Goal: Task Accomplishment & Management: Manage account settings

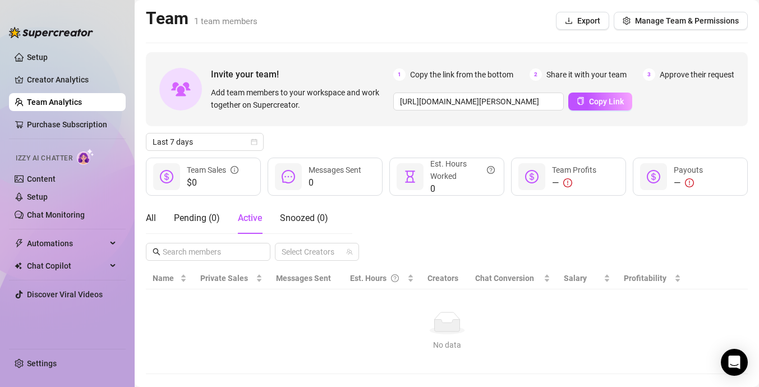
scroll to position [21, 0]
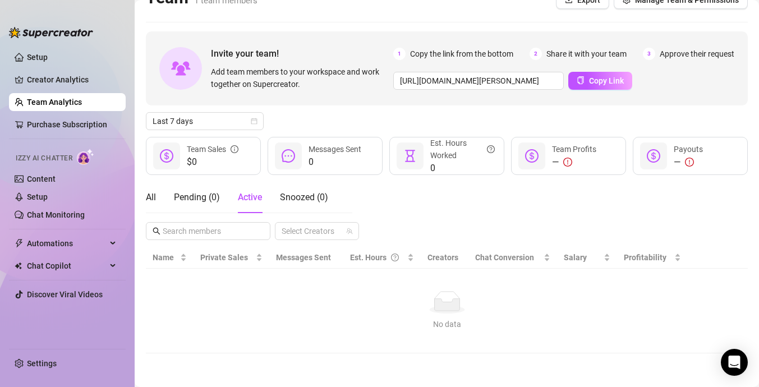
click at [56, 177] on link "Content" at bounding box center [41, 179] width 29 height 9
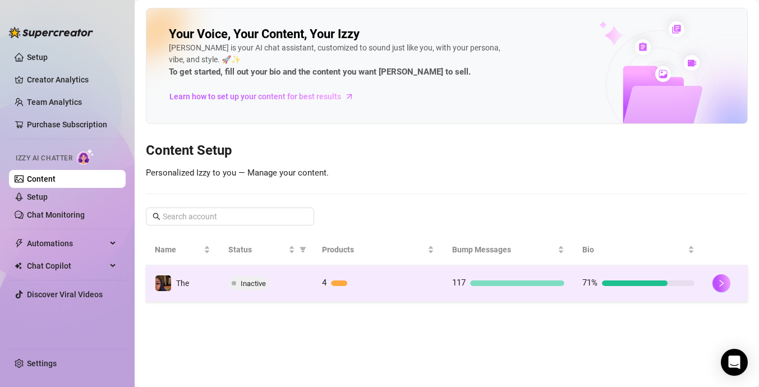
click at [500, 288] on div "117" at bounding box center [508, 283] width 112 height 13
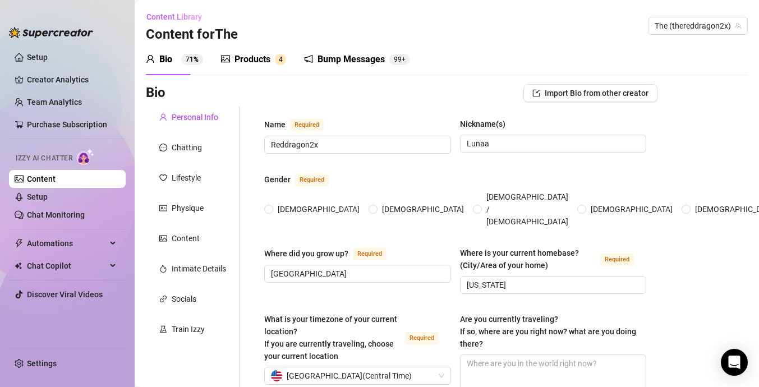
radio input "true"
type input "[DATE]"
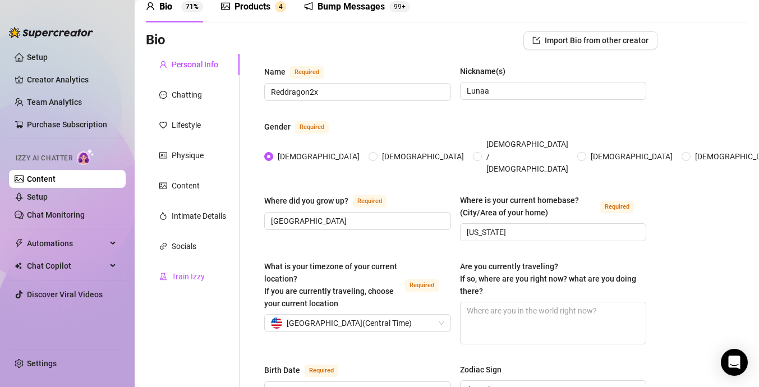
click at [199, 278] on div "Train Izzy" at bounding box center [188, 277] width 33 height 12
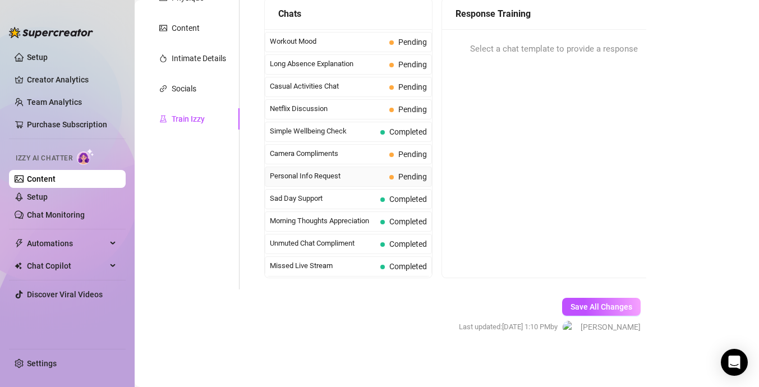
scroll to position [1002, 0]
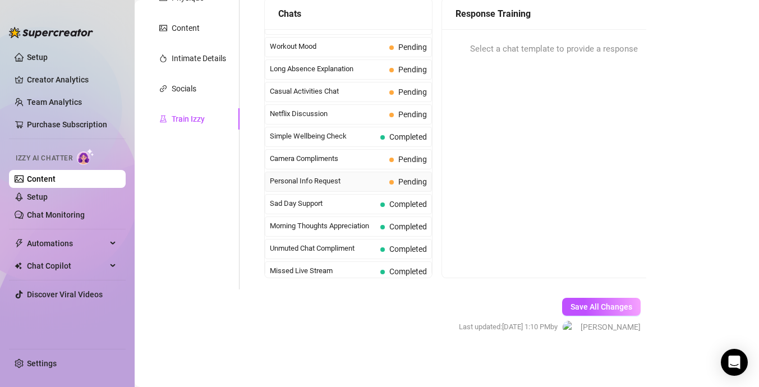
click at [391, 174] on div "Personal Info Request Pending" at bounding box center [348, 182] width 167 height 20
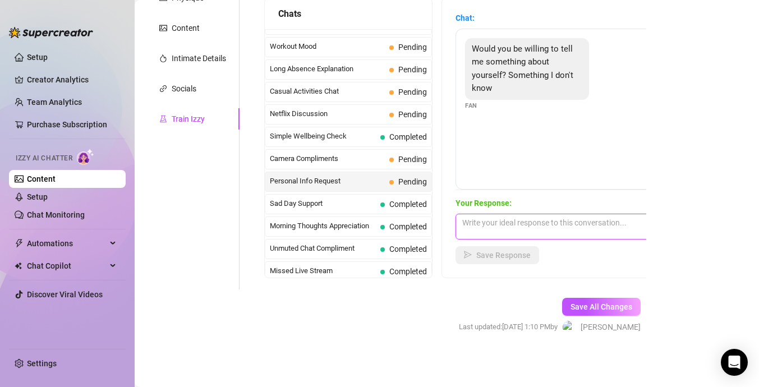
click at [533, 229] on textarea at bounding box center [554, 227] width 196 height 26
type textarea "I love to get spoiled."
click at [511, 251] on span "Save Response" at bounding box center [503, 255] width 54 height 9
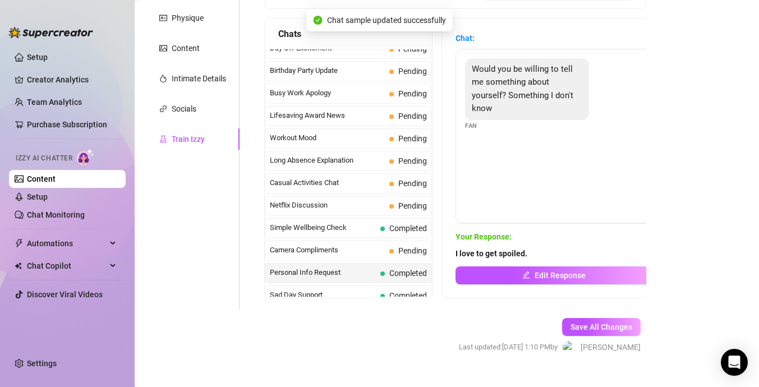
scroll to position [929, 0]
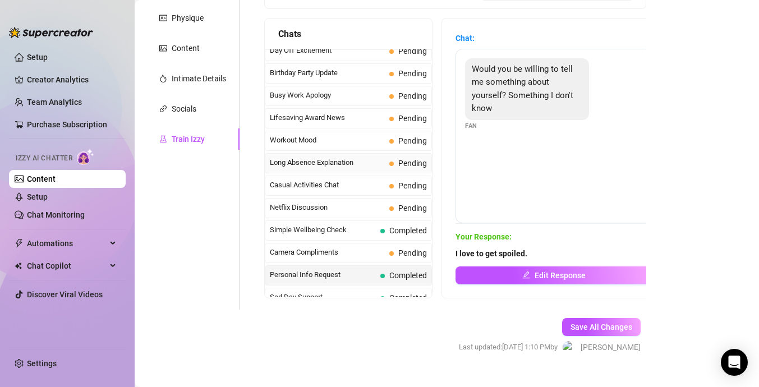
click at [369, 161] on span "Long Absence Explanation" at bounding box center [327, 162] width 115 height 11
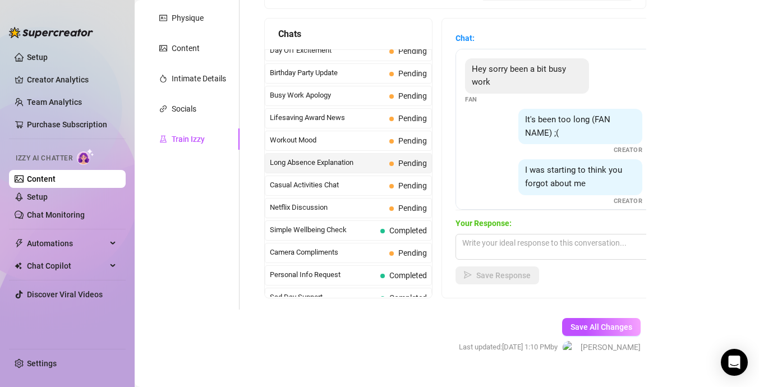
scroll to position [100, 0]
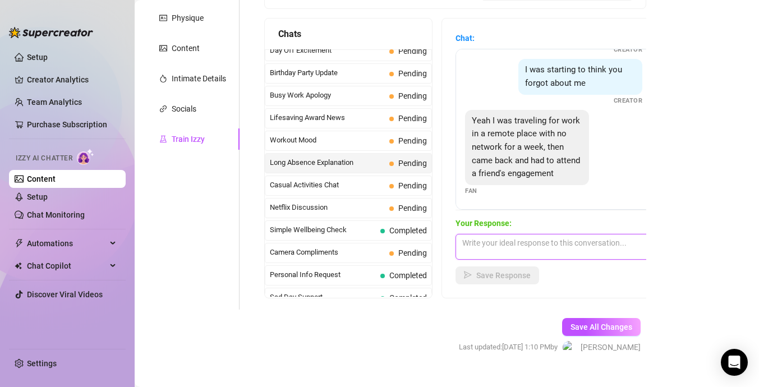
click at [506, 245] on textarea at bounding box center [554, 247] width 196 height 26
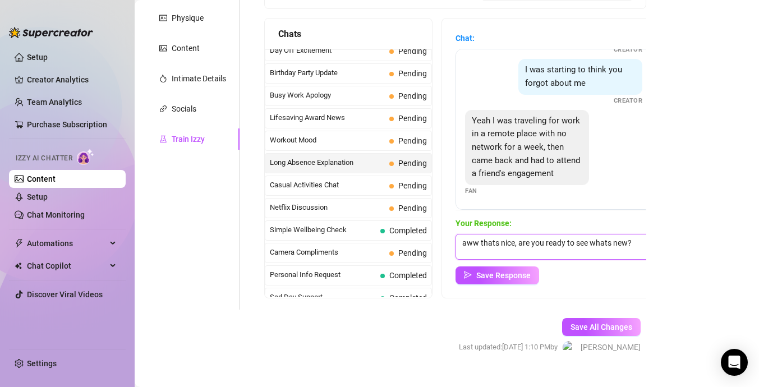
type textarea "aww thats nice, are you ready to see whats new?"
click at [503, 265] on div "Your Response: aww thats nice, are you ready to see whats new? Save Response" at bounding box center [554, 250] width 196 height 67
click at [494, 276] on span "Save Response" at bounding box center [503, 275] width 54 height 9
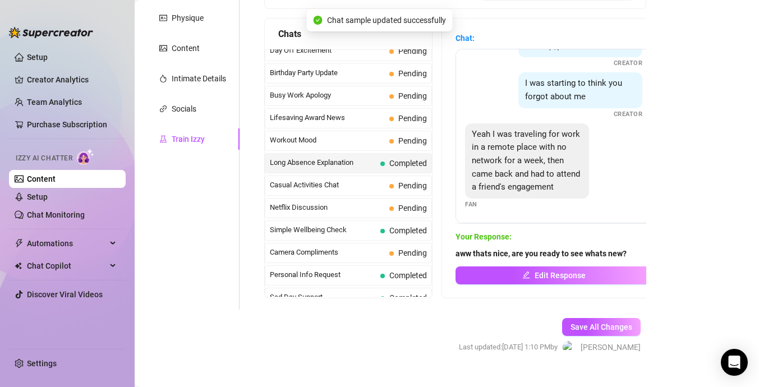
scroll to position [87, 0]
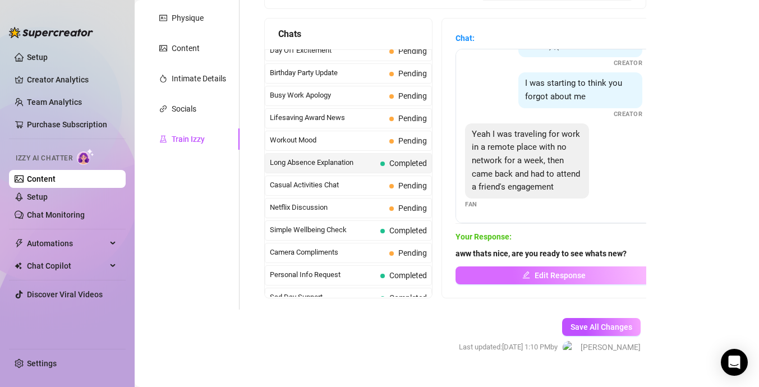
click at [511, 279] on button "Edit Response" at bounding box center [554, 276] width 196 height 18
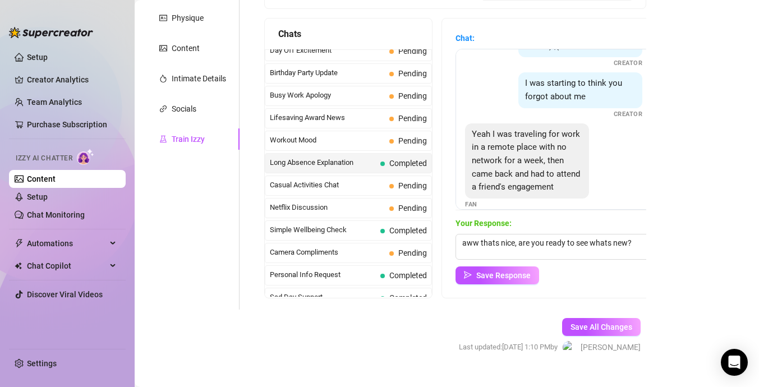
scroll to position [100, 0]
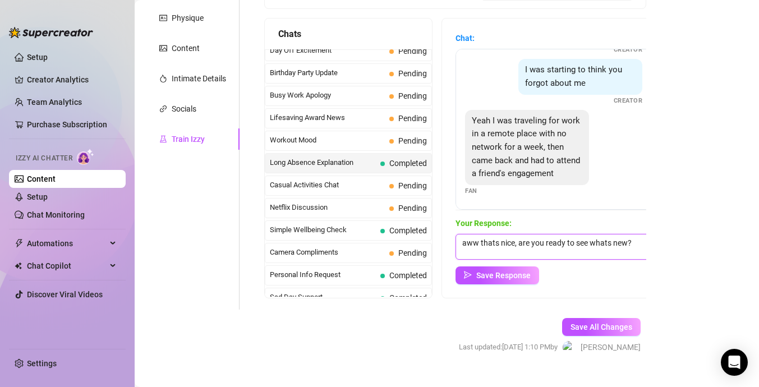
click at [515, 246] on textarea "aww thats nice, are you ready to see whats new?" at bounding box center [554, 247] width 196 height 26
click at [470, 253] on textarea "aww thats nice, how was it?. are you ready to see whats new?" at bounding box center [554, 247] width 196 height 26
type textarea "aww thats nice, how was it?. Are you ready to see whats new?"
click at [479, 289] on div "Chat: Hey sorry been a bit busy work Fan It's been too long (FAN NAME) ;( Creat…" at bounding box center [553, 158] width 223 height 279
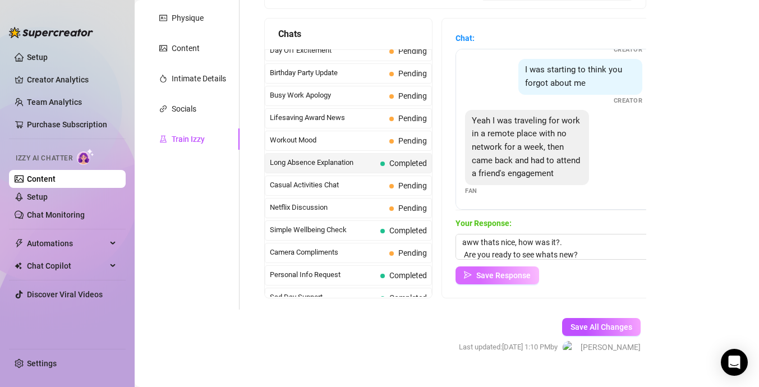
click at [485, 276] on span "Save Response" at bounding box center [503, 275] width 54 height 9
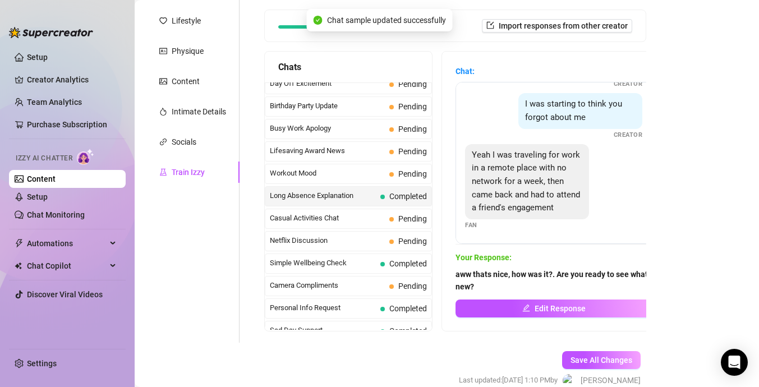
scroll to position [0, 0]
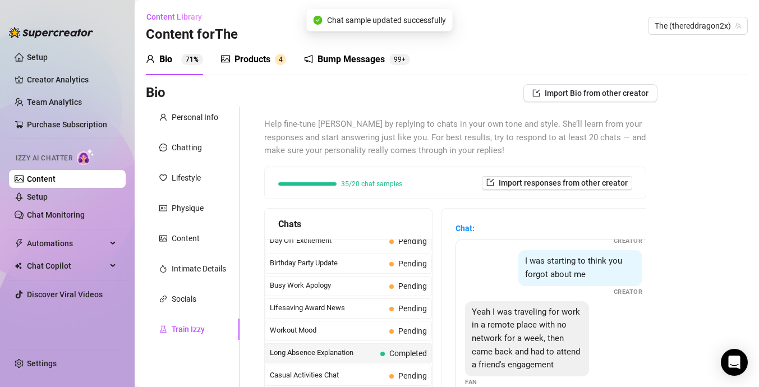
click at [243, 45] on div "Products 4" at bounding box center [253, 59] width 65 height 31
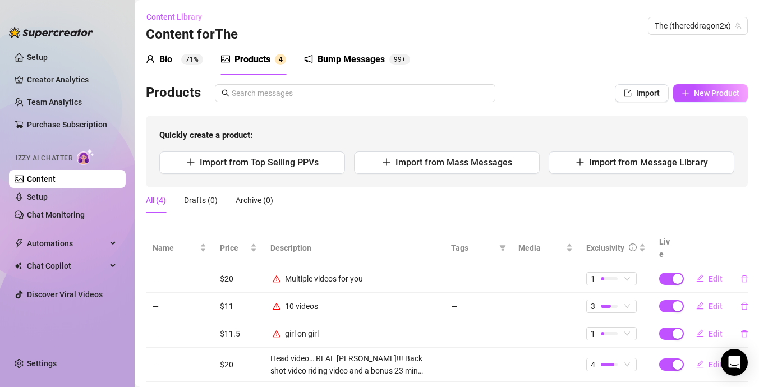
scroll to position [16, 0]
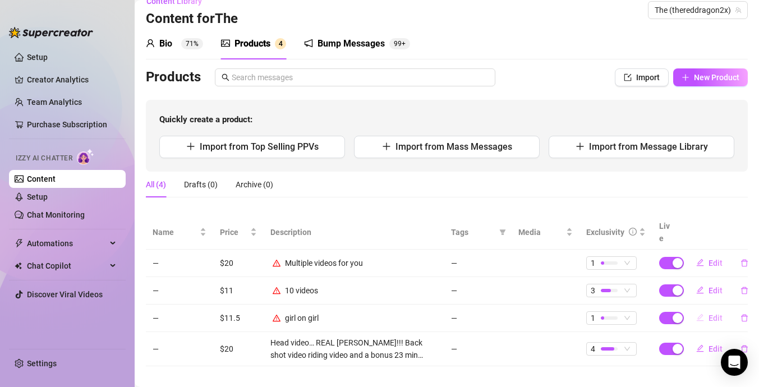
click at [716, 314] on span "Edit" at bounding box center [716, 318] width 14 height 9
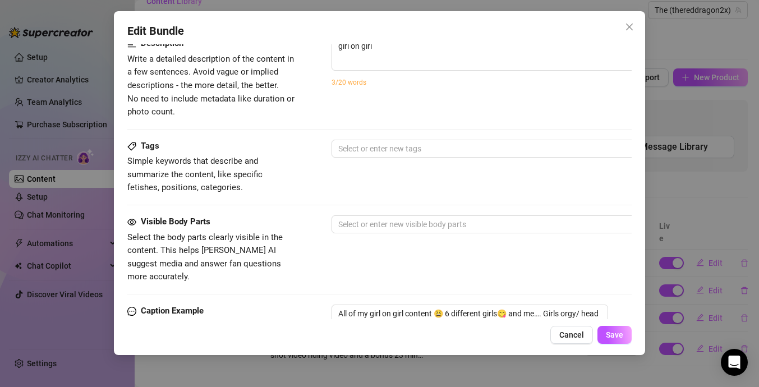
scroll to position [642, 0]
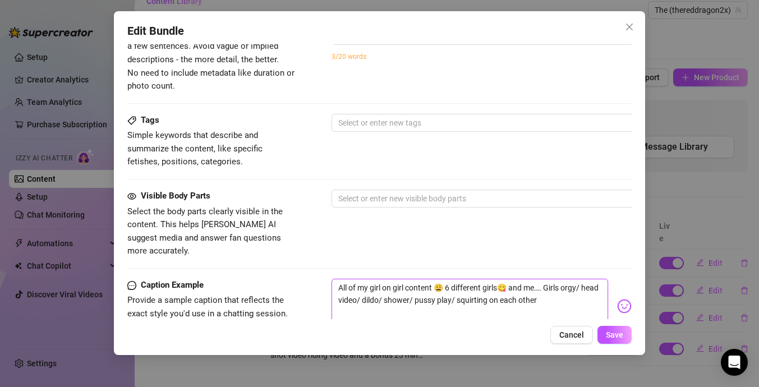
drag, startPoint x: 340, startPoint y: 264, endPoint x: 575, endPoint y: 283, distance: 235.4
click at [575, 283] on textarea "All of my girl on girl content 😩 6 different girls😋 and me…. Girls orgy/ head v…" at bounding box center [470, 301] width 277 height 45
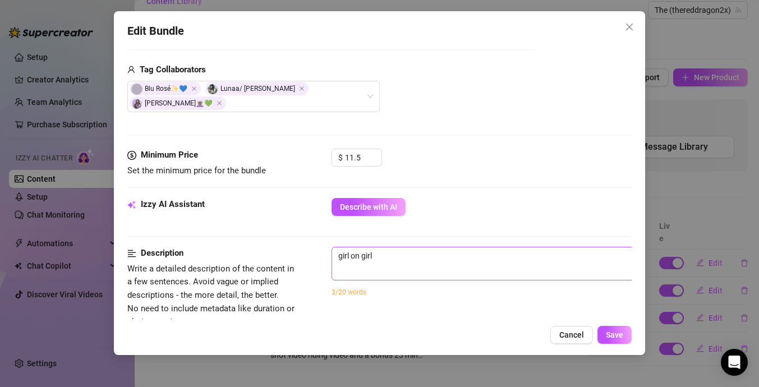
click at [487, 256] on span "girl on girl 12 / 1000" at bounding box center [528, 264] width 393 height 34
click at [477, 232] on div "Izzy AI Assistant Describe with AI" at bounding box center [379, 222] width 505 height 49
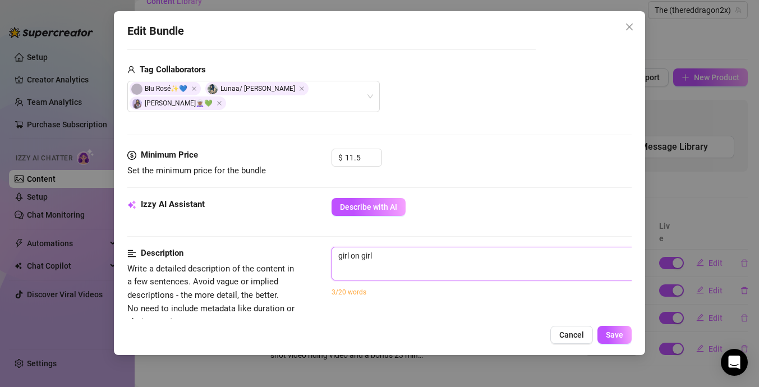
click at [477, 248] on textarea "girl on girl" at bounding box center [528, 256] width 392 height 17
type textarea "Describe the content (media) in a few sentences"
paste textarea "All of my girl on girl content 😩 6 different girls😋 and me…. Girls orgy/ head v…"
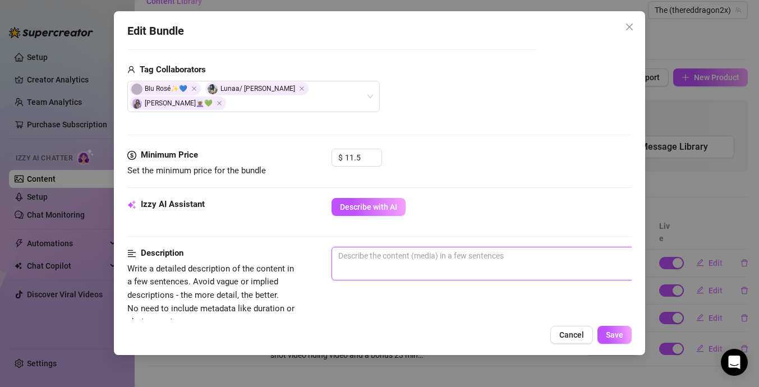
type textarea "All of my girl on girl content 😩 6 different girls😋 and me…. Girls orgy/ head v…"
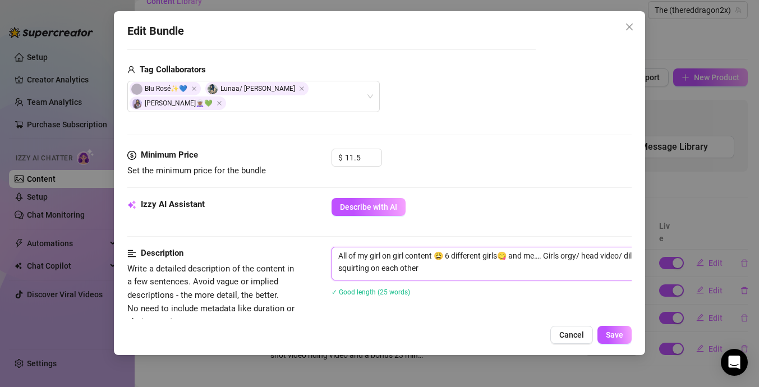
scroll to position [0, 0]
type textarea "All of my girl on girl content 😩 6 different girls😋 and me…. Girls orgy/ head v…"
click at [613, 333] on span "Save" at bounding box center [614, 335] width 17 height 9
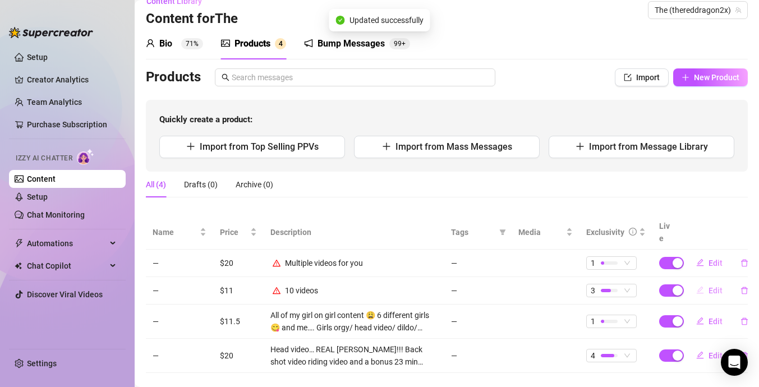
click at [714, 286] on span "Edit" at bounding box center [716, 290] width 14 height 9
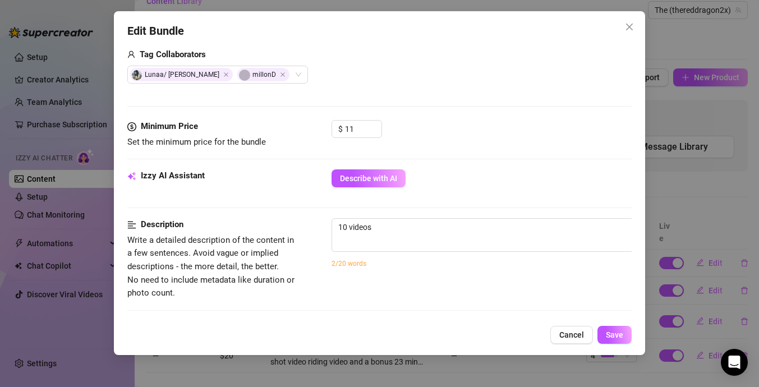
scroll to position [412, 0]
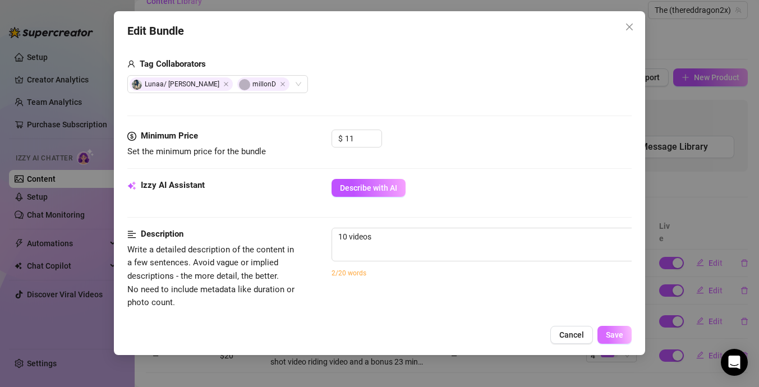
click at [612, 338] on span "Save" at bounding box center [614, 335] width 17 height 9
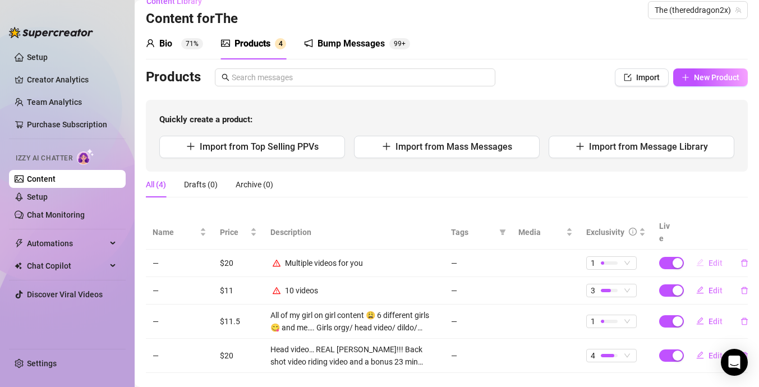
click at [718, 259] on span "Edit" at bounding box center [716, 263] width 14 height 9
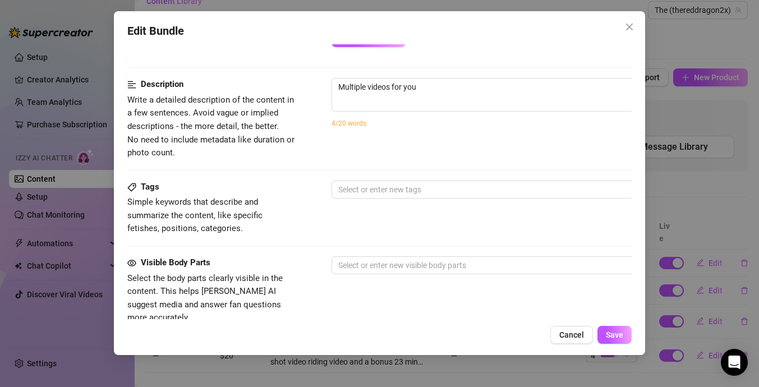
scroll to position [561, 0]
click at [466, 100] on span "Multiple videos for you 23 / 1000" at bounding box center [528, 96] width 393 height 34
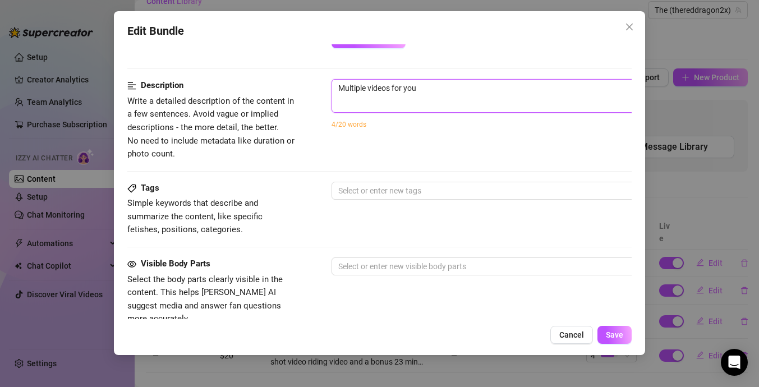
click at [458, 84] on textarea "Multiple videos for you" at bounding box center [528, 88] width 392 height 17
type textarea "Multiple videos for you"
type textarea "Multiple videos for you b"
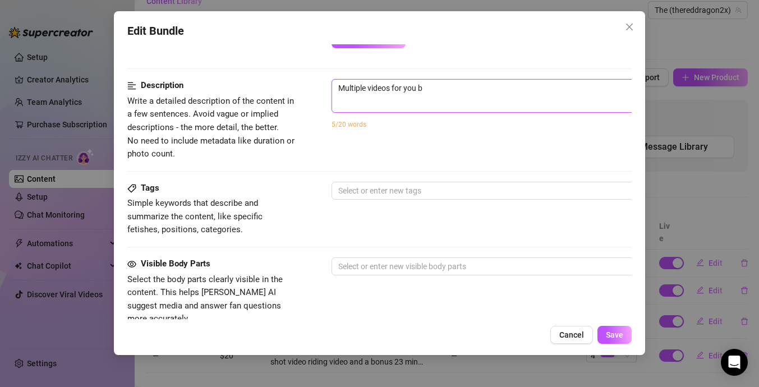
type textarea "Multiple videos for you ba"
type textarea "Multiple videos for you bac"
type textarea "Multiple videos for you back"
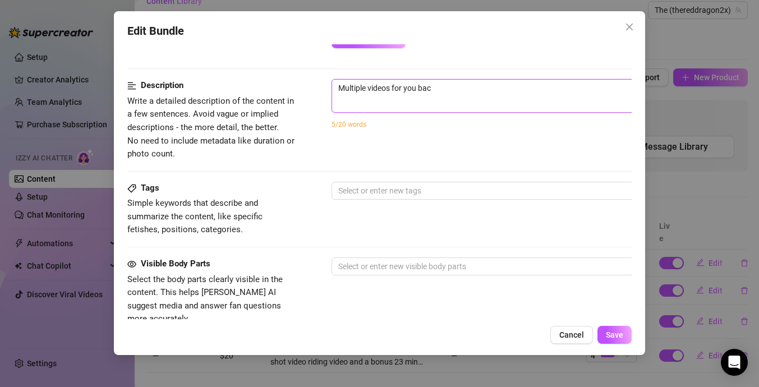
type textarea "Multiple videos for you back"
type textarea "Multiple videos for you backs"
type textarea "Multiple videos for you backsh"
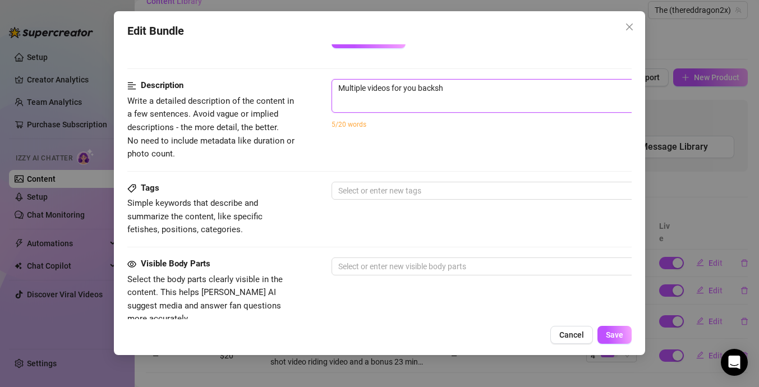
type textarea "Multiple videos for you backsho"
type textarea "Multiple videos for you backshot"
type textarea "Multiple videos for you backshots"
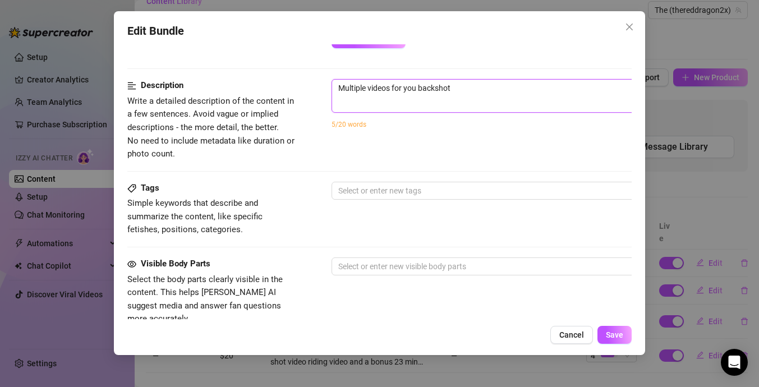
type textarea "Multiple videos for you backshots"
type textarea "Multiple videos for you backshots,"
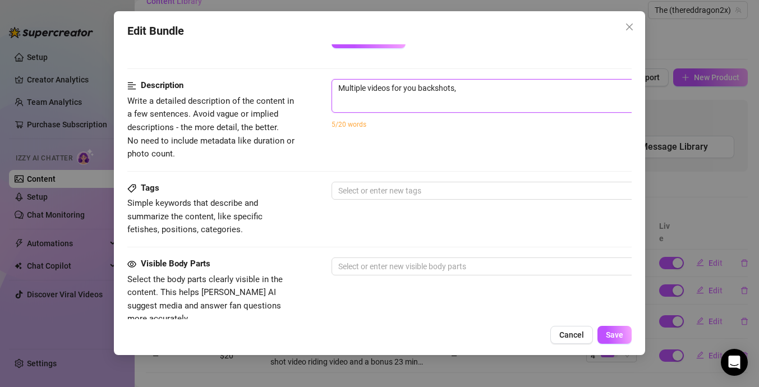
type textarea "Multiple videos for you backshots, l"
type textarea "Multiple videos for you backshots,"
type textarea "Multiple videos for you backshots, s"
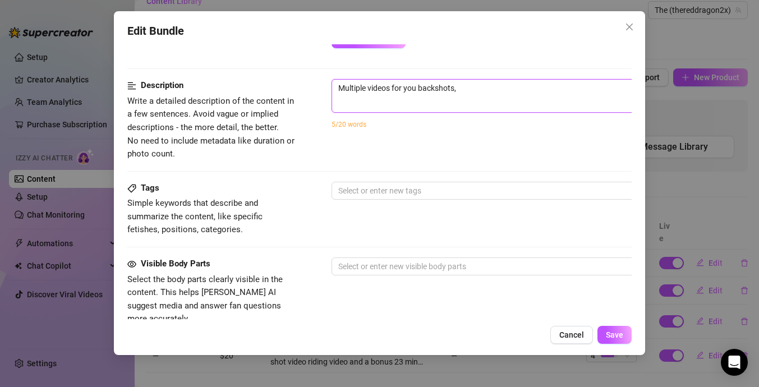
type textarea "Multiple videos for you backshots, s"
type textarea "Multiple videos for you backshots, so"
type textarea "Multiple videos for you backshots, sol"
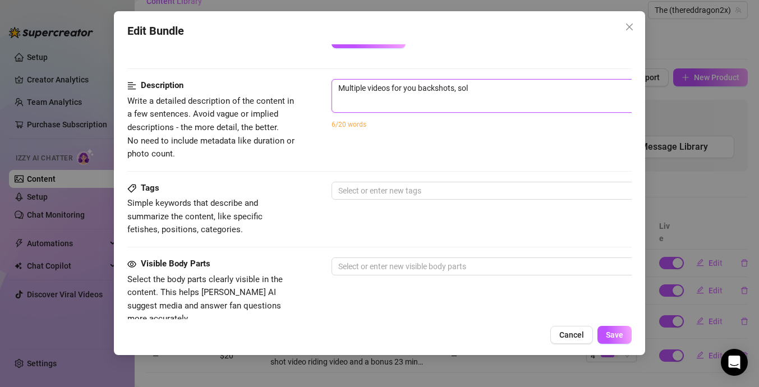
type textarea "Multiple videos for you backshots, solo"
type textarea "Multiple videos for you backshots, solo,"
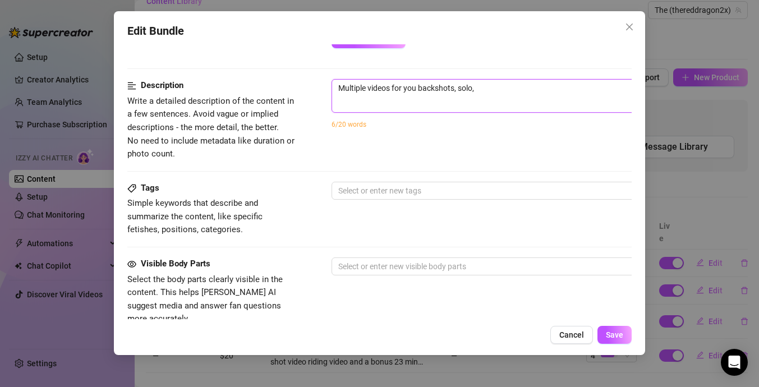
type textarea "Multiple videos for you backshots, solo,"
type textarea "Multiple videos for you backshots, solo, s"
type textarea "Multiple videos for you backshots, solo, sh"
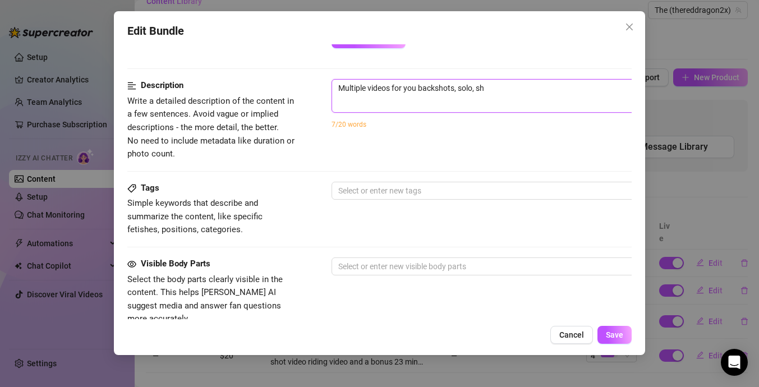
type textarea "Multiple videos for you backshots, solo, sho"
type textarea "Multiple videos for you backshots, solo, show"
type textarea "Multiple videos for you backshots, solo, showe"
type textarea "Multiple videos for you backshots, solo, shower"
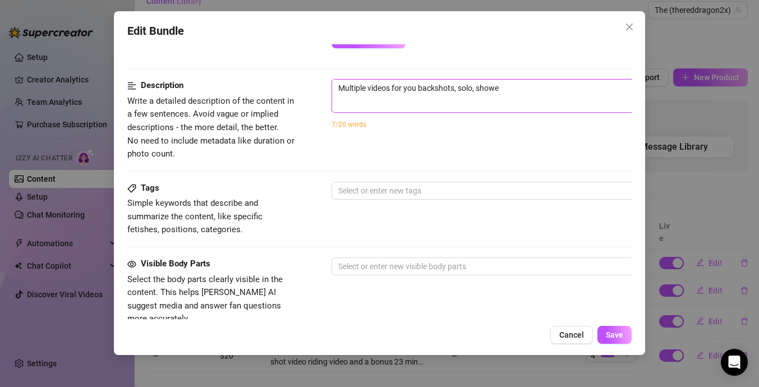
type textarea "Multiple videos for you backshots, solo, shower"
type textarea "Multiple videos for you backshots, solo, shower,"
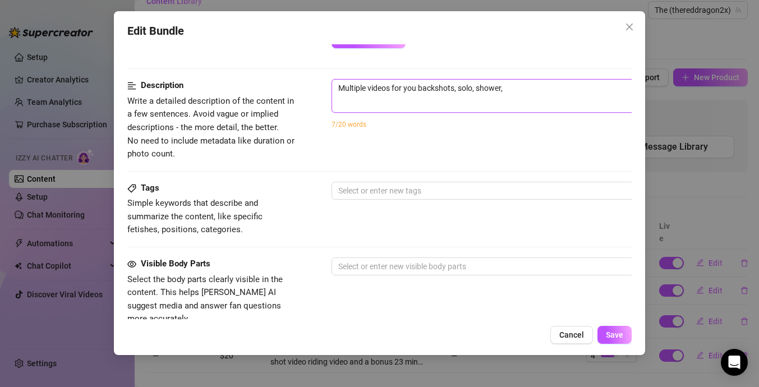
type textarea "Multiple videos for you backshots, solo, shower, l"
type textarea "Multiple videos for you backshots, solo, shower, lo"
type textarea "Multiple videos for you backshots, solo, shower, lov"
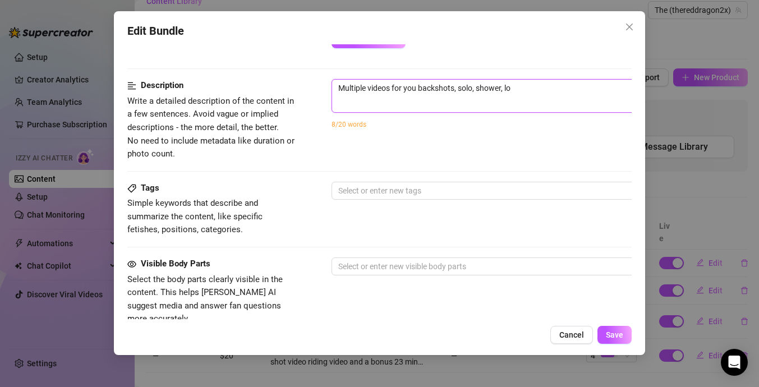
type textarea "Multiple videos for you backshots, solo, shower, lov"
type textarea "Multiple videos for you backshots, solo, shower, love"
type textarea "Multiple videos for you backshots, solo, shower, lov"
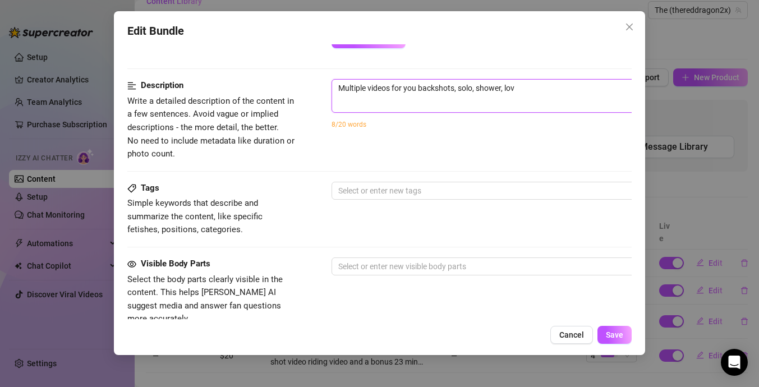
type textarea "Multiple videos for you backshots, solo, shower, lo"
type textarea "Multiple videos for you backshots, solo, shower, l"
type textarea "Multiple videos for you backshots, solo, shower,"
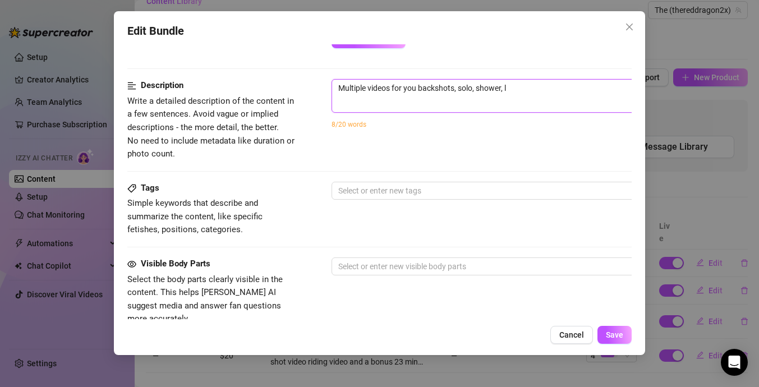
type textarea "Multiple videos for you backshots, solo, shower,"
type textarea "Multiple videos for you backshots, solo, shower, t"
type textarea "Multiple videos for you backshots, solo, shower, tw"
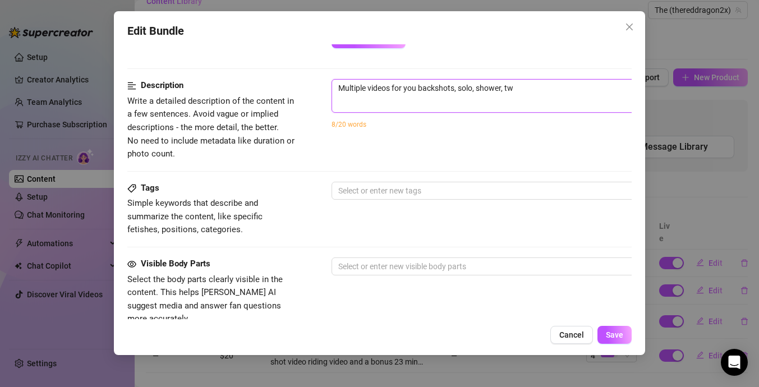
type textarea "Multiple videos for you backshots, solo, shower, twe"
type textarea "Multiple videos for you backshots, solo, shower, twer"
type textarea "Multiple videos for you backshots, solo, shower, twerk"
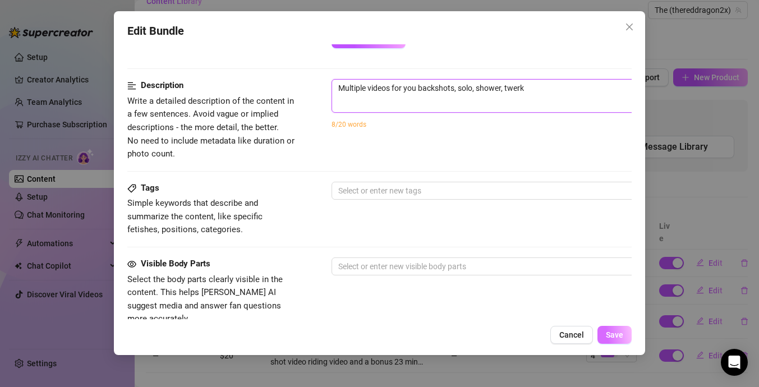
type textarea "Multiple videos for you backshots, solo, shower, twerk"
click at [619, 339] on span "Save" at bounding box center [614, 335] width 17 height 9
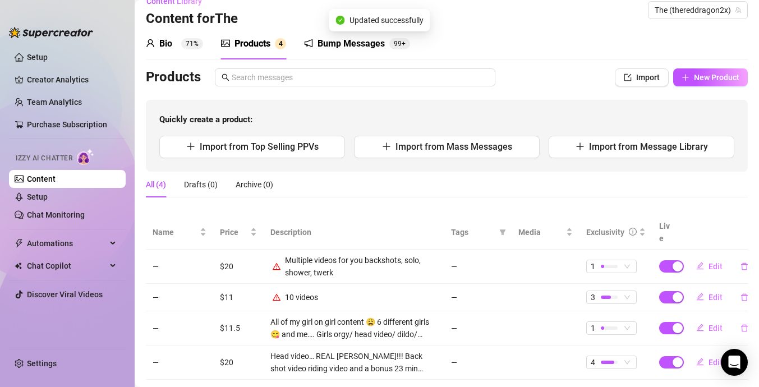
scroll to position [29, 0]
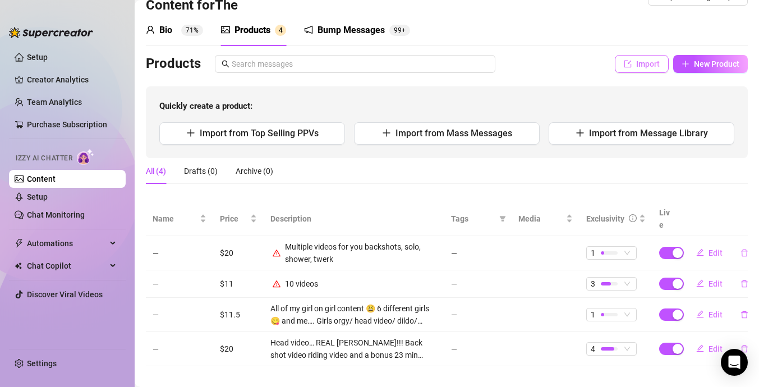
click at [645, 66] on span "Import" at bounding box center [648, 63] width 24 height 9
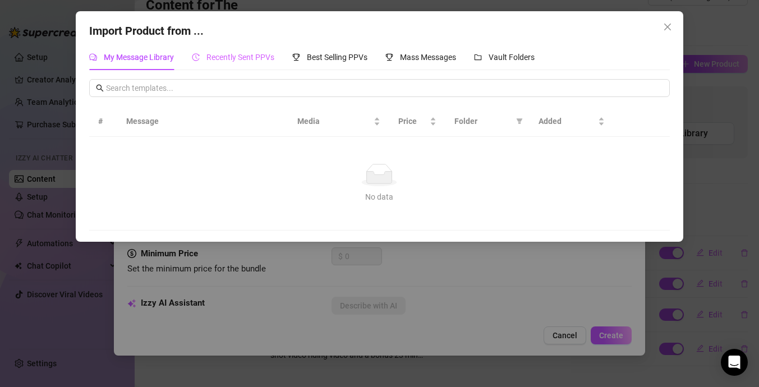
click at [256, 50] on div "Recently Sent PPVs" at bounding box center [233, 57] width 83 height 26
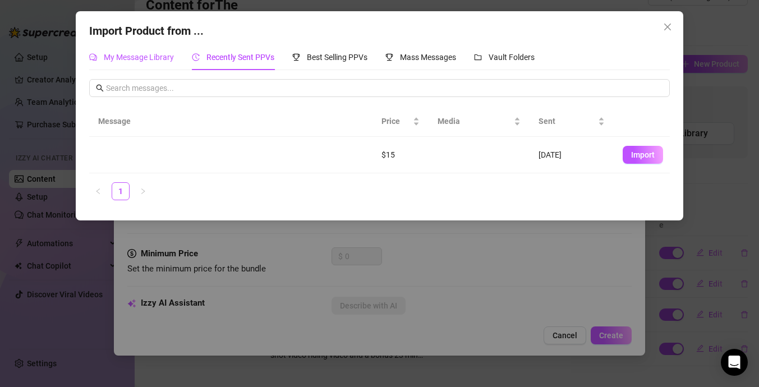
click at [161, 53] on span "My Message Library" at bounding box center [139, 57] width 70 height 9
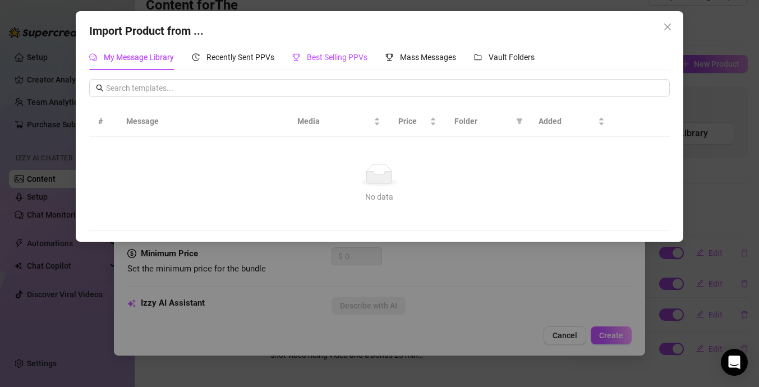
click at [357, 63] on div "Best Selling PPVs" at bounding box center [329, 57] width 75 height 12
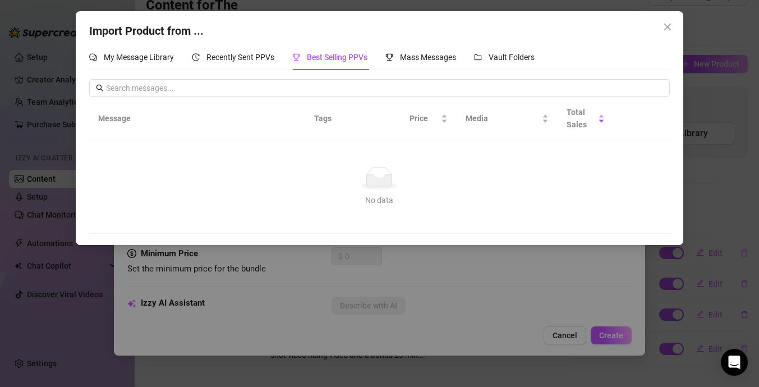
click at [426, 184] on div "No data" at bounding box center [379, 178] width 553 height 22
click at [336, 118] on th "Tags" at bounding box center [338, 118] width 67 height 43
click at [327, 117] on th "Tags" at bounding box center [338, 118] width 67 height 43
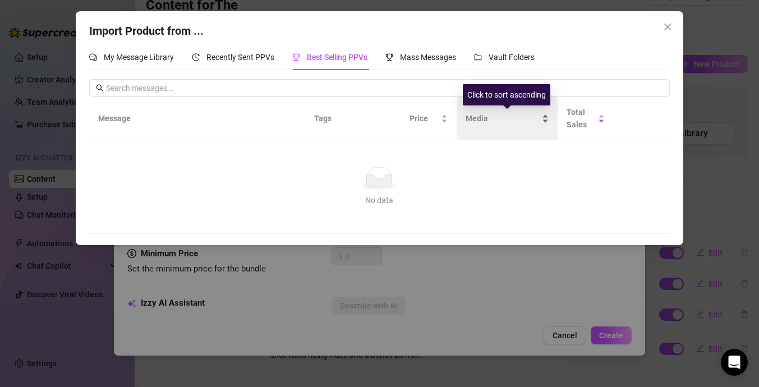
click at [518, 125] on div "Media" at bounding box center [507, 118] width 83 height 12
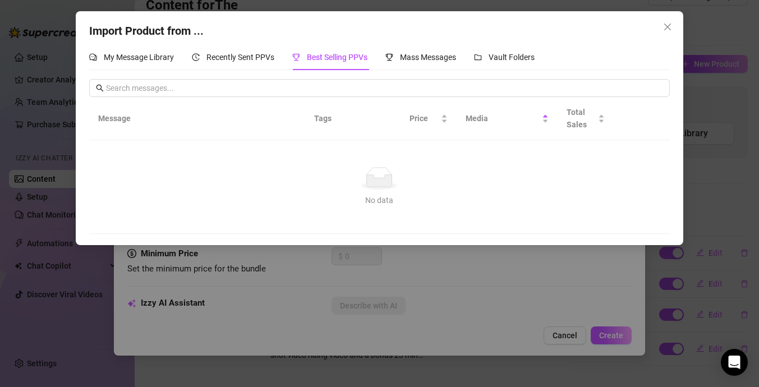
click at [482, 161] on td "No data No data" at bounding box center [379, 187] width 580 height 94
click at [141, 53] on span "My Message Library" at bounding box center [139, 57] width 70 height 9
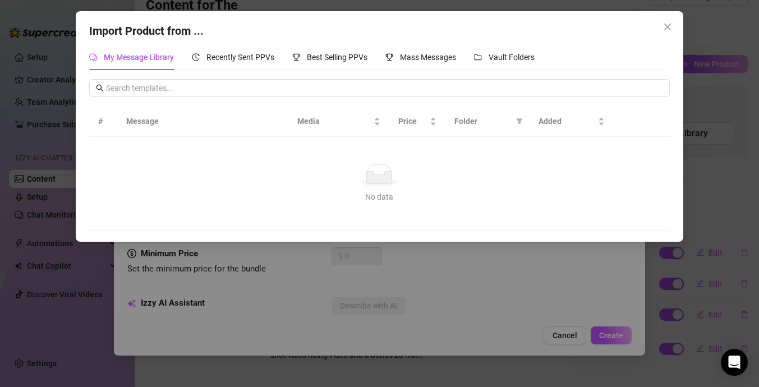
click at [401, 72] on div "My Message Library Recently Sent PPVs Best Selling PPVs Mass Messages Vault Fol…" at bounding box center [379, 137] width 580 height 186
click at [422, 63] on div "Mass Messages" at bounding box center [421, 57] width 71 height 12
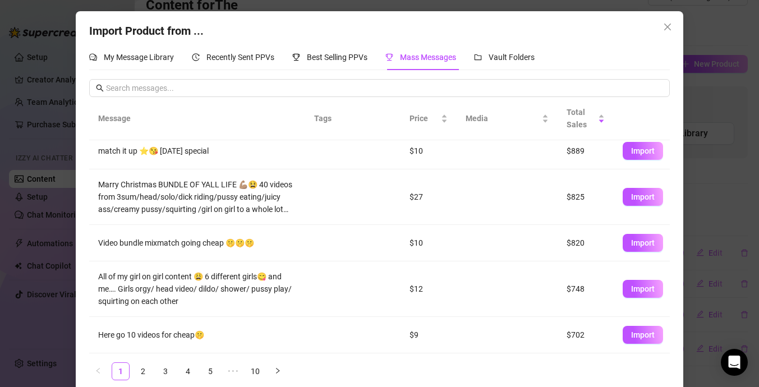
scroll to position [13, 0]
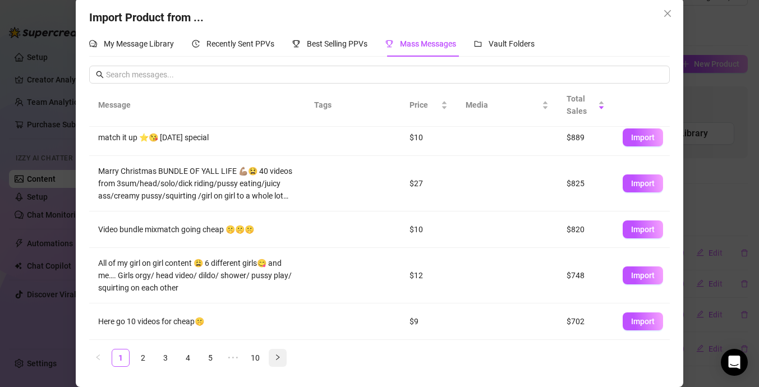
click at [278, 355] on icon "right" at bounding box center [277, 357] width 7 height 7
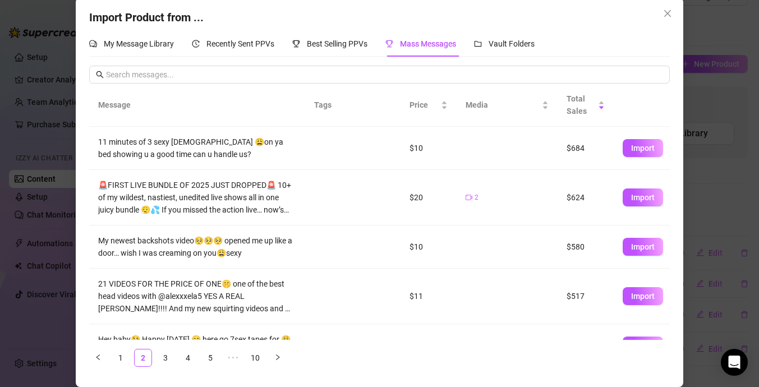
scroll to position [0, 0]
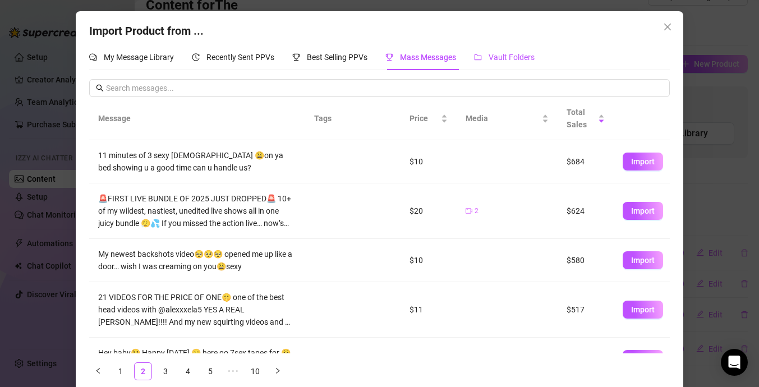
click at [497, 53] on span "Vault Folders" at bounding box center [512, 57] width 46 height 9
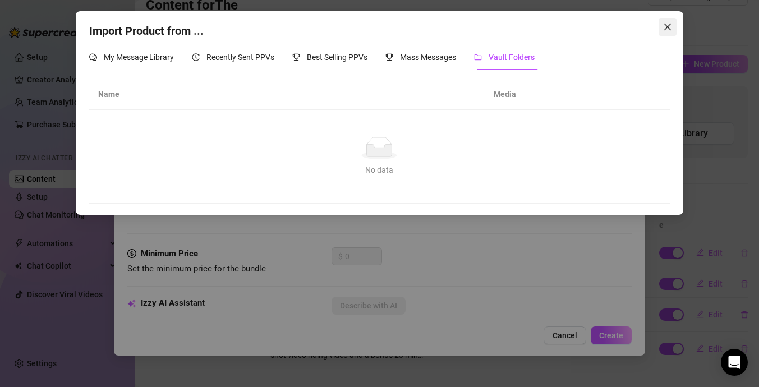
click at [670, 27] on icon "close" at bounding box center [667, 26] width 9 height 9
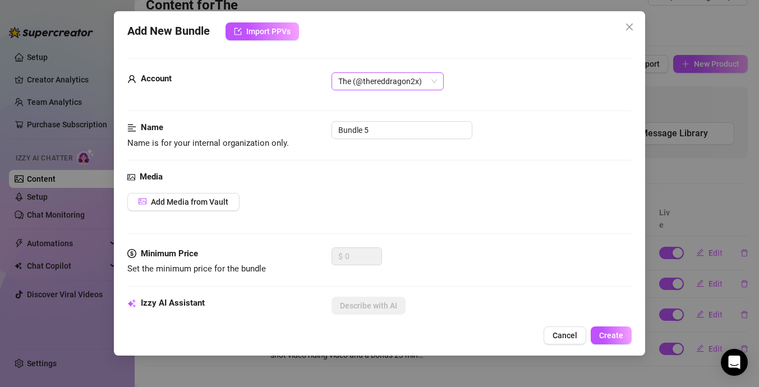
click at [427, 81] on span "The (@thereddragon2x)" at bounding box center [387, 81] width 99 height 17
click at [418, 101] on div "The (@thereddragon2x)" at bounding box center [388, 104] width 94 height 12
click at [388, 129] on input "Bundle 5" at bounding box center [402, 130] width 141 height 18
click at [270, 35] on span "Import PPVs" at bounding box center [268, 31] width 44 height 9
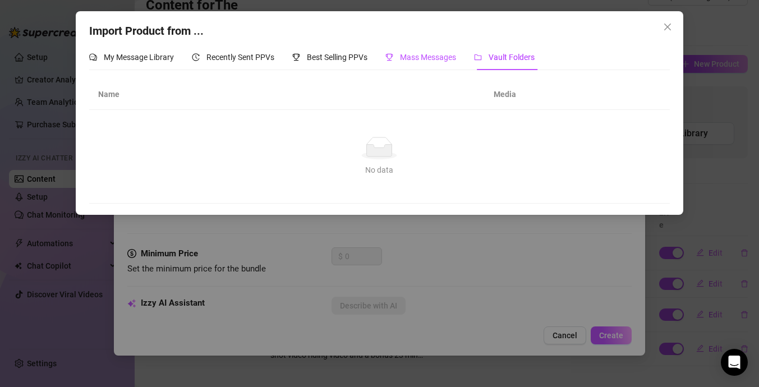
click at [399, 56] on div "Mass Messages" at bounding box center [421, 57] width 71 height 12
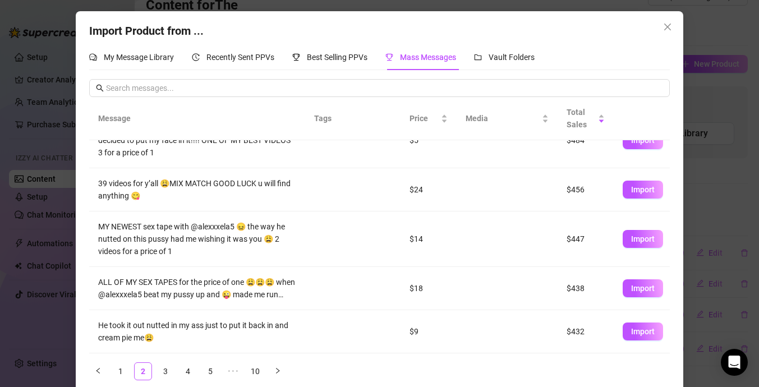
scroll to position [13, 0]
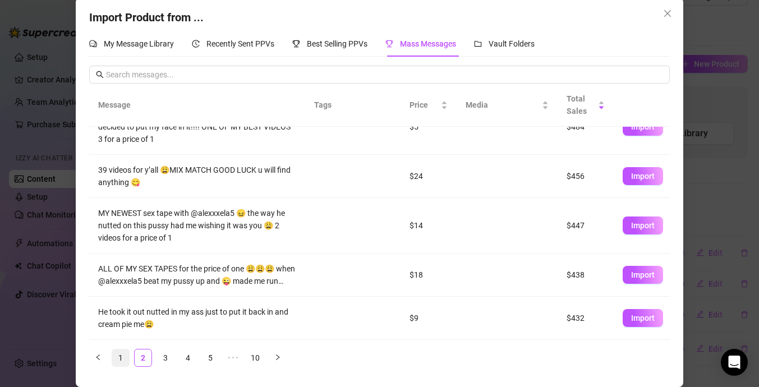
click at [122, 356] on link "1" at bounding box center [120, 358] width 17 height 17
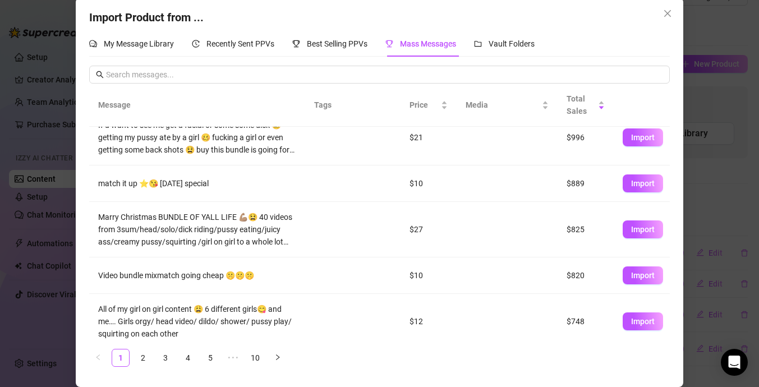
scroll to position [180, 0]
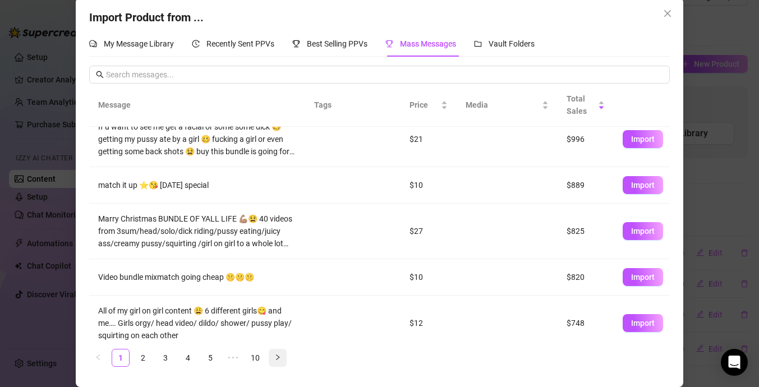
click at [278, 357] on icon "right" at bounding box center [277, 357] width 7 height 7
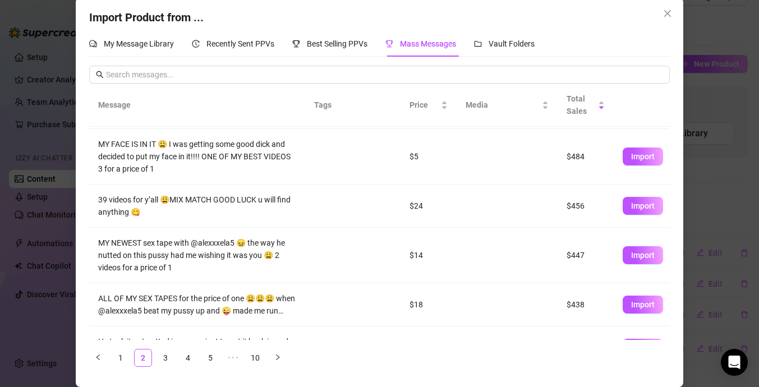
scroll to position [268, 0]
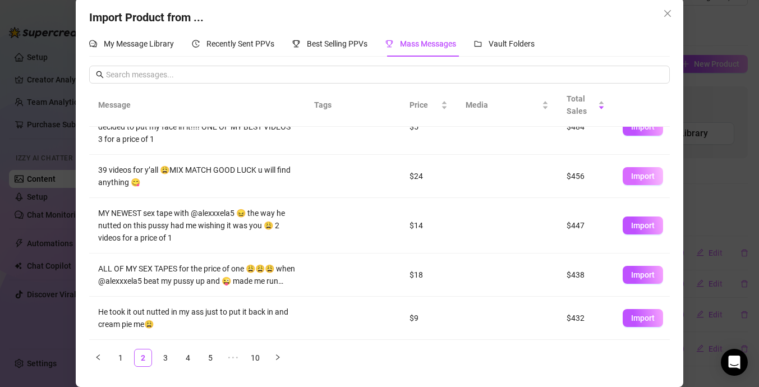
click at [643, 176] on span "Import" at bounding box center [643, 176] width 24 height 9
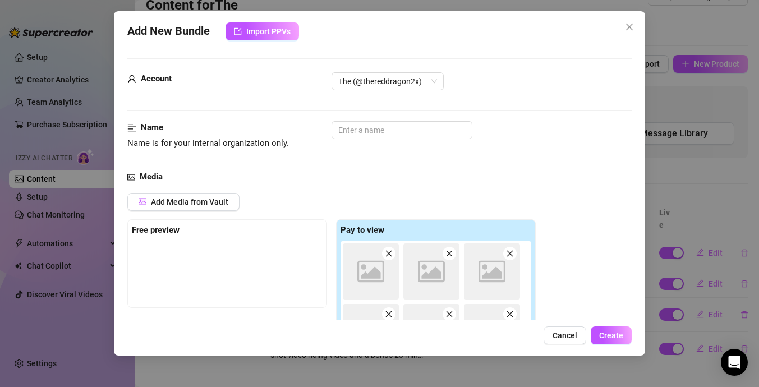
type textarea "39 videos for y’all 😩MIX MATCH GOOD LUCK u will find anything 😋"
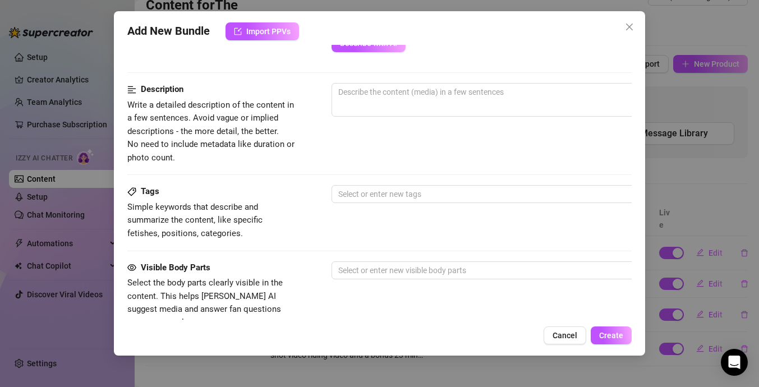
scroll to position [632, 0]
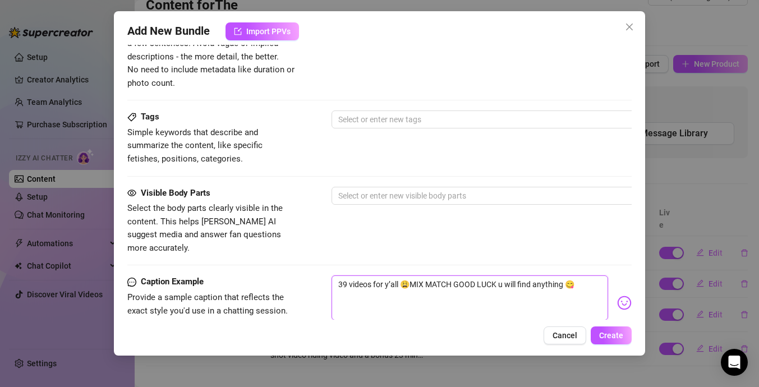
drag, startPoint x: 338, startPoint y: 270, endPoint x: 599, endPoint y: 273, distance: 261.6
click at [599, 276] on textarea "39 videos for y’all 😩MIX MATCH GOOD LUCK u will find anything 😋" at bounding box center [470, 298] width 277 height 45
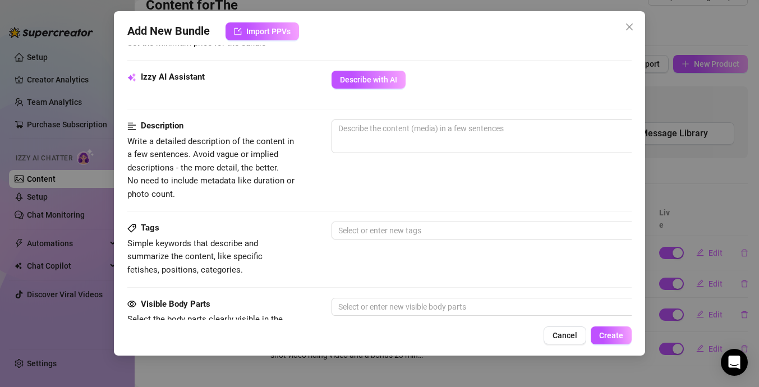
scroll to position [456, 0]
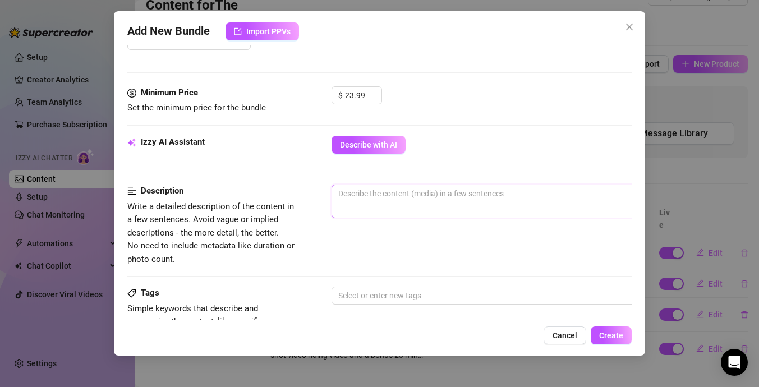
click at [449, 198] on textarea at bounding box center [528, 193] width 392 height 17
paste textarea "39 videos for y’all 😩MIX MATCH GOOD LUCK u will find anything 😋"
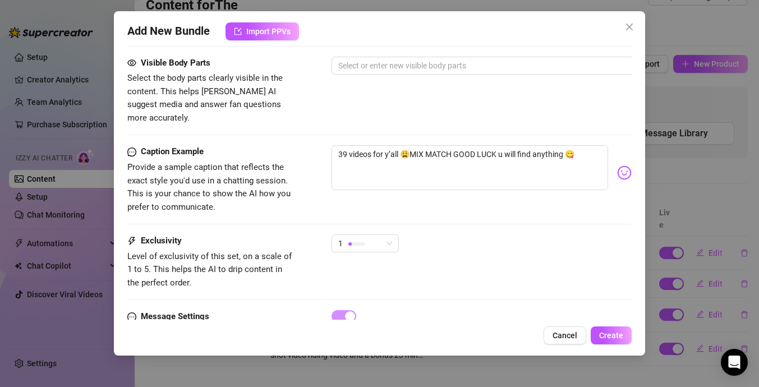
scroll to position [803, 0]
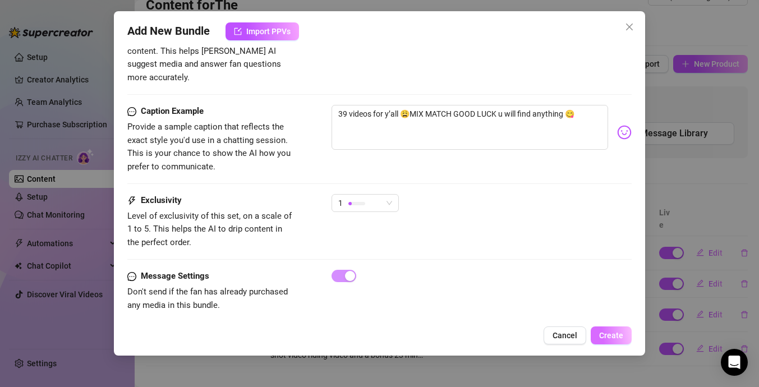
type textarea "39 videos for y’all 😩MIX MATCH GOOD LUCK u will find anything 😋"
click at [612, 340] on span "Create" at bounding box center [611, 335] width 24 height 9
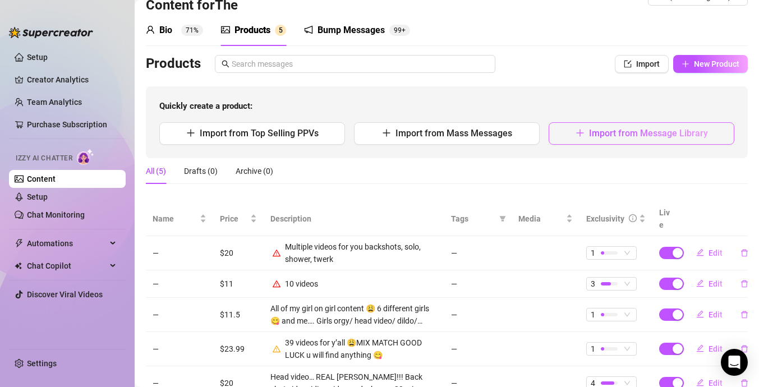
click at [595, 132] on span "Import from Message Library" at bounding box center [648, 133] width 119 height 11
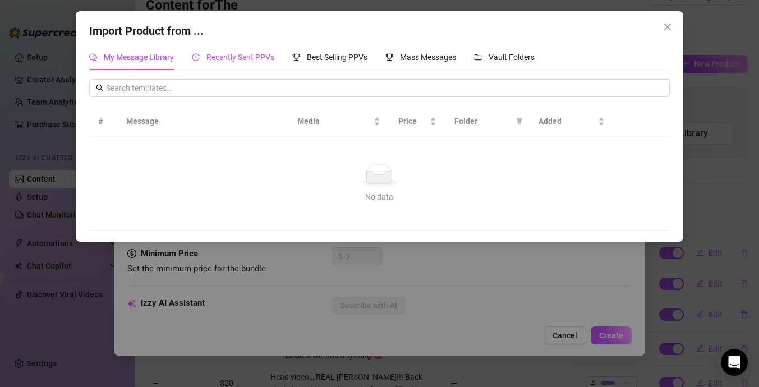
click at [242, 60] on span "Recently Sent PPVs" at bounding box center [241, 57] width 68 height 9
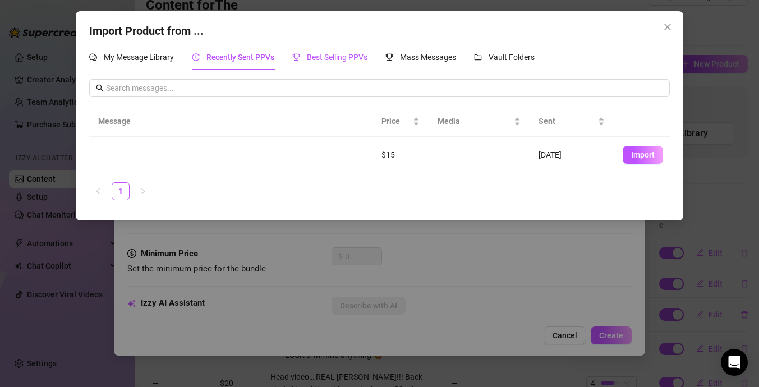
click at [327, 59] on span "Best Selling PPVs" at bounding box center [337, 57] width 61 height 9
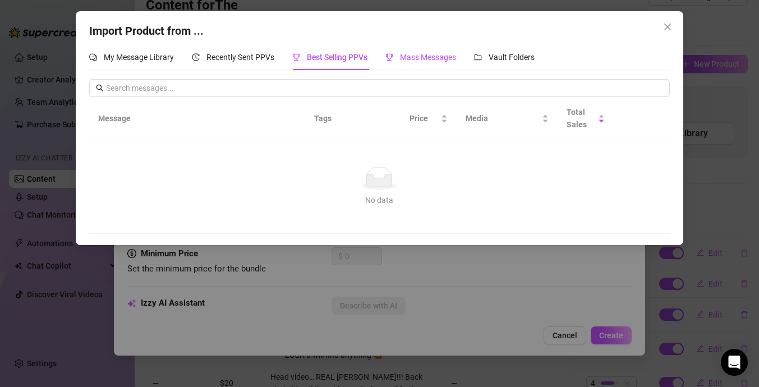
click at [452, 56] on span "Mass Messages" at bounding box center [428, 57] width 56 height 9
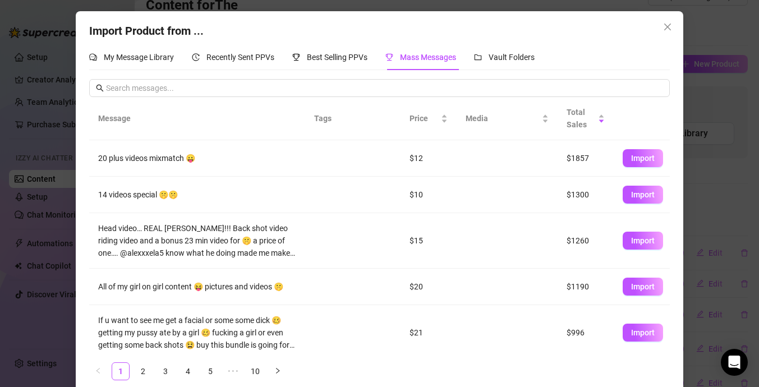
scroll to position [228, 0]
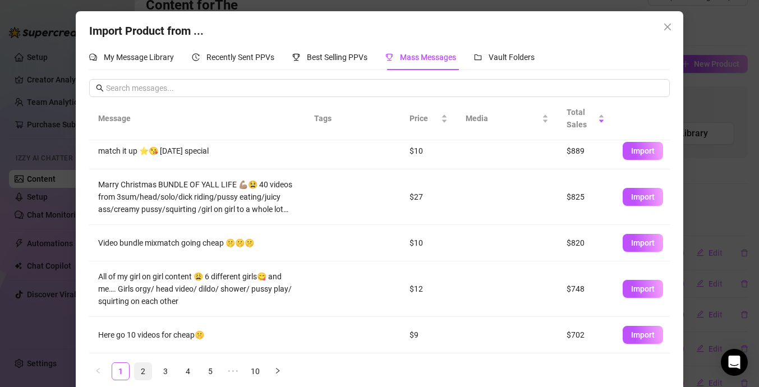
click at [146, 375] on link "2" at bounding box center [143, 371] width 17 height 17
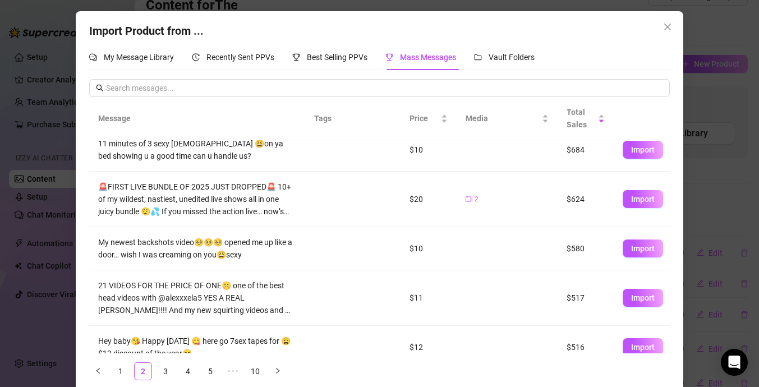
scroll to position [0, 0]
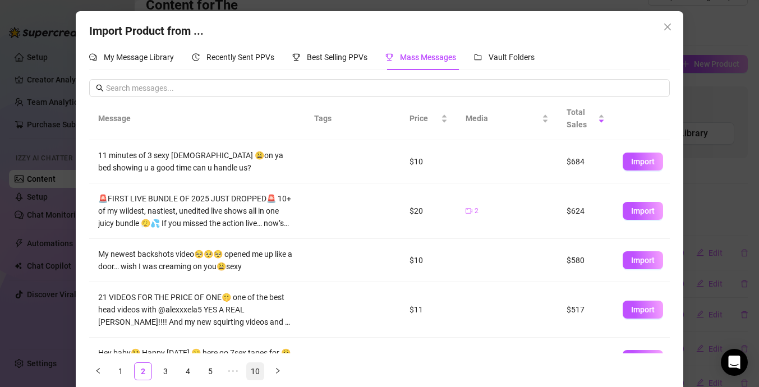
click at [258, 374] on link "10" at bounding box center [255, 371] width 17 height 17
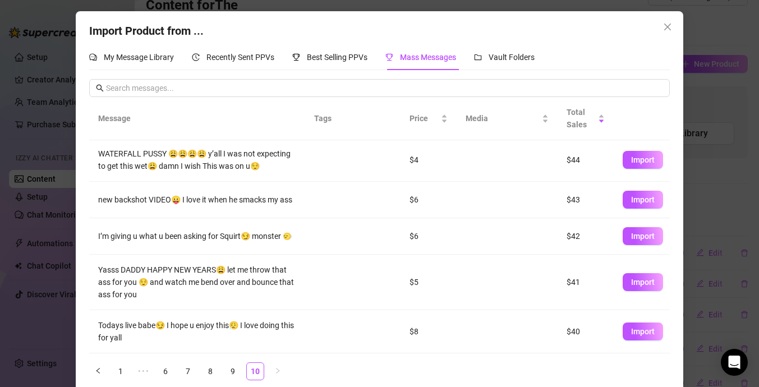
scroll to position [13, 0]
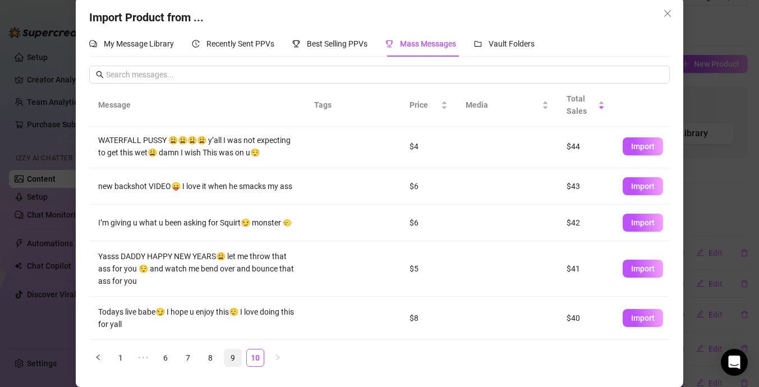
click at [235, 355] on link "9" at bounding box center [232, 358] width 17 height 17
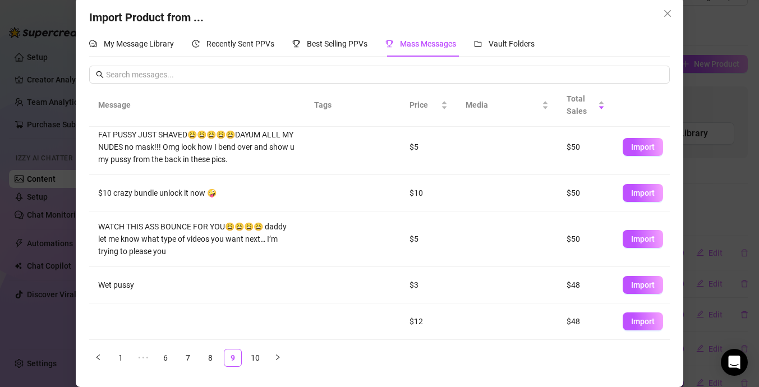
scroll to position [0, 0]
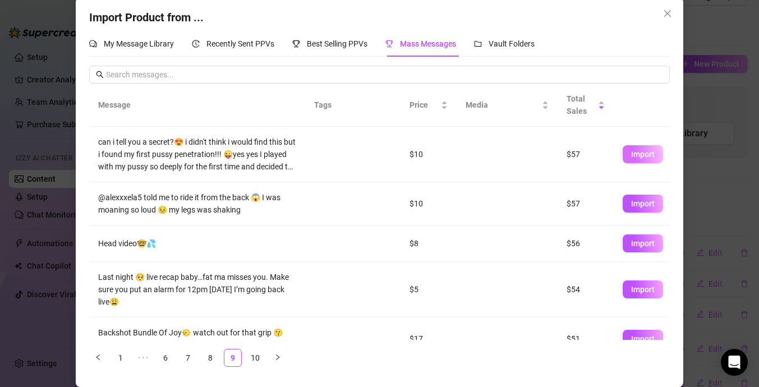
click at [640, 162] on button "Import" at bounding box center [643, 154] width 40 height 18
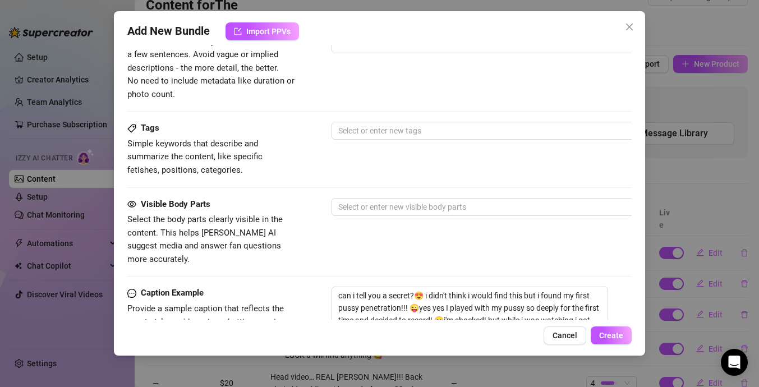
scroll to position [798, 0]
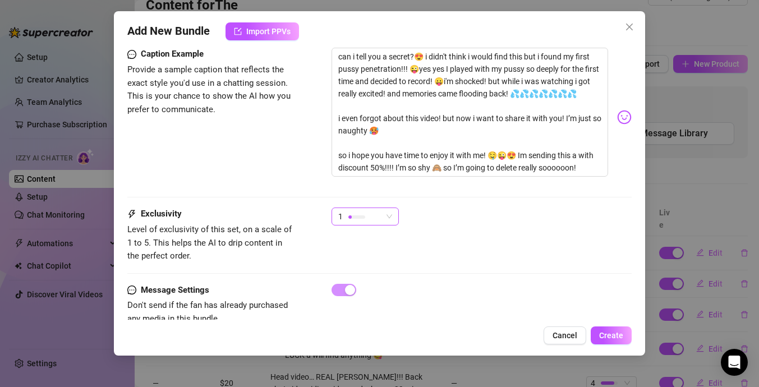
click at [373, 208] on div "1" at bounding box center [360, 216] width 44 height 17
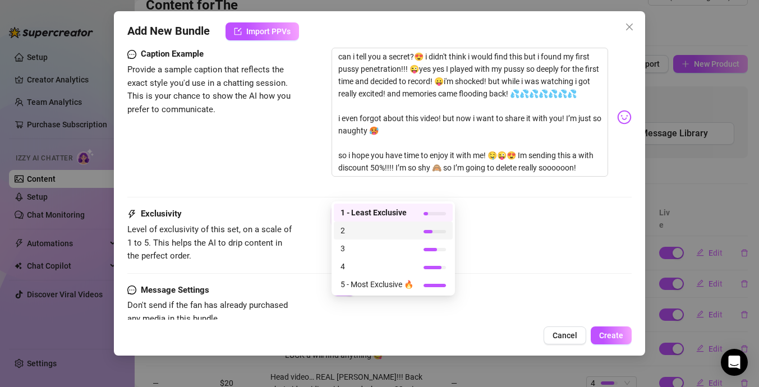
click at [378, 233] on span "2" at bounding box center [377, 230] width 73 height 12
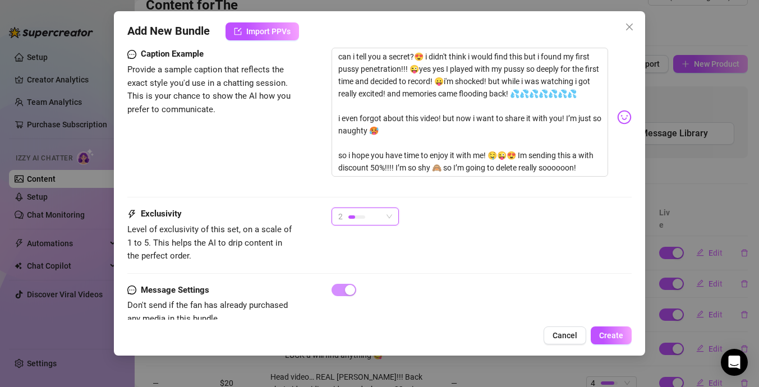
click at [382, 208] on span "2" at bounding box center [365, 216] width 54 height 17
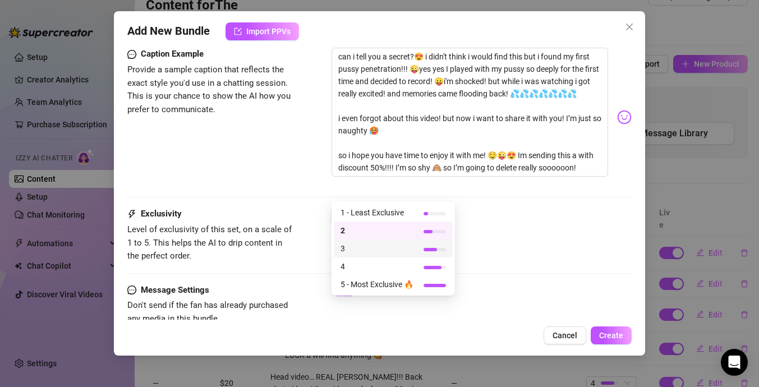
click at [387, 251] on span "3" at bounding box center [377, 248] width 73 height 12
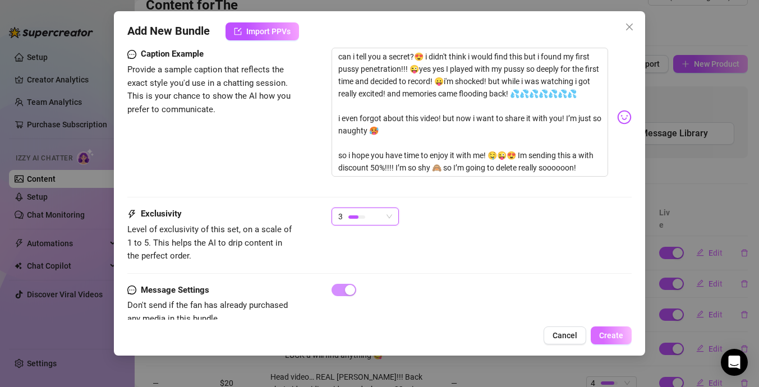
click at [610, 334] on span "Create" at bounding box center [611, 335] width 24 height 9
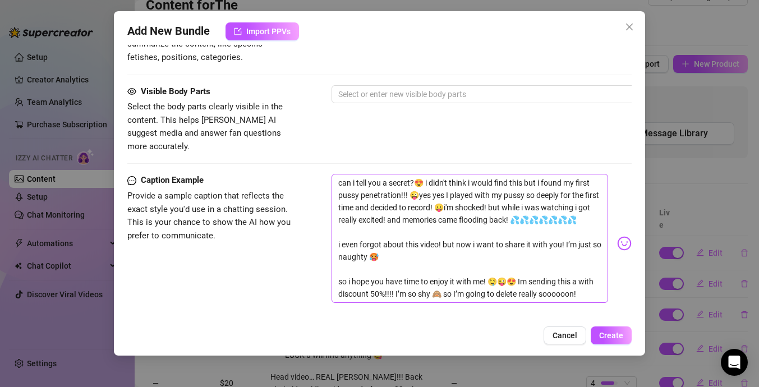
scroll to position [674, 0]
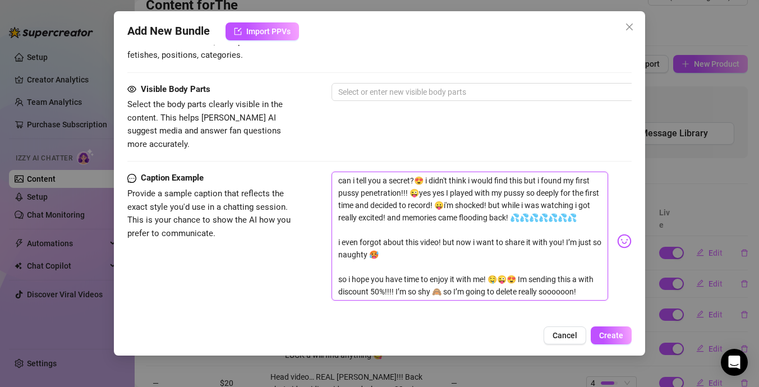
drag, startPoint x: 336, startPoint y: 154, endPoint x: 567, endPoint y: 206, distance: 237.1
click at [567, 206] on textarea "can i tell you a secret?😍 i didn't think i would find this but i found my first…" at bounding box center [470, 236] width 277 height 129
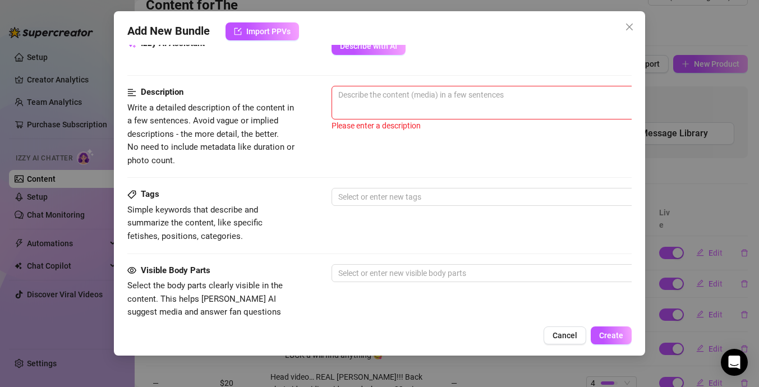
scroll to position [461, 0]
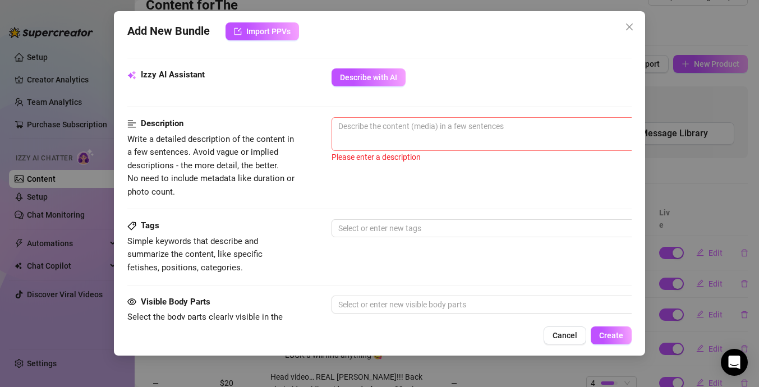
click at [474, 127] on span "0 / 1000" at bounding box center [528, 134] width 393 height 34
click at [462, 118] on textarea at bounding box center [528, 126] width 392 height 17
paste textarea "can i tell you a secret?😍 i didn't think i would find this but i found my first…"
type textarea "can i tell you a secret?😍 i didn't think i would find this but i found my first…"
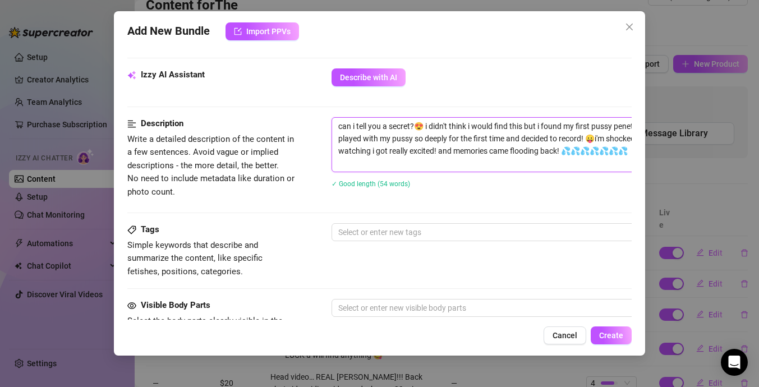
scroll to position [0, 0]
type textarea "can i tell you a secret?😍 i didn't think i would find this but i found my first…"
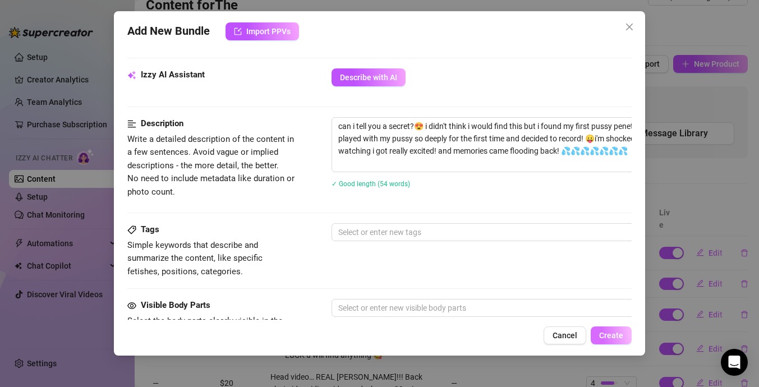
click at [607, 329] on button "Create" at bounding box center [611, 336] width 41 height 18
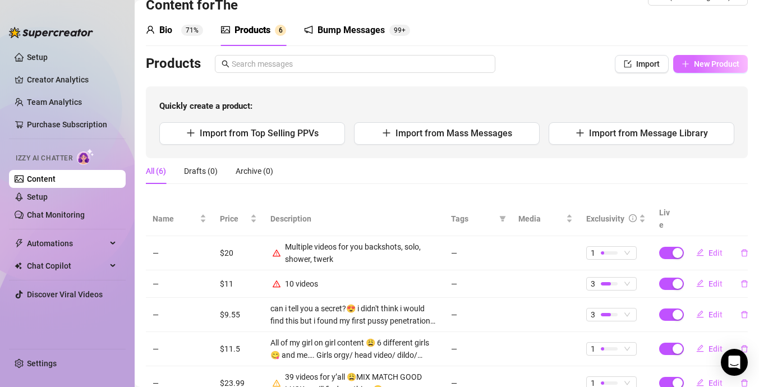
click at [709, 63] on span "New Product" at bounding box center [716, 63] width 45 height 9
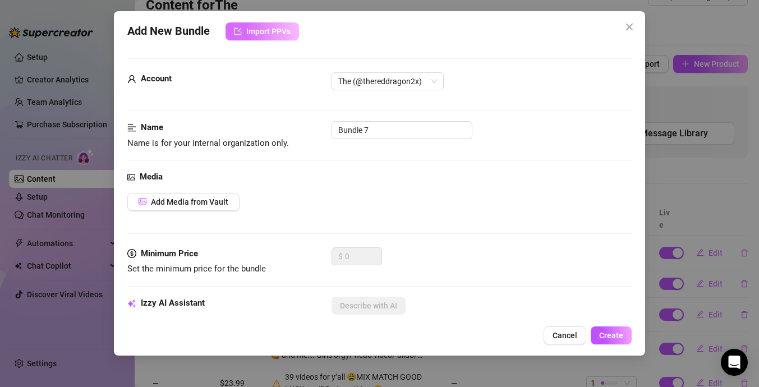
click at [256, 40] on button "Import PPVs" at bounding box center [263, 31] width 74 height 18
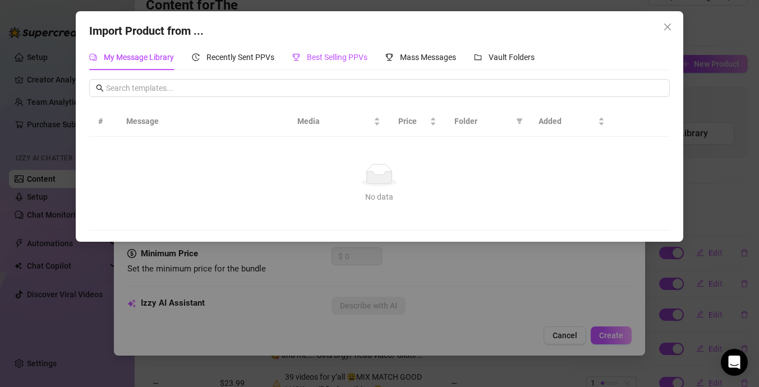
click at [340, 58] on span "Best Selling PPVs" at bounding box center [337, 57] width 61 height 9
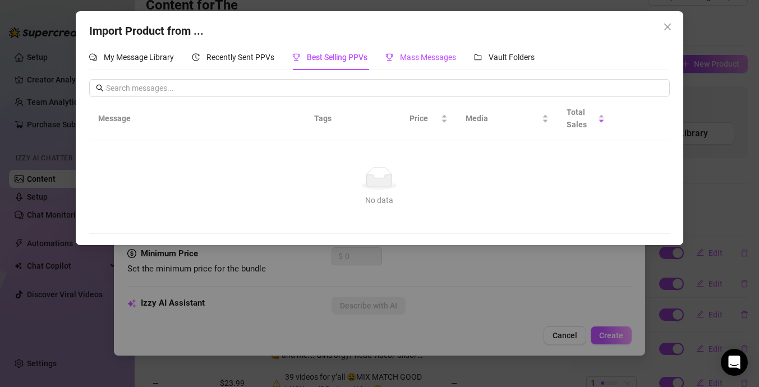
click at [431, 58] on span "Mass Messages" at bounding box center [428, 57] width 56 height 9
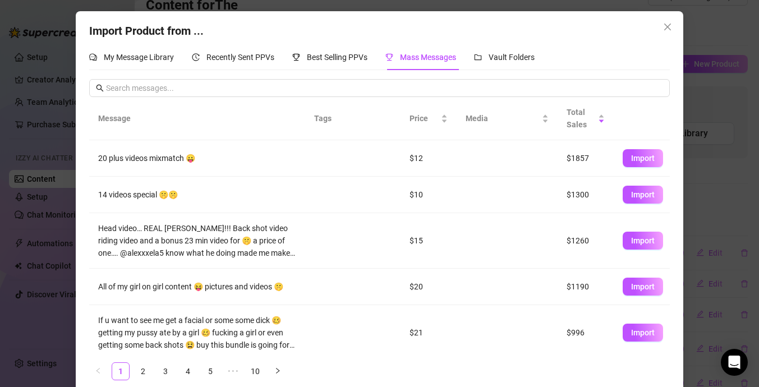
scroll to position [228, 0]
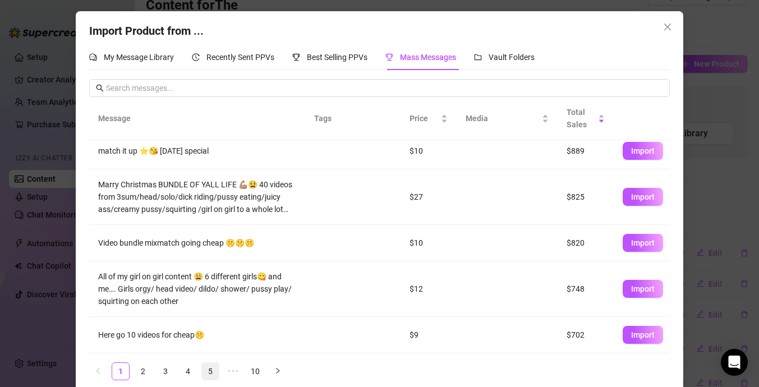
click at [214, 377] on link "5" at bounding box center [210, 371] width 17 height 17
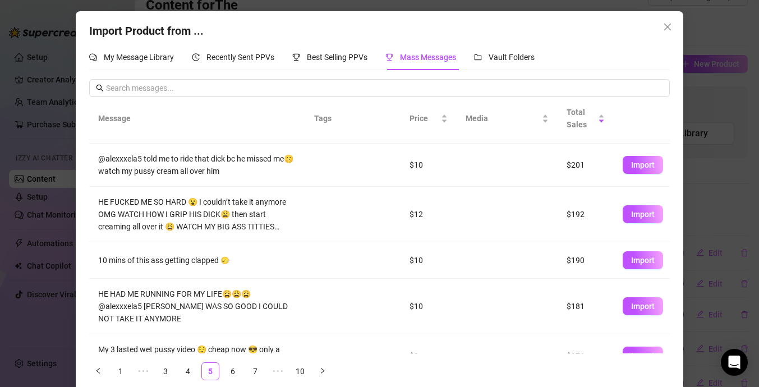
scroll to position [176, 0]
click at [639, 208] on button "Import" at bounding box center [643, 214] width 40 height 18
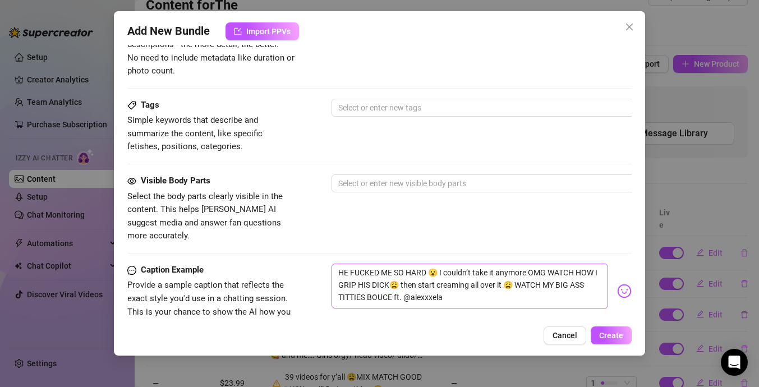
scroll to position [517, 0]
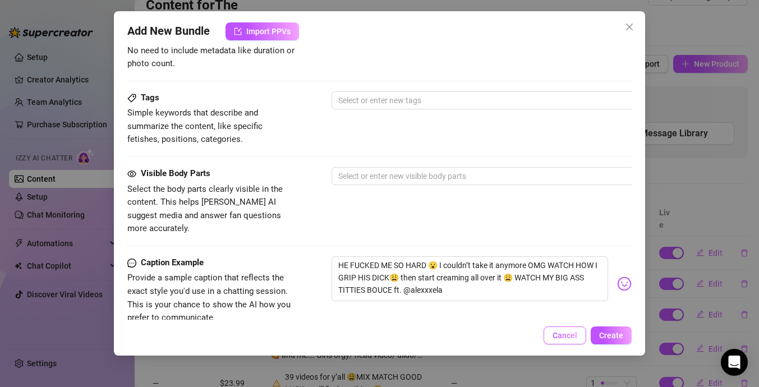
click at [560, 331] on span "Cancel" at bounding box center [565, 335] width 25 height 9
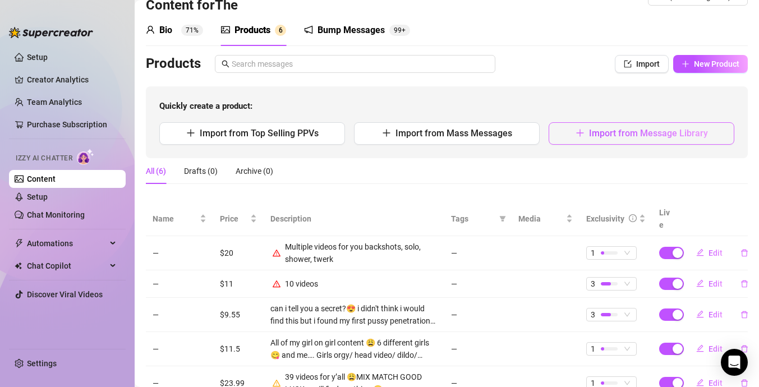
click at [632, 137] on span "Import from Message Library" at bounding box center [648, 133] width 119 height 11
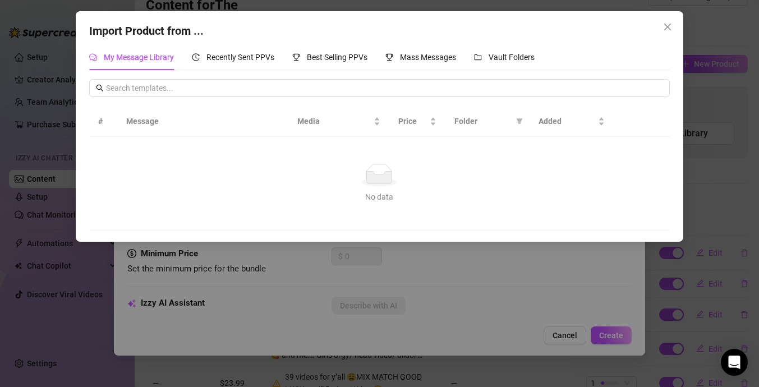
click at [423, 74] on div "My Message Library Recently Sent PPVs Best Selling PPVs Mass Messages Vault Fol…" at bounding box center [379, 137] width 580 height 186
click at [423, 58] on span "Mass Messages" at bounding box center [428, 57] width 56 height 9
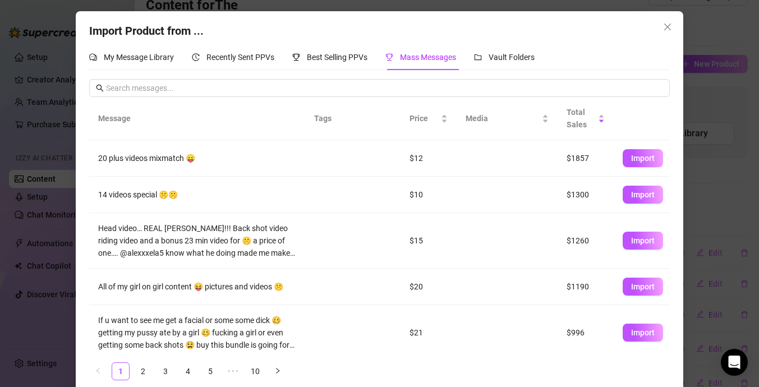
scroll to position [228, 0]
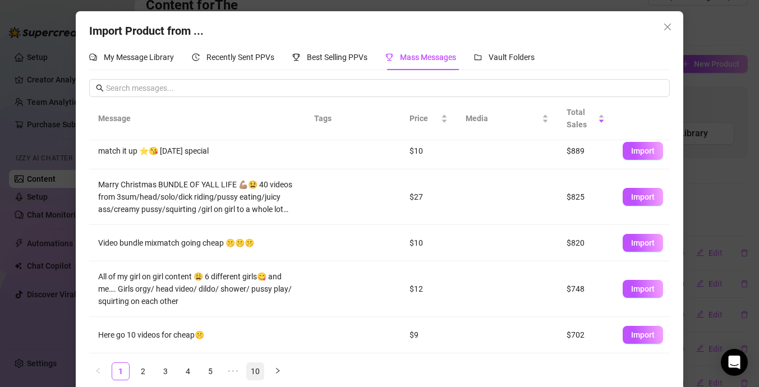
click at [254, 367] on link "10" at bounding box center [255, 371] width 17 height 17
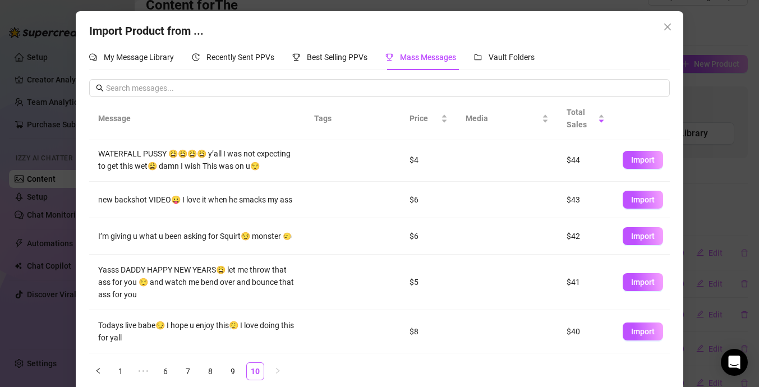
scroll to position [13, 0]
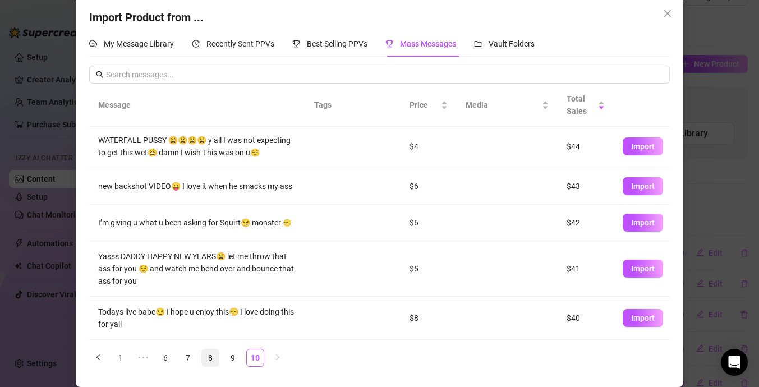
click at [205, 359] on link "8" at bounding box center [210, 358] width 17 height 17
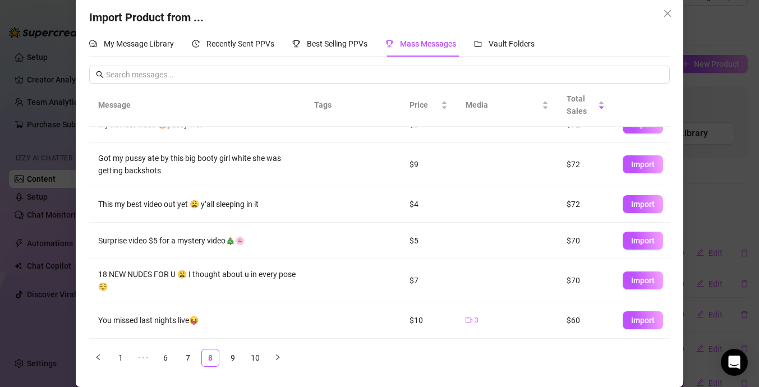
scroll to position [210, 0]
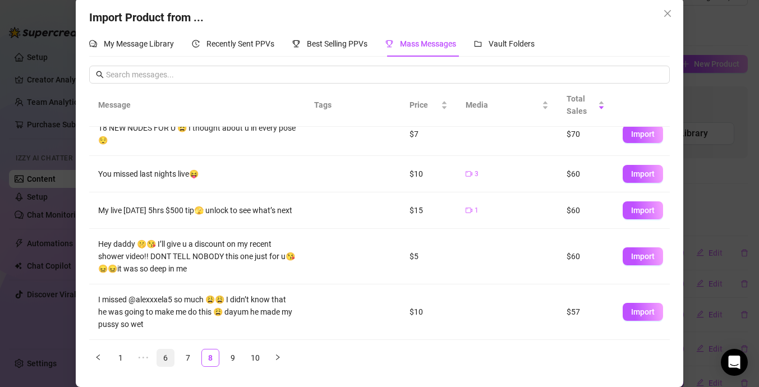
click at [174, 357] on link "6" at bounding box center [165, 358] width 17 height 17
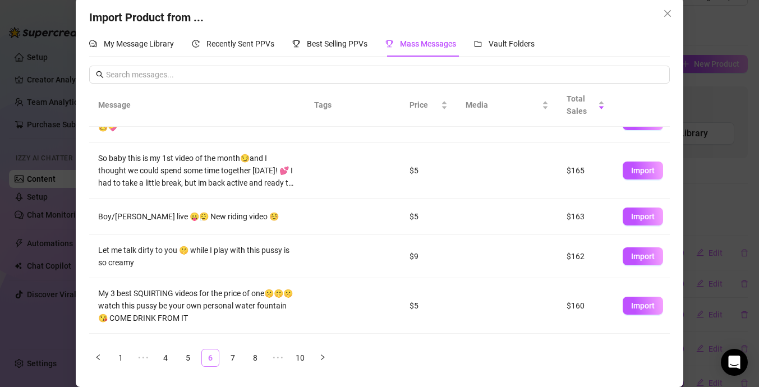
scroll to position [0, 0]
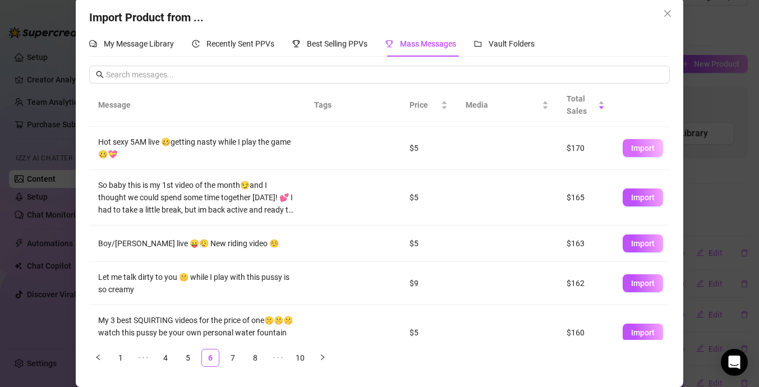
click at [642, 140] on button "Import" at bounding box center [643, 148] width 40 height 18
type textarea "Hot sexy 5AM live 🥴getting nasty while I play the game 🥴💝"
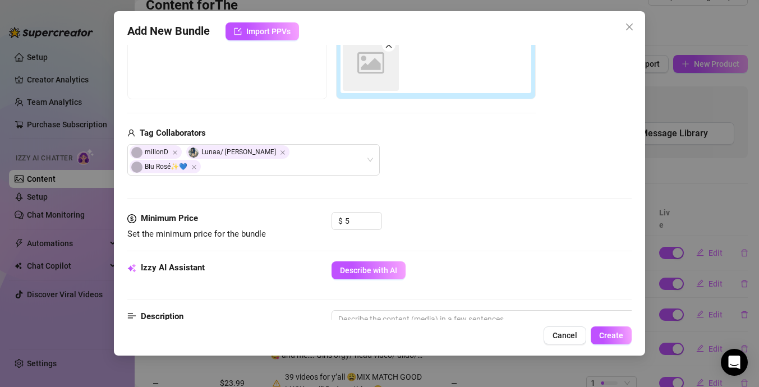
scroll to position [218, 0]
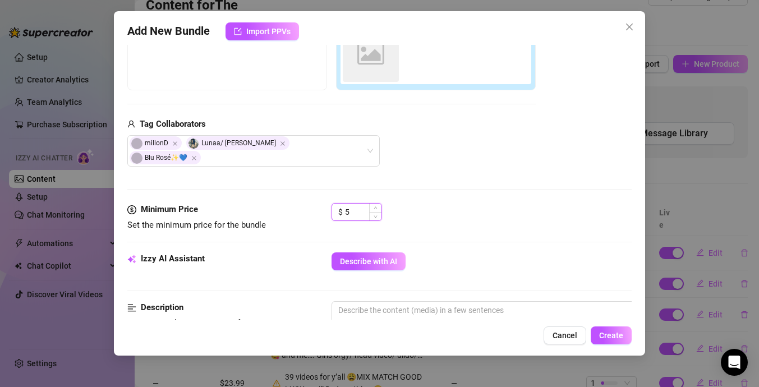
click at [362, 204] on input "5" at bounding box center [363, 212] width 36 height 17
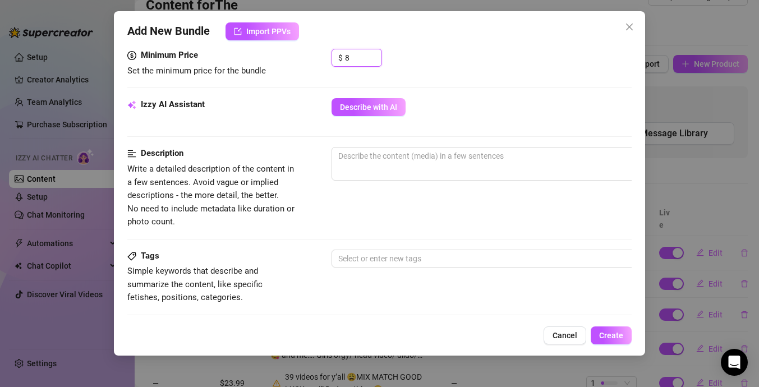
scroll to position [355, 0]
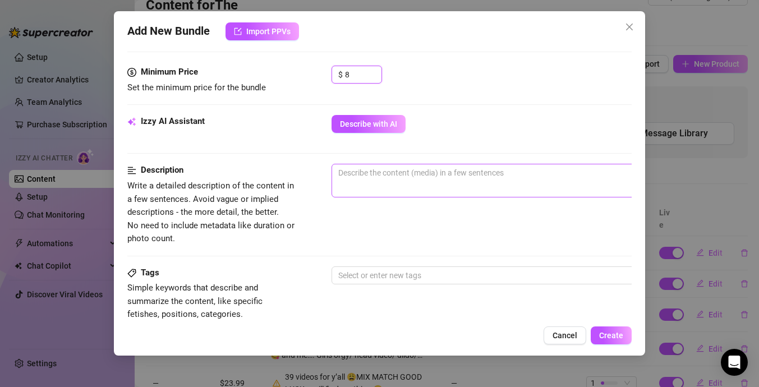
type input "8"
click at [405, 168] on span "0 / 1000" at bounding box center [528, 181] width 393 height 34
type textarea "s"
type textarea "se"
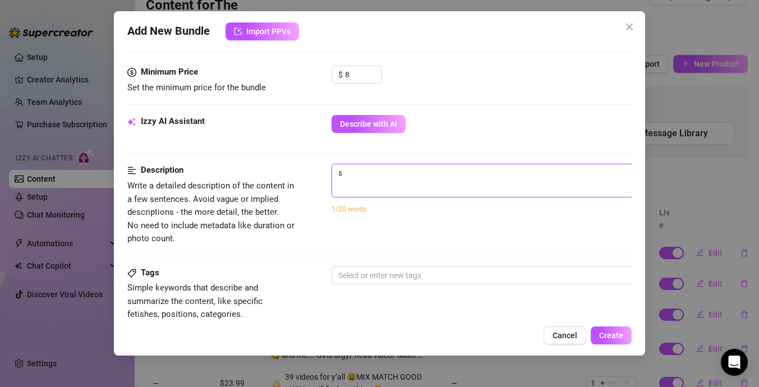
type textarea "se"
type textarea "sex"
type textarea "sexy"
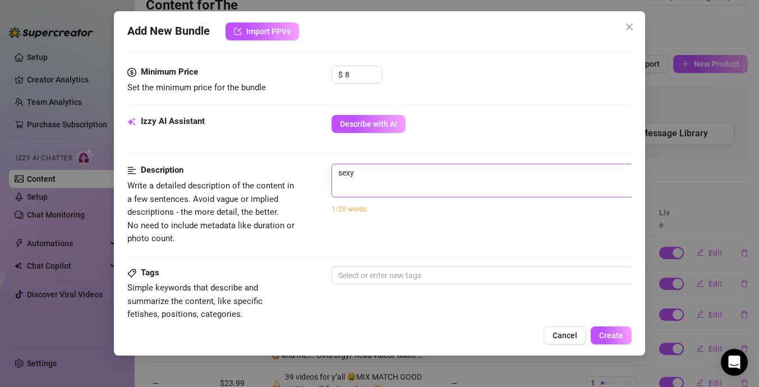
type textarea "sexy"
type textarea "sexy b"
type textarea "sexy ba"
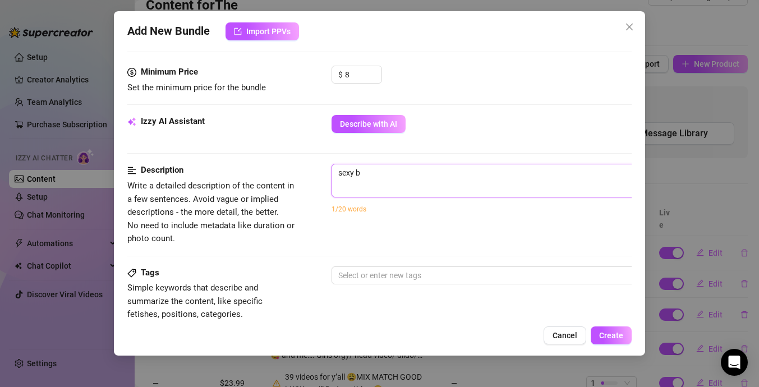
type textarea "sexy ba"
type textarea "sexy bac"
type textarea "sexy ba"
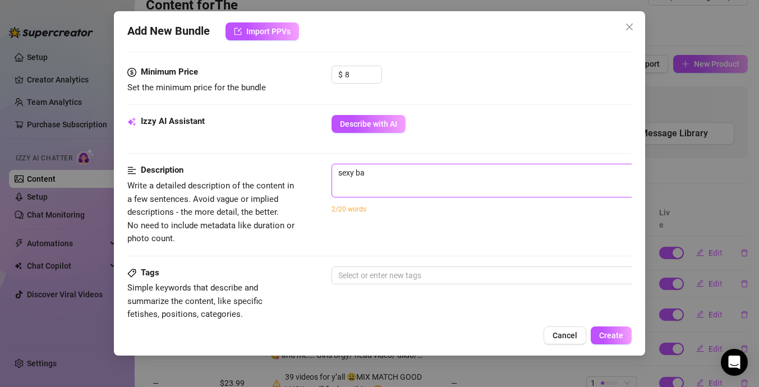
type textarea "sexy b"
type textarea "sexy"
type textarea "sexy r"
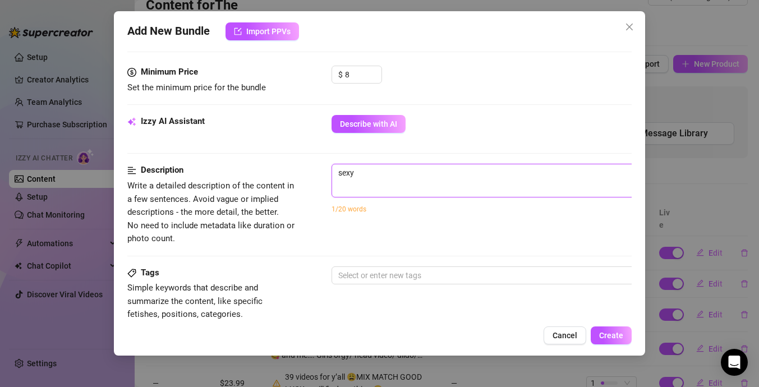
type textarea "sexy r"
type textarea "sexy ri"
type textarea "sexy rid"
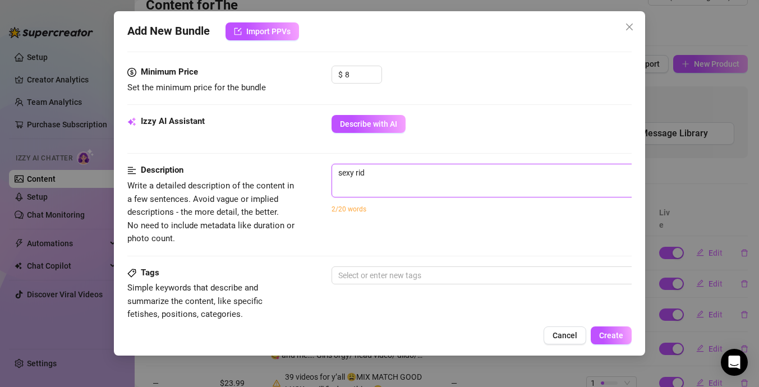
type textarea "sexy ridi"
type textarea "sexy ridin"
type textarea "sexy riding"
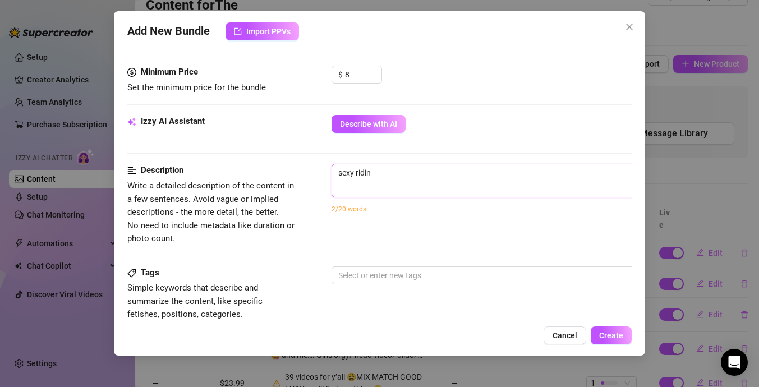
type textarea "sexy riding"
type textarea "sexy riding v"
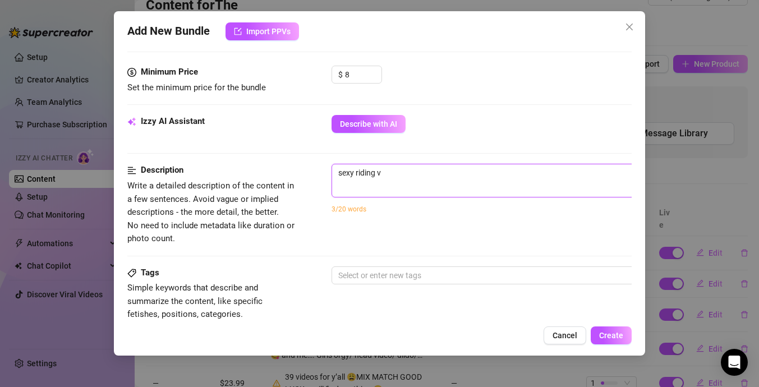
type textarea "sexy riding vi"
type textarea "sexy riding vid"
type textarea "sexy riding vide"
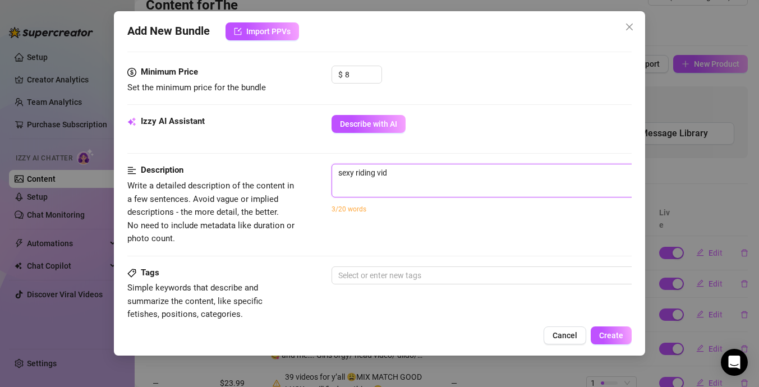
type textarea "sexy riding vide"
type textarea "sexy riding video"
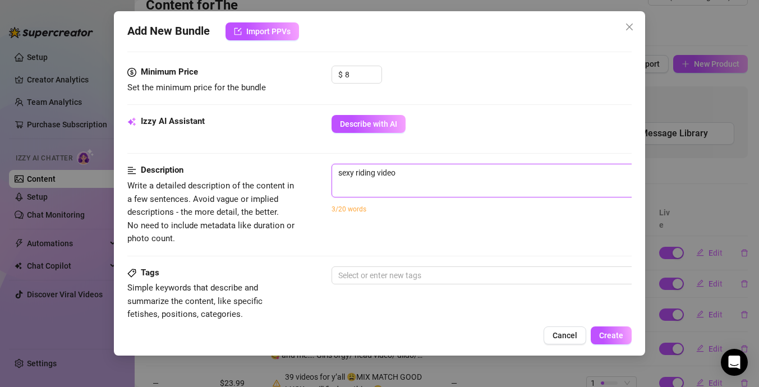
type textarea "sexy riding video l"
type textarea "sexy riding video"
type textarea "sexy riding video w"
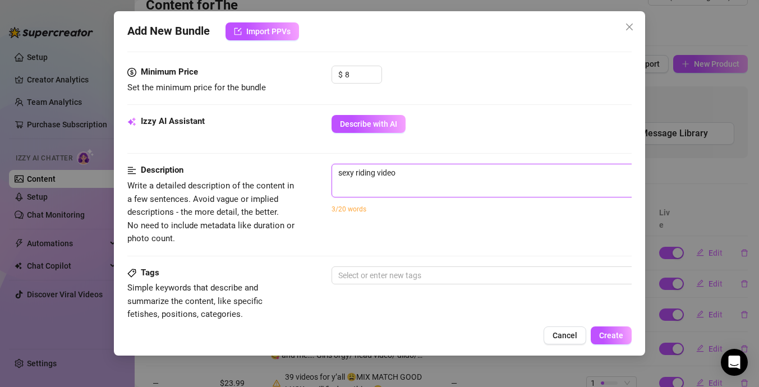
type textarea "sexy riding video w"
type textarea "sexy riding video wh"
type textarea "sexy riding video whi"
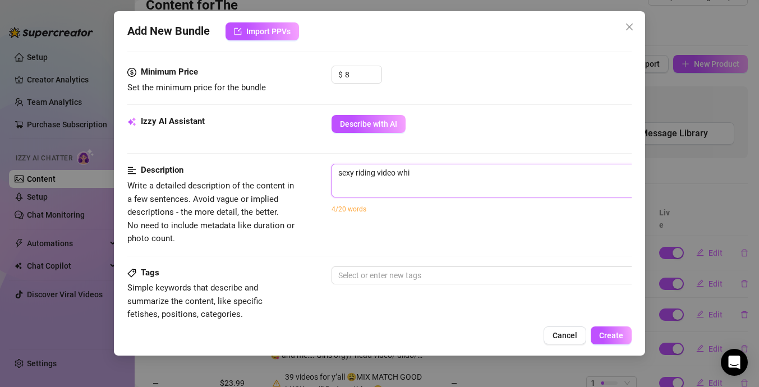
type textarea "sexy riding video whil"
type textarea "sexy riding video while"
type textarea "sexy riding video while i"
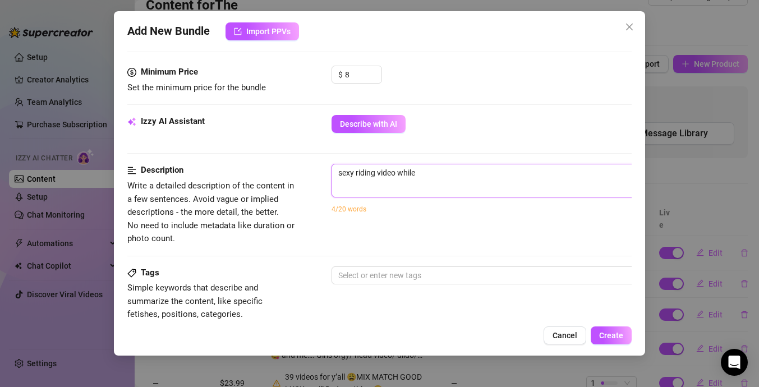
type textarea "sexy riding video while i"
type textarea "sexy riding video while i p"
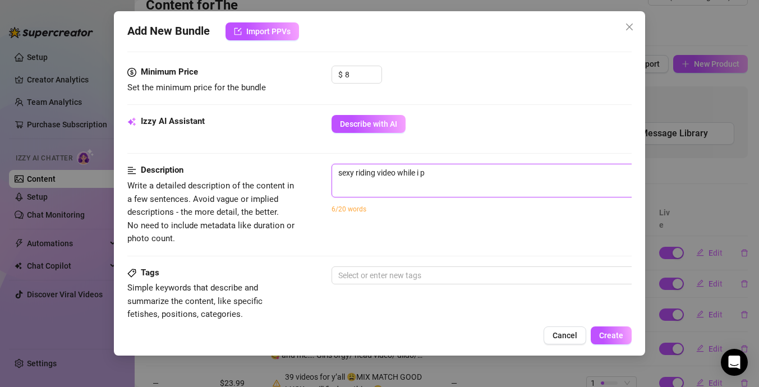
type textarea "sexy riding video while i pl"
type textarea "sexy riding video while i pla"
type textarea "sexy riding video while i play"
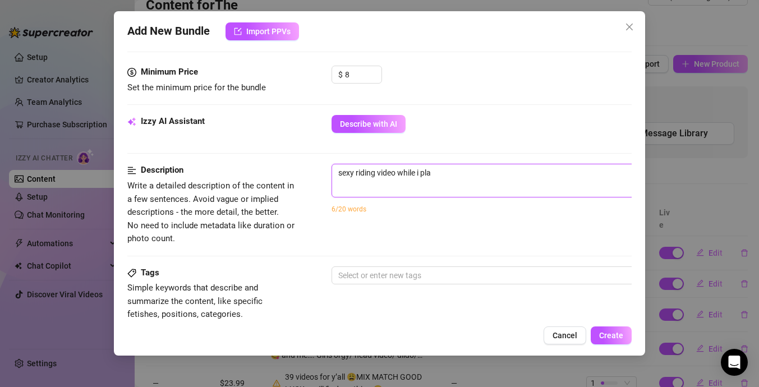
type textarea "sexy riding video while i play"
type textarea "sexy riding video while i play t"
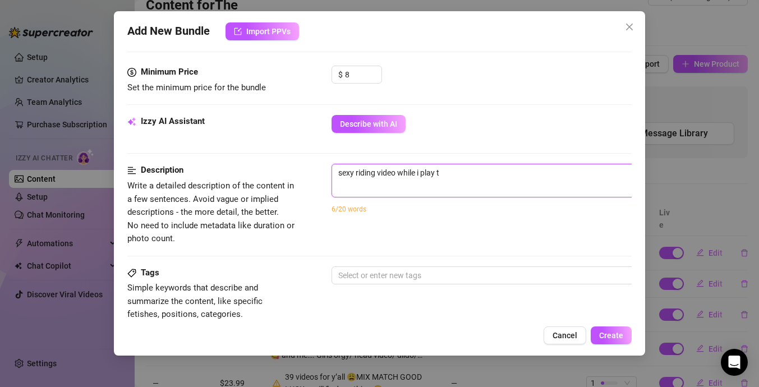
type textarea "sexy riding video while i play th"
type textarea "sexy riding video while i play the"
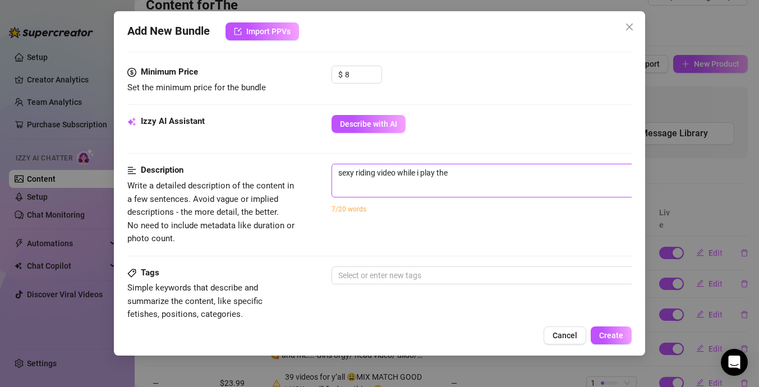
type textarea "sexy riding video while i play the"
type textarea "sexy riding video while i play the g"
type textarea "sexy riding video while i play the ga"
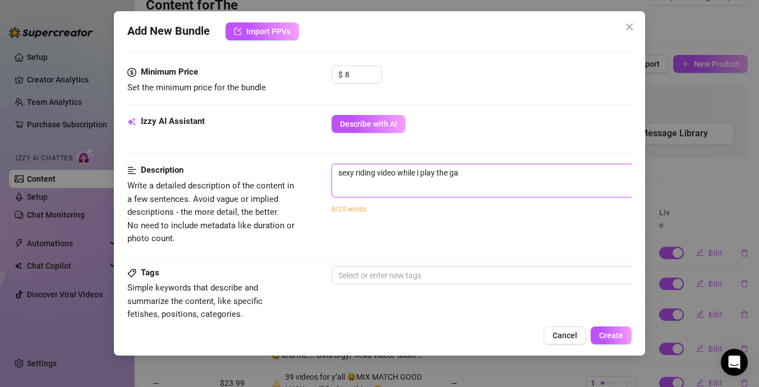
type textarea "sexy riding video while i play the gam"
type textarea "sexy riding video while i play the game"
click at [361, 66] on input "8" at bounding box center [363, 74] width 36 height 17
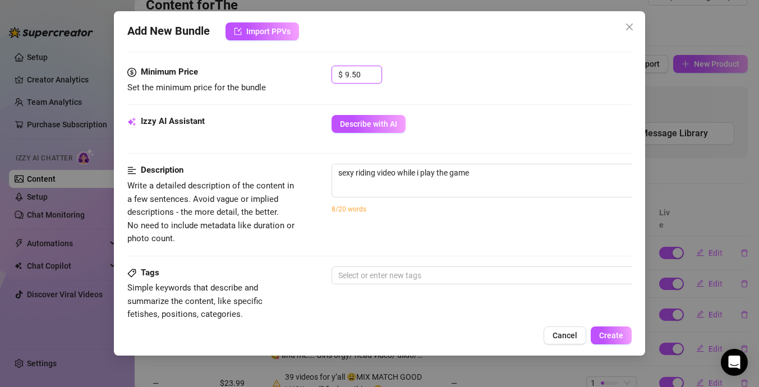
scroll to position [384, 0]
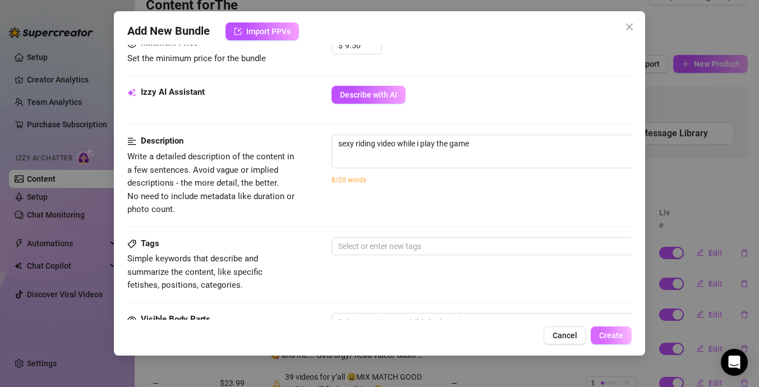
type input "9.5"
click at [616, 339] on span "Create" at bounding box center [611, 335] width 24 height 9
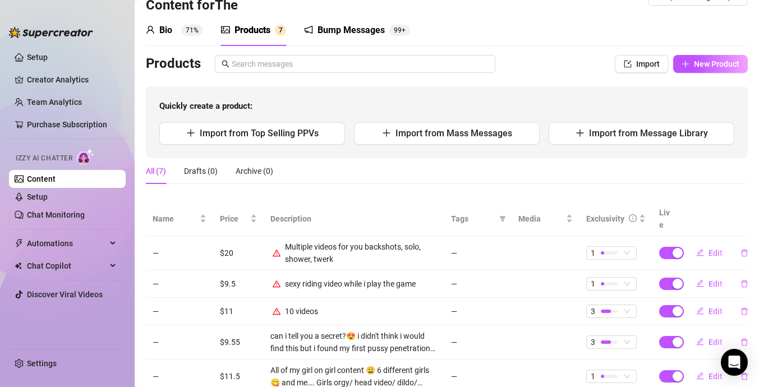
click at [619, 282] on td "1" at bounding box center [616, 285] width 73 height 28
click at [624, 278] on span "1" at bounding box center [612, 284] width 42 height 12
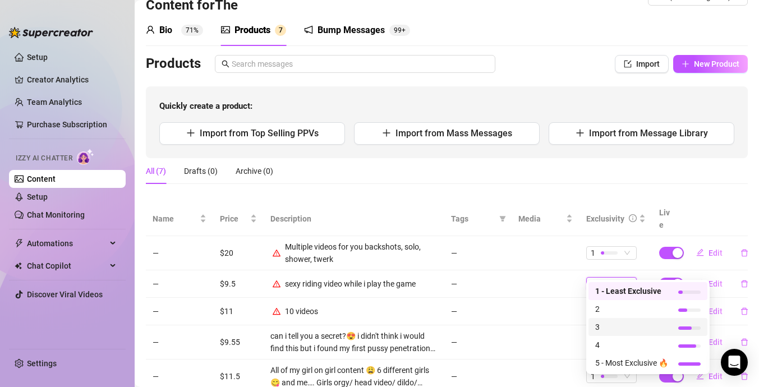
click at [628, 331] on span "3" at bounding box center [631, 327] width 73 height 12
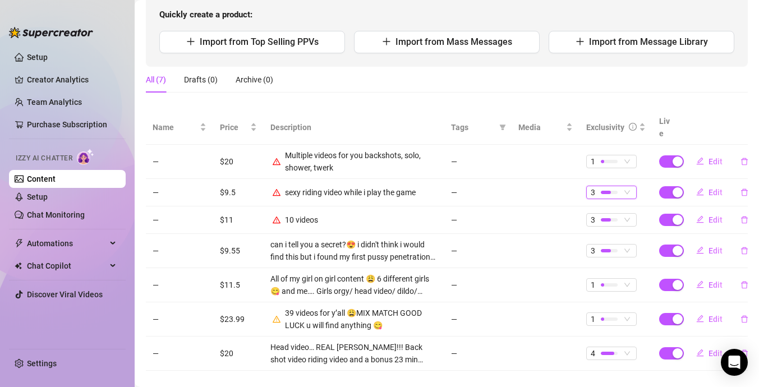
scroll to position [121, 0]
click at [612, 317] on div at bounding box center [609, 318] width 17 height 3
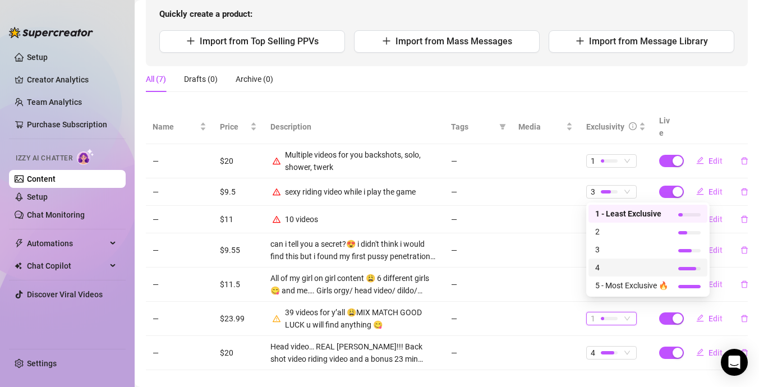
click at [623, 273] on span "4" at bounding box center [631, 268] width 73 height 12
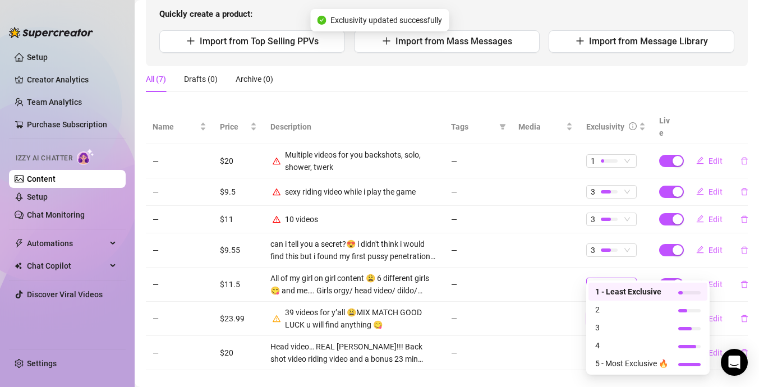
click at [621, 278] on span "1" at bounding box center [612, 284] width 42 height 12
click at [642, 362] on span "5 - Most Exclusive 🔥" at bounding box center [631, 364] width 73 height 12
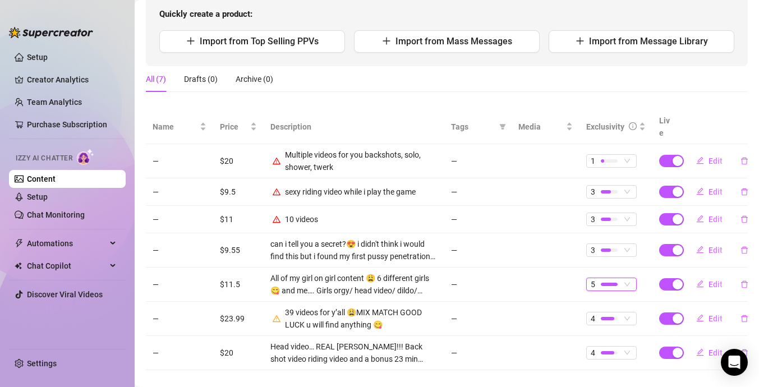
scroll to position [0, 0]
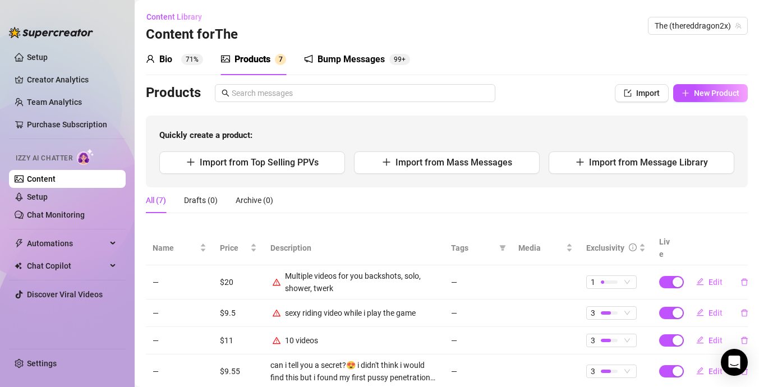
click at [249, 52] on div "Products 7" at bounding box center [253, 59] width 65 height 31
click at [352, 66] on div "Bump Messages" at bounding box center [351, 59] width 67 height 13
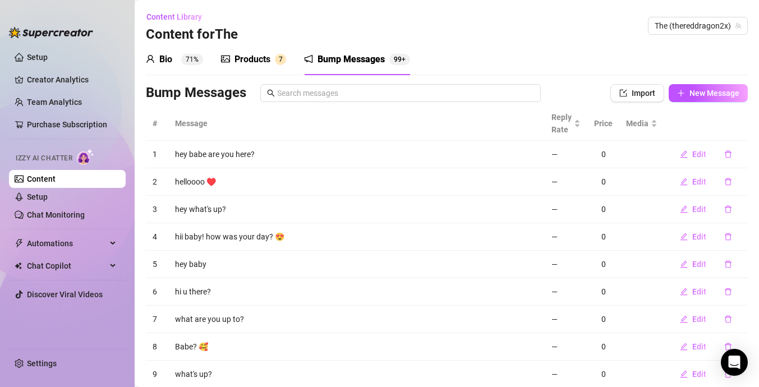
click at [273, 61] on div "Products 7" at bounding box center [253, 59] width 65 height 13
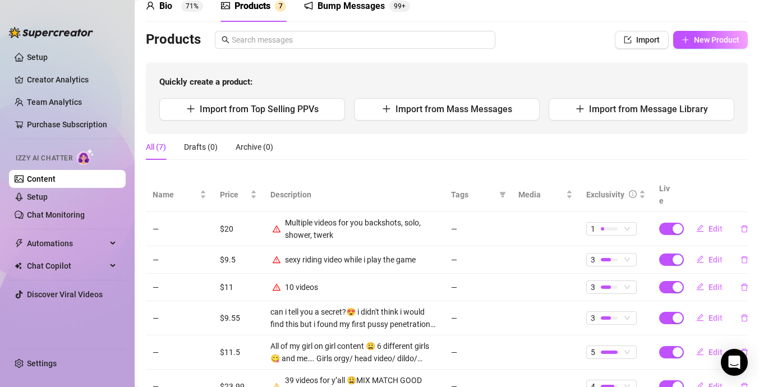
scroll to position [125, 0]
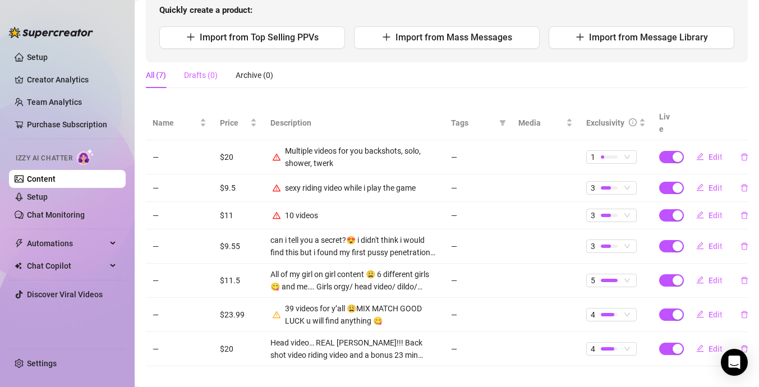
click at [209, 66] on div "Drafts (0)" at bounding box center [201, 75] width 34 height 26
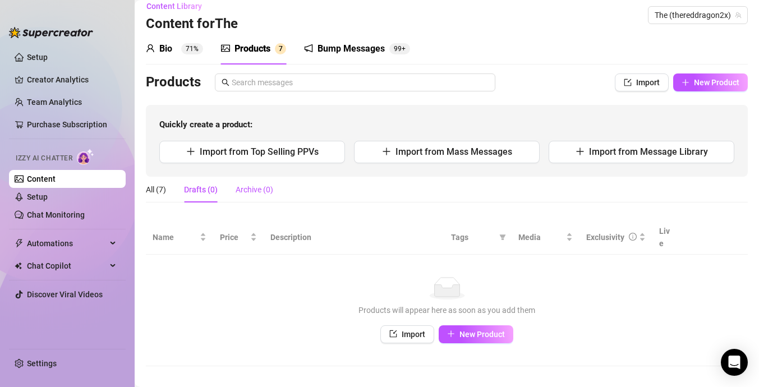
click at [258, 191] on div "Archive (0)" at bounding box center [255, 190] width 38 height 12
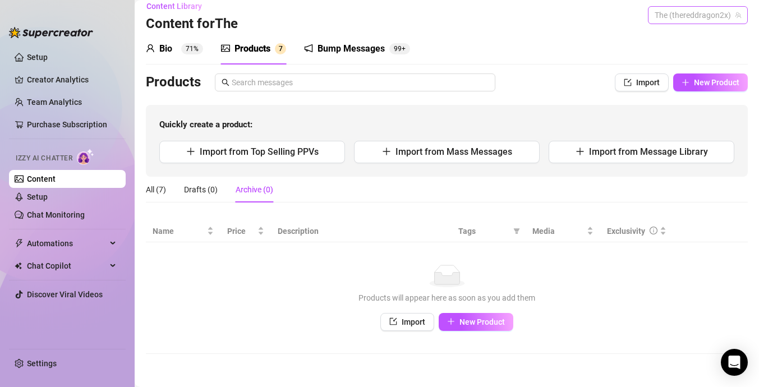
click at [670, 19] on span "The (thereddragon2x)" at bounding box center [698, 15] width 86 height 17
click at [674, 44] on div "The ( thereddragon2x )" at bounding box center [690, 37] width 97 height 13
click at [56, 184] on link "Content" at bounding box center [41, 179] width 29 height 9
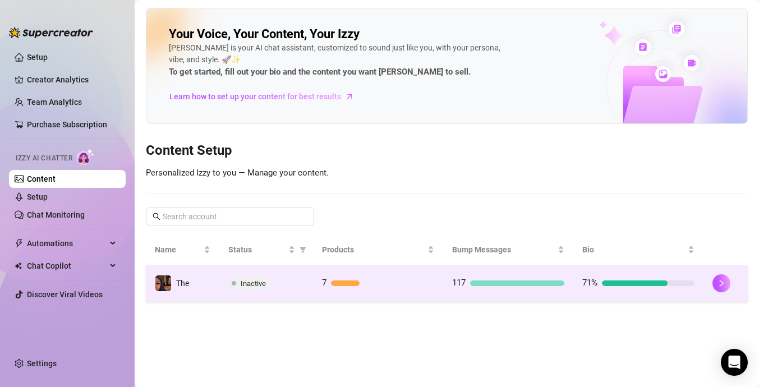
click at [672, 275] on td "71%" at bounding box center [639, 283] width 130 height 36
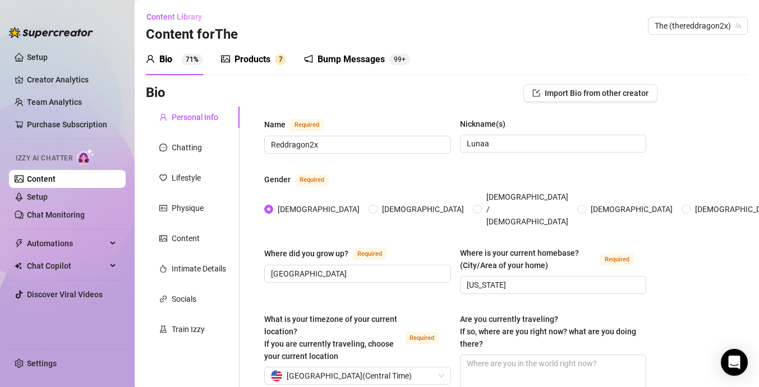
click at [171, 71] on div "Bio 71%" at bounding box center [174, 59] width 57 height 31
click at [183, 67] on div "Bio 71%" at bounding box center [174, 59] width 57 height 31
click at [194, 111] on div "Personal Info" at bounding box center [193, 117] width 94 height 21
click at [237, 54] on div "Products" at bounding box center [253, 59] width 36 height 13
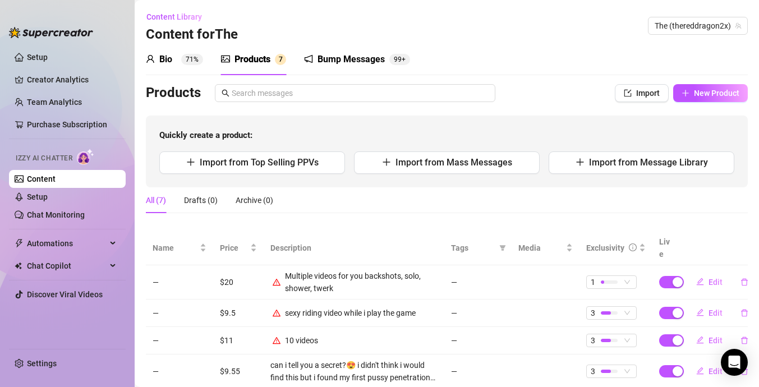
click at [186, 58] on sup "71%" at bounding box center [192, 59] width 22 height 11
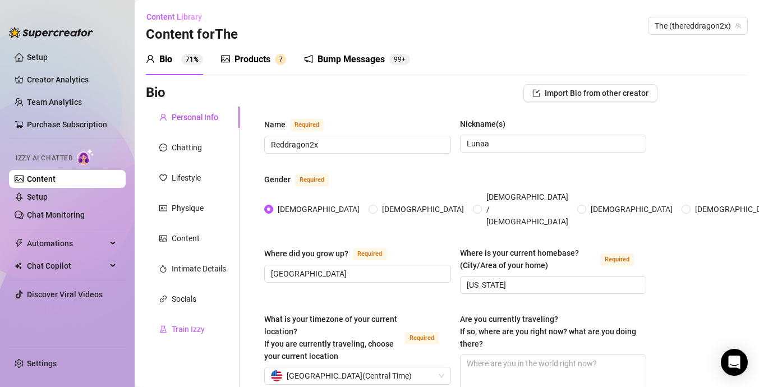
click at [191, 326] on div "Train Izzy" at bounding box center [188, 329] width 33 height 12
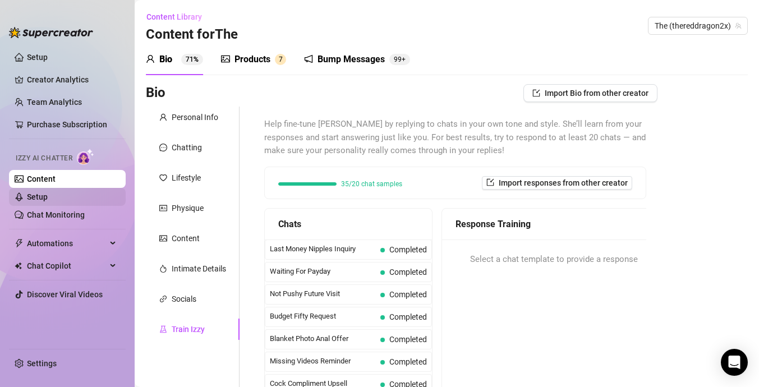
click at [48, 199] on link "Setup" at bounding box center [37, 197] width 21 height 9
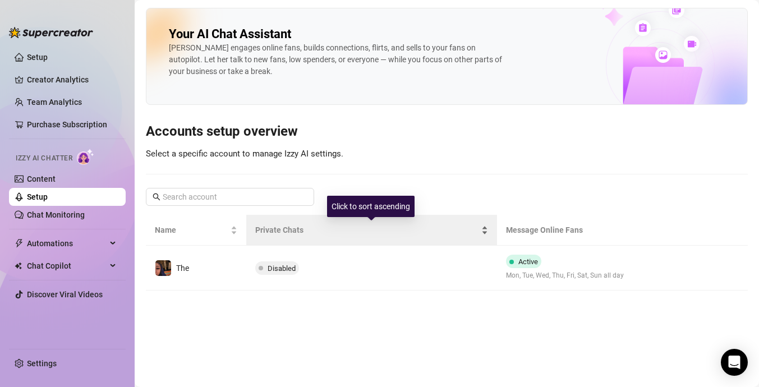
click at [288, 232] on span "Private Chats" at bounding box center [367, 230] width 224 height 12
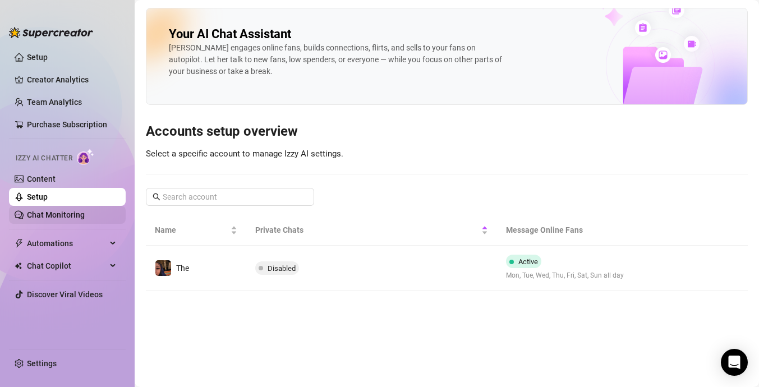
click at [84, 211] on link "Chat Monitoring" at bounding box center [56, 214] width 58 height 9
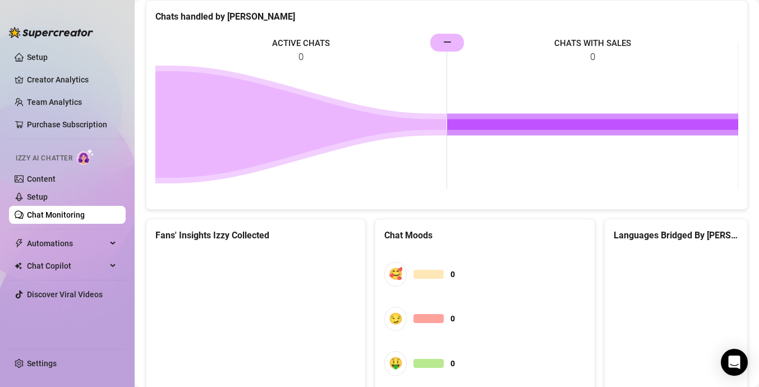
scroll to position [622, 0]
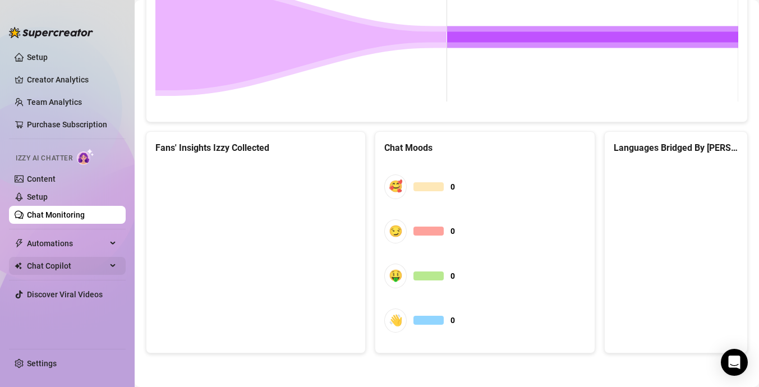
click at [75, 263] on span "Chat Copilot" at bounding box center [67, 266] width 80 height 18
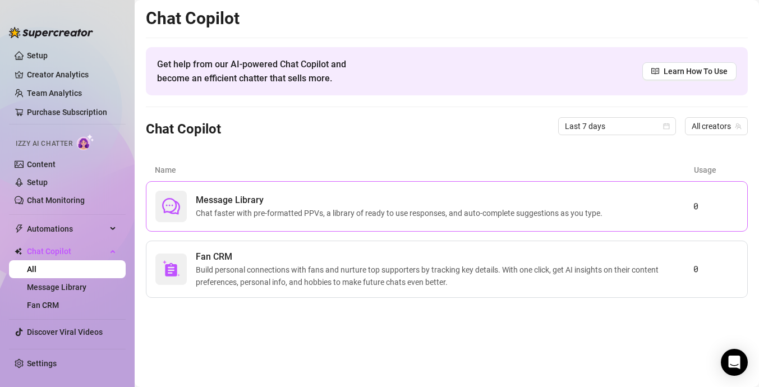
click at [466, 203] on span "Message Library" at bounding box center [401, 200] width 411 height 13
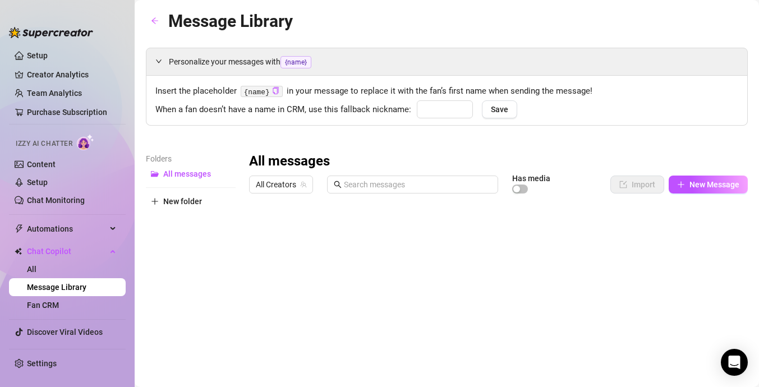
type input "babe"
click at [501, 115] on button "Save" at bounding box center [499, 109] width 35 height 18
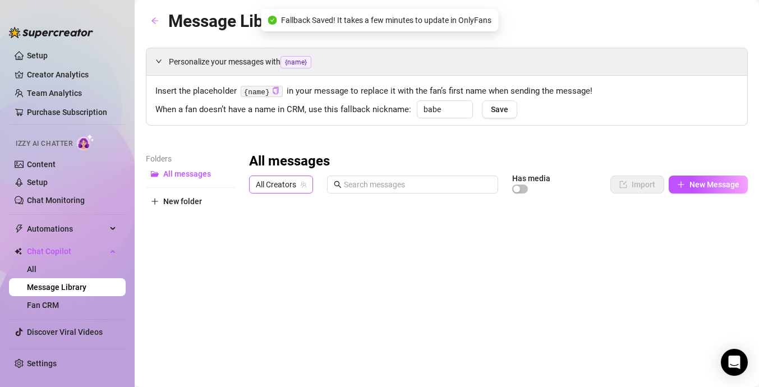
click at [295, 188] on span "All Creators" at bounding box center [281, 184] width 51 height 17
click at [300, 227] on span "( thereddragon2x )" at bounding box center [325, 225] width 62 height 12
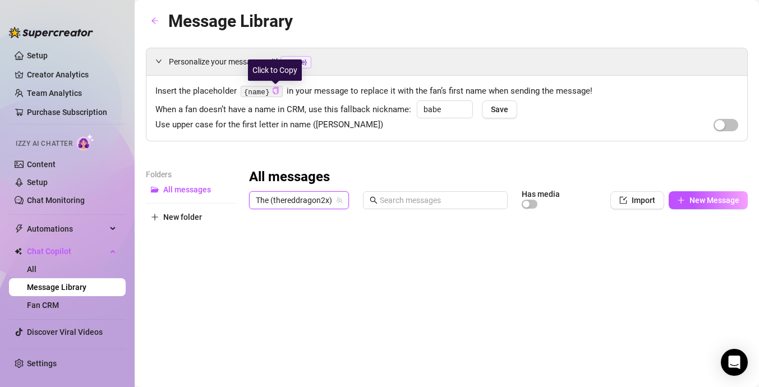
click at [274, 90] on icon "copy" at bounding box center [275, 90] width 7 height 7
click at [88, 75] on link "Creator Analytics" at bounding box center [72, 75] width 90 height 18
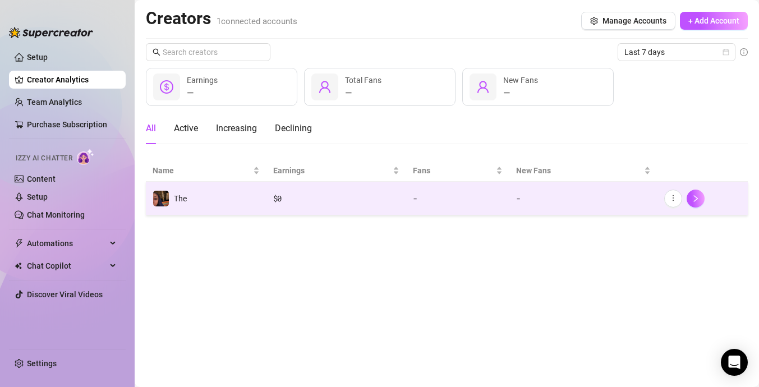
click at [423, 187] on td "-" at bounding box center [457, 199] width 103 height 34
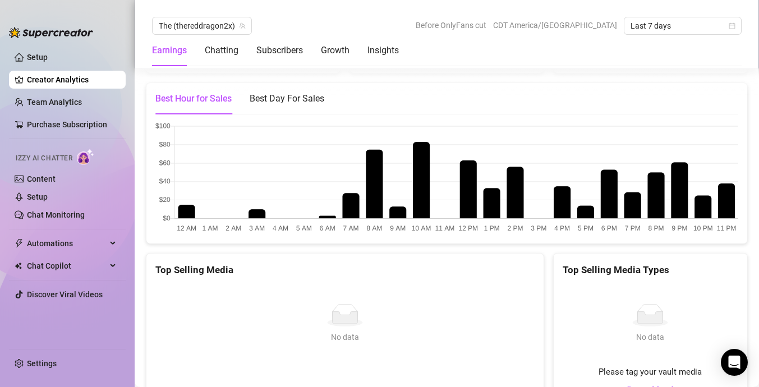
scroll to position [1614, 0]
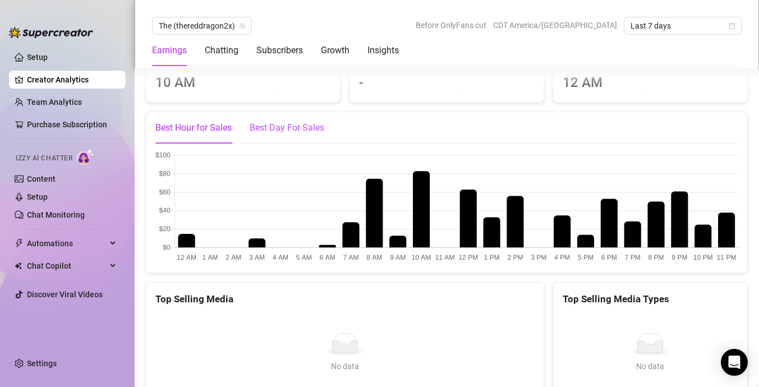
click at [314, 121] on div "Best Day For Sales" at bounding box center [287, 127] width 75 height 13
click at [227, 121] on div "Best Hour for Sales" at bounding box center [193, 127] width 76 height 13
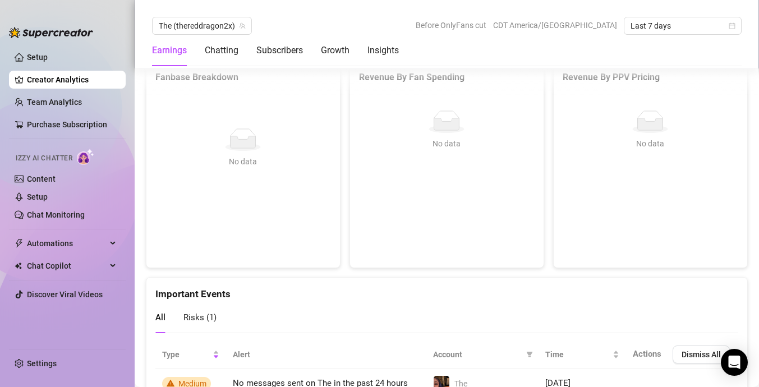
scroll to position [2068, 0]
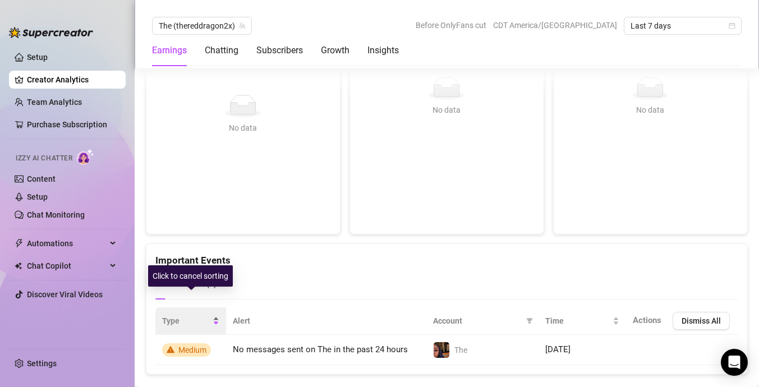
click at [178, 315] on span "Type" at bounding box center [186, 321] width 48 height 12
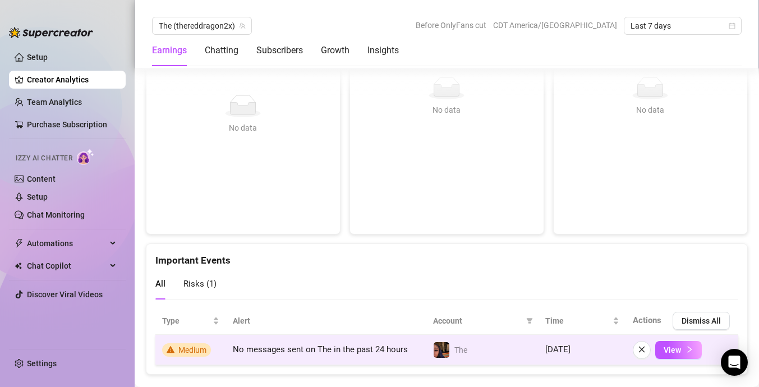
click at [192, 346] on span "Medium" at bounding box center [192, 350] width 28 height 9
click at [677, 346] on span "View" at bounding box center [672, 350] width 17 height 9
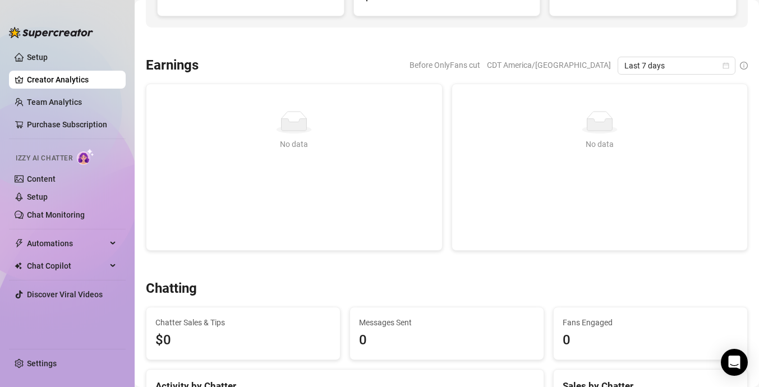
scroll to position [0, 0]
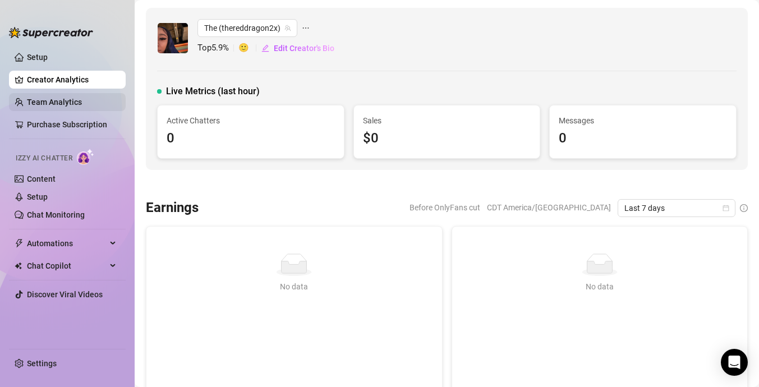
click at [82, 98] on link "Team Analytics" at bounding box center [54, 102] width 55 height 9
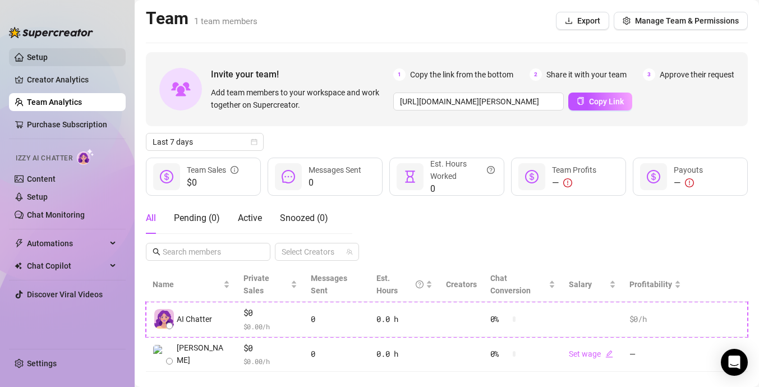
click at [48, 60] on link "Setup" at bounding box center [37, 57] width 21 height 9
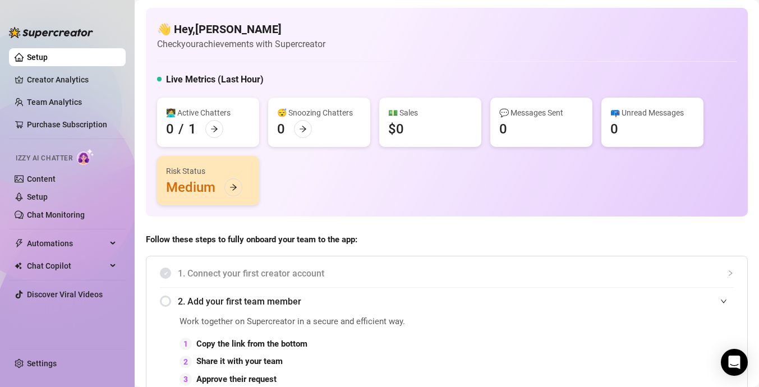
click at [195, 181] on div "Risk Status Medium" at bounding box center [208, 180] width 102 height 49
click at [232, 191] on icon "arrow-right" at bounding box center [234, 188] width 8 height 8
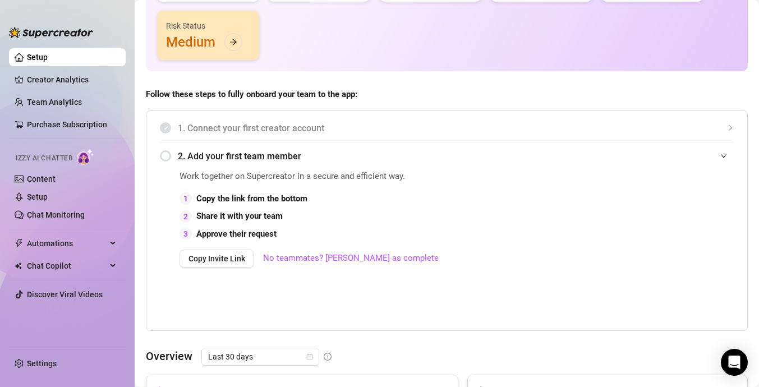
scroll to position [185, 0]
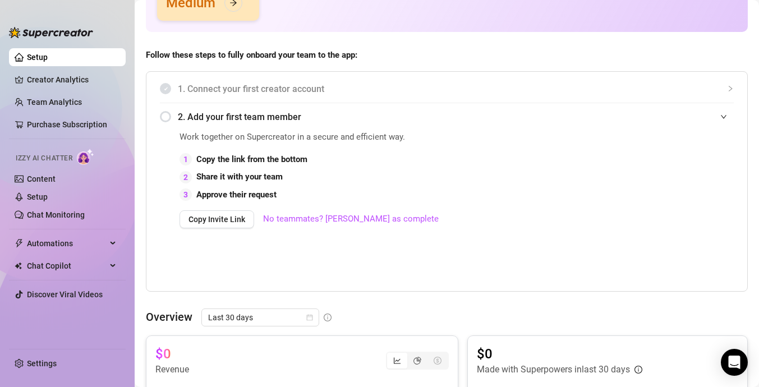
click at [166, 114] on div "2. Add your first team member" at bounding box center [447, 117] width 574 height 28
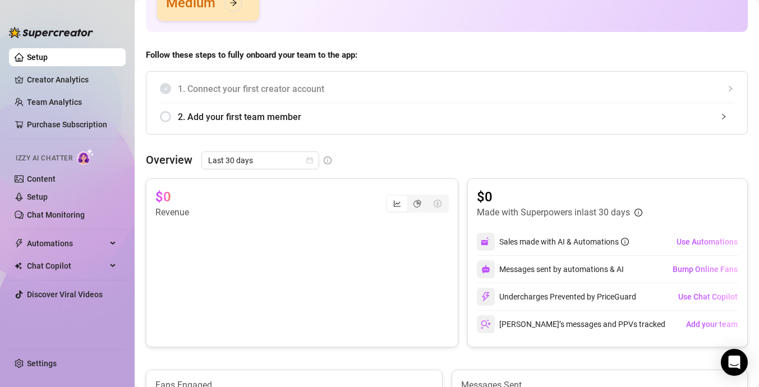
click at [167, 89] on div "1. Connect your first creator account" at bounding box center [447, 89] width 574 height 28
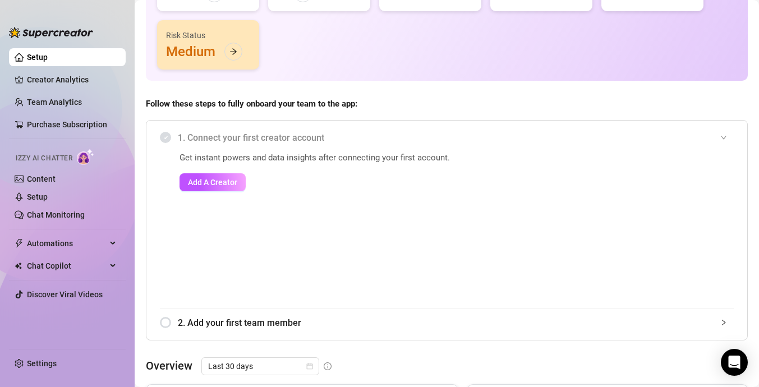
scroll to position [120, 0]
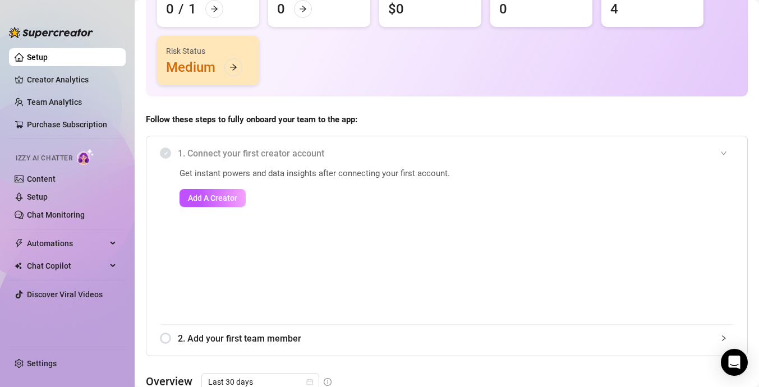
click at [199, 71] on div "Risk Status Medium" at bounding box center [208, 60] width 102 height 49
click at [233, 66] on icon "arrow-right" at bounding box center [234, 67] width 8 height 8
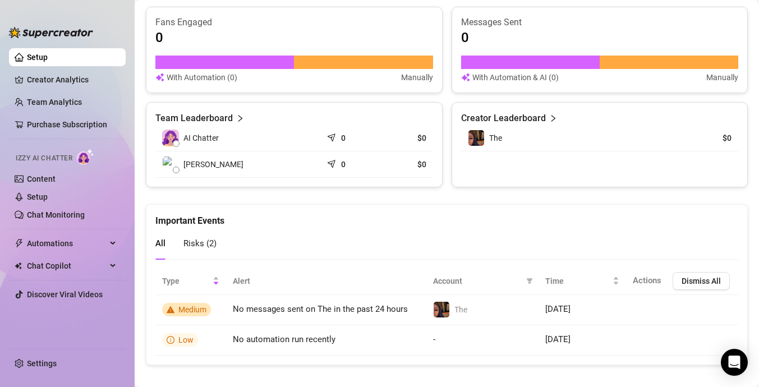
scroll to position [716, 0]
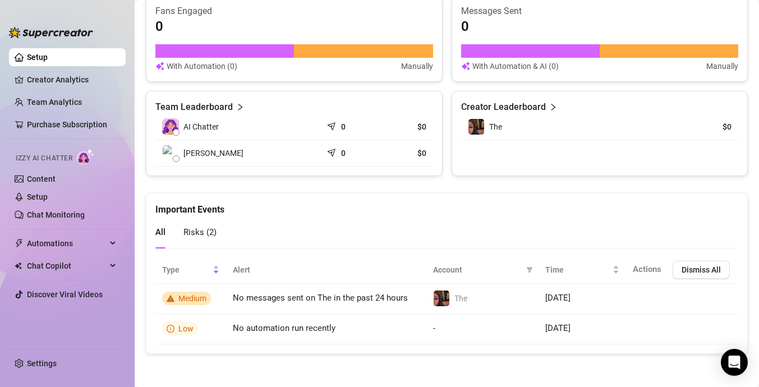
click at [499, 103] on article "Creator Leaderboard" at bounding box center [503, 106] width 85 height 13
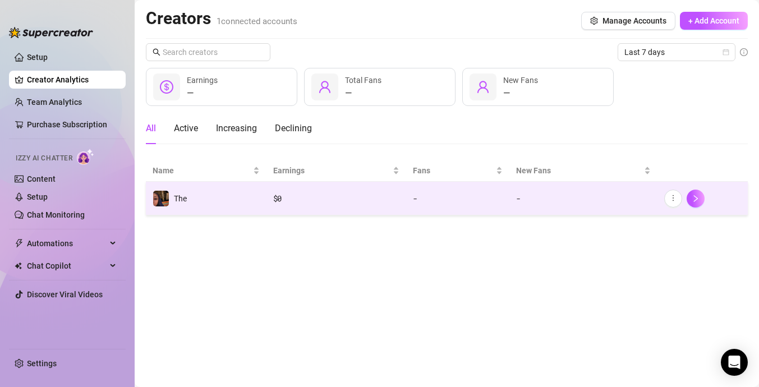
click at [402, 196] on td "$ 0" at bounding box center [337, 199] width 140 height 34
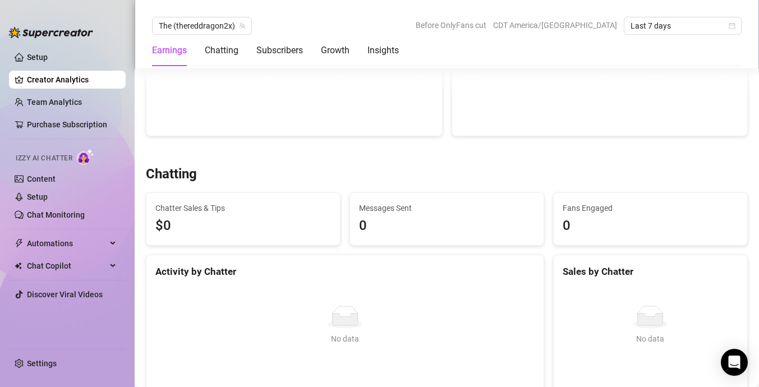
scroll to position [285, 0]
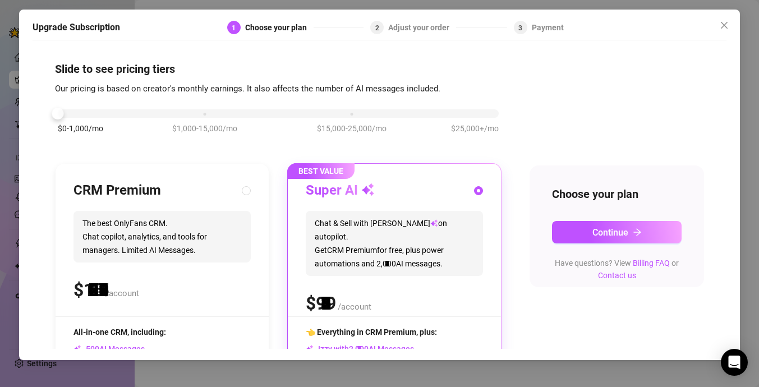
click at [68, 109] on div "$0-1,000/mo $1,000-15,000/mo $15,000-25,000/mo $25,000+/mo" at bounding box center [278, 110] width 441 height 7
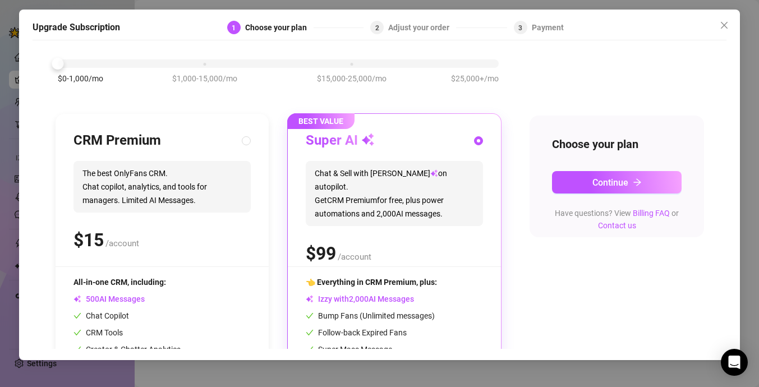
scroll to position [46, 0]
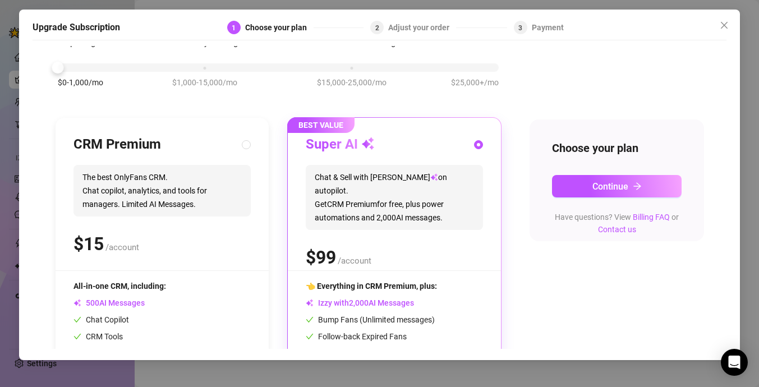
click at [205, 68] on div "$0-1,000/mo $1,000-15,000/mo $15,000-25,000/mo $25,000+/mo" at bounding box center [278, 64] width 441 height 7
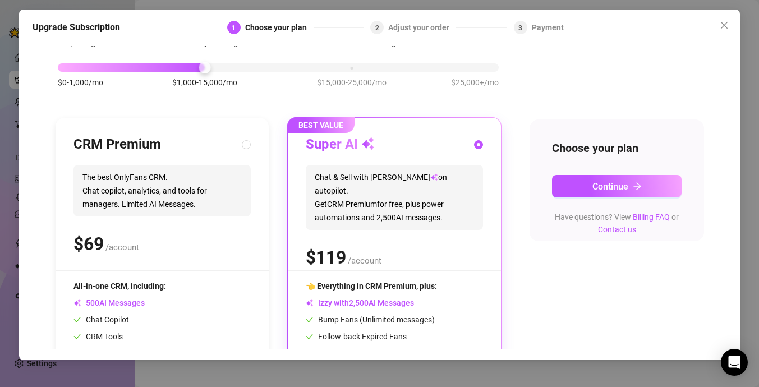
click at [359, 68] on div at bounding box center [278, 67] width 441 height 8
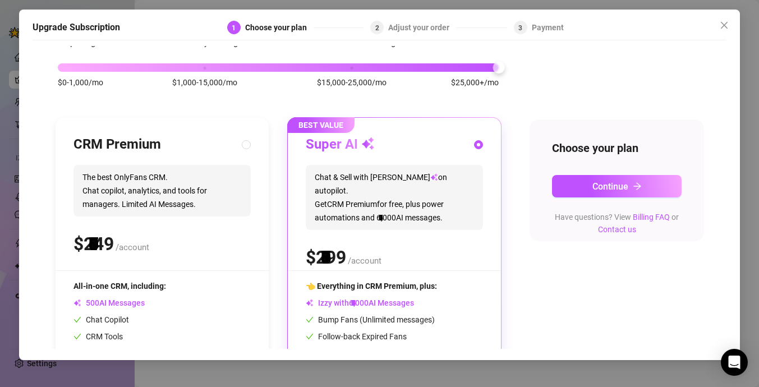
click at [491, 63] on div "$0-1,000/mo $1,000-15,000/mo $15,000-25,000/mo $25,000+/mo" at bounding box center [278, 64] width 441 height 7
click at [180, 69] on div at bounding box center [278, 67] width 441 height 8
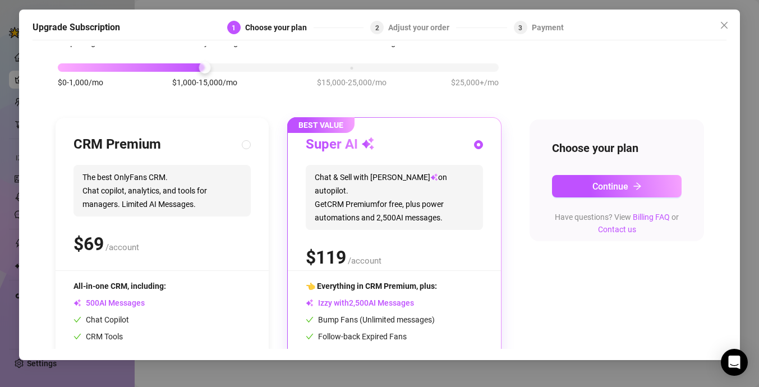
click at [151, 71] on div at bounding box center [131, 67] width 147 height 8
click at [134, 68] on div at bounding box center [131, 67] width 147 height 8
click at [62, 66] on div "$0-1,000/mo $1,000-15,000/mo $15,000-25,000/mo $25,000+/mo" at bounding box center [278, 64] width 441 height 7
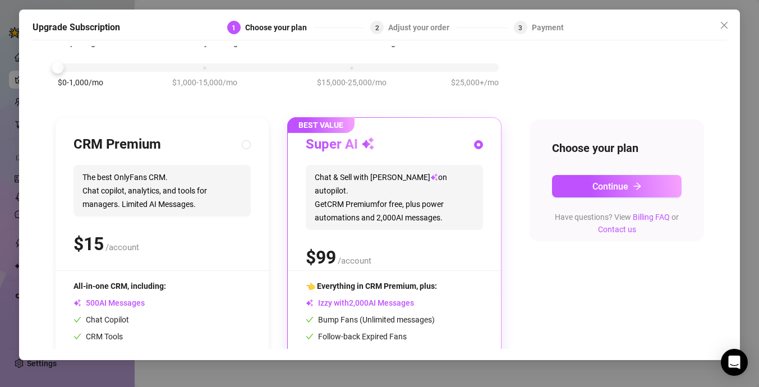
click at [192, 68] on div "$0-1,000/mo $1,000-15,000/mo $15,000-25,000/mo $25,000+/mo" at bounding box center [278, 64] width 441 height 7
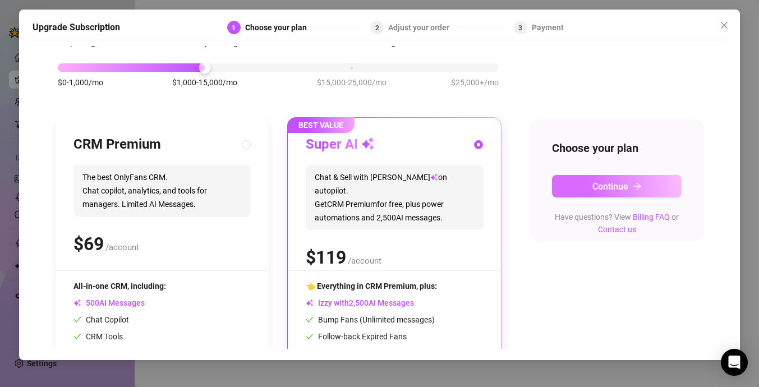
click at [655, 185] on button "Continue" at bounding box center [617, 186] width 130 height 22
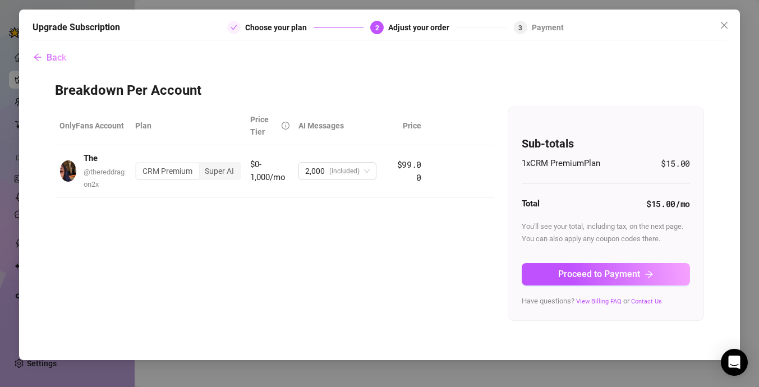
scroll to position [0, 0]
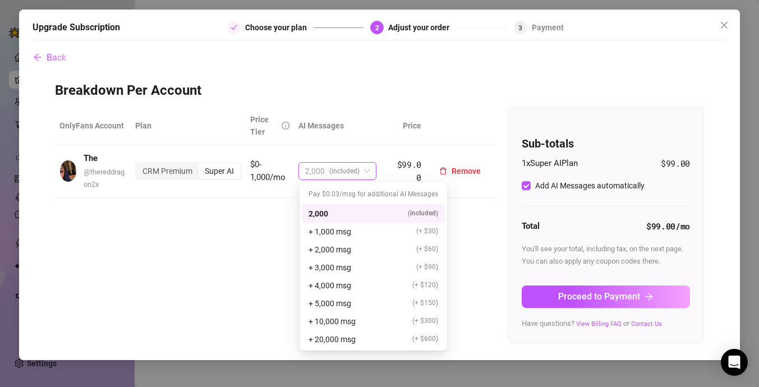
click at [333, 176] on span "(included)" at bounding box center [344, 171] width 30 height 17
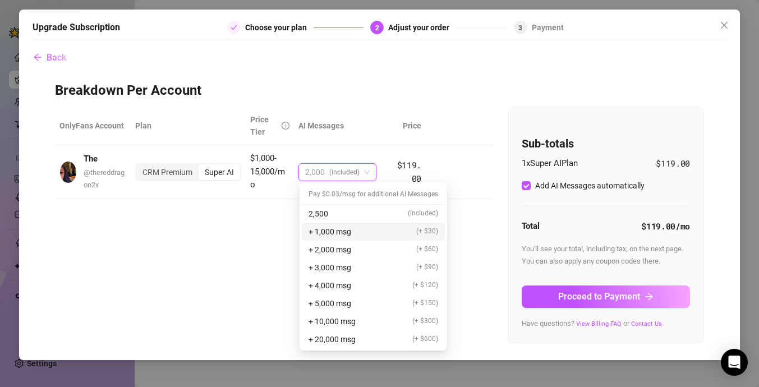
click at [360, 236] on div "+ 1,000 msg (+ $30)" at bounding box center [374, 232] width 130 height 12
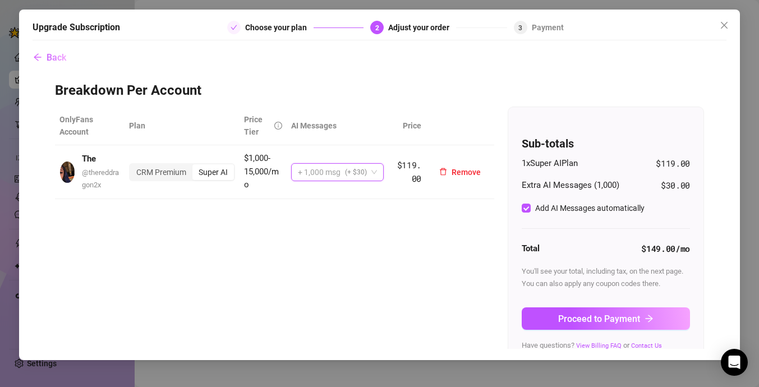
click at [362, 172] on span "(+ $30)" at bounding box center [356, 172] width 22 height 17
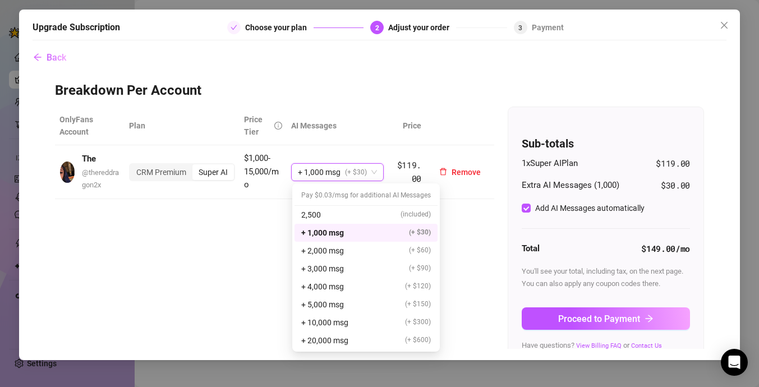
click at [482, 150] on td "Remove" at bounding box center [460, 172] width 68 height 54
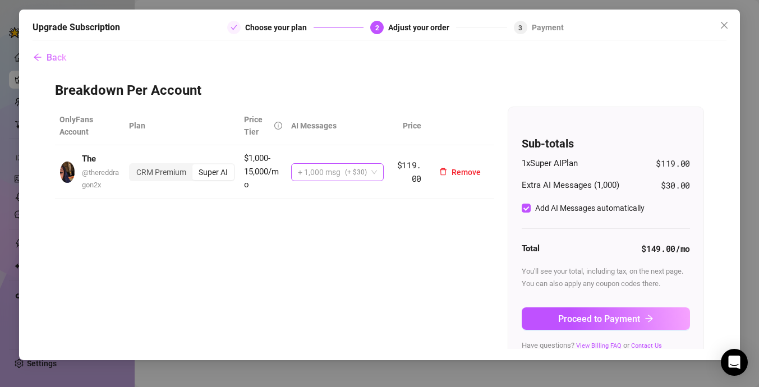
click at [349, 178] on span "(+ $30)" at bounding box center [356, 172] width 22 height 17
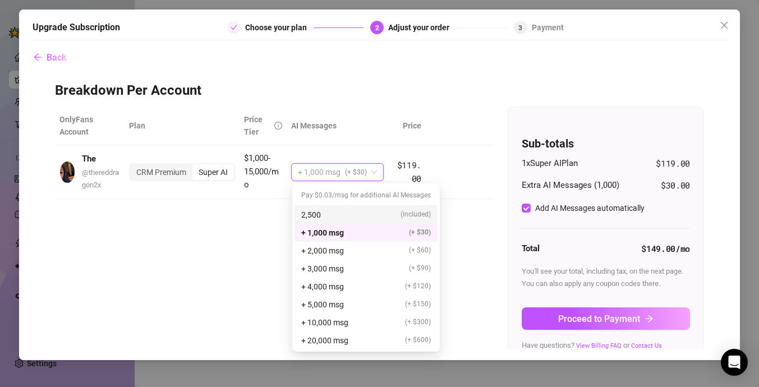
click at [339, 218] on div "2,500 (included)" at bounding box center [366, 215] width 130 height 12
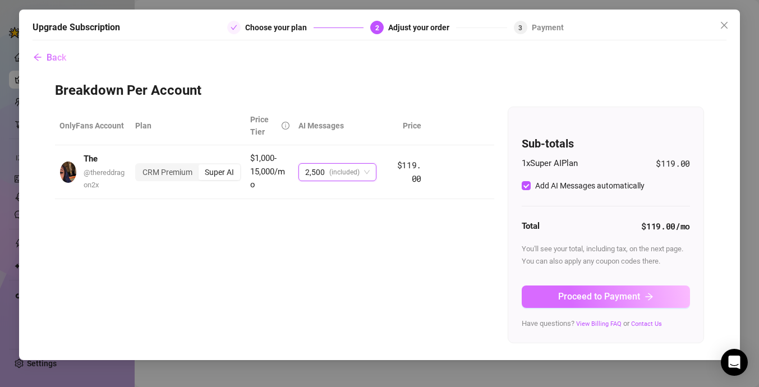
click at [614, 296] on span "Proceed to Payment" at bounding box center [599, 296] width 82 height 11
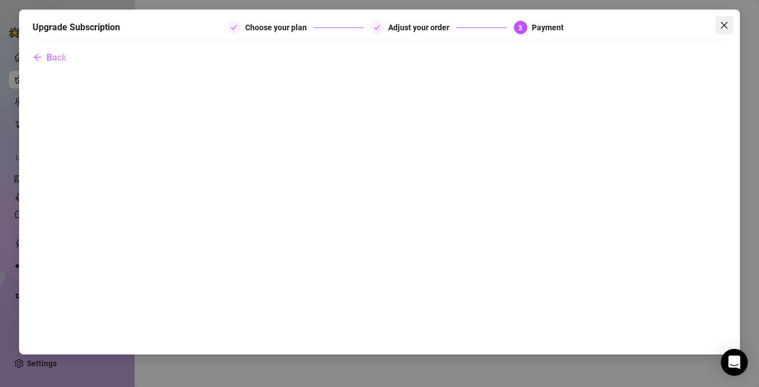
click at [719, 28] on span "Close" at bounding box center [725, 25] width 18 height 9
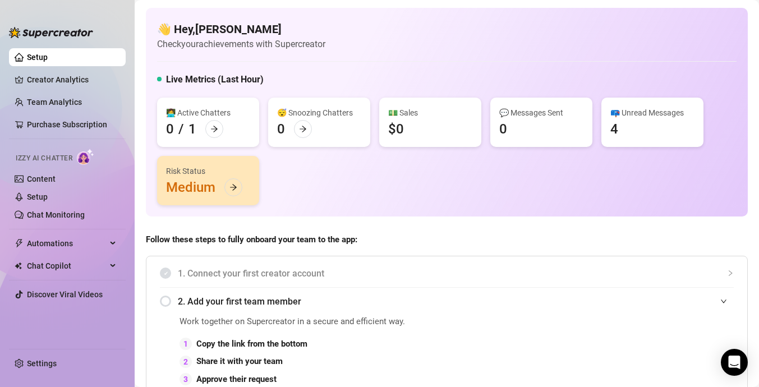
click at [306, 131] on icon "arrow-right" at bounding box center [303, 129] width 8 height 8
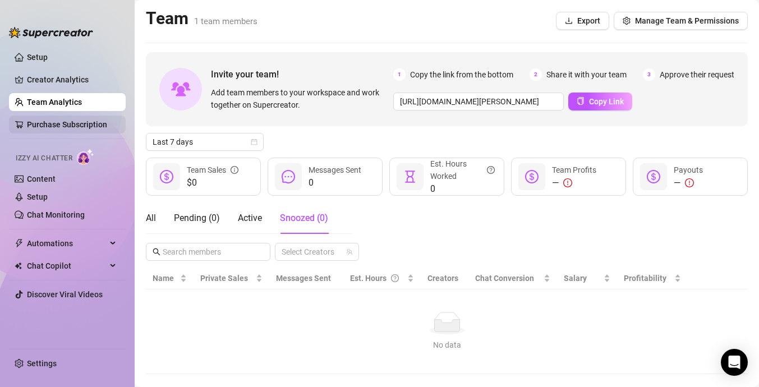
click at [104, 127] on link "Purchase Subscription" at bounding box center [67, 124] width 80 height 9
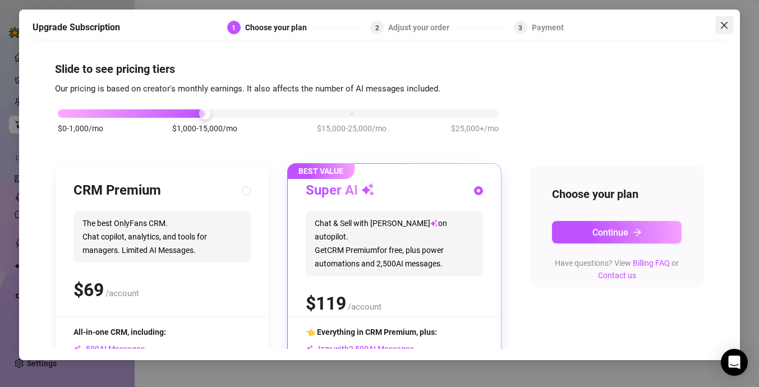
click at [717, 26] on span "Close" at bounding box center [725, 25] width 18 height 9
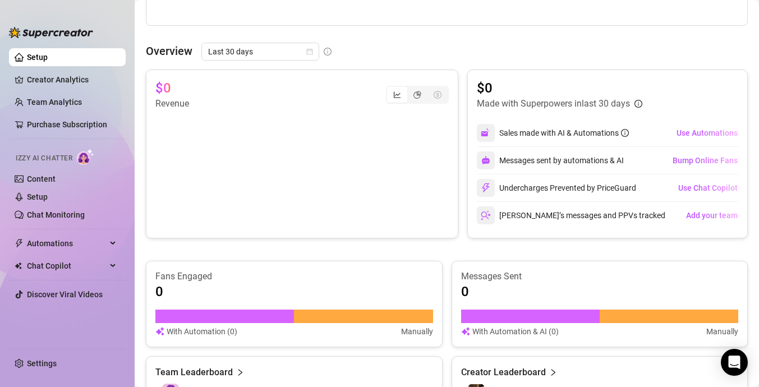
scroll to position [716, 0]
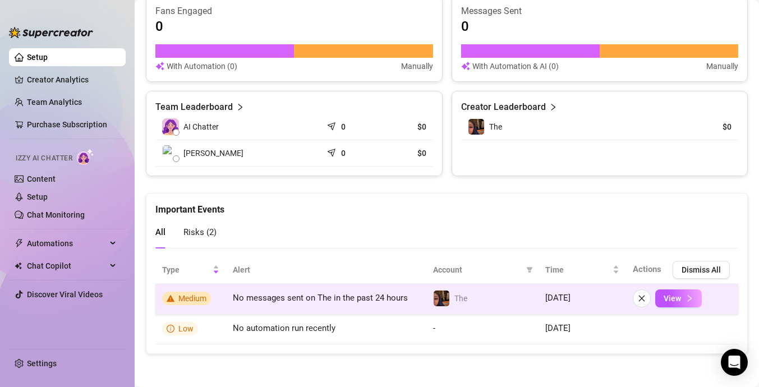
click at [251, 301] on span "No messages sent on The in the past 24 hours" at bounding box center [320, 298] width 175 height 10
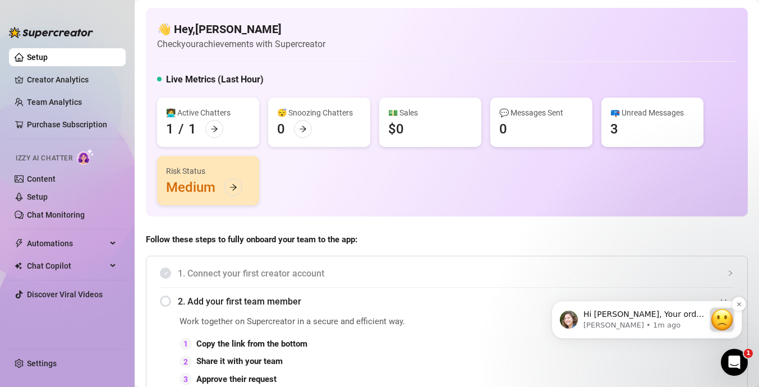
click at [705, 321] on div "Hi [PERSON_NAME], Your order didn’t go through :slightly_frowning_face: Unfortu…" at bounding box center [647, 320] width 174 height 24
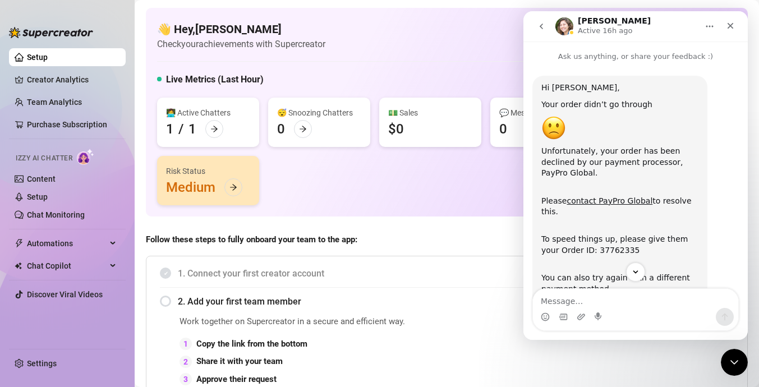
click at [545, 25] on icon "go back" at bounding box center [541, 26] width 9 height 9
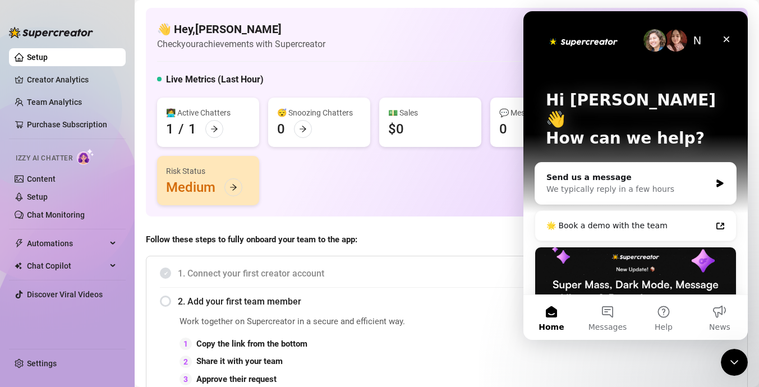
click at [442, 204] on div "👩‍💻 Active Chatters 1 / 1 😴 Snoozing Chatters 0 💵 Sales $0 💬 Messages Sent 0 📪 …" at bounding box center [447, 152] width 580 height 108
click at [734, 38] on div "Close" at bounding box center [727, 39] width 20 height 20
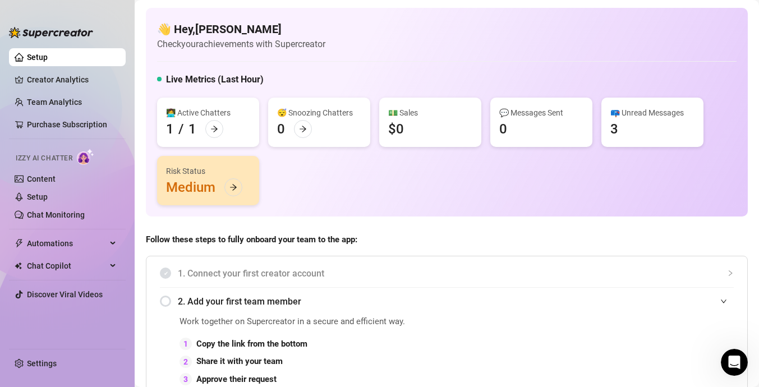
click at [244, 276] on span "1. Connect your first creator account" at bounding box center [456, 274] width 556 height 14
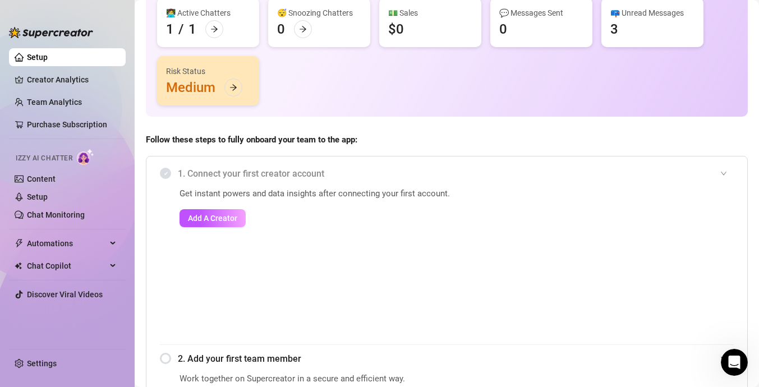
scroll to position [123, 0]
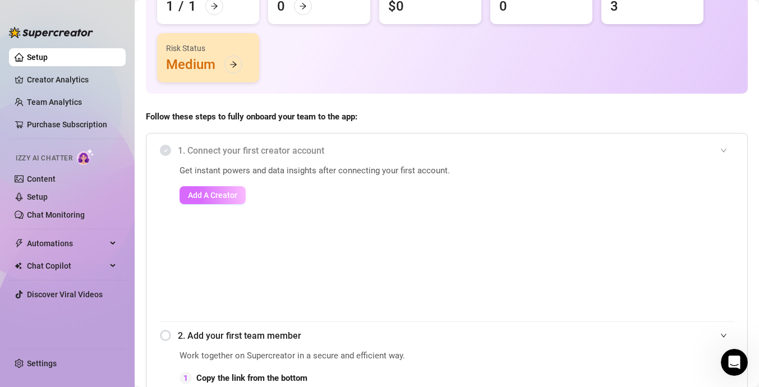
click at [234, 197] on span "Add A Creator" at bounding box center [212, 195] width 49 height 9
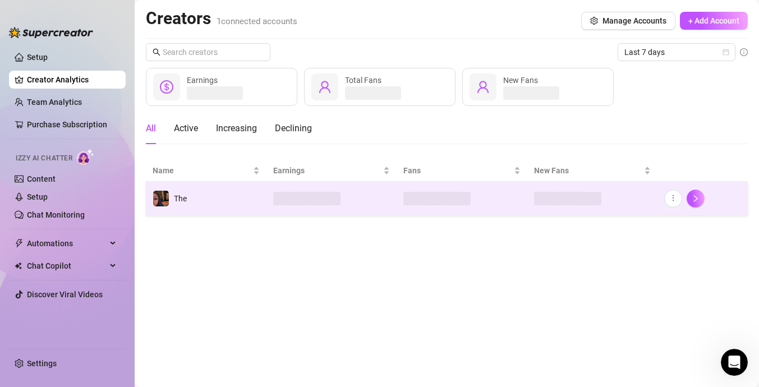
click at [341, 203] on td at bounding box center [332, 199] width 130 height 34
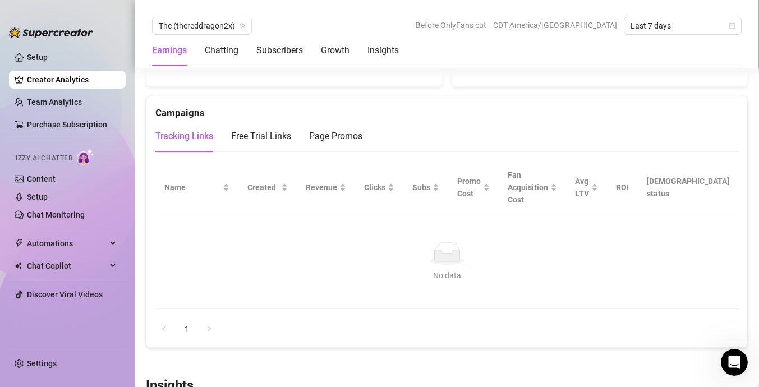
scroll to position [2106, 0]
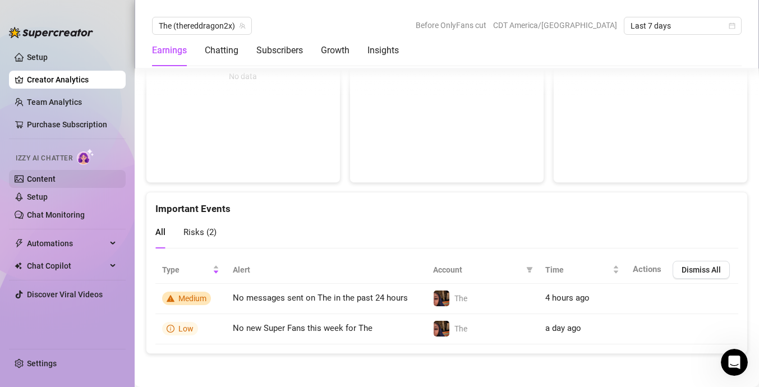
click at [48, 176] on link "Content" at bounding box center [41, 179] width 29 height 9
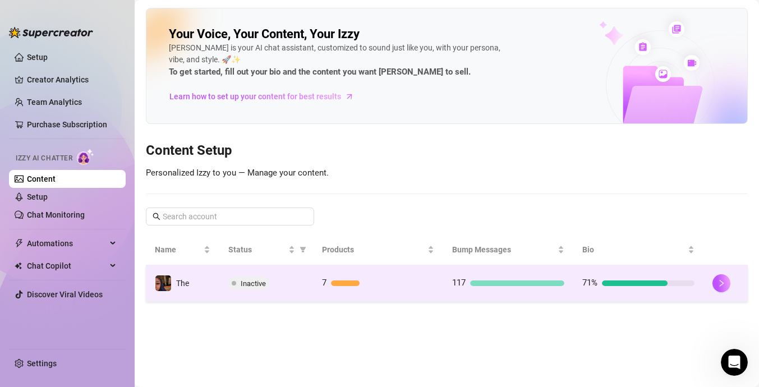
click at [244, 283] on span "Inactive" at bounding box center [253, 283] width 25 height 8
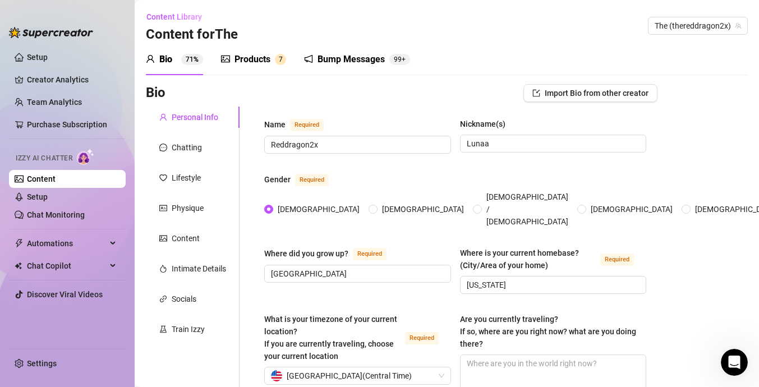
radio input "true"
type input "[DATE]"
click at [190, 329] on div "Train Izzy" at bounding box center [188, 329] width 33 height 12
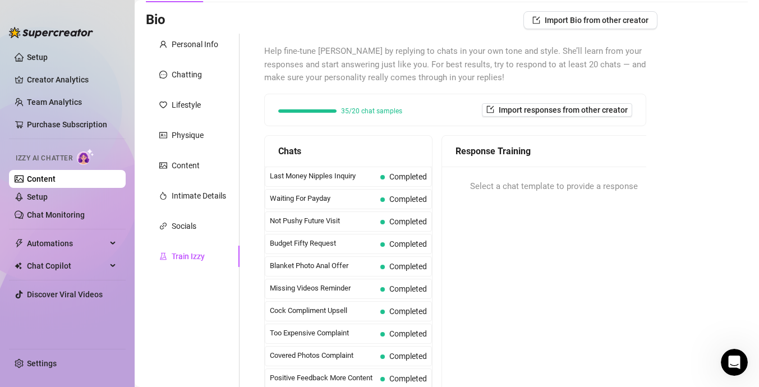
scroll to position [16, 0]
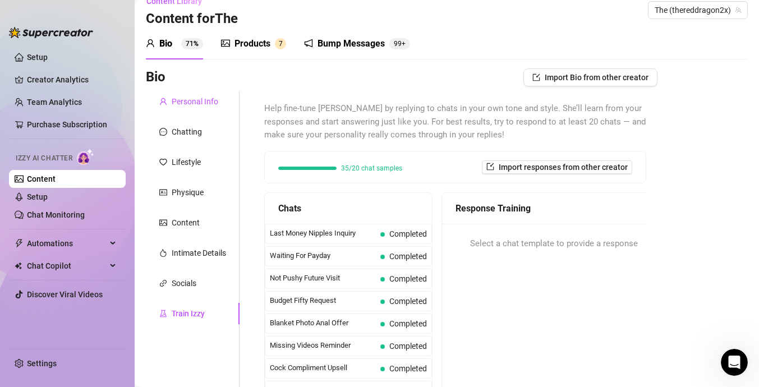
click at [207, 102] on div "Personal Info" at bounding box center [195, 101] width 47 height 12
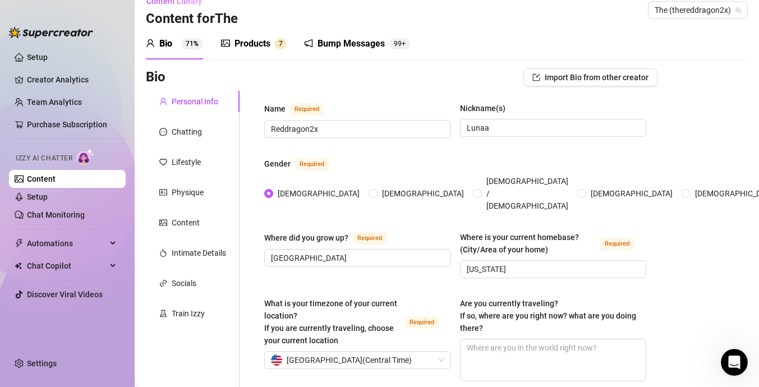
click at [184, 46] on sup "71%" at bounding box center [192, 43] width 22 height 11
click at [186, 132] on div "Chatting" at bounding box center [187, 132] width 30 height 12
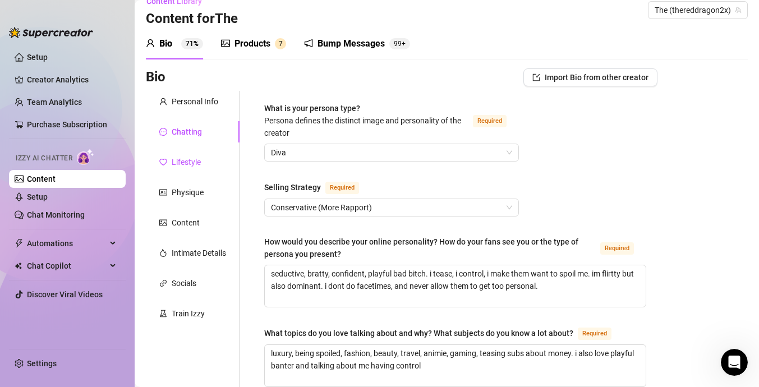
click at [193, 167] on div "Lifestyle" at bounding box center [186, 162] width 29 height 12
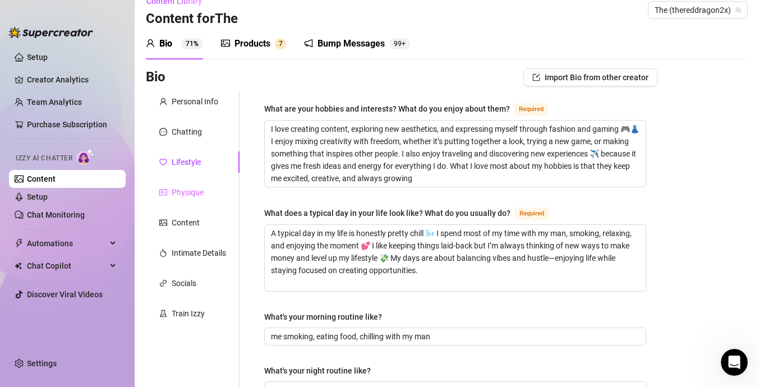
click at [193, 182] on div "Physique" at bounding box center [193, 192] width 94 height 21
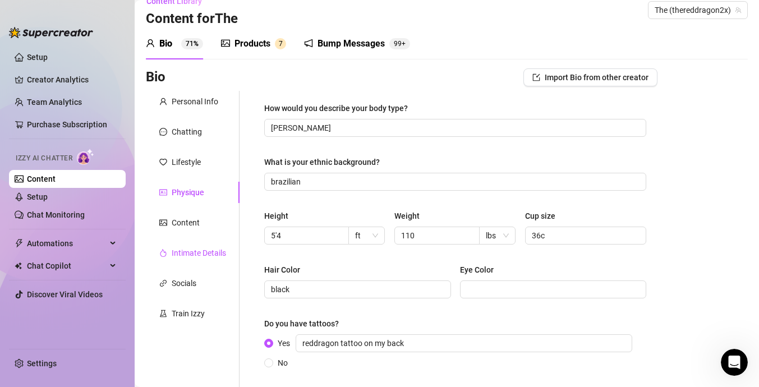
click at [193, 254] on div "Intimate Details" at bounding box center [199, 253] width 54 height 12
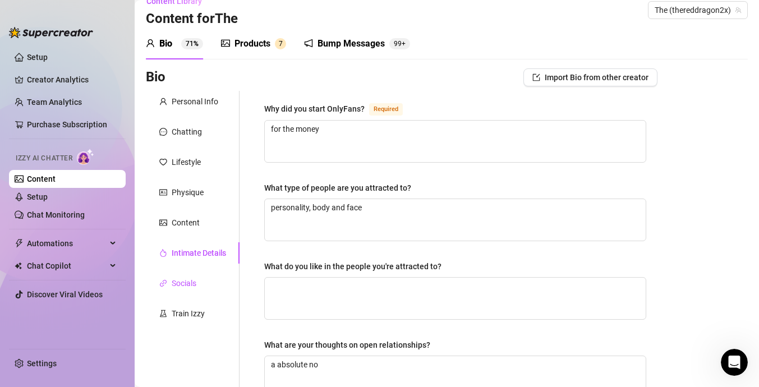
click at [190, 283] on div "Socials" at bounding box center [184, 283] width 25 height 12
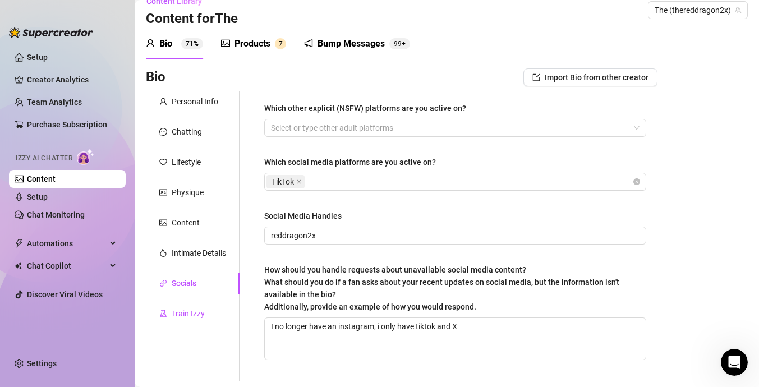
click at [189, 311] on div "Train Izzy" at bounding box center [188, 314] width 33 height 12
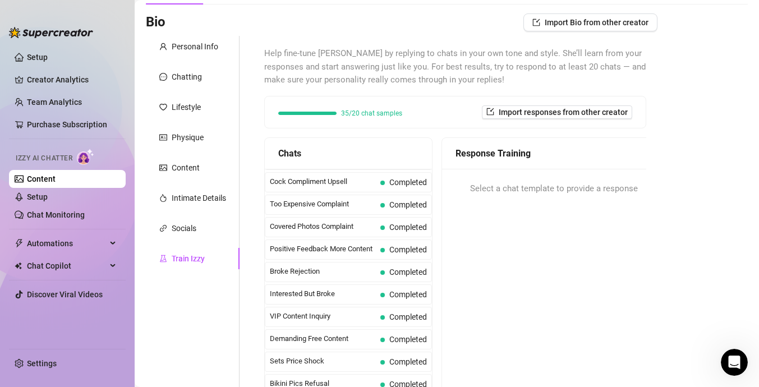
scroll to position [79, 0]
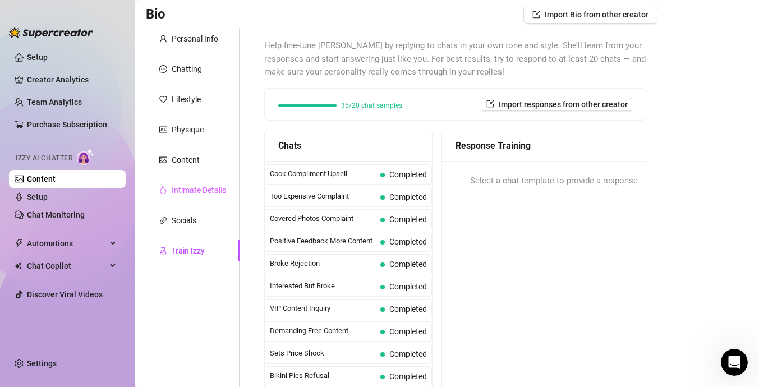
click at [177, 199] on div "Intimate Details" at bounding box center [193, 190] width 94 height 21
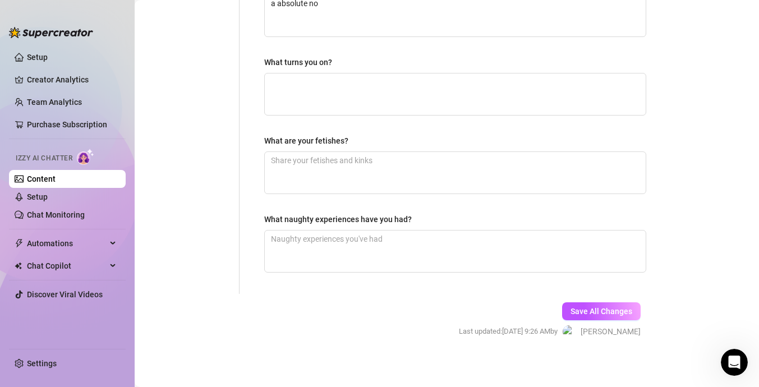
scroll to position [375, 0]
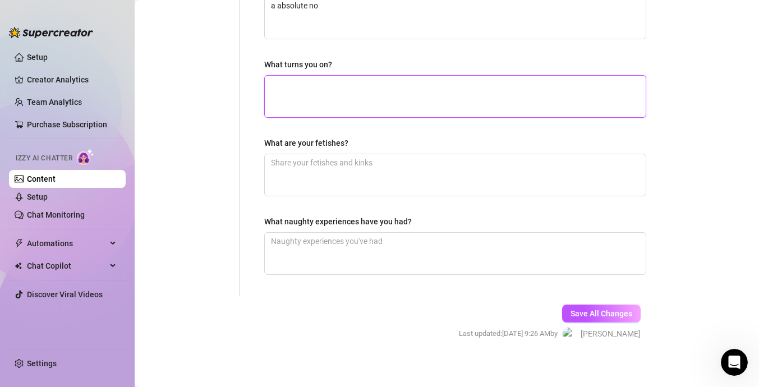
click at [350, 115] on textarea "What turns you on?" at bounding box center [455, 97] width 381 height 42
type textarea "W"
type textarea "Wh"
type textarea "Whe"
type textarea "When"
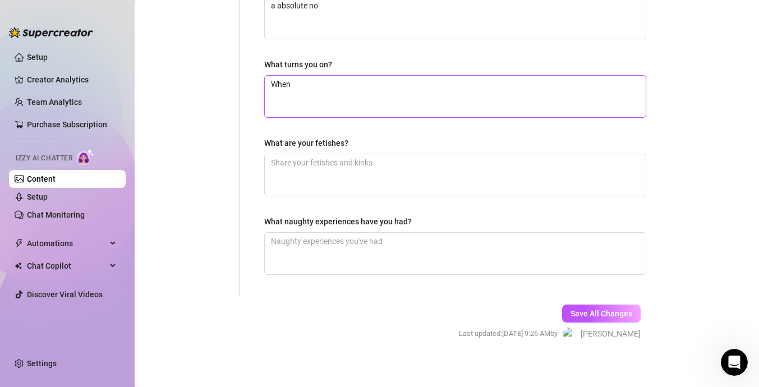
type textarea "When"
type textarea "When p"
type textarea "When pe"
type textarea "When peoo"
type textarea "When peoop"
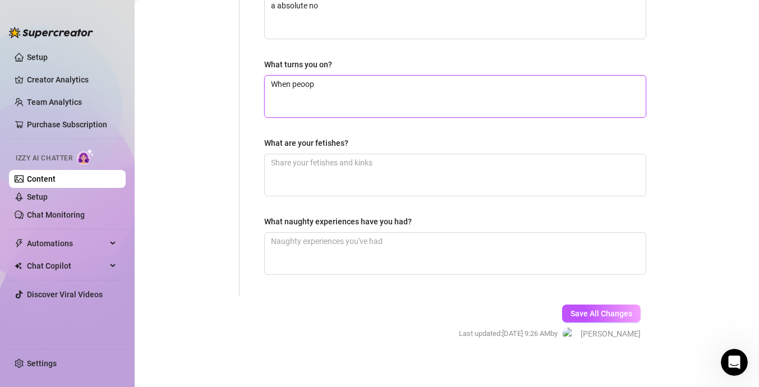
type textarea "When peoopl"
type textarea "When peoople"
type textarea "When peoople t"
type textarea "When peoople ti"
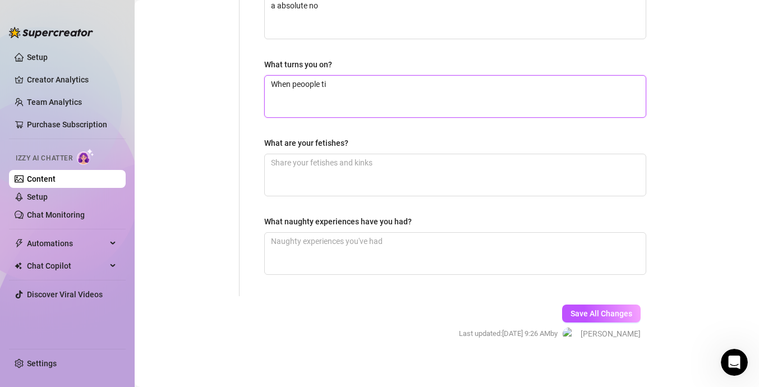
type textarea "When peoople tip"
type textarea "When peoople tip a"
type textarea "When peoople tip an"
type textarea "When peoople tip and"
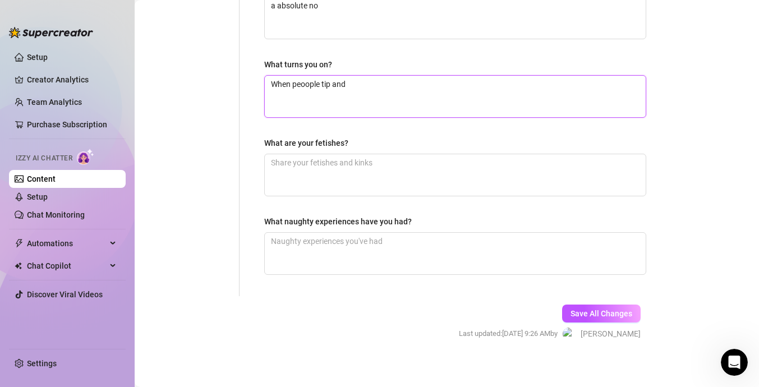
type textarea "When peoople tip and"
type textarea "When peoople tip and b"
type textarea "When peoople tip and be"
type textarea "When peoople tip and be n"
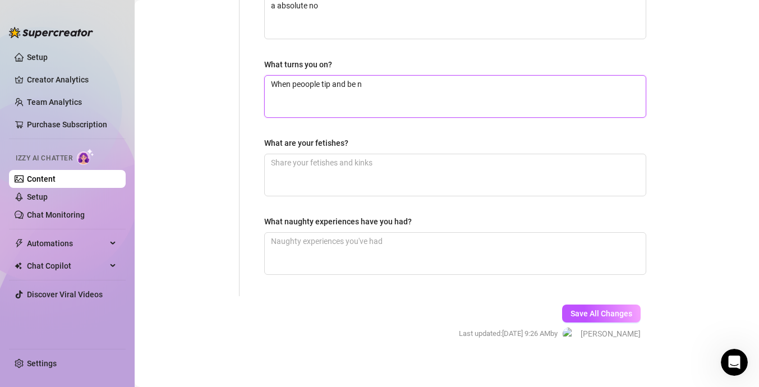
type textarea "When peoople tip and be ni"
type textarea "When peoople tip and be nic"
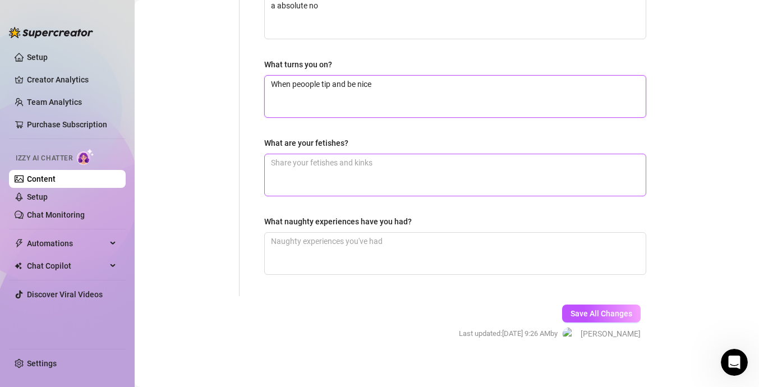
type textarea "When peoople tip and be nice"
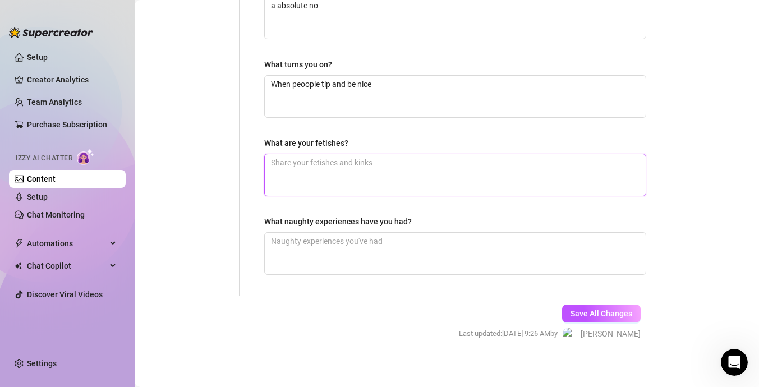
click at [326, 175] on textarea "What are your fetishes?" at bounding box center [455, 175] width 381 height 42
type textarea "i"
type textarea "i d"
type textarea "i do"
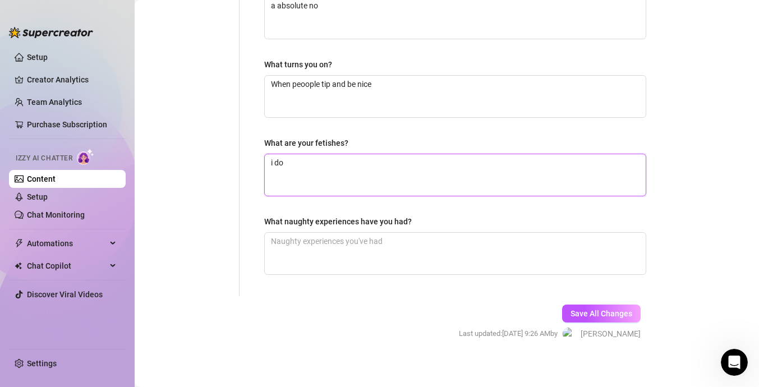
type textarea "i don"
type textarea "i dont"
type textarea "i dont h"
type textarea "i dont ha"
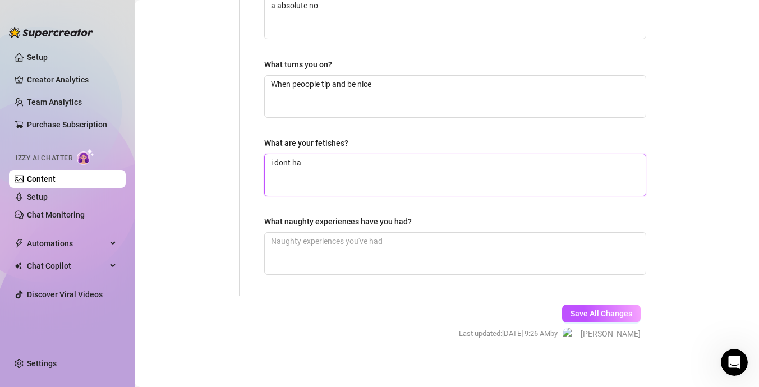
type textarea "i dont hav"
type textarea "i dont have"
type textarea "i dont have an"
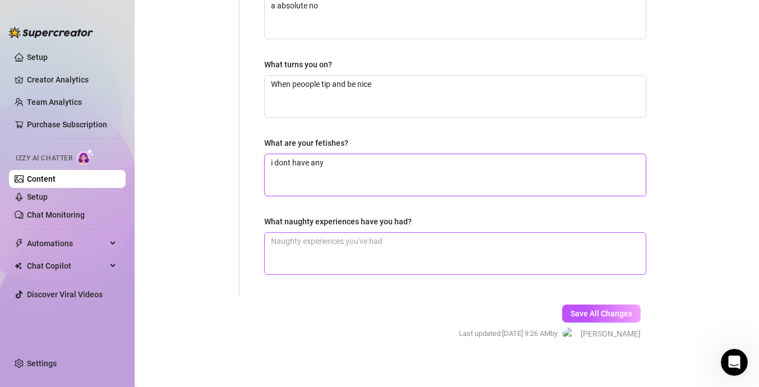
type textarea "i dont have any"
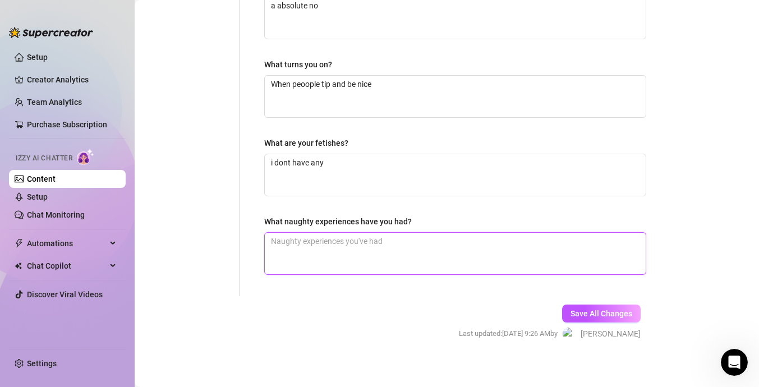
click at [313, 247] on textarea "What naughty experiences have you had?" at bounding box center [455, 254] width 381 height 42
type textarea "S"
type textarea "Se"
type textarea "Sex"
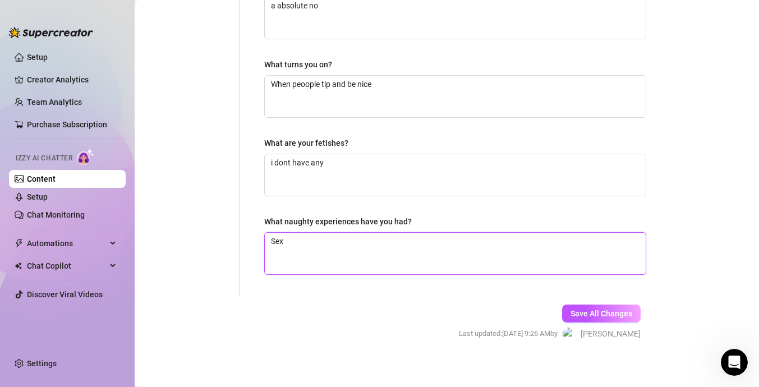
type textarea "Sex i"
type textarea "Sex in"
type textarea "Sex in a"
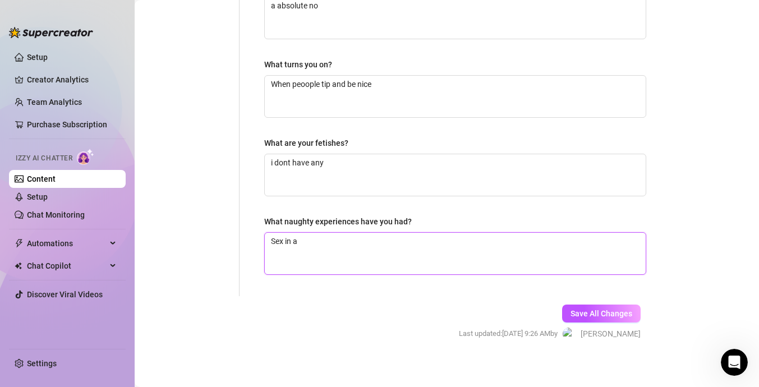
type textarea "Sex in a H"
type textarea "Sex in a He"
type textarea "Sex in a Hel"
type textarea "Sex in a Hell"
type textarea "Sex in a Hellc"
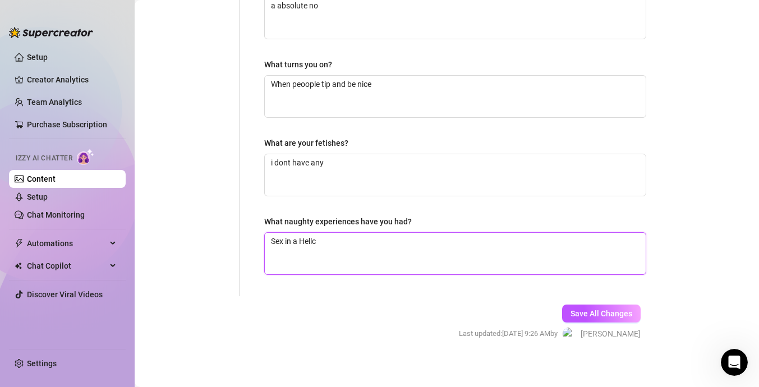
type textarea "Sex in a Hellca"
type textarea "Sex in a Hellcat"
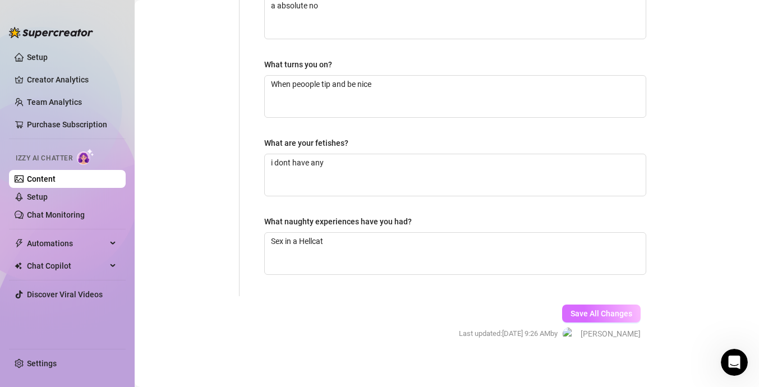
click at [604, 310] on span "Save All Changes" at bounding box center [602, 313] width 62 height 9
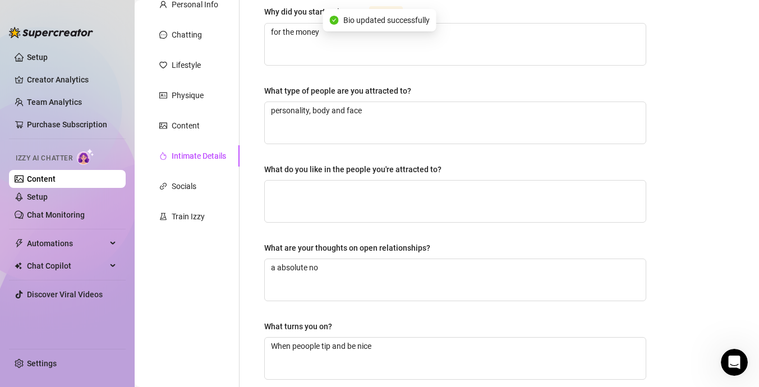
scroll to position [0, 0]
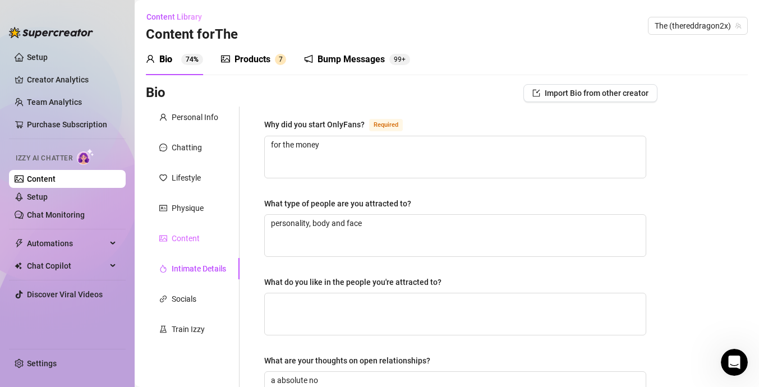
click at [208, 241] on div "Content" at bounding box center [193, 238] width 94 height 21
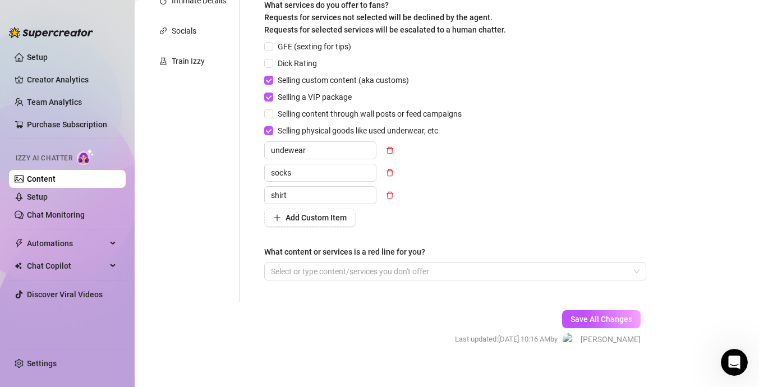
scroll to position [281, 0]
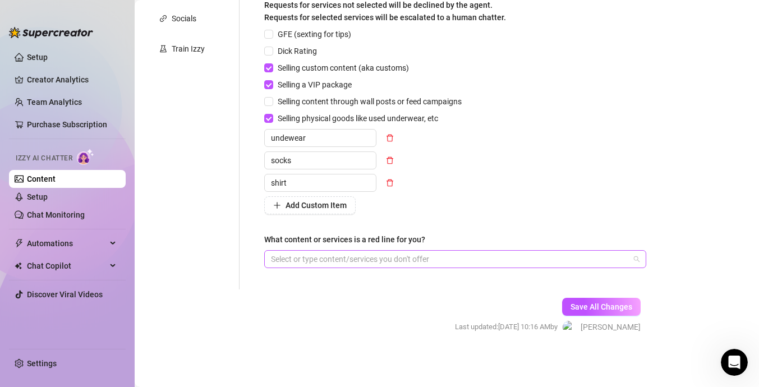
click at [305, 257] on div at bounding box center [450, 259] width 366 height 16
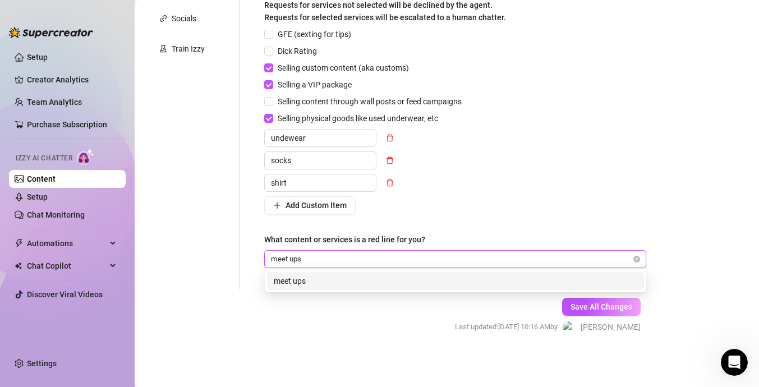
type input "meet ups"
click at [392, 340] on form "Personal Info Chatting Lifestyle Physique Content Intimate Details Socials Trai…" at bounding box center [402, 90] width 512 height 528
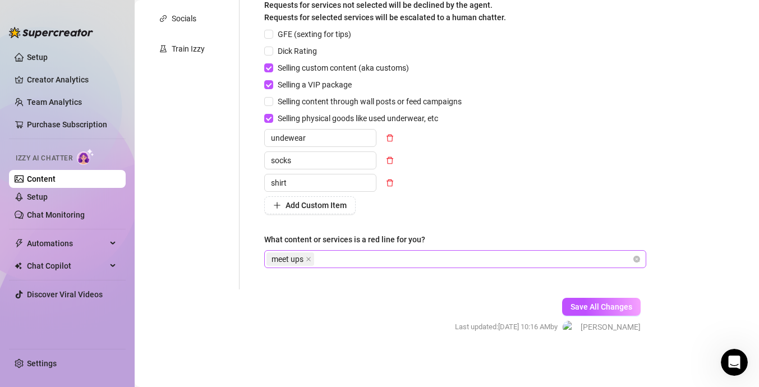
click at [530, 255] on div "meet ups" at bounding box center [450, 259] width 366 height 16
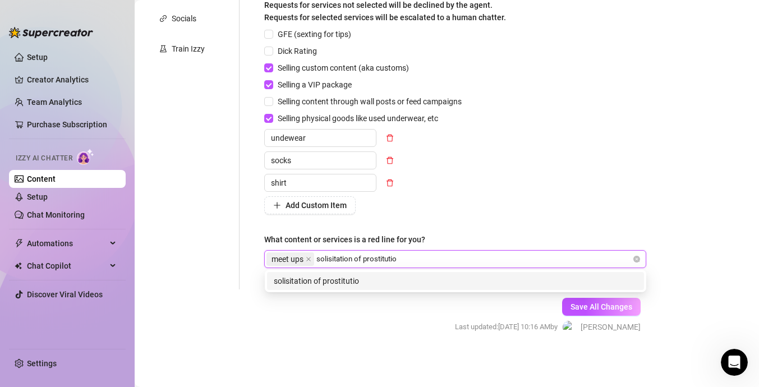
type input "solisitation of prostitution"
type input "Fly you out"
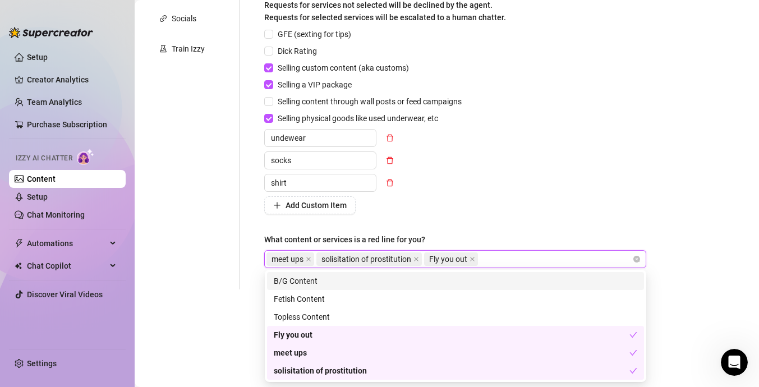
click at [596, 180] on div "GFE (sexting for tips) Dick Rating Selling custom content (aka customs) Selling…" at bounding box center [455, 121] width 382 height 186
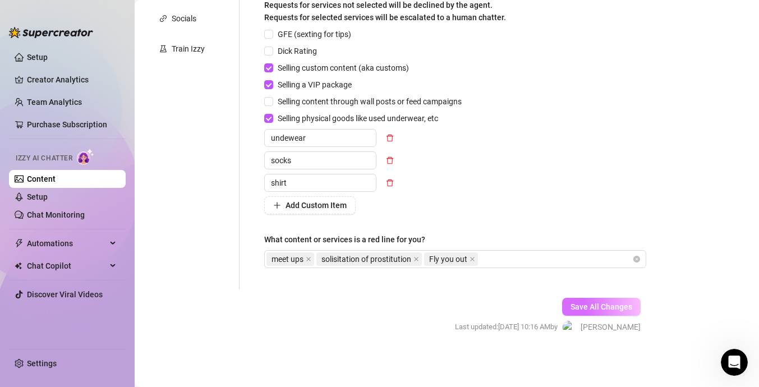
click at [582, 310] on span "Save All Changes" at bounding box center [602, 307] width 62 height 9
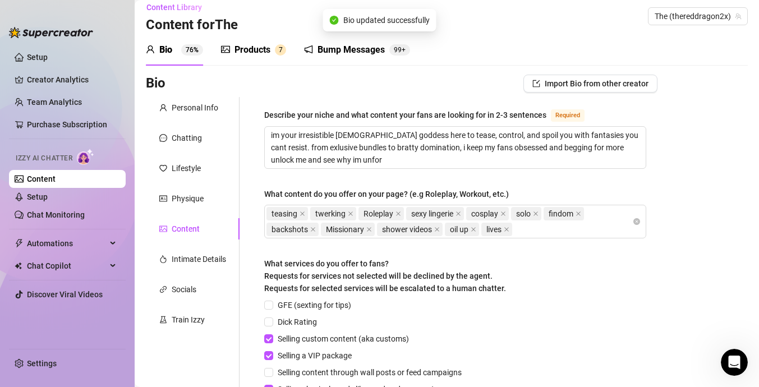
scroll to position [0, 0]
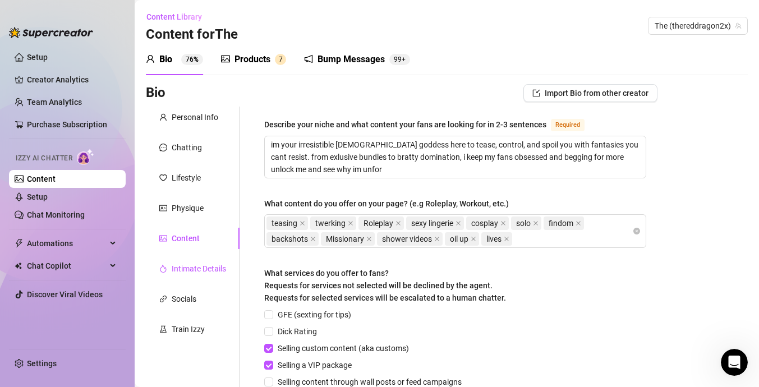
click at [205, 264] on div "Intimate Details" at bounding box center [199, 269] width 54 height 12
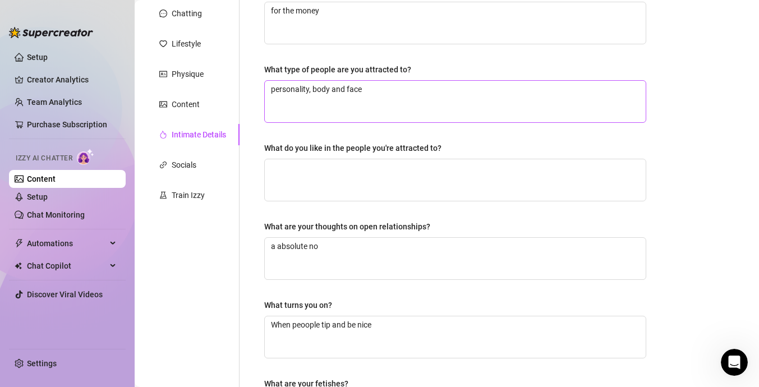
scroll to position [115, 0]
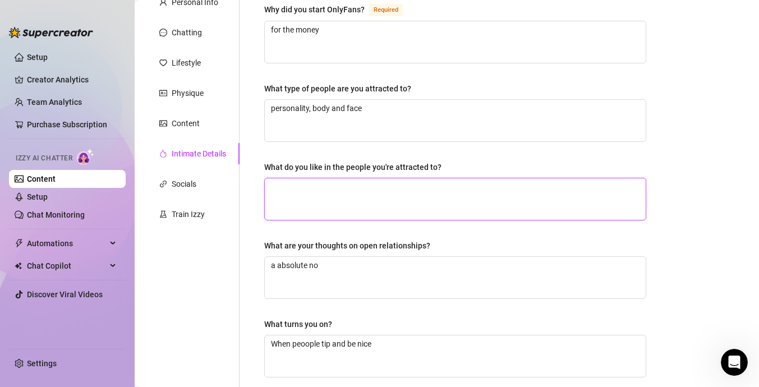
click at [344, 191] on textarea "What do you like in the people you're attracted to?" at bounding box center [455, 199] width 381 height 42
type textarea "n"
type textarea "ni"
type textarea "nic"
type textarea "nice"
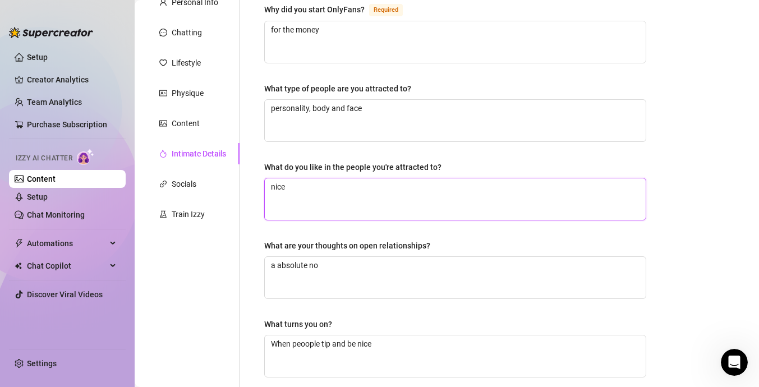
type textarea "nice"
type textarea "nice p"
type textarea "nice pe"
type textarea "nice per"
type textarea "nice pers"
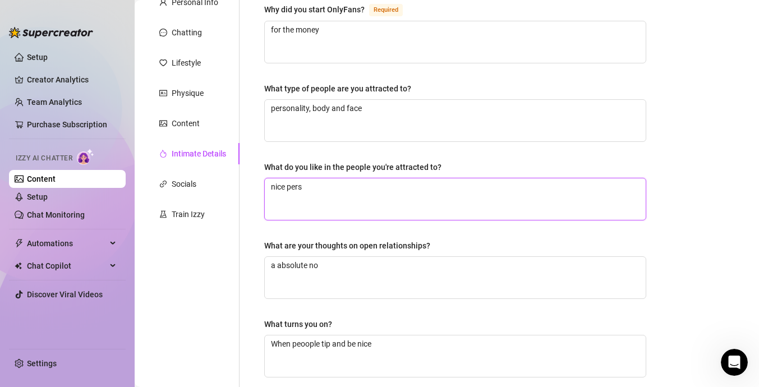
type textarea "nice perso"
type textarea "nice persol"
type textarea "nice perso"
type textarea "nice person"
type textarea "nice persona"
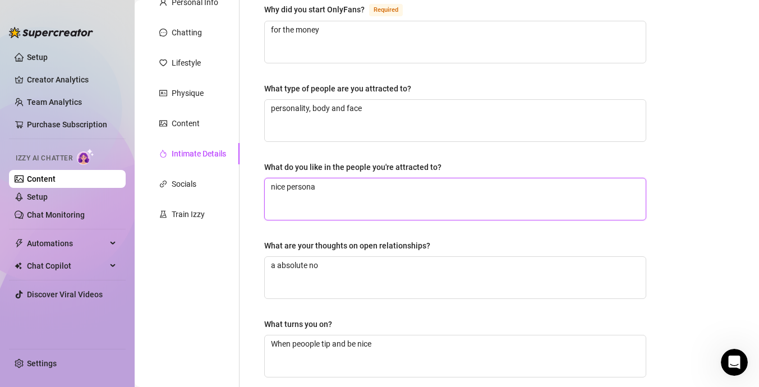
type textarea "nice personal"
type textarea "nice personali"
type textarea "nice personalit"
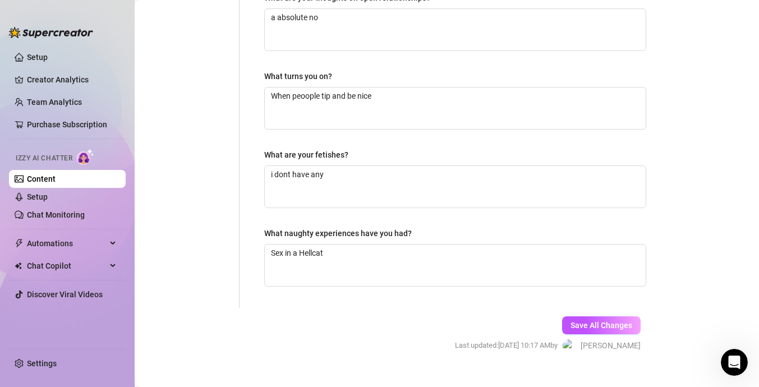
scroll to position [382, 0]
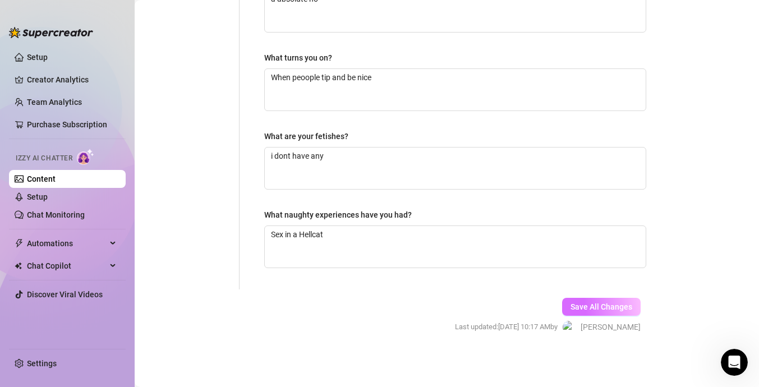
type textarea "nice personality"
click at [621, 307] on span "Save All Changes" at bounding box center [602, 307] width 62 height 9
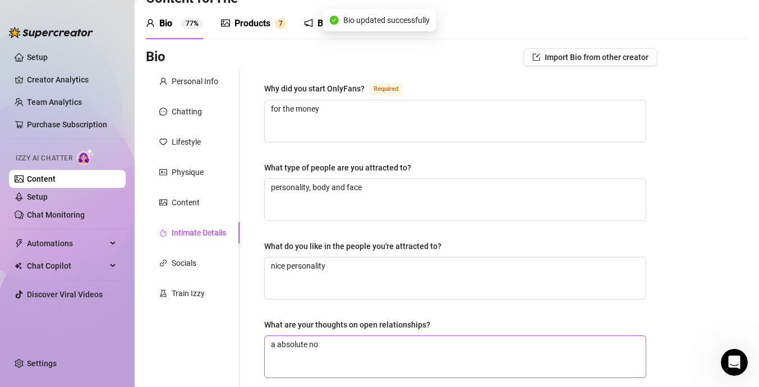
scroll to position [0, 0]
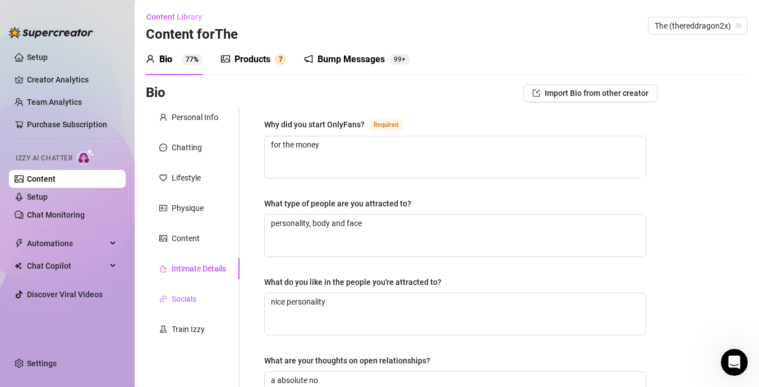
click at [196, 303] on div "Socials" at bounding box center [184, 299] width 25 height 12
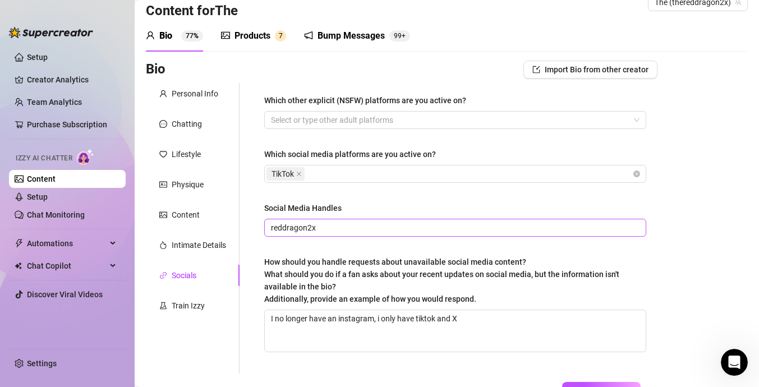
scroll to position [29, 0]
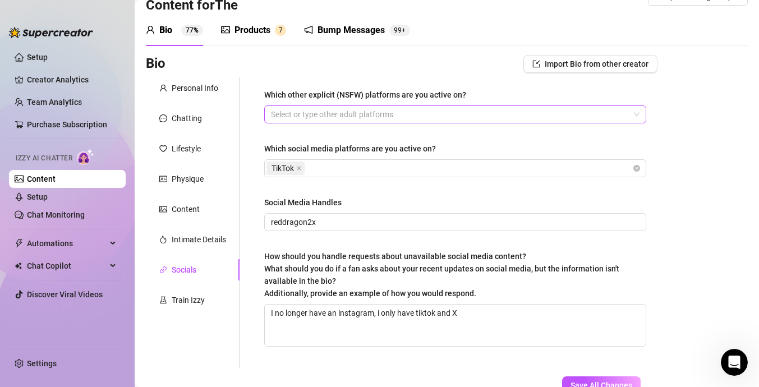
click at [420, 112] on div at bounding box center [450, 115] width 366 height 16
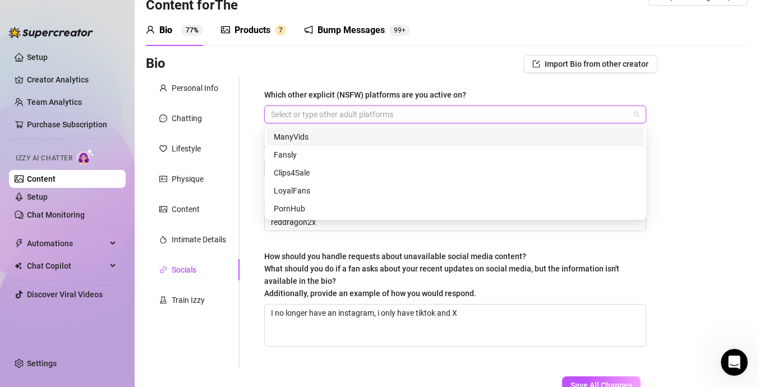
type input "x"
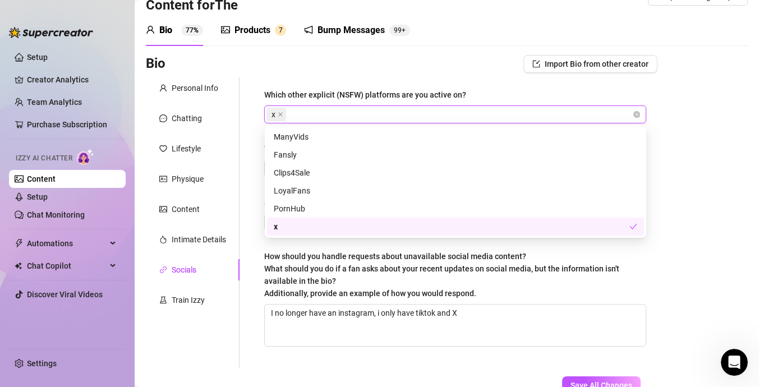
click at [441, 279] on div "How should you handle requests about unavailable social media content? What sho…" at bounding box center [451, 274] width 374 height 49
click at [441, 305] on textarea "I no longer have an instagram, i only have tiktok and X" at bounding box center [455, 326] width 381 height 42
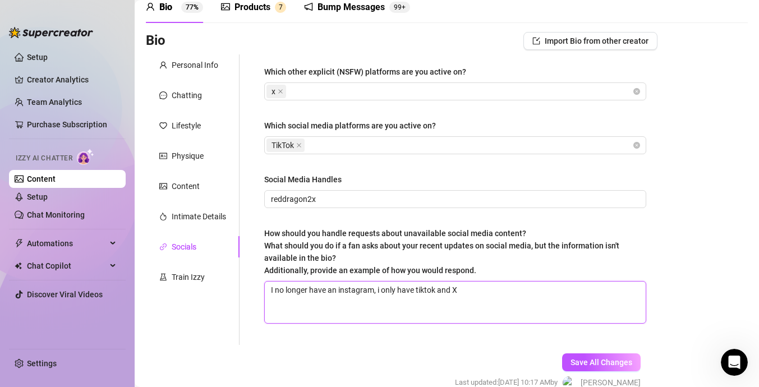
scroll to position [61, 0]
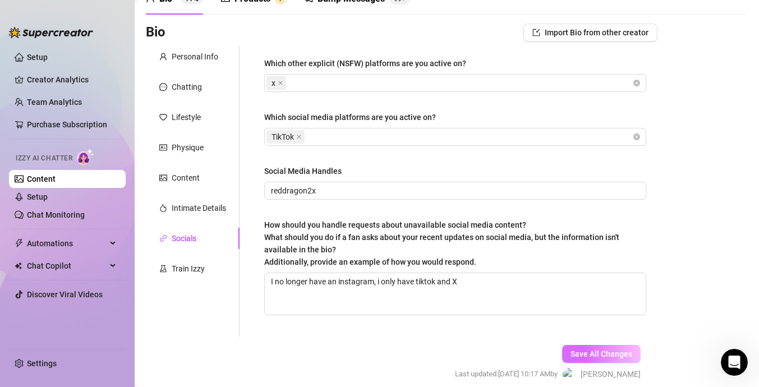
click at [592, 356] on span "Save All Changes" at bounding box center [602, 354] width 62 height 9
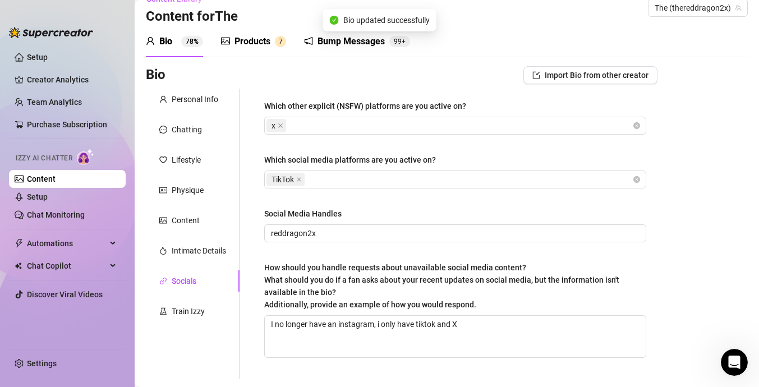
scroll to position [0, 0]
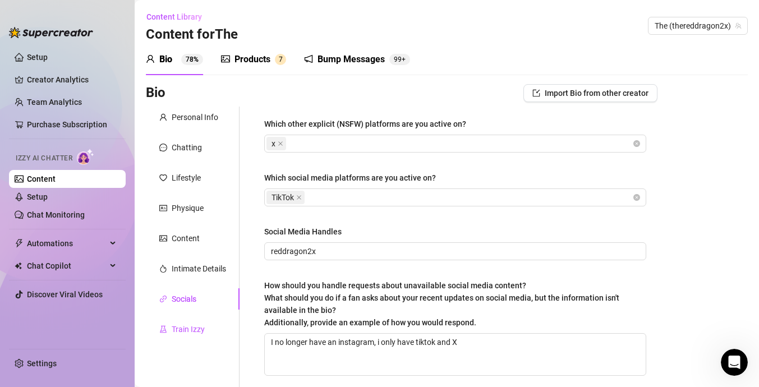
click at [194, 328] on div "Train Izzy" at bounding box center [188, 329] width 33 height 12
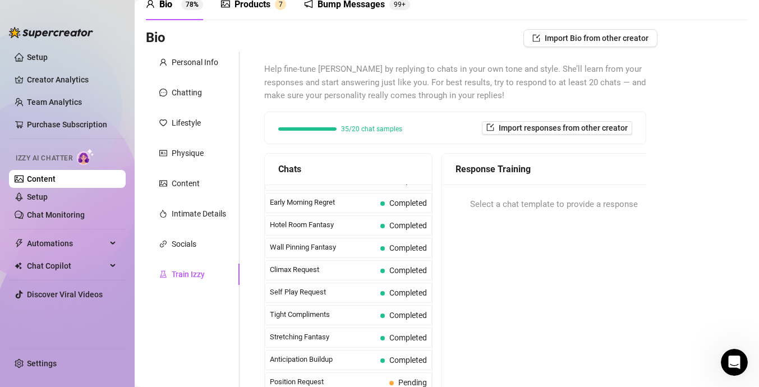
scroll to position [210, 0]
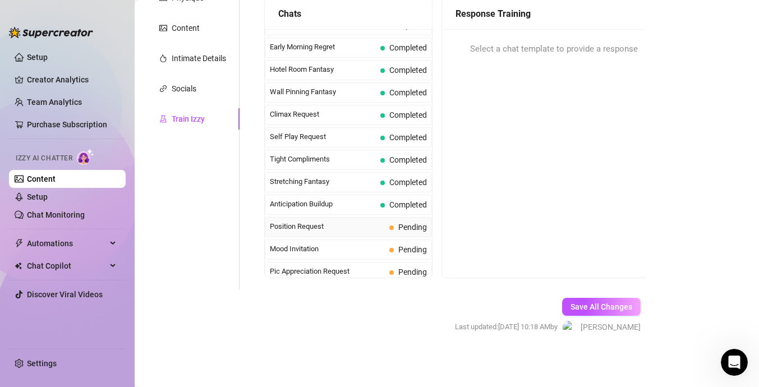
click at [377, 225] on span "Position Request" at bounding box center [327, 226] width 115 height 11
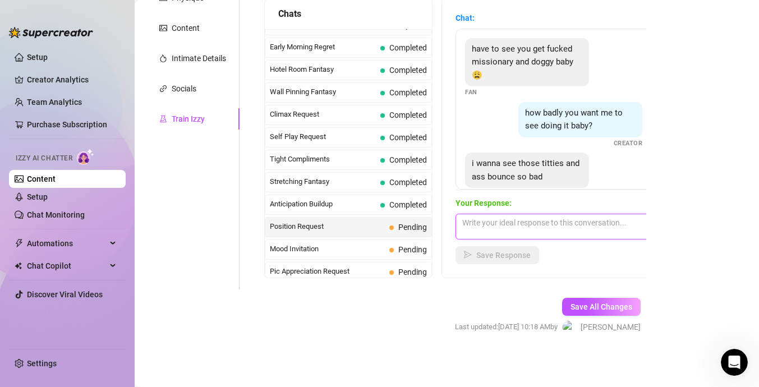
click at [528, 231] on textarea at bounding box center [554, 227] width 196 height 26
click at [543, 231] on textarea at bounding box center [554, 227] width 196 height 26
type textarea "You can babe im waiting on you"
click at [515, 252] on span "Save Response" at bounding box center [503, 255] width 54 height 9
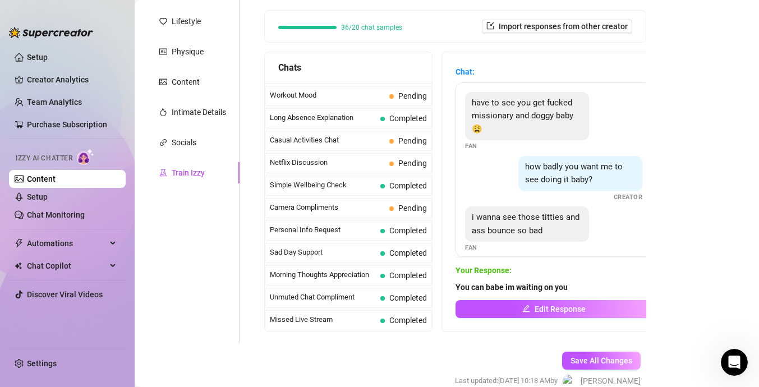
scroll to position [996, 0]
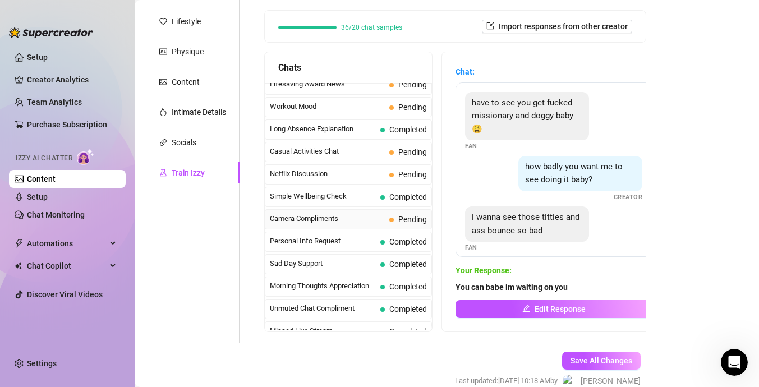
click at [397, 217] on span "Pending" at bounding box center [409, 219] width 38 height 12
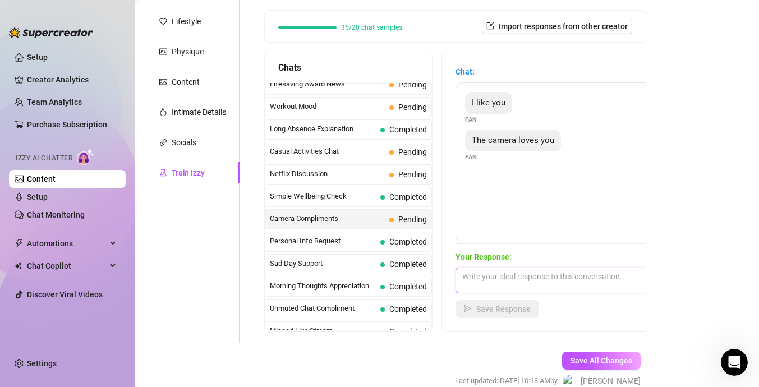
click at [497, 281] on textarea at bounding box center [554, 281] width 196 height 26
type textarea "W"
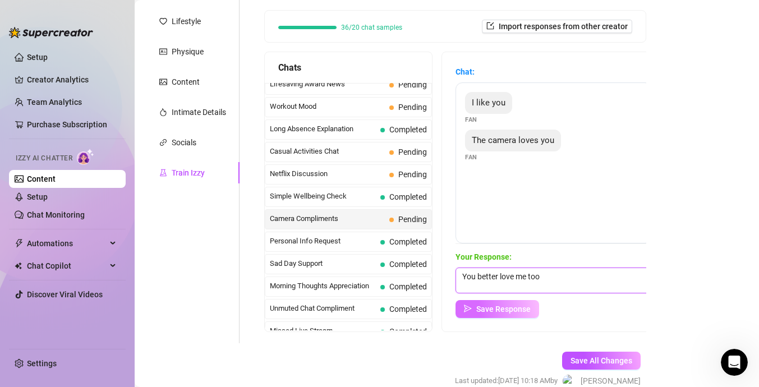
type textarea "You better love me too"
click at [514, 311] on span "Save Response" at bounding box center [503, 309] width 54 height 9
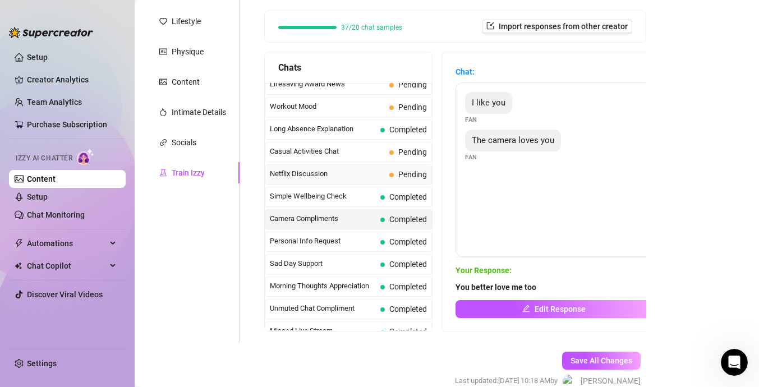
click at [364, 173] on span "Netflix Discussion" at bounding box center [327, 173] width 115 height 11
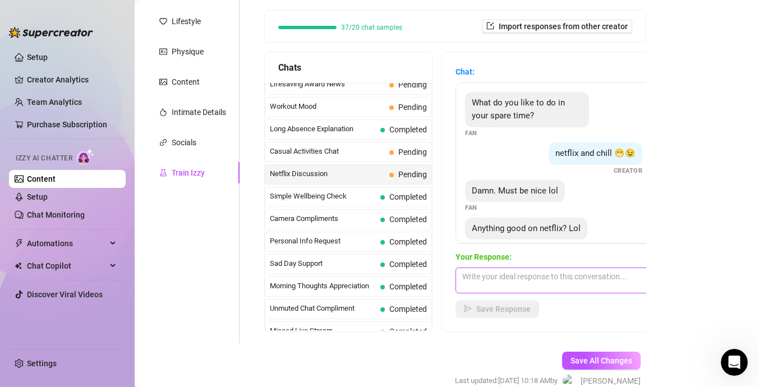
click at [514, 286] on textarea at bounding box center [554, 281] width 196 height 26
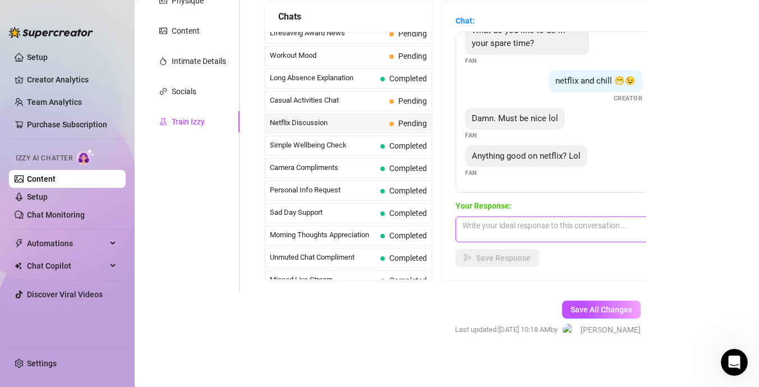
scroll to position [210, 0]
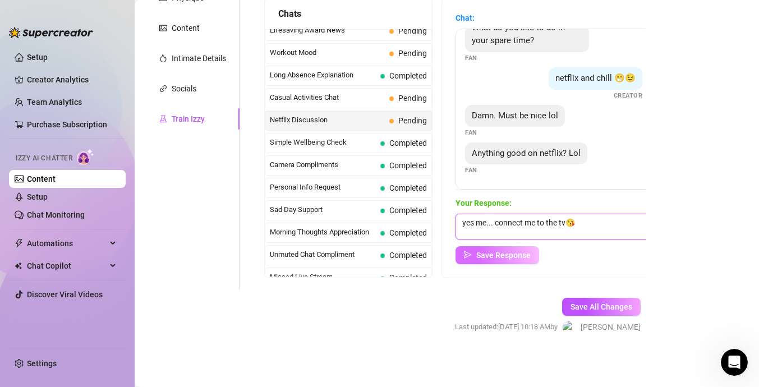
type textarea "yes me... connect me to the tv😘"
click at [520, 258] on span "Save Response" at bounding box center [503, 255] width 54 height 9
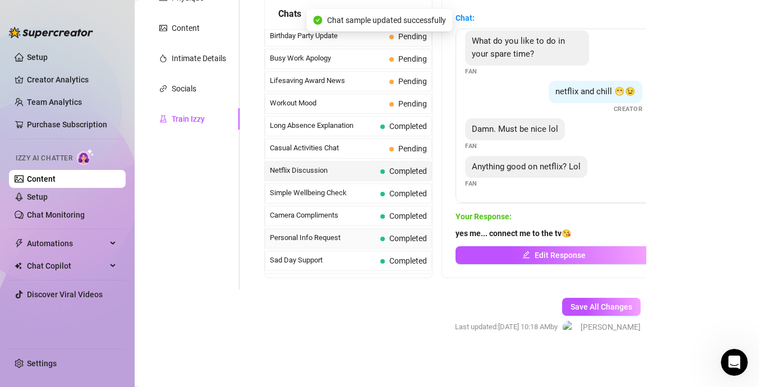
scroll to position [929, 0]
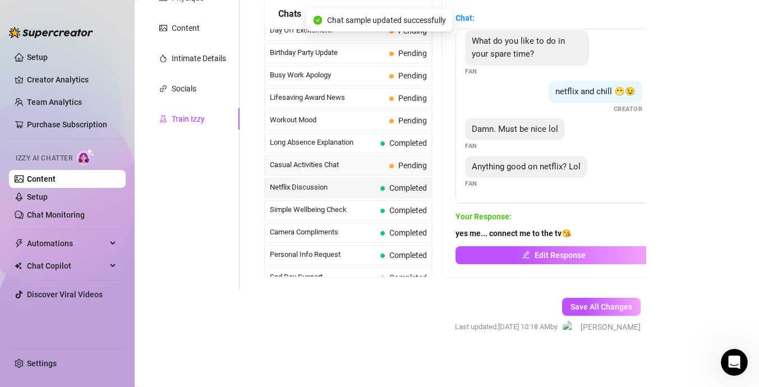
click at [398, 171] on div "Casual Activities Chat Pending" at bounding box center [348, 165] width 167 height 20
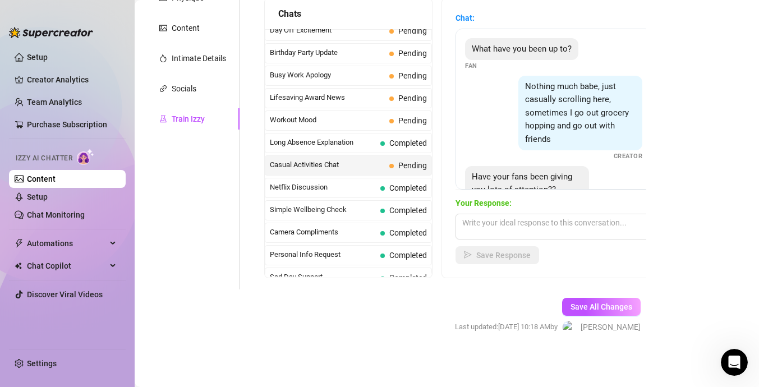
scroll to position [36, 0]
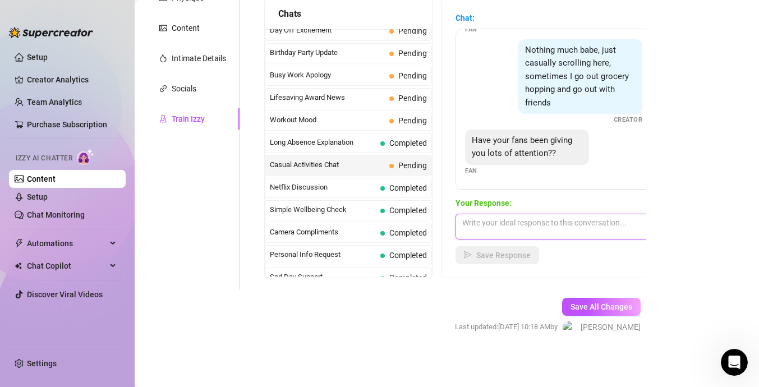
click at [497, 227] on textarea at bounding box center [554, 227] width 196 height 26
type textarea "yess.. 😳 but ive been waiting on u😘"
click at [479, 250] on button "Save Response" at bounding box center [498, 255] width 84 height 18
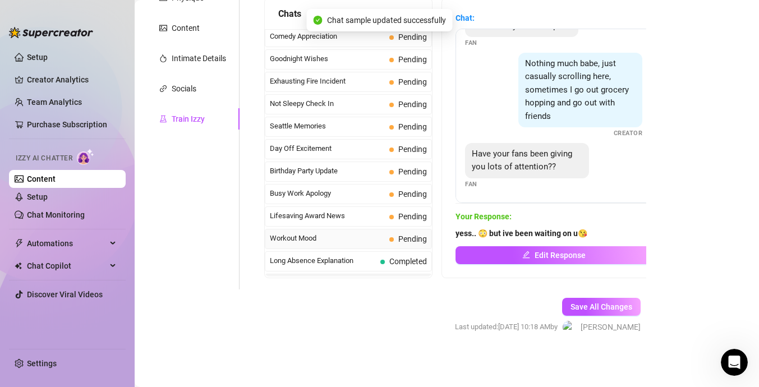
scroll to position [807, 0]
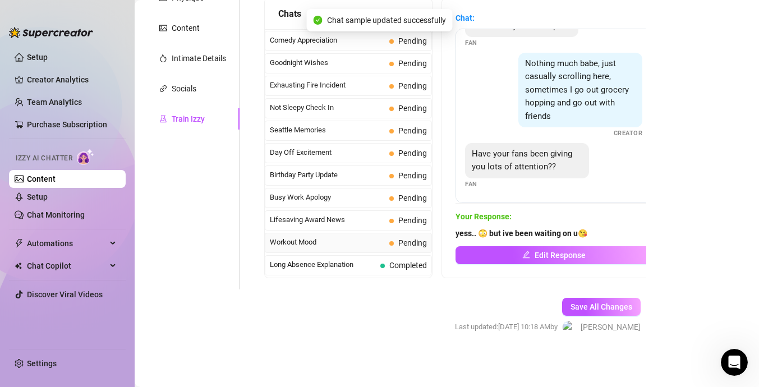
click at [387, 233] on div "Workout Mood Pending" at bounding box center [348, 243] width 167 height 20
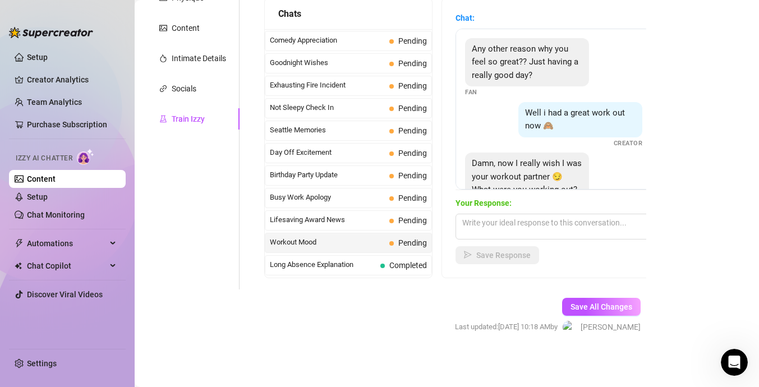
scroll to position [36, 0]
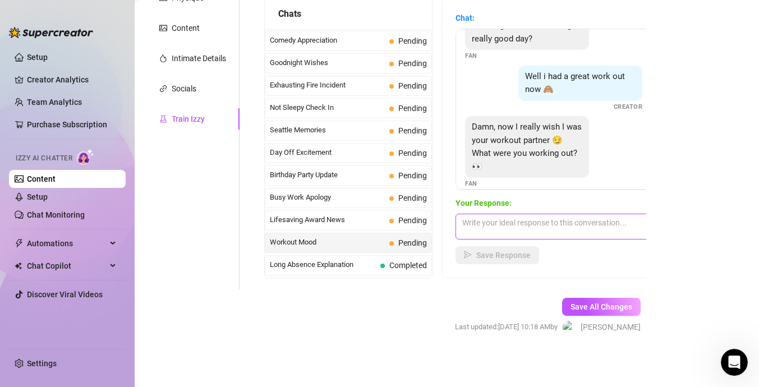
click at [528, 227] on textarea at bounding box center [554, 227] width 196 height 26
type textarea "i dont work out babe🥰"
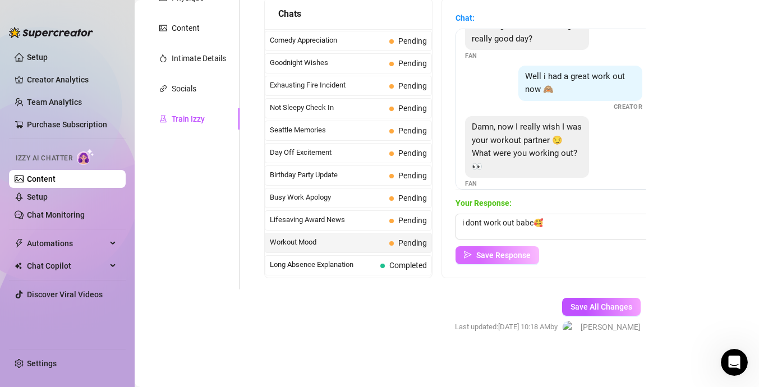
click at [508, 260] on button "Save Response" at bounding box center [498, 255] width 84 height 18
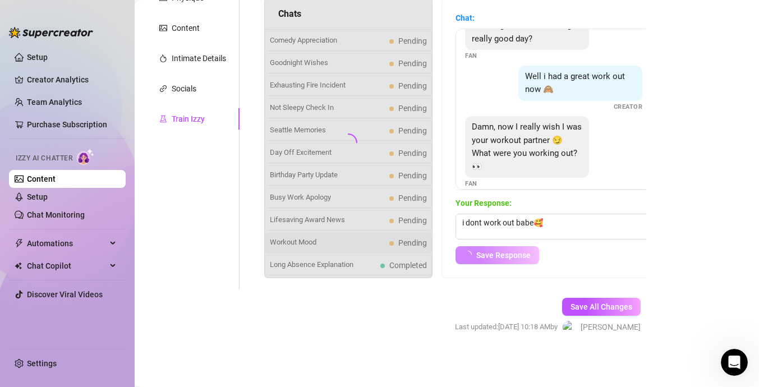
scroll to position [23, 0]
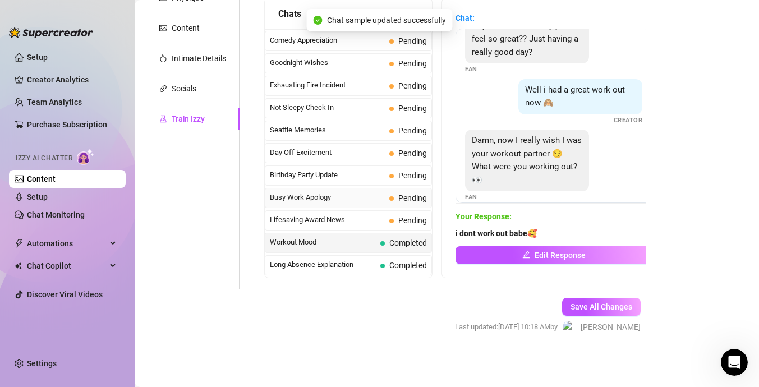
click at [388, 197] on div "Busy Work Apology Pending" at bounding box center [348, 198] width 167 height 20
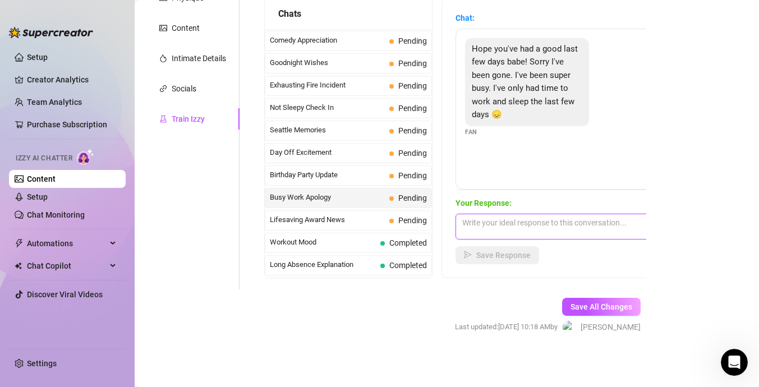
click at [493, 223] on textarea at bounding box center [554, 227] width 196 height 26
click at [387, 117] on div "Not Sleepy Check In Pending" at bounding box center [348, 108] width 167 height 20
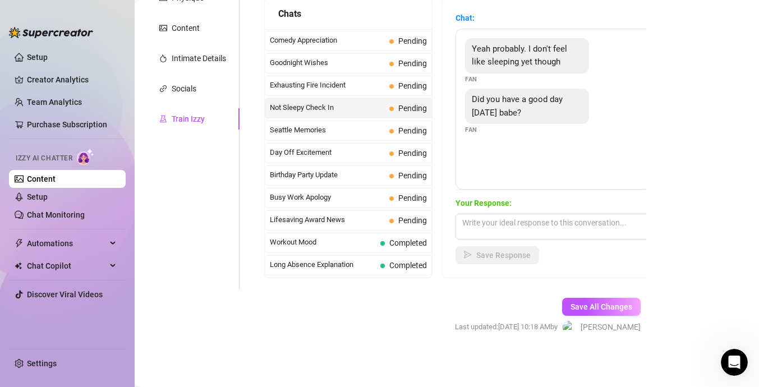
click at [362, 103] on span "Not Sleepy Check In" at bounding box center [327, 107] width 115 height 11
click at [494, 232] on textarea at bounding box center [554, 227] width 196 height 26
type textarea "y"
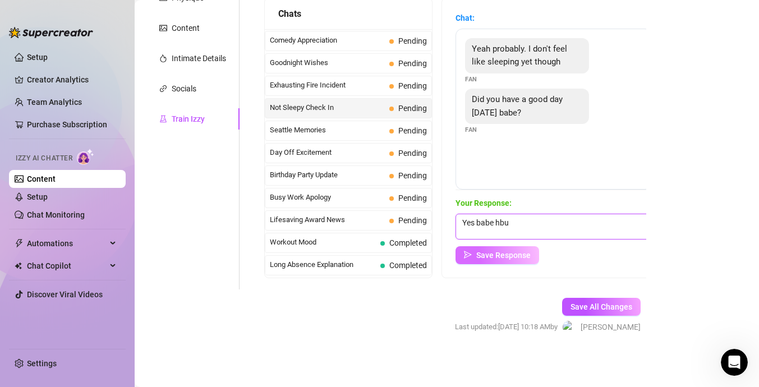
type textarea "Yes babe hbu"
click at [492, 260] on button "Save Response" at bounding box center [498, 255] width 84 height 18
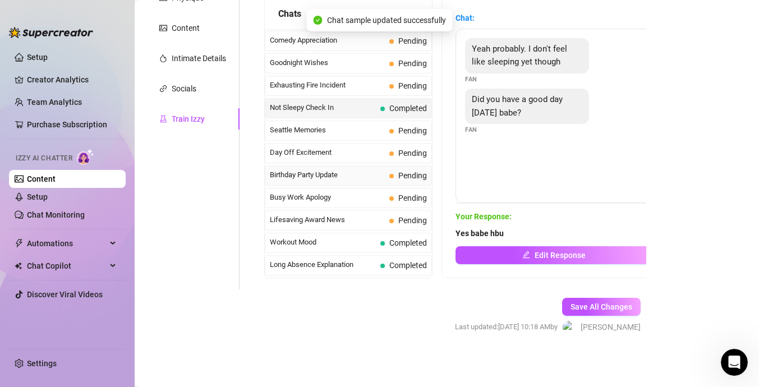
click at [381, 173] on span "Birthday Party Update" at bounding box center [327, 174] width 115 height 11
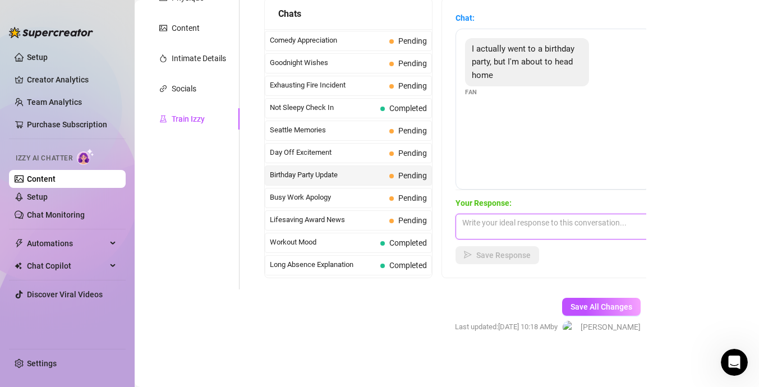
click at [525, 230] on textarea at bounding box center [554, 227] width 196 height 26
type textarea "go ahead and head home"
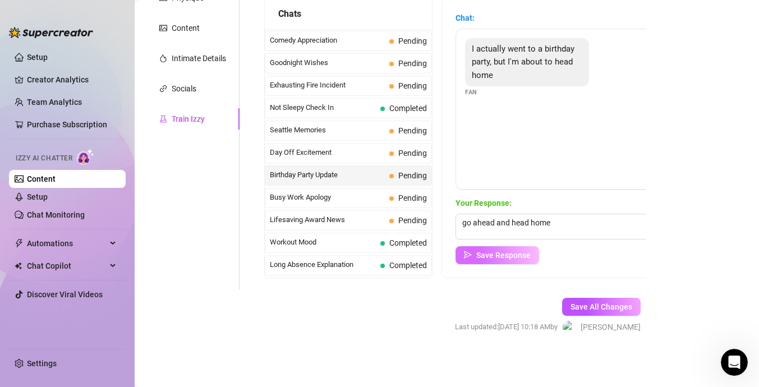
click at [484, 258] on span "Save Response" at bounding box center [503, 255] width 54 height 9
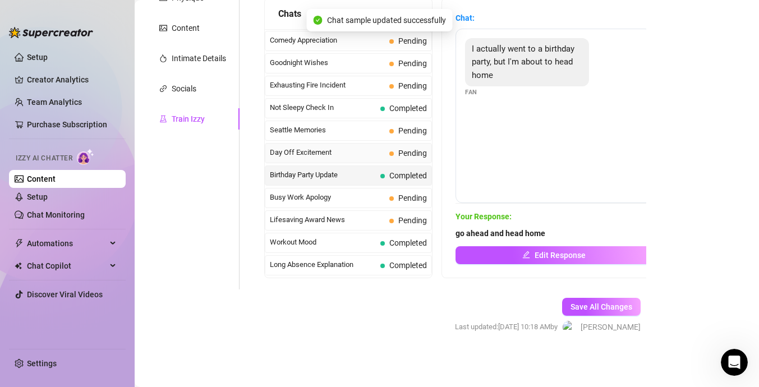
click at [379, 149] on span "Day Off Excitement" at bounding box center [327, 152] width 115 height 11
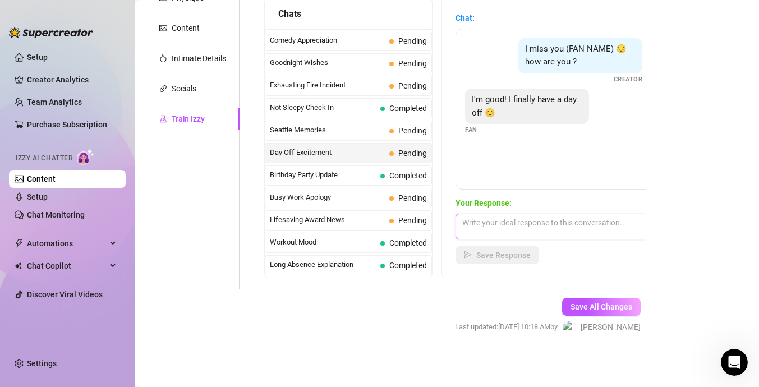
click at [526, 235] on textarea at bounding box center [554, 227] width 196 height 26
click at [525, 235] on textarea at bounding box center [554, 227] width 196 height 26
click at [523, 227] on textarea at bounding box center [554, 227] width 196 height 26
type textarea "now spend it on me"
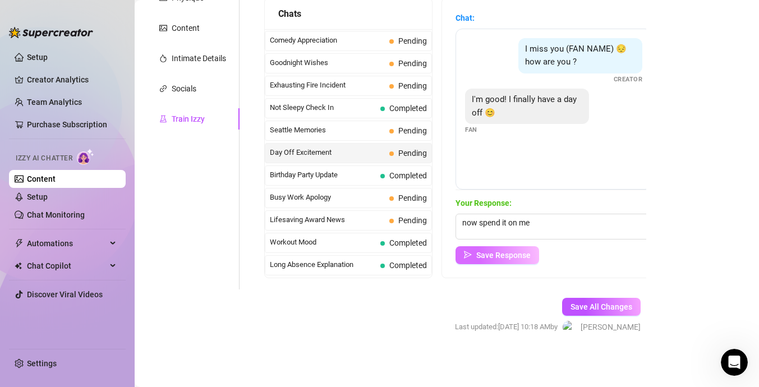
click at [517, 255] on span "Save Response" at bounding box center [503, 255] width 54 height 9
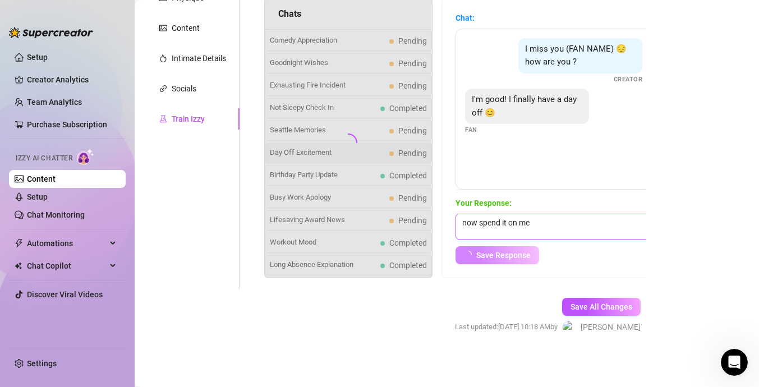
drag, startPoint x: 517, startPoint y: 255, endPoint x: 472, endPoint y: 233, distance: 50.0
click at [514, 254] on span "Save Response" at bounding box center [503, 255] width 54 height 9
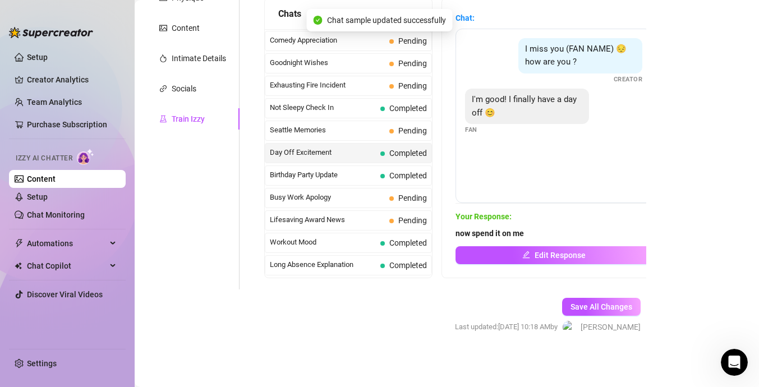
click at [374, 199] on span "Busy Work Apology" at bounding box center [327, 197] width 115 height 11
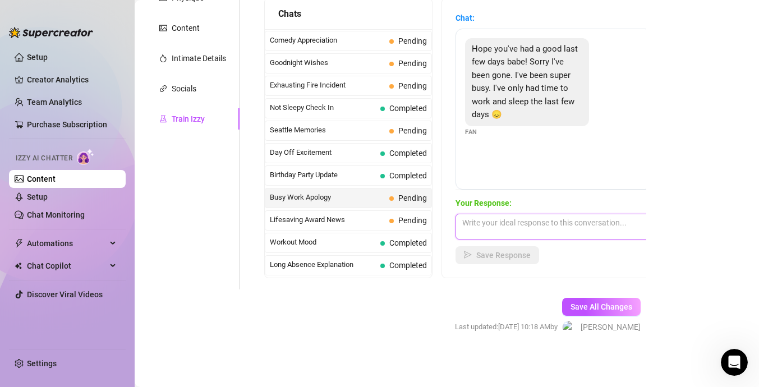
click at [493, 236] on textarea at bounding box center [554, 227] width 196 height 26
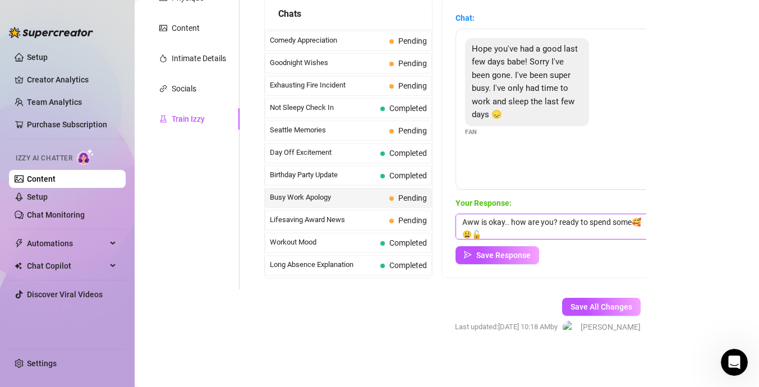
click at [516, 237] on textarea "Aww is okay.. how are you? ready to spend some🥰 😩🔓" at bounding box center [554, 227] width 196 height 26
type textarea "Aww is okay.. how are you? ready to spend some🥰 😩🔓 time with me"
click at [499, 256] on span "Save Response" at bounding box center [503, 255] width 54 height 9
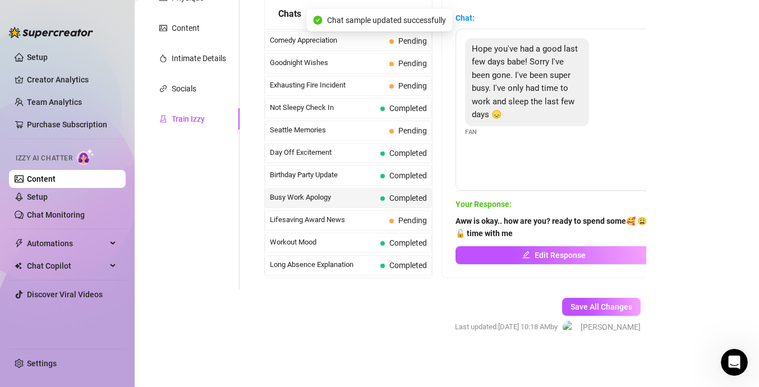
click at [372, 201] on span "Busy Work Apology" at bounding box center [323, 197] width 106 height 11
click at [369, 221] on span "Lifesaving Award News" at bounding box center [327, 219] width 115 height 11
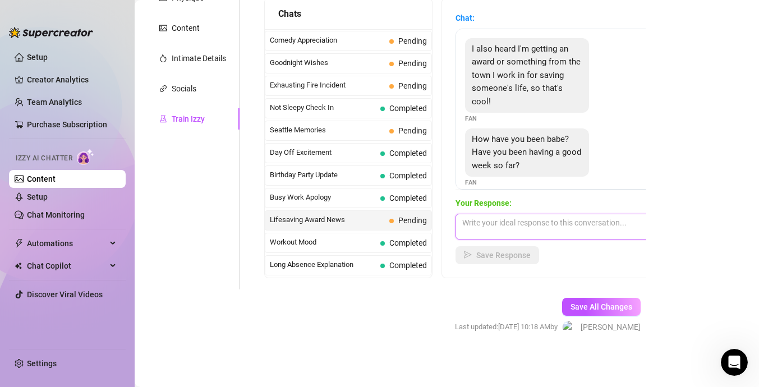
click at [556, 229] on textarea at bounding box center [554, 227] width 196 height 26
type textarea "Congratulations... Now lets celebrate 💞"
click at [509, 256] on span "Save Response" at bounding box center [503, 255] width 54 height 9
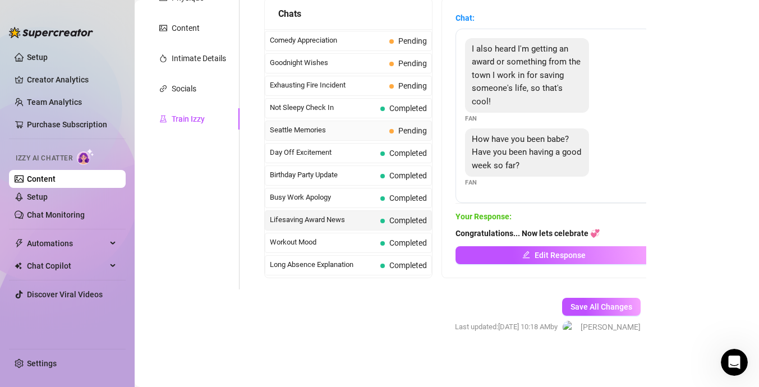
click at [371, 126] on span "Seattle Memories" at bounding box center [327, 130] width 115 height 11
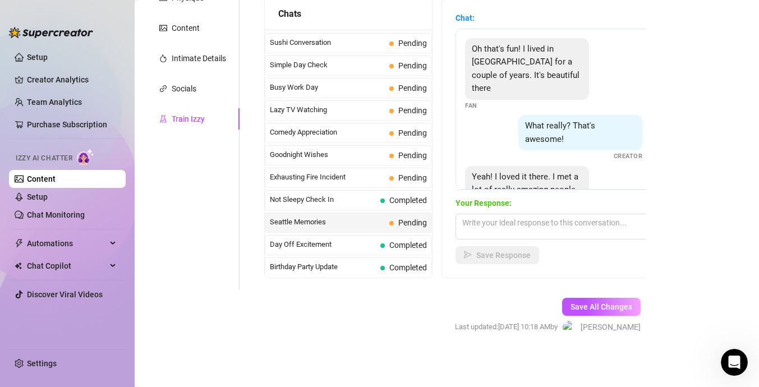
scroll to position [668, 0]
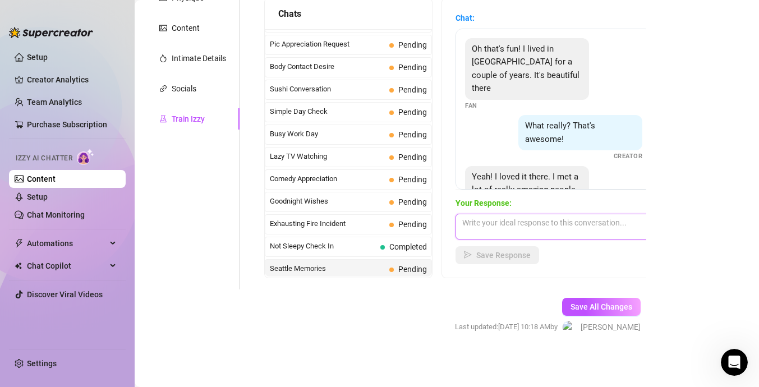
click at [471, 217] on textarea at bounding box center [554, 227] width 196 height 26
type textarea "Now lets See what i can do to ease ur mind."
click at [474, 255] on button "Save Response" at bounding box center [498, 255] width 84 height 18
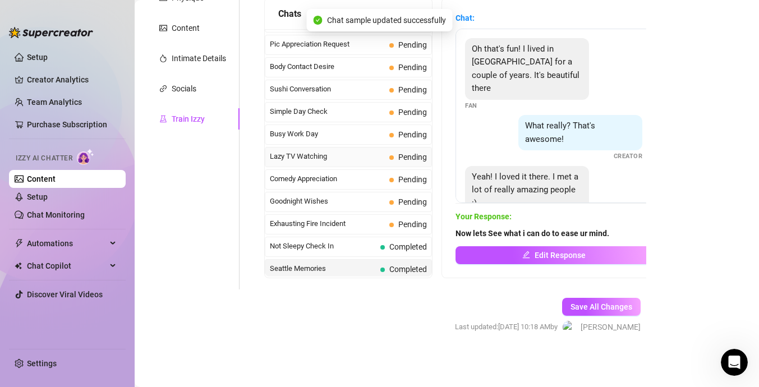
click at [387, 163] on div "Lazy TV Watching Pending" at bounding box center [348, 157] width 167 height 20
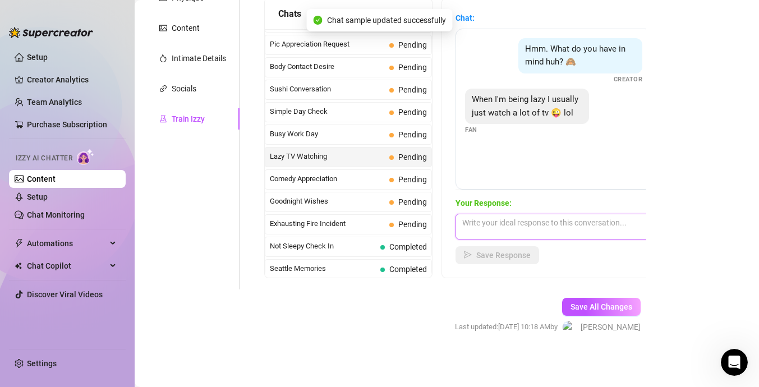
click at [491, 235] on textarea at bounding box center [554, 227] width 196 height 26
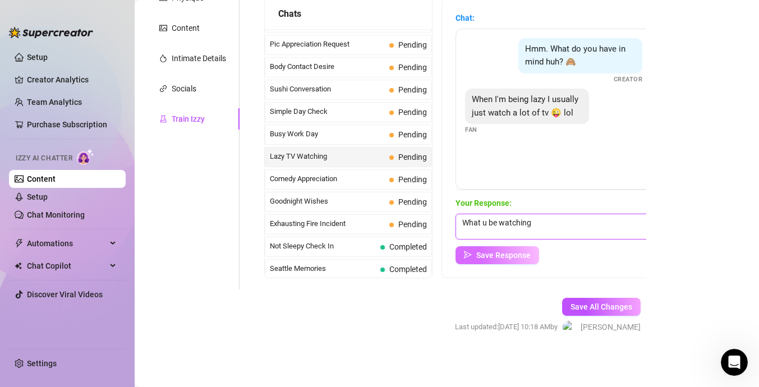
type textarea "What u be watching"
click at [505, 263] on button "Save Response" at bounding box center [498, 255] width 84 height 18
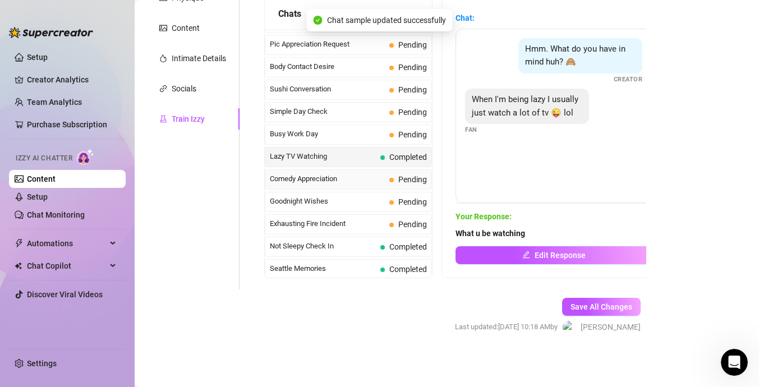
click at [367, 188] on div "Comedy Appreciation Pending" at bounding box center [348, 179] width 167 height 20
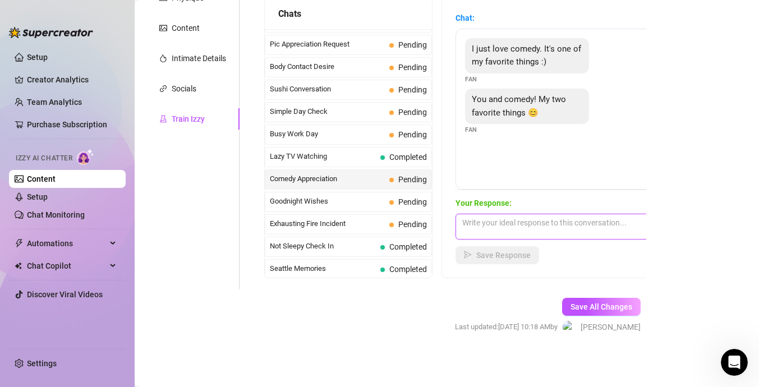
click at [517, 224] on textarea at bounding box center [554, 227] width 196 height 26
click at [519, 231] on textarea at bounding box center [554, 227] width 196 height 26
type textarea "Lets make me ur #1"
click at [516, 260] on button "Save Response" at bounding box center [498, 255] width 84 height 18
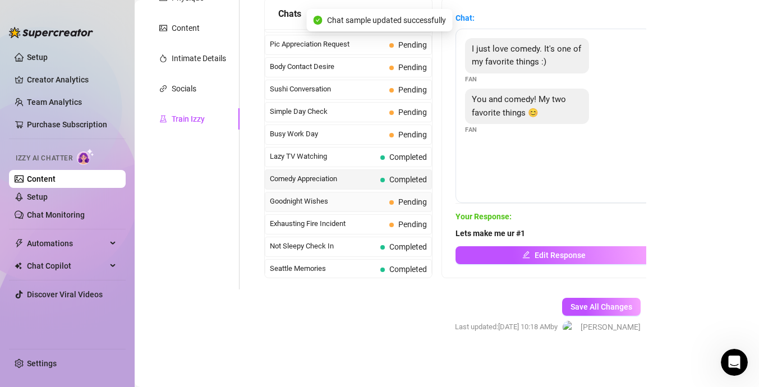
click at [381, 205] on span "Goodnight Wishes" at bounding box center [327, 201] width 115 height 11
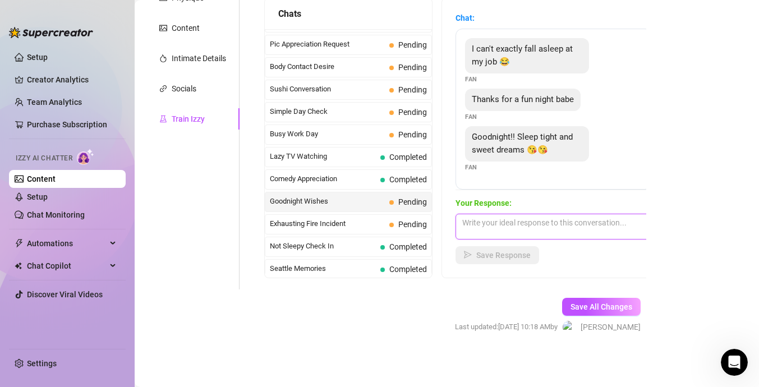
click at [495, 217] on textarea at bounding box center [554, 227] width 196 height 26
type textarea "Goodnight 😘"
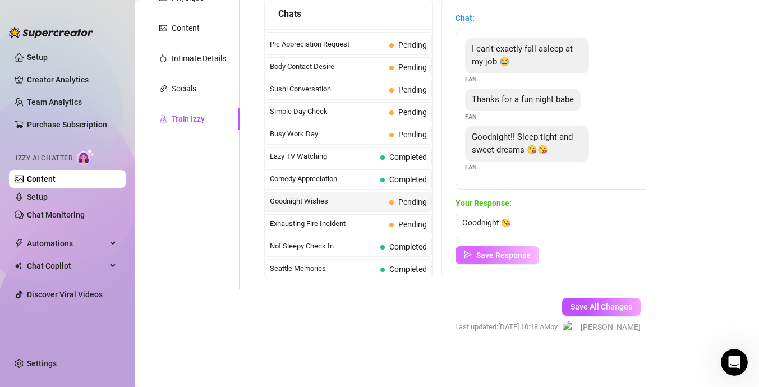
click at [506, 251] on span "Save Response" at bounding box center [503, 255] width 54 height 9
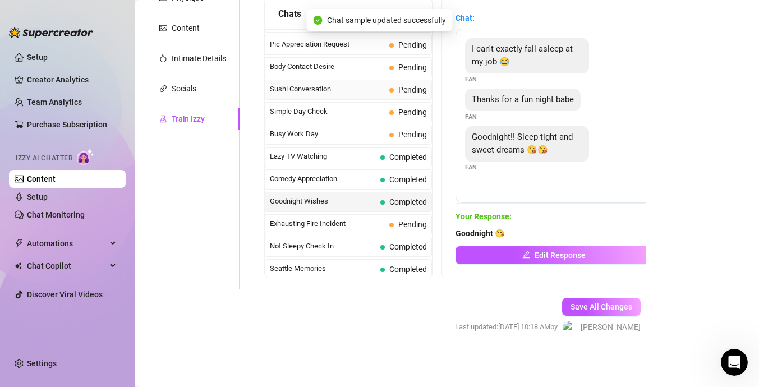
click at [411, 92] on span "Pending" at bounding box center [412, 89] width 29 height 9
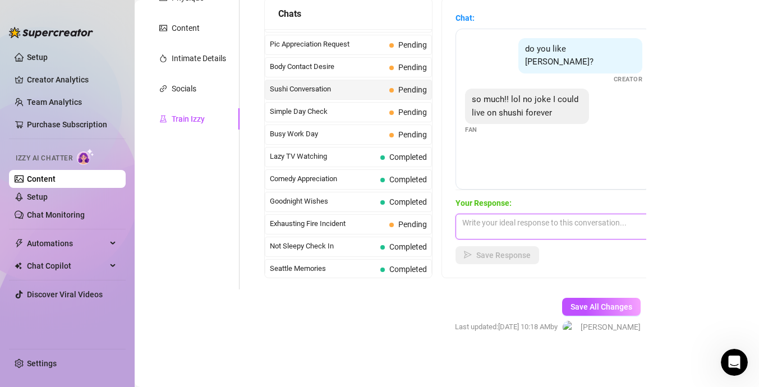
click at [539, 229] on textarea at bounding box center [554, 227] width 196 height 26
type textarea "I love it"
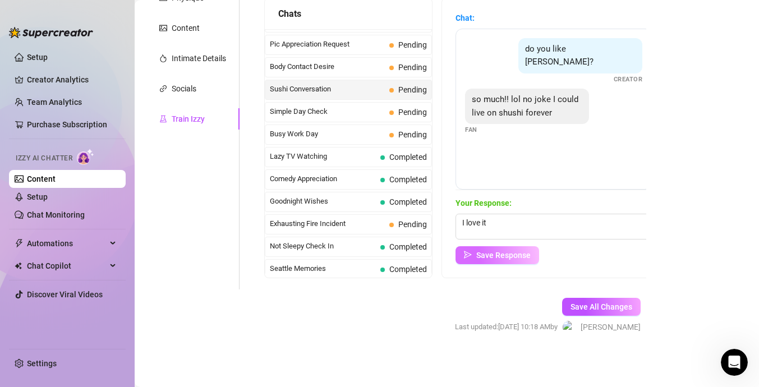
click at [523, 258] on span "Save Response" at bounding box center [503, 255] width 54 height 9
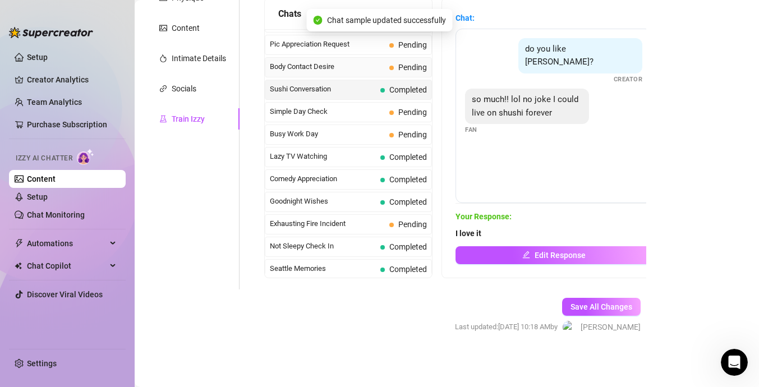
click at [372, 62] on span "Body Contact Desire" at bounding box center [327, 66] width 115 height 11
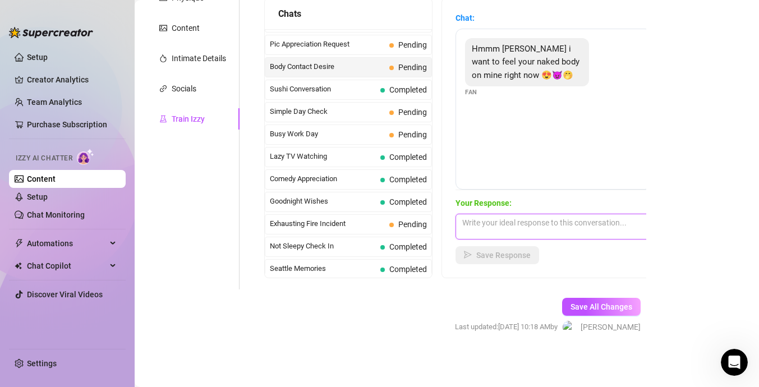
click at [505, 226] on textarea at bounding box center [554, 227] width 196 height 26
type textarea "W"
type textarea "How much?"
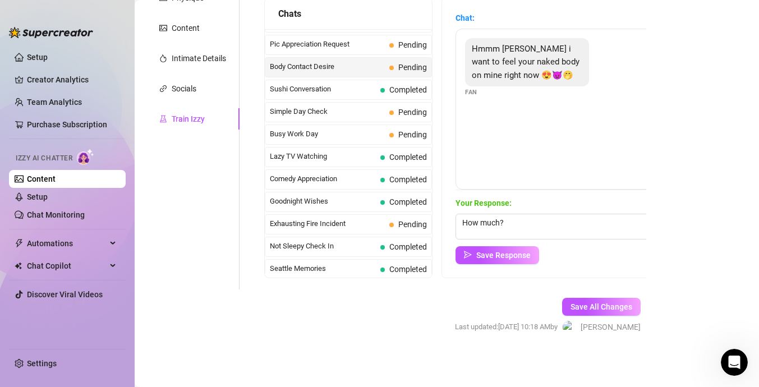
click at [470, 243] on div "Your Response: How much? Save Response" at bounding box center [554, 230] width 196 height 67
click at [471, 256] on icon "send" at bounding box center [468, 255] width 8 height 8
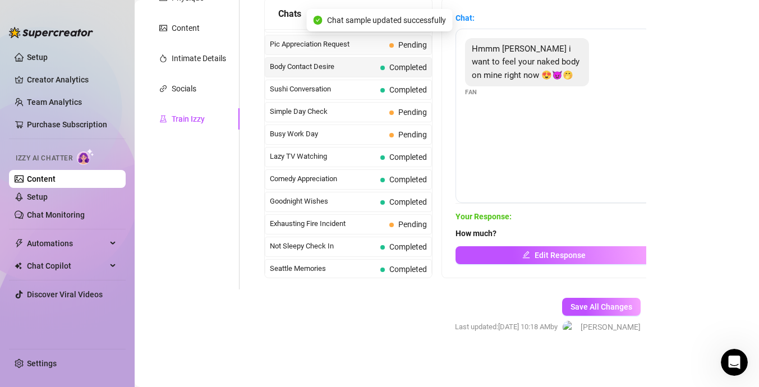
click at [407, 49] on span "Pending" at bounding box center [409, 45] width 38 height 12
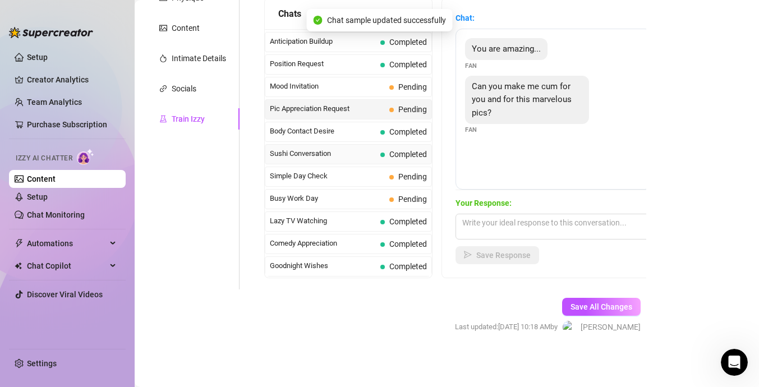
scroll to position [596, 0]
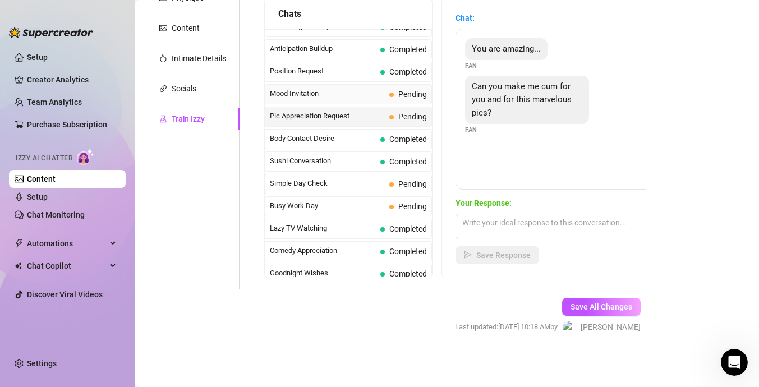
click at [402, 93] on span "Pending" at bounding box center [412, 94] width 29 height 9
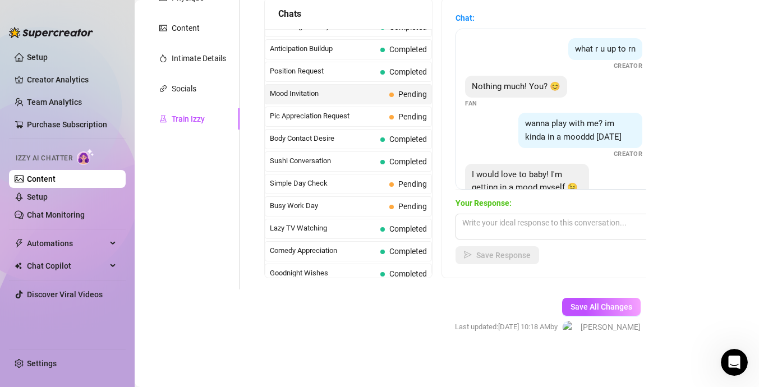
scroll to position [34, 0]
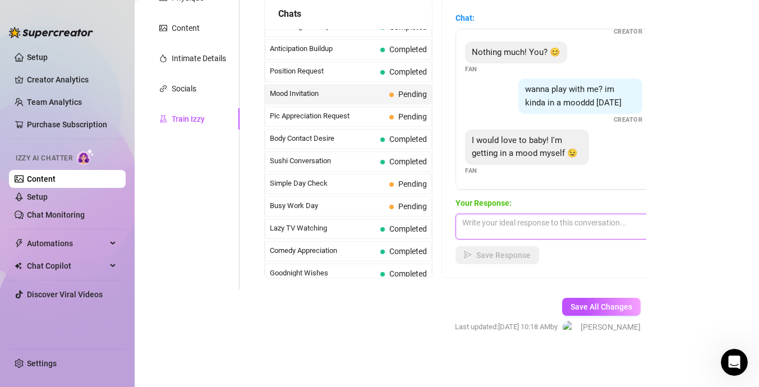
click at [490, 232] on textarea at bounding box center [554, 227] width 196 height 26
click at [527, 219] on textarea at bounding box center [554, 227] width 196 height 26
type textarea "Unlock this babe💞💞"
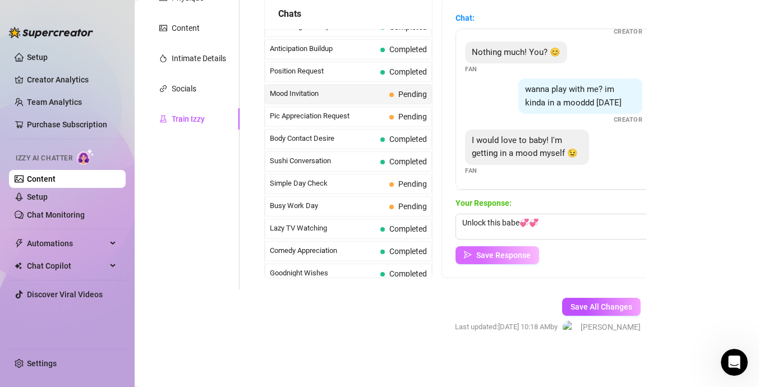
click at [508, 254] on span "Save Response" at bounding box center [503, 255] width 54 height 9
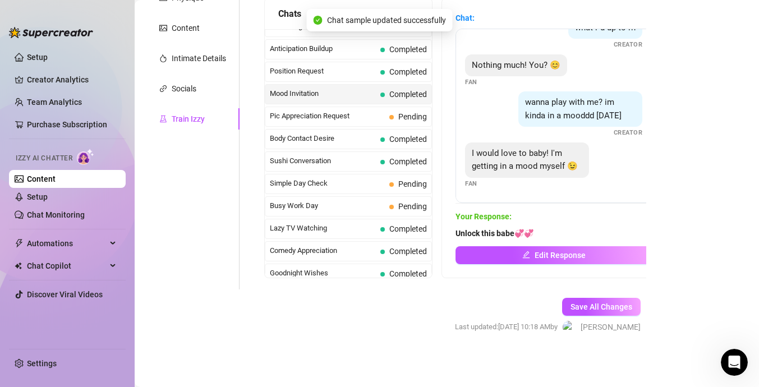
scroll to position [21, 0]
click at [371, 198] on div "Busy Work Day Pending" at bounding box center [348, 206] width 167 height 20
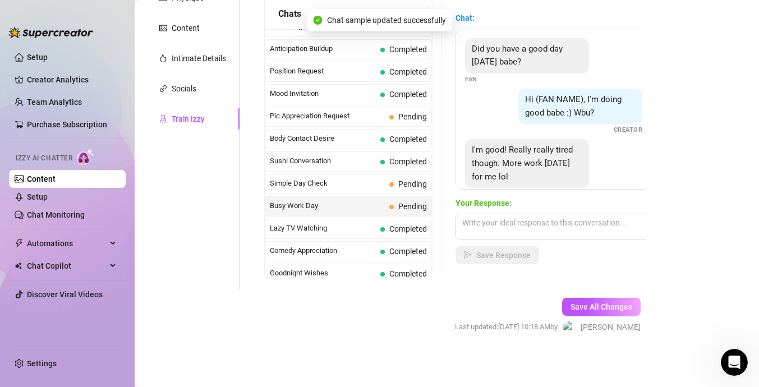
scroll to position [88, 0]
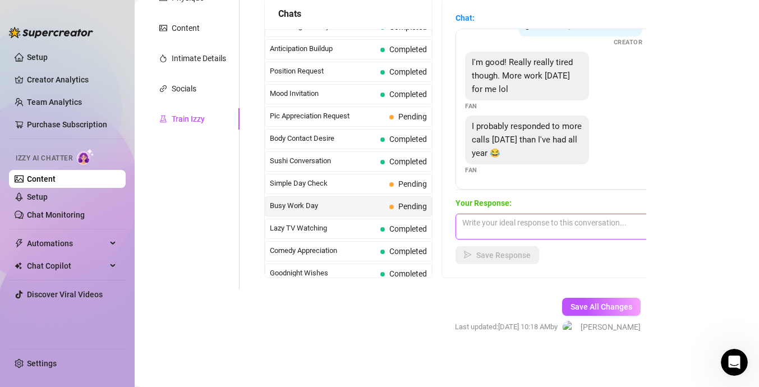
click at [567, 226] on textarea at bounding box center [554, 227] width 196 height 26
type textarea "Well let me help you unwind your mind😘😘💙"
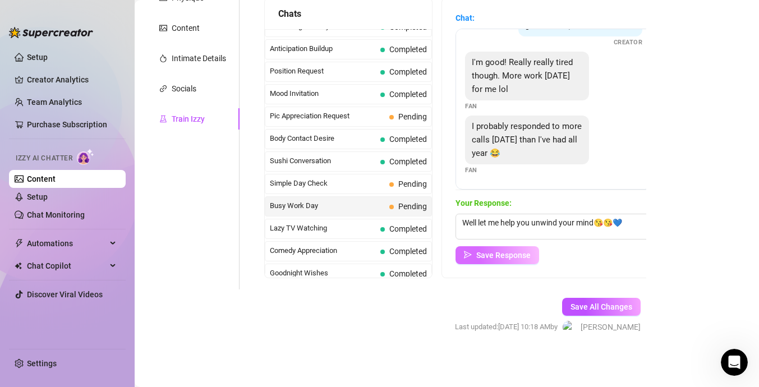
click at [524, 247] on button "Save Response" at bounding box center [498, 255] width 84 height 18
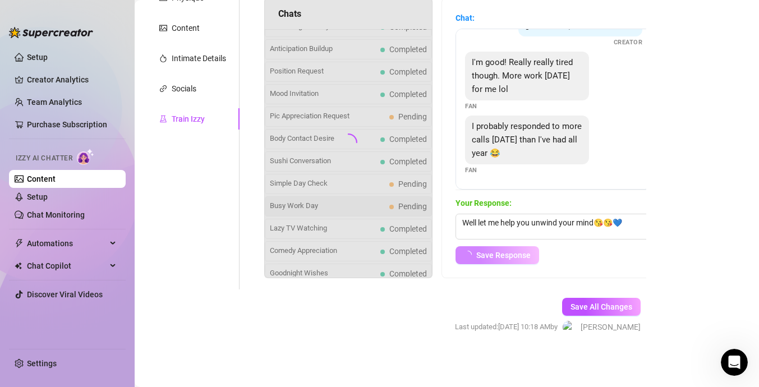
scroll to position [74, 0]
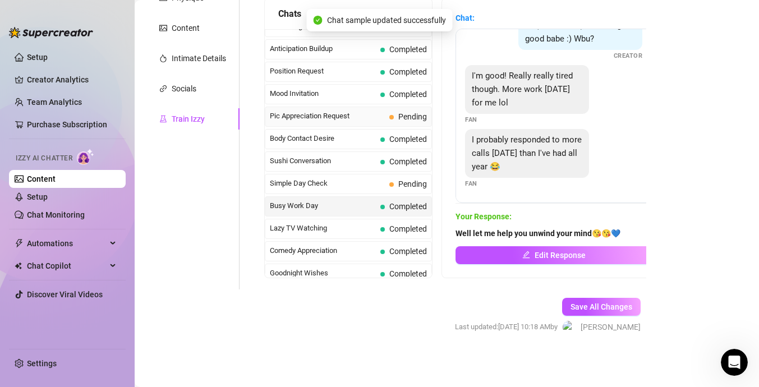
click at [384, 122] on div "Pic Appreciation Request Pending" at bounding box center [348, 117] width 167 height 20
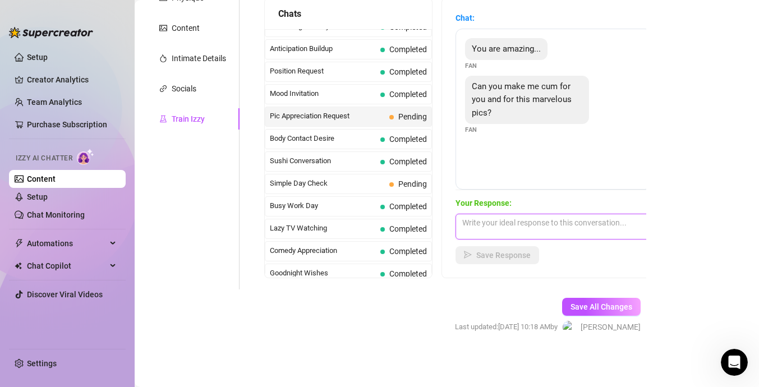
click at [520, 219] on textarea at bounding box center [554, 227] width 196 height 26
type textarea "for $30 yes"
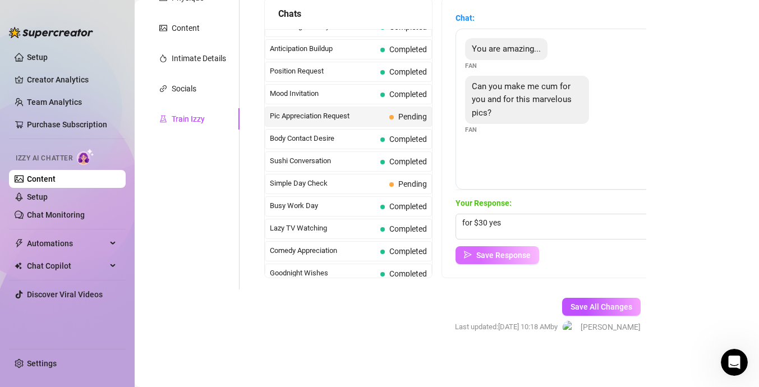
click at [520, 248] on button "Save Response" at bounding box center [498, 255] width 84 height 18
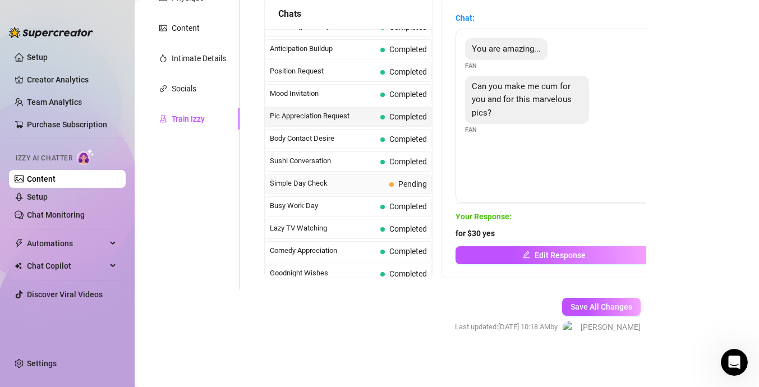
click at [366, 178] on span "Simple Day Check" at bounding box center [327, 183] width 115 height 11
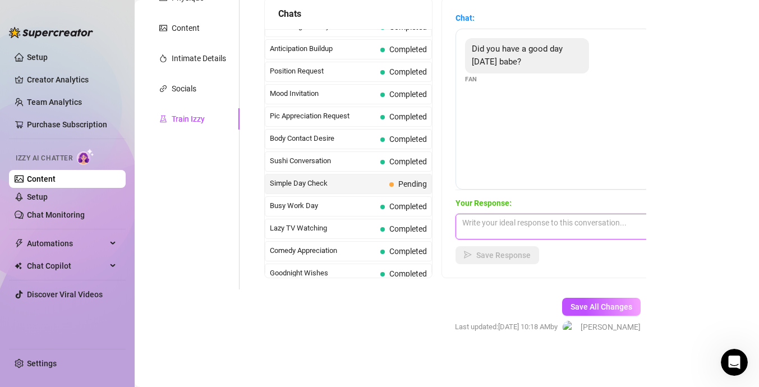
click at [506, 234] on textarea at bounding box center [554, 227] width 196 height 26
type textarea "Yes hbu boo?🫐"
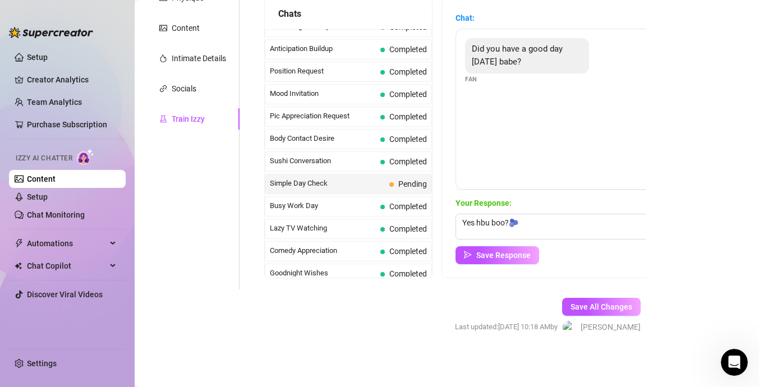
click at [508, 268] on div "Chat: Did you have a good day [DATE] babe? Fan Your Response: Yes hbu boo?🫐 Sav…" at bounding box center [553, 137] width 223 height 279
click at [512, 262] on button "Save Response" at bounding box center [498, 255] width 84 height 18
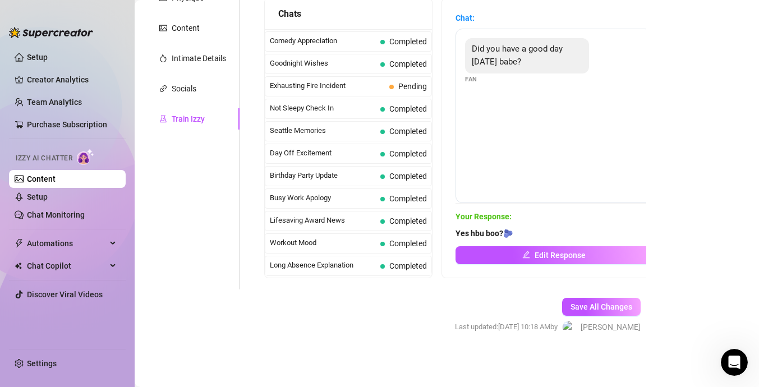
scroll to position [842, 0]
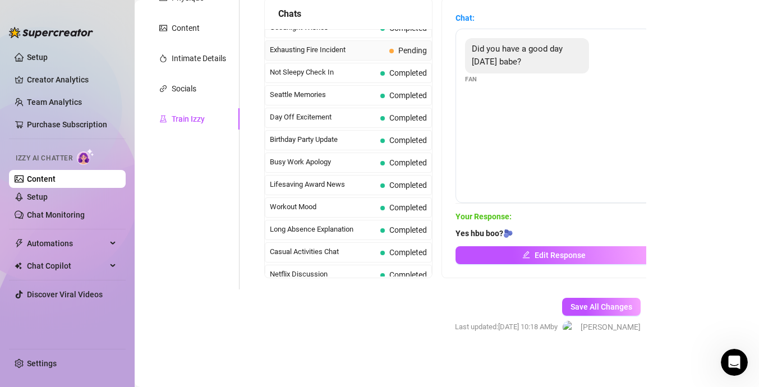
click at [417, 58] on div "Exhausting Fire Incident Pending" at bounding box center [348, 50] width 167 height 20
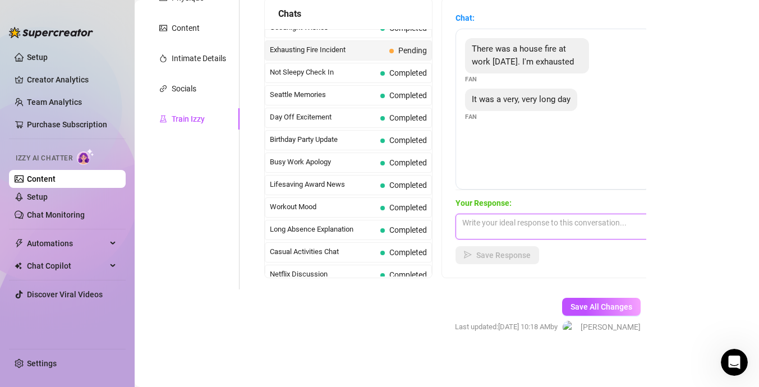
click at [509, 217] on textarea at bounding box center [554, 227] width 196 height 26
type textarea "Lets go relax together"
click at [502, 254] on span "Save Response" at bounding box center [503, 255] width 54 height 9
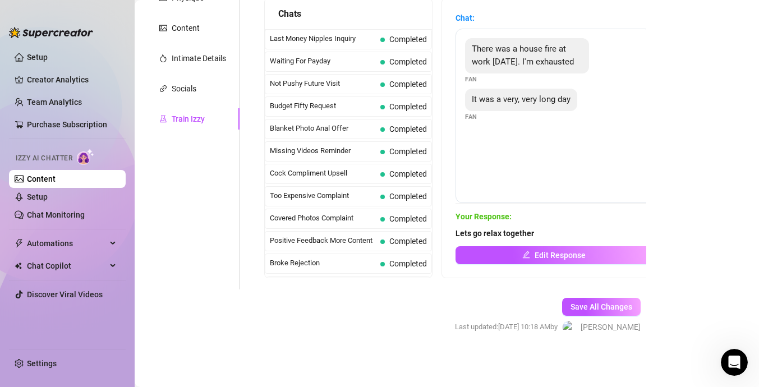
scroll to position [0, 0]
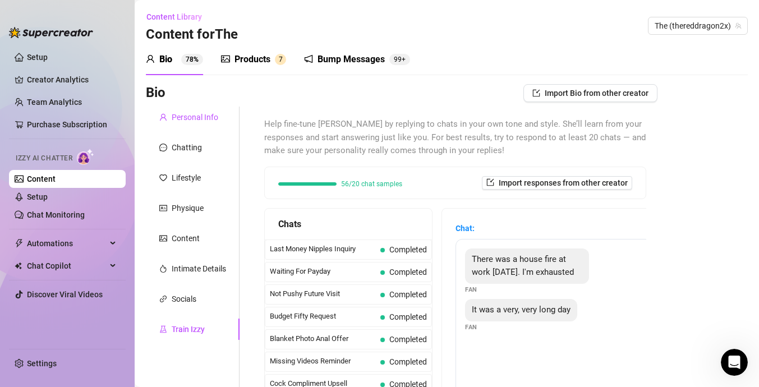
click at [207, 118] on div "Personal Info" at bounding box center [195, 117] width 47 height 12
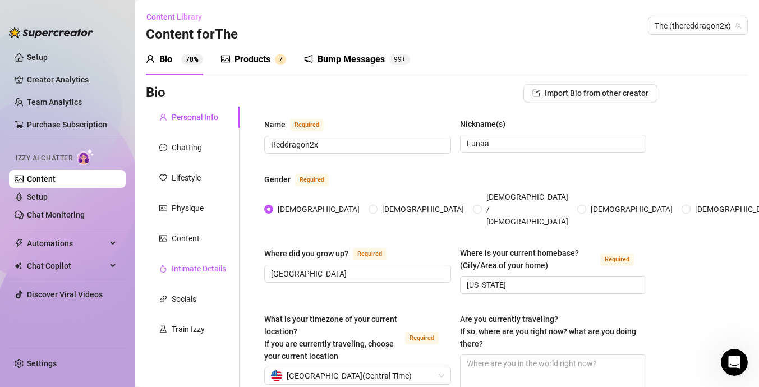
click at [194, 268] on div "Intimate Details" at bounding box center [199, 269] width 54 height 12
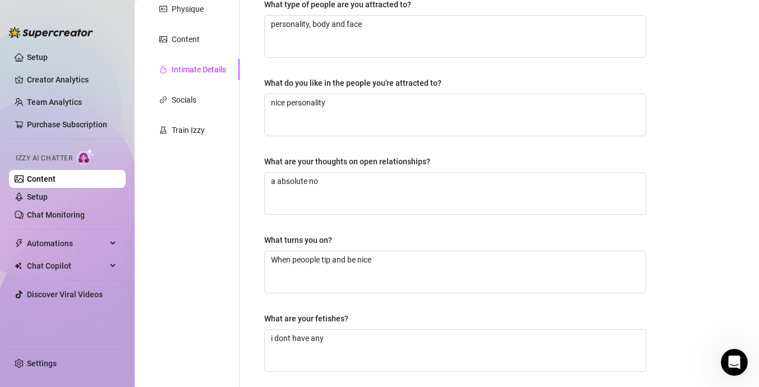
scroll to position [186, 0]
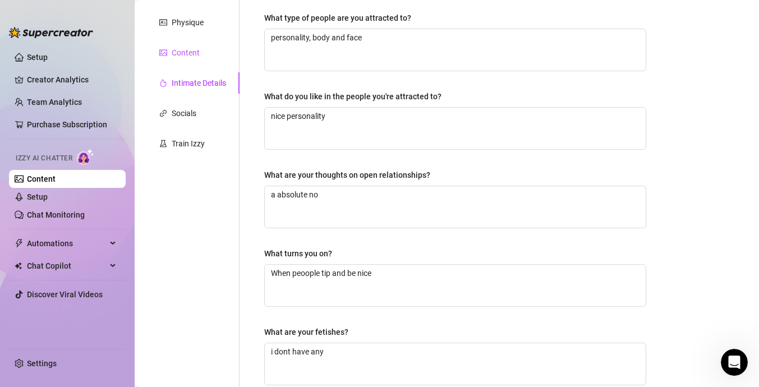
click at [199, 53] on div "Content" at bounding box center [186, 53] width 28 height 12
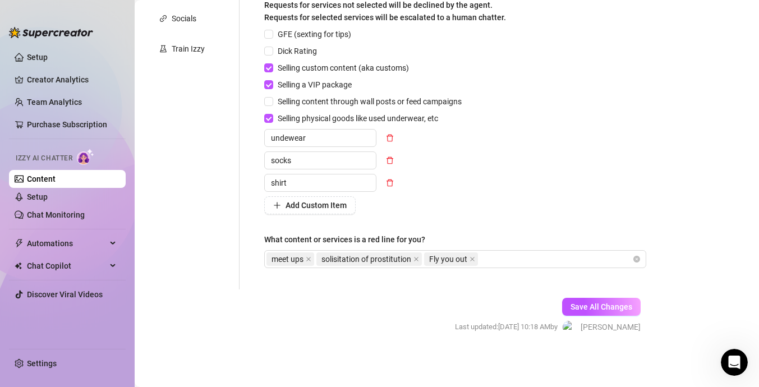
scroll to position [0, 0]
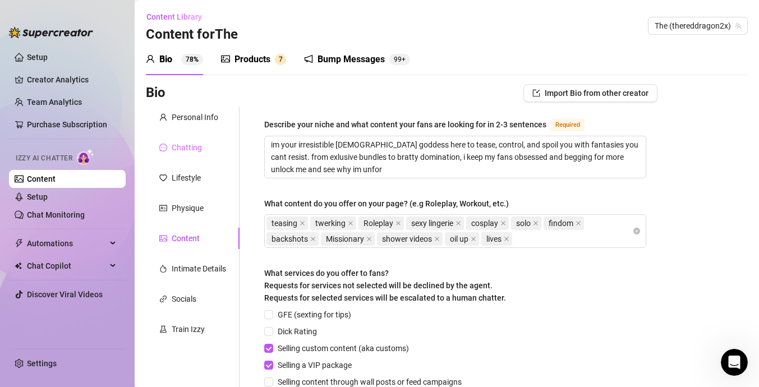
click at [210, 144] on div "Chatting" at bounding box center [193, 147] width 94 height 21
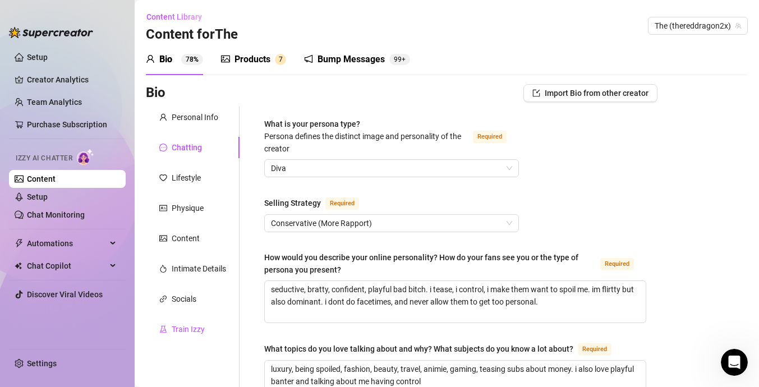
click at [189, 325] on div "Train Izzy" at bounding box center [188, 329] width 33 height 12
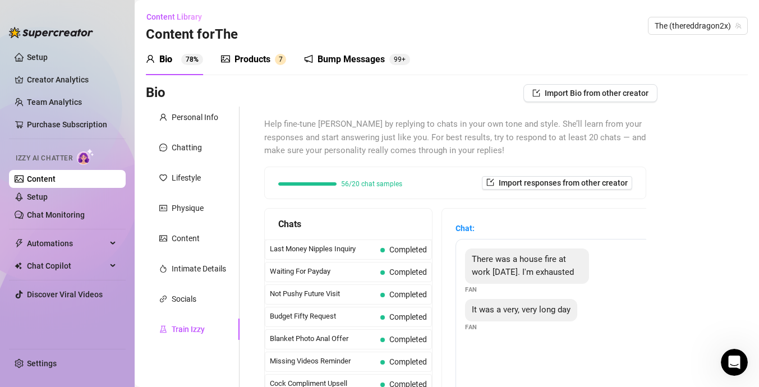
click at [361, 58] on div "Bump Messages" at bounding box center [351, 59] width 67 height 13
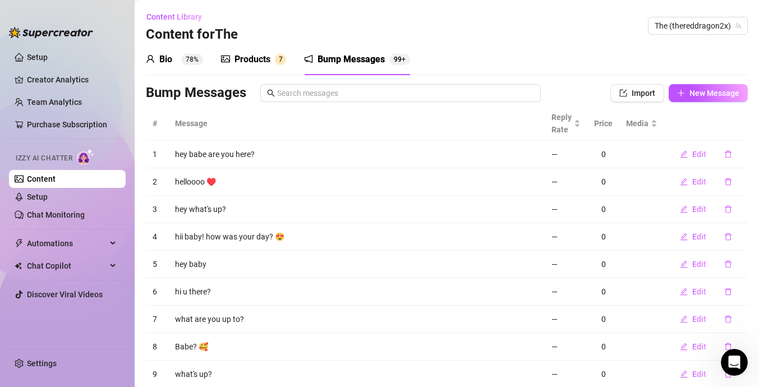
click at [249, 52] on div "Products 7" at bounding box center [253, 59] width 65 height 31
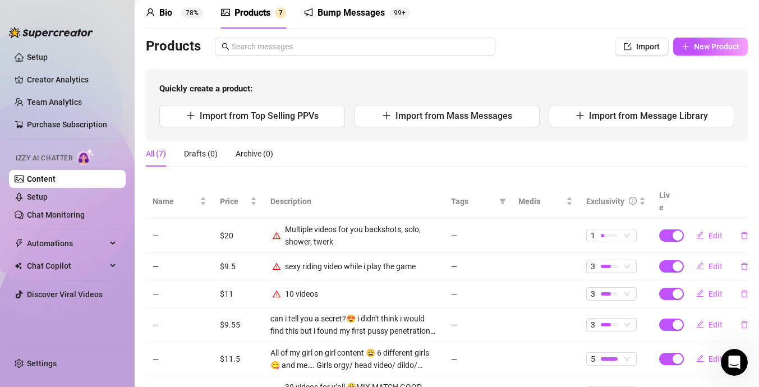
scroll to position [39, 0]
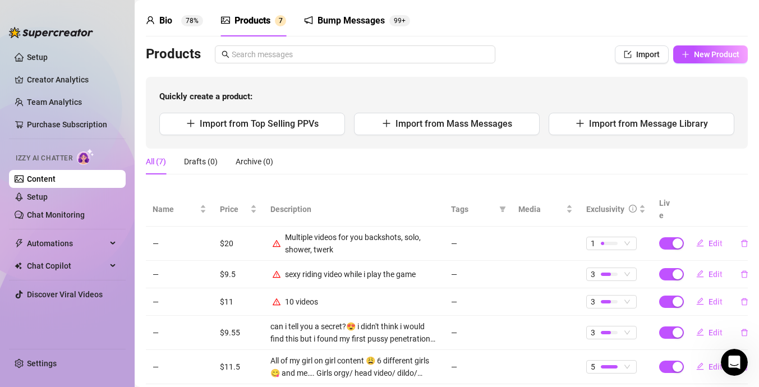
click at [644, 64] on div "Products Import New Product Quickly create a product: Import from Top Selling P…" at bounding box center [447, 96] width 602 height 103
click at [645, 48] on button "Import" at bounding box center [642, 54] width 54 height 18
type textarea "Type your message here..."
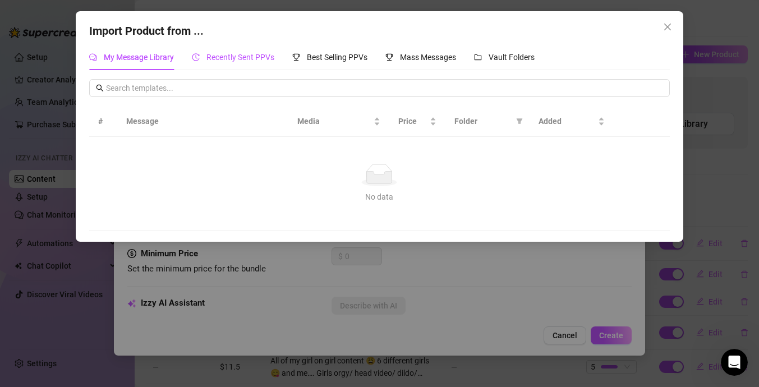
click at [260, 61] on span "Recently Sent PPVs" at bounding box center [241, 57] width 68 height 9
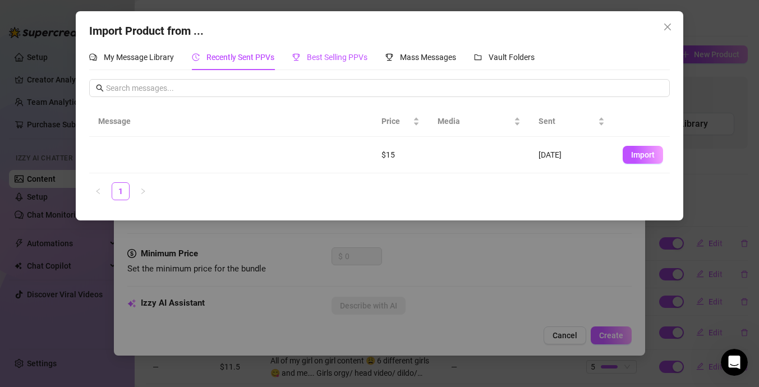
click at [358, 63] on div "Best Selling PPVs" at bounding box center [329, 57] width 75 height 12
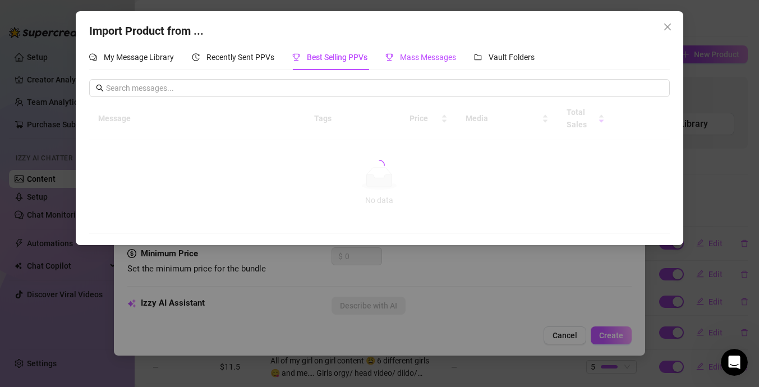
click at [413, 62] on div "Mass Messages" at bounding box center [421, 57] width 71 height 12
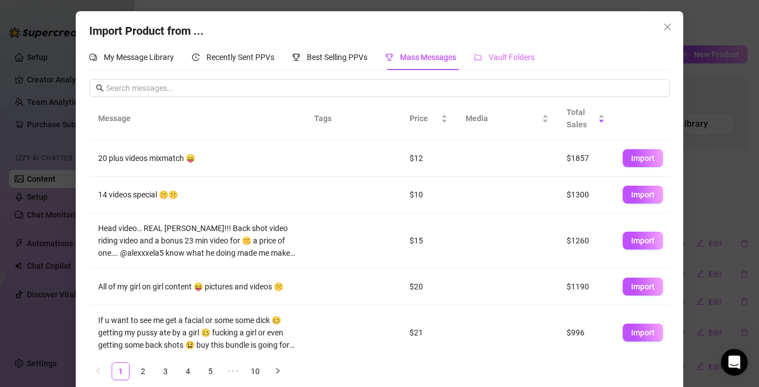
click at [495, 50] on div "Vault Folders" at bounding box center [504, 57] width 61 height 26
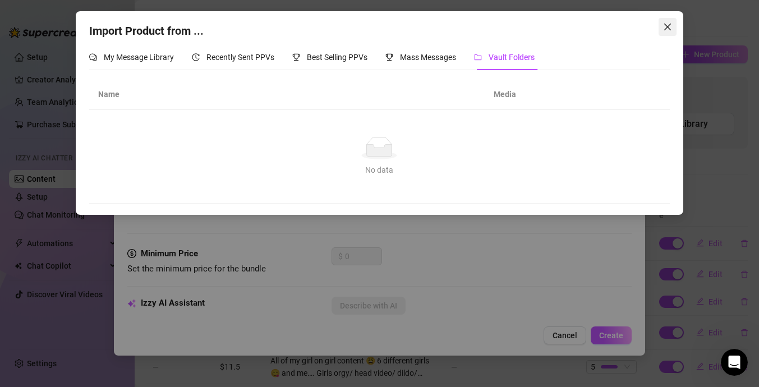
click at [668, 32] on button "Close" at bounding box center [668, 27] width 18 height 18
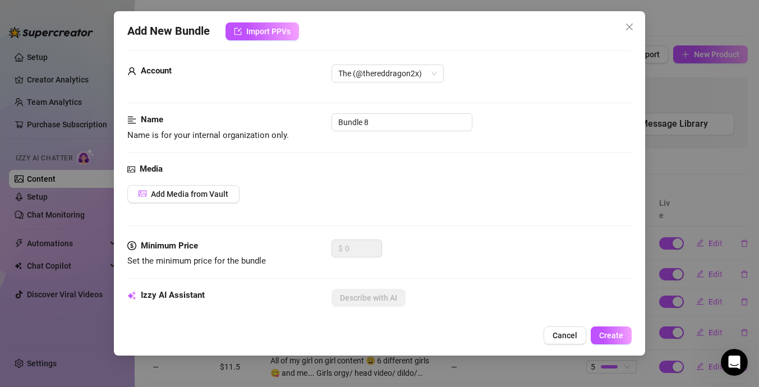
scroll to position [11, 0]
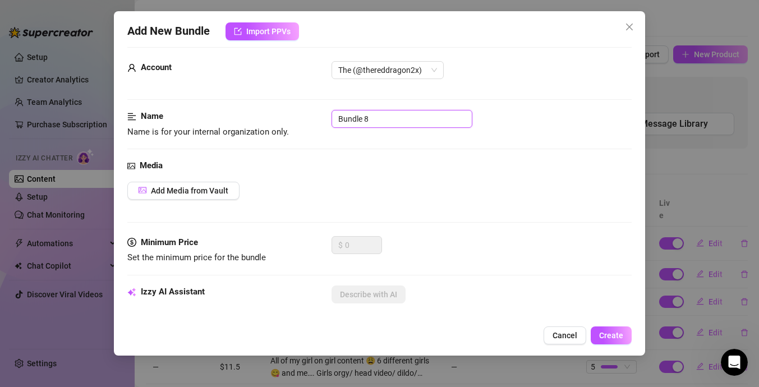
drag, startPoint x: 379, startPoint y: 118, endPoint x: 323, endPoint y: 121, distance: 56.2
click at [323, 121] on div "Name Name is for your internal organization only. Bundle 8" at bounding box center [379, 124] width 505 height 29
type input "Pretty"
click at [203, 187] on span "Add Media from Vault" at bounding box center [189, 190] width 77 height 9
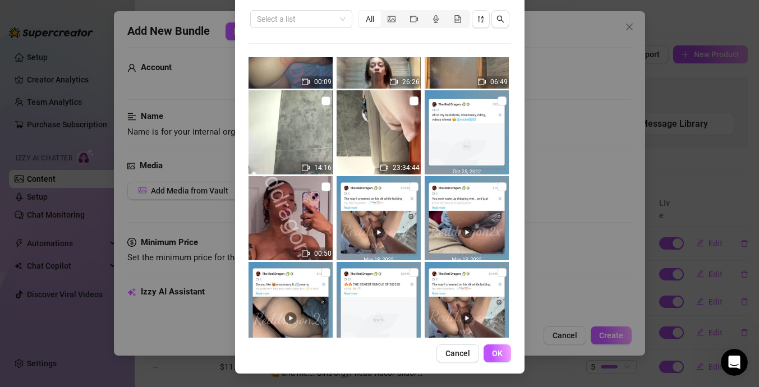
scroll to position [0, 0]
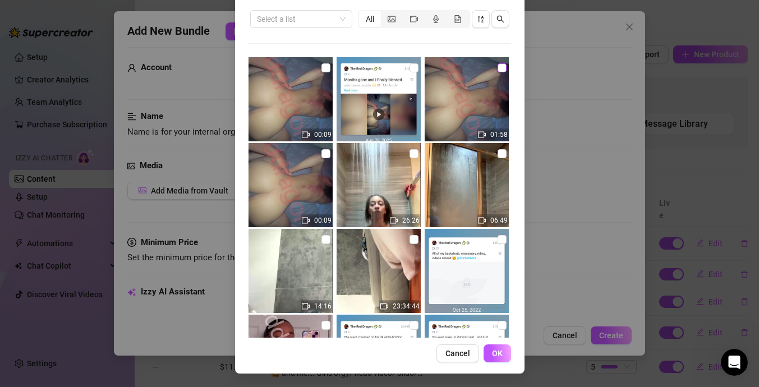
click at [501, 68] on input "checkbox" at bounding box center [502, 67] width 9 height 9
checkbox input "true"
click at [329, 152] on input "checkbox" at bounding box center [326, 153] width 9 height 9
checkbox input "true"
click at [501, 354] on span "OK" at bounding box center [497, 353] width 11 height 9
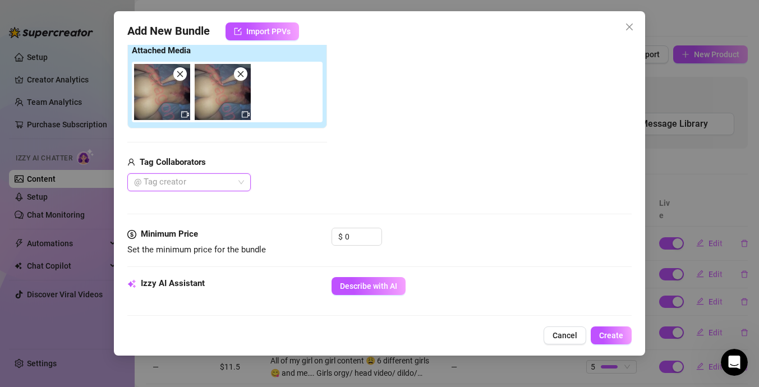
scroll to position [156, 0]
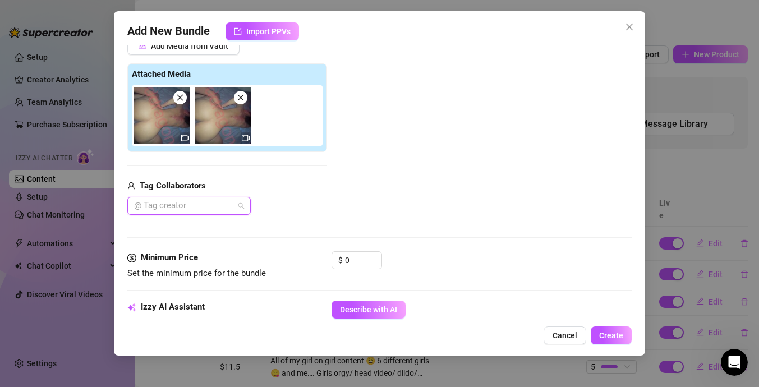
click at [233, 211] on div at bounding box center [183, 206] width 107 height 16
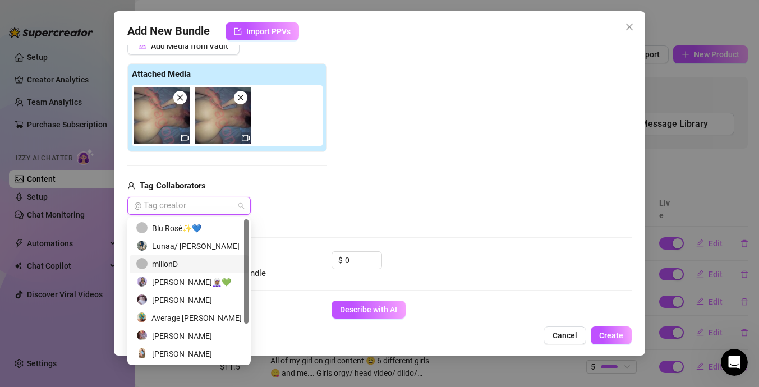
click at [196, 264] on div "millonD" at bounding box center [189, 264] width 106 height 12
click at [200, 246] on div "Lunaa/ [PERSON_NAME]" at bounding box center [189, 246] width 106 height 12
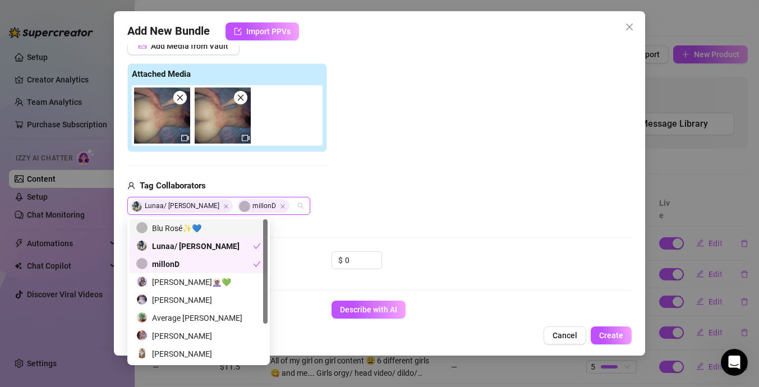
click at [301, 200] on div "Lunaa/ [PERSON_NAME] millonD" at bounding box center [227, 206] width 200 height 18
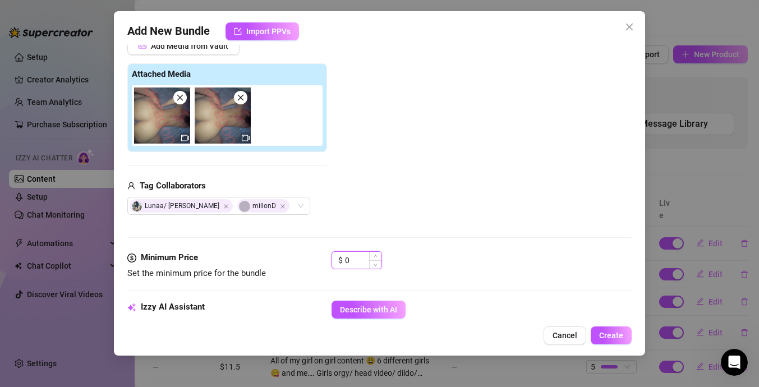
click at [364, 263] on input "0" at bounding box center [363, 260] width 36 height 17
type input "8"
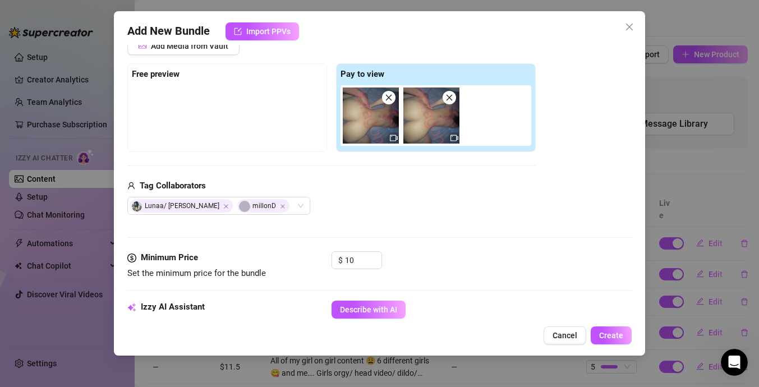
click at [308, 106] on div at bounding box center [227, 113] width 191 height 56
click at [171, 88] on div at bounding box center [229, 87] width 195 height 4
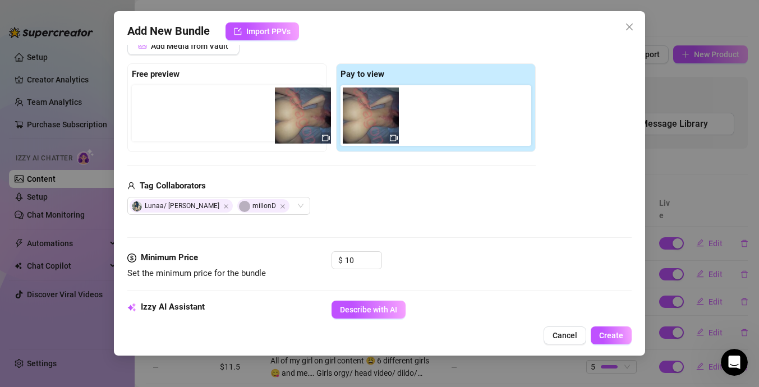
drag, startPoint x: 356, startPoint y: 115, endPoint x: 240, endPoint y: 107, distance: 116.4
click at [240, 107] on div "Free preview Pay to view" at bounding box center [331, 107] width 409 height 89
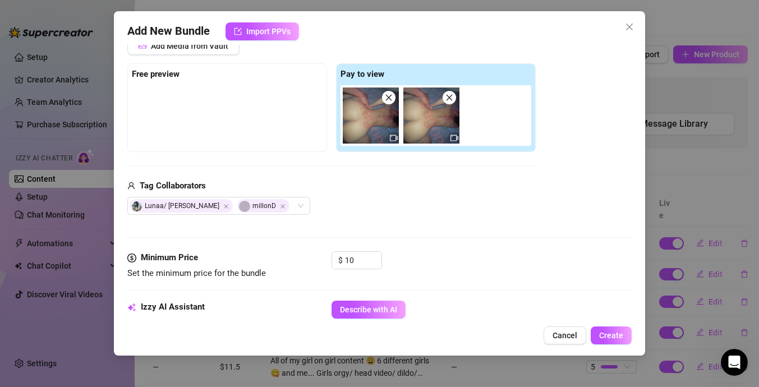
click at [370, 125] on img at bounding box center [371, 116] width 56 height 56
click at [390, 96] on icon "close" at bounding box center [389, 98] width 6 height 6
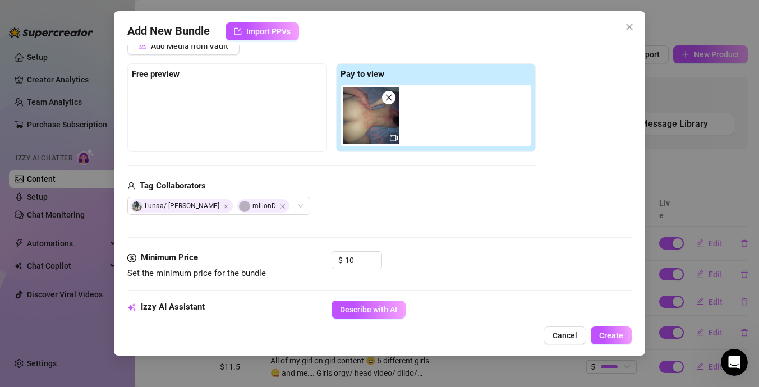
click at [390, 96] on icon "close" at bounding box center [389, 98] width 6 height 6
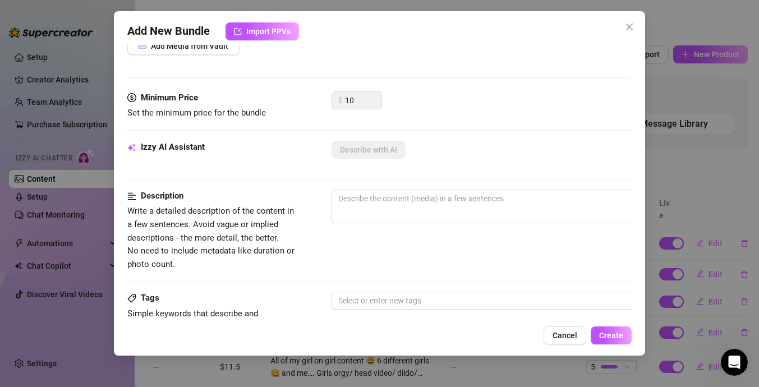
type input "0"
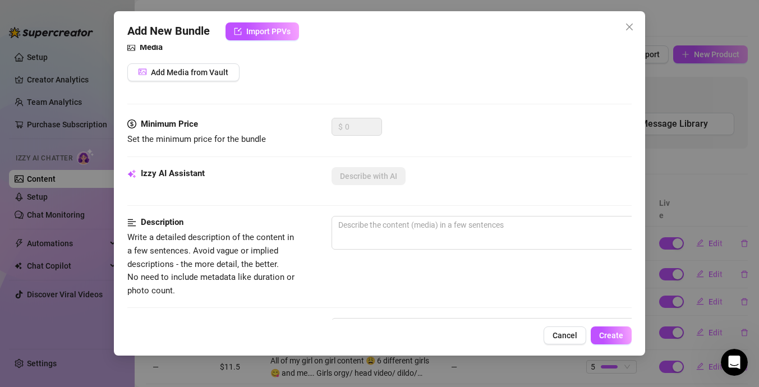
scroll to position [115, 0]
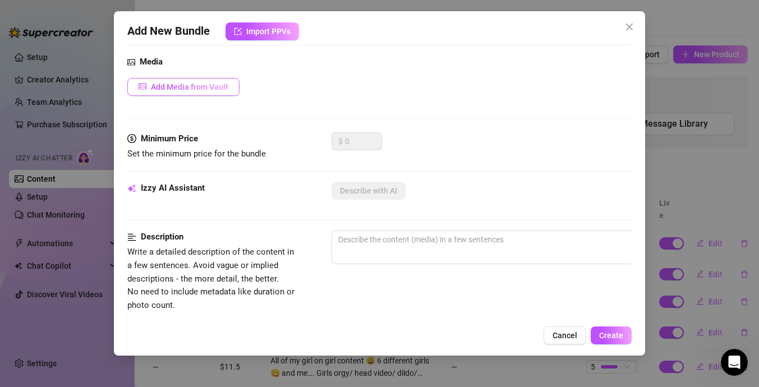
click at [213, 88] on span "Add Media from Vault" at bounding box center [189, 87] width 77 height 9
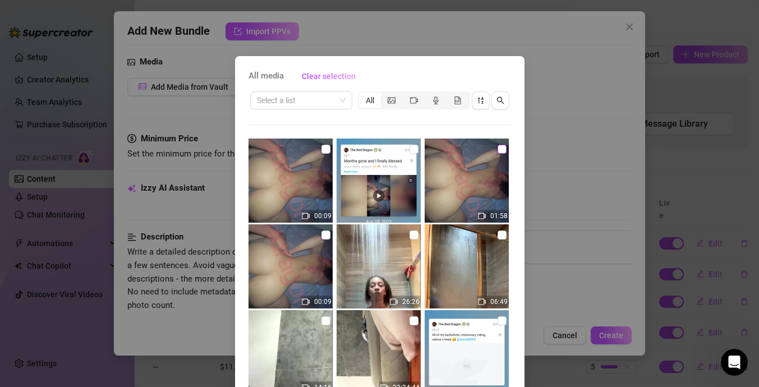
click at [502, 154] on label at bounding box center [502, 149] width 9 height 12
click at [502, 154] on input "checkbox" at bounding box center [502, 149] width 9 height 9
checkbox input "true"
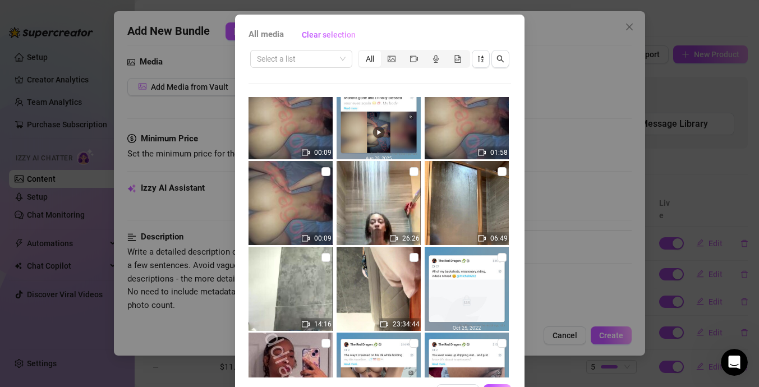
scroll to position [81, 0]
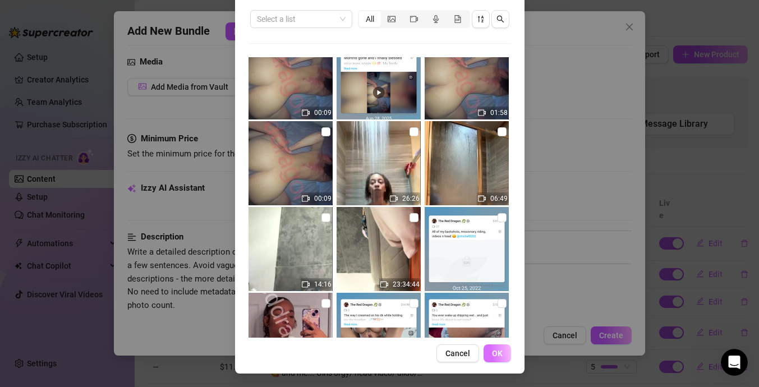
click at [509, 353] on button "OK" at bounding box center [498, 354] width 28 height 18
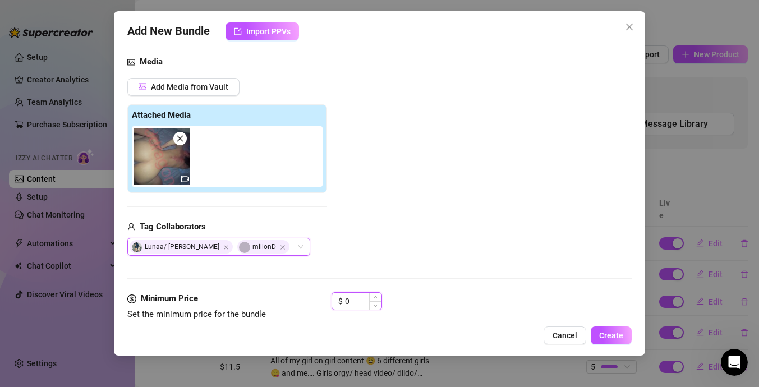
click at [360, 301] on input "0" at bounding box center [363, 301] width 36 height 17
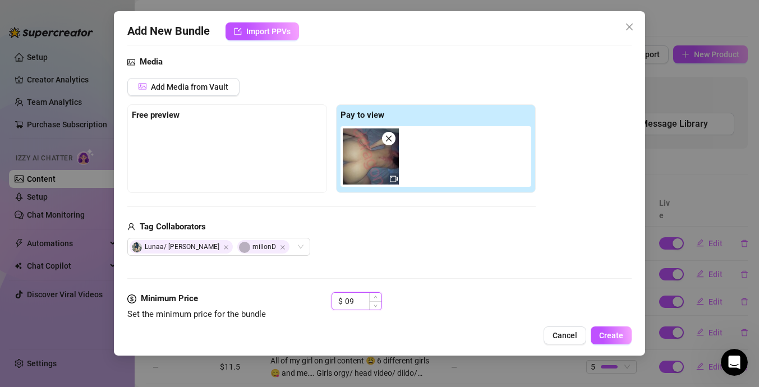
type input "0"
type input "9.5"
click at [276, 159] on div at bounding box center [227, 154] width 191 height 56
click at [213, 113] on div "Free preview" at bounding box center [227, 115] width 191 height 13
click at [325, 162] on div "Free preview" at bounding box center [227, 148] width 200 height 89
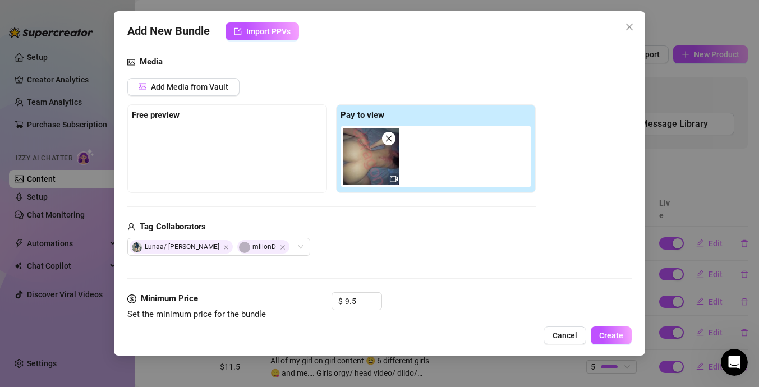
click at [288, 155] on div at bounding box center [227, 154] width 191 height 56
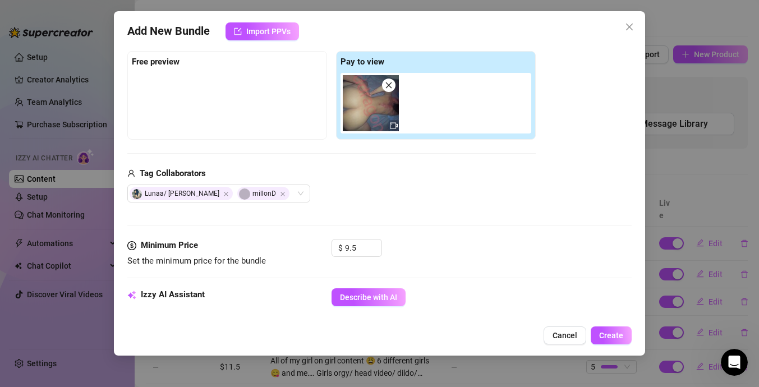
scroll to position [171, 0]
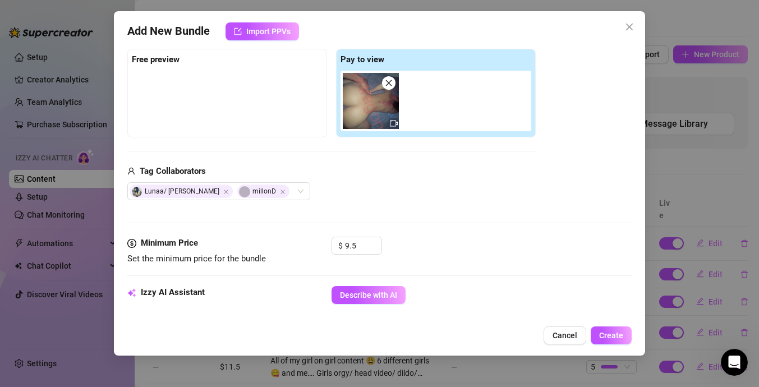
click at [470, 230] on div "Media Add Media from Vault Free preview Pay to view Tag Collaborators Lunaa/ [P…" at bounding box center [379, 118] width 505 height 237
click at [244, 74] on div at bounding box center [229, 73] width 195 height 4
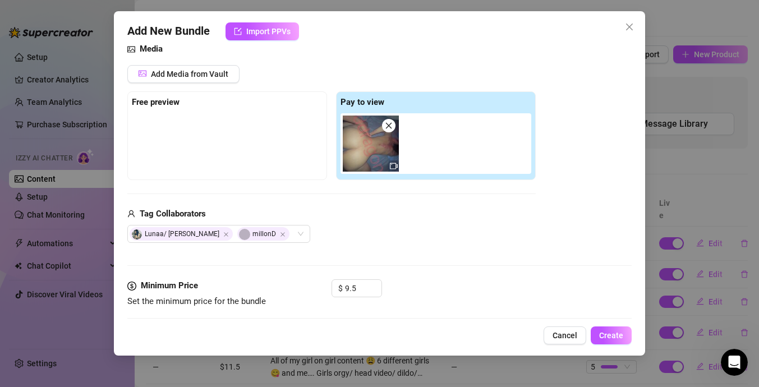
scroll to position [112, 0]
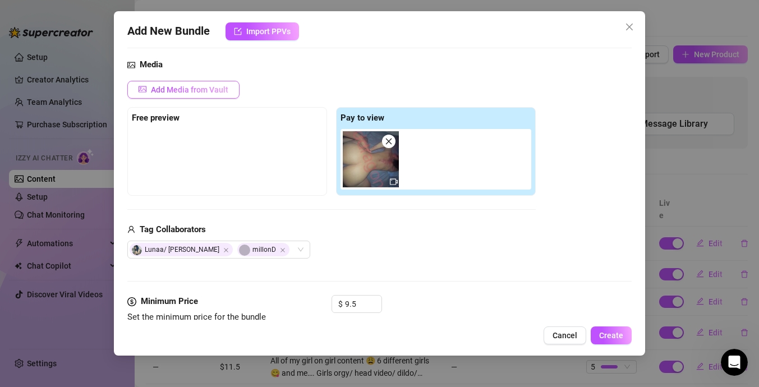
click at [205, 89] on span "Add Media from Vault" at bounding box center [189, 89] width 77 height 9
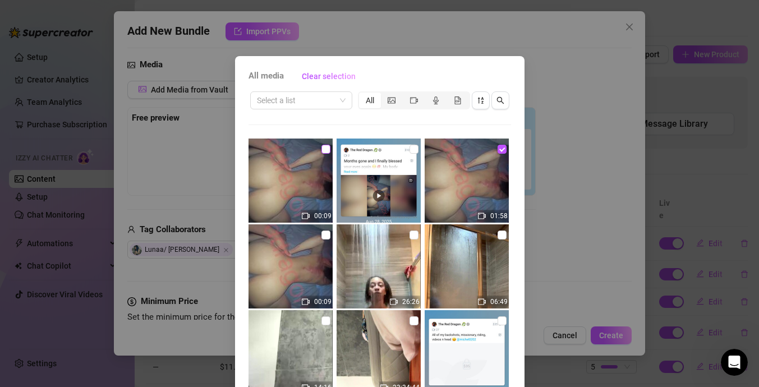
click at [322, 149] on input "checkbox" at bounding box center [326, 149] width 9 height 9
checkbox input "true"
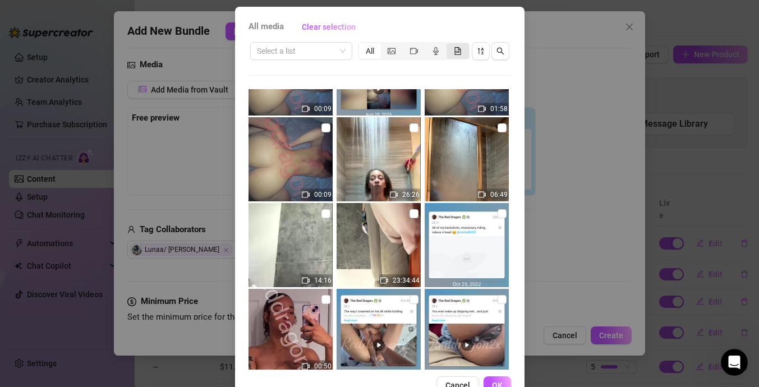
scroll to position [81, 0]
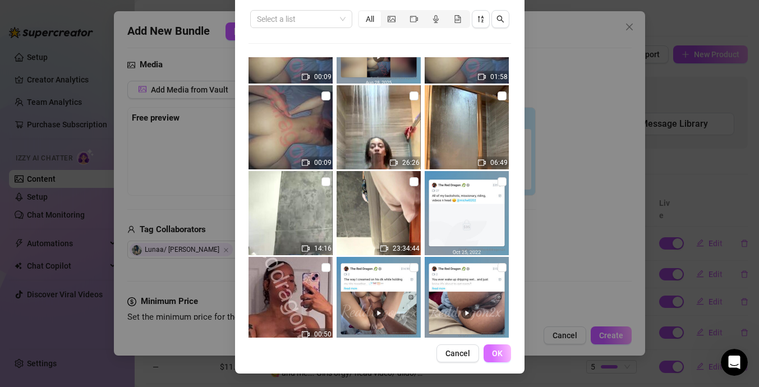
click at [493, 353] on span "OK" at bounding box center [497, 353] width 11 height 9
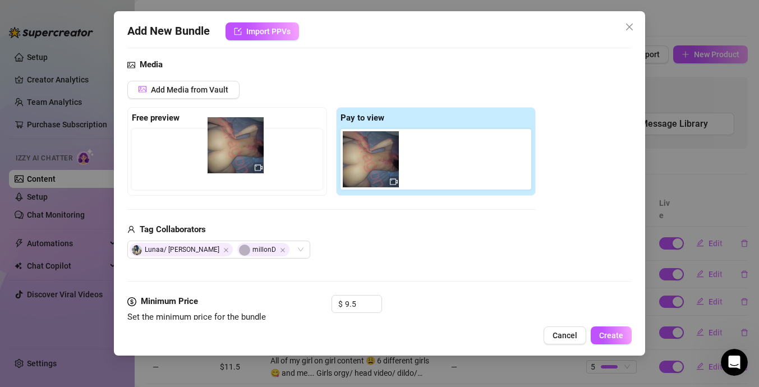
drag, startPoint x: 428, startPoint y: 171, endPoint x: 221, endPoint y: 165, distance: 206.6
click at [221, 165] on div "Free preview Pay to view" at bounding box center [331, 151] width 409 height 89
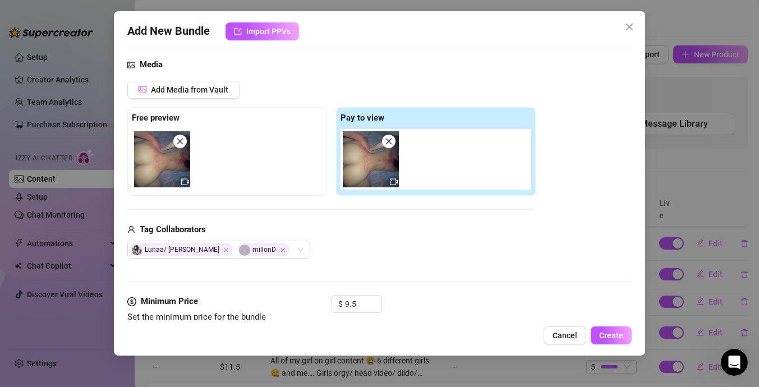
click at [175, 170] on img at bounding box center [162, 159] width 56 height 56
click at [184, 184] on icon "video-camera" at bounding box center [185, 182] width 8 height 6
click at [391, 182] on icon "video-camera" at bounding box center [394, 182] width 8 height 8
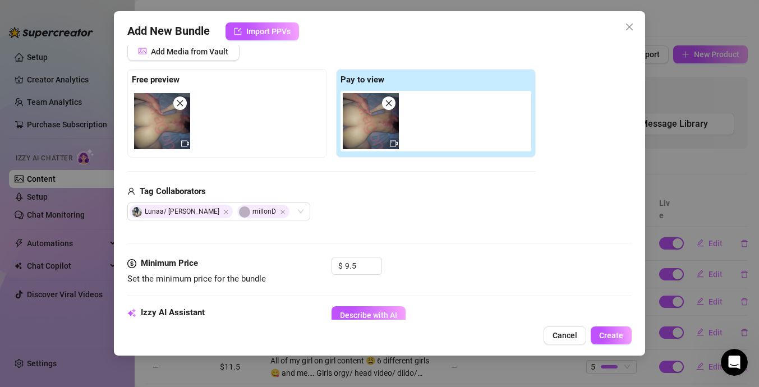
scroll to position [149, 0]
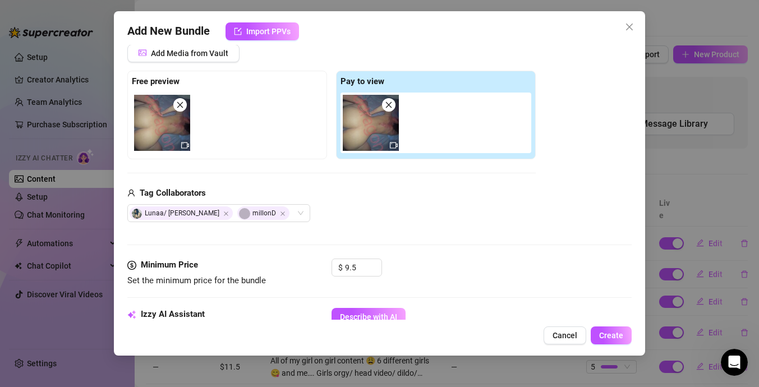
click at [387, 105] on icon "close" at bounding box center [389, 105] width 8 height 8
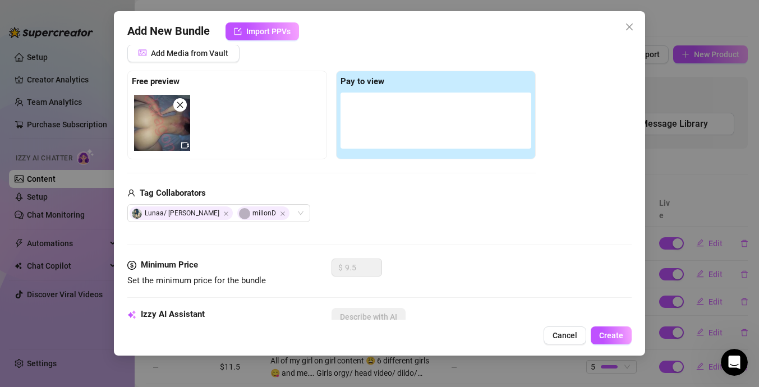
click at [178, 106] on icon "close" at bounding box center [180, 105] width 8 height 8
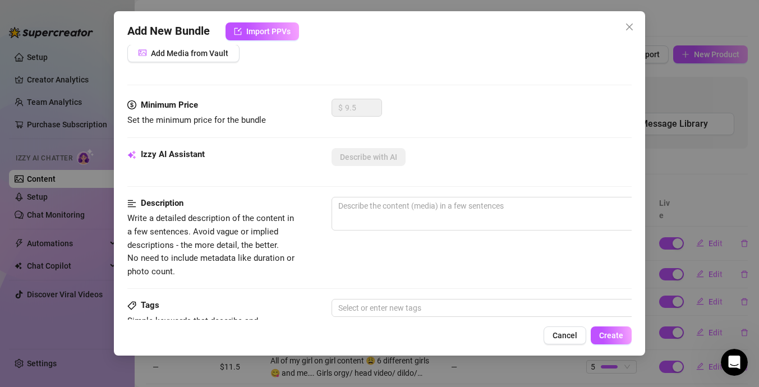
type input "0"
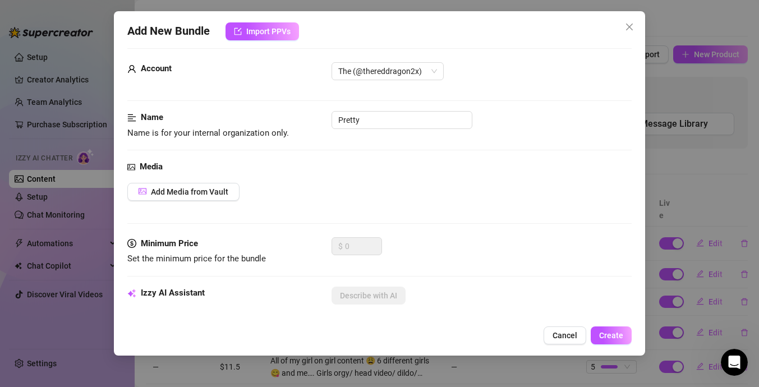
scroll to position [12, 0]
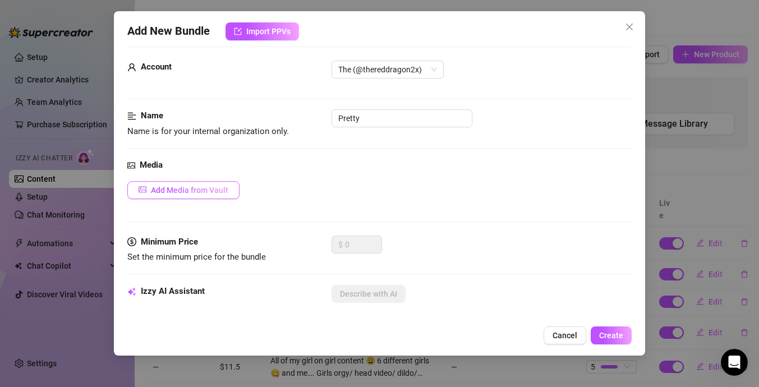
click at [199, 190] on span "Add Media from Vault" at bounding box center [189, 190] width 77 height 9
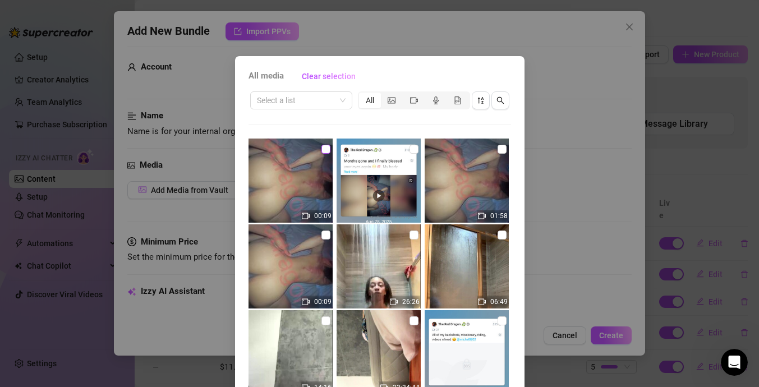
click at [326, 148] on input "checkbox" at bounding box center [326, 149] width 9 height 9
checkbox input "false"
click at [506, 152] on div "01:58" at bounding box center [468, 181] width 86 height 84
click at [501, 152] on input "checkbox" at bounding box center [502, 149] width 9 height 9
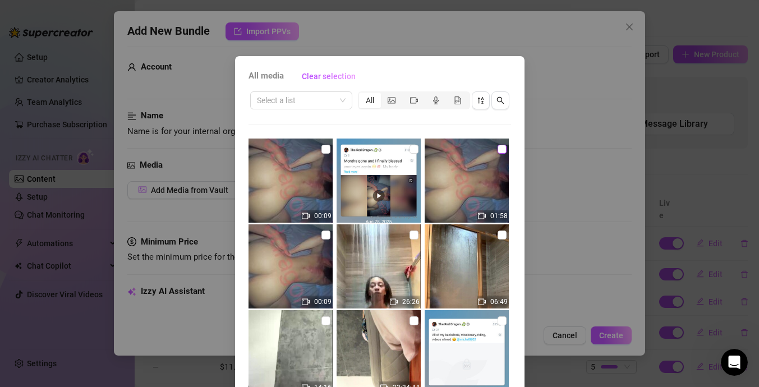
checkbox input "true"
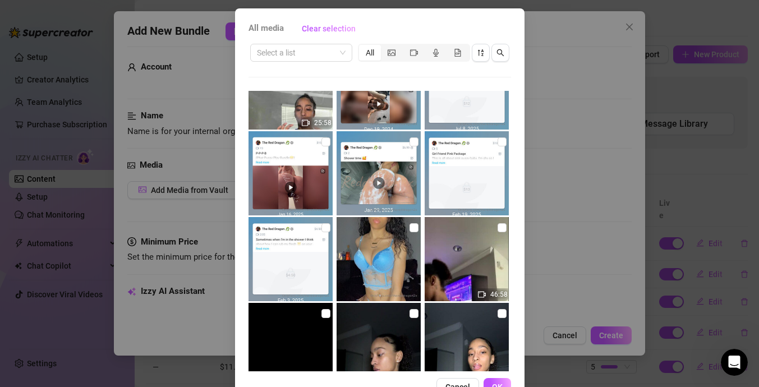
scroll to position [81, 0]
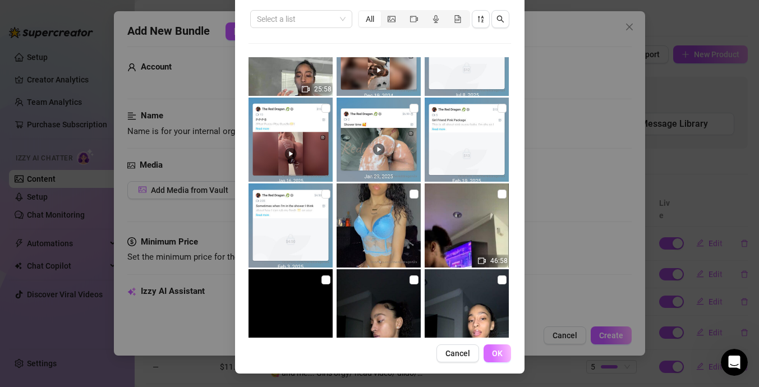
click at [503, 350] on button "OK" at bounding box center [498, 354] width 28 height 18
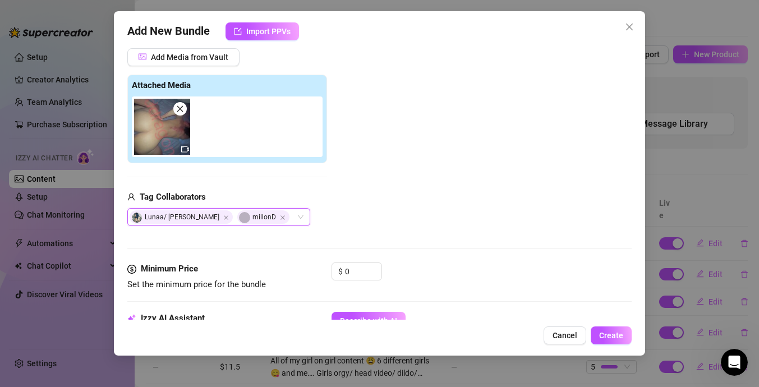
scroll to position [122, 0]
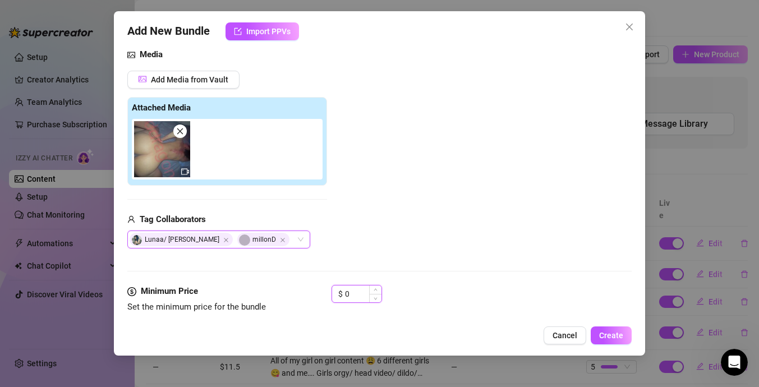
click at [352, 296] on input "0" at bounding box center [363, 294] width 36 height 17
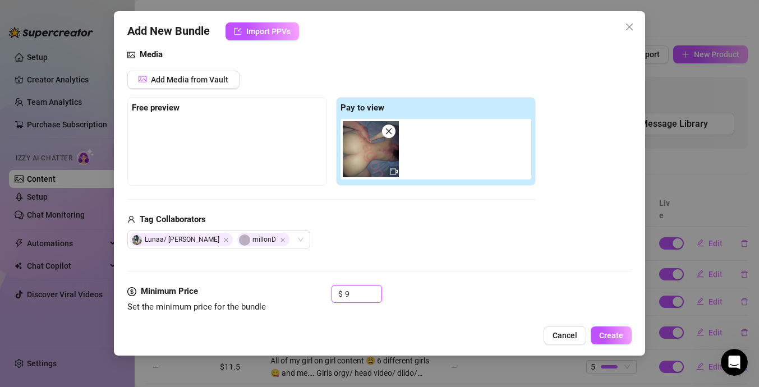
type input "9"
click at [265, 137] on div at bounding box center [227, 147] width 191 height 56
click at [228, 106] on div "Free preview" at bounding box center [227, 108] width 191 height 13
click at [204, 76] on span "Add Media from Vault" at bounding box center [189, 79] width 77 height 9
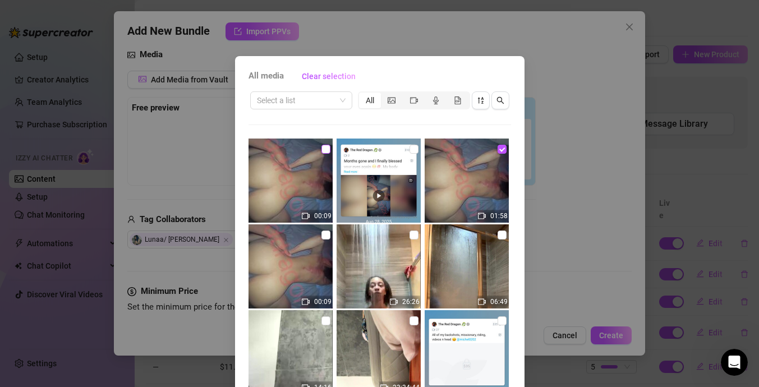
click at [327, 152] on input "checkbox" at bounding box center [326, 149] width 9 height 9
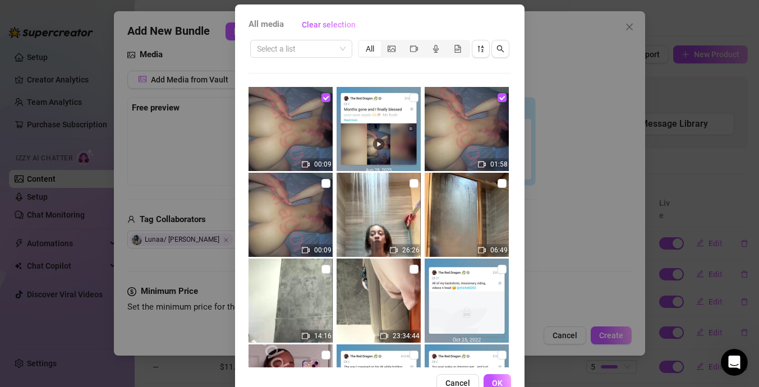
scroll to position [60, 0]
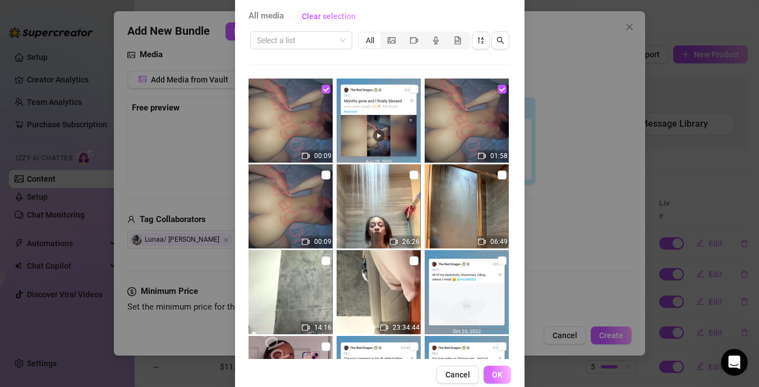
click at [503, 377] on button "OK" at bounding box center [498, 375] width 28 height 18
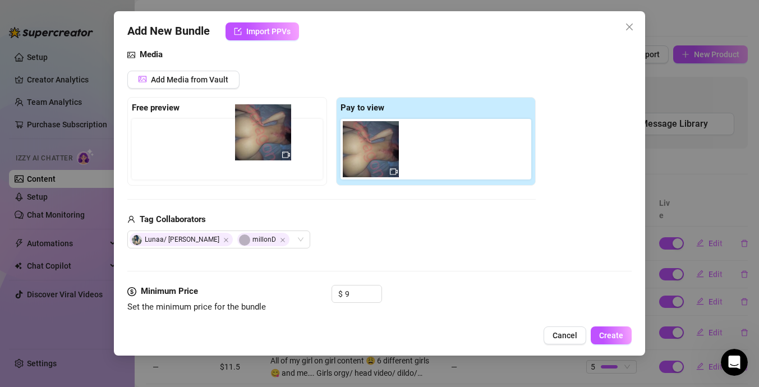
drag, startPoint x: 379, startPoint y: 172, endPoint x: 268, endPoint y: 155, distance: 112.4
click at [268, 155] on div "Free preview Pay to view" at bounding box center [331, 141] width 409 height 89
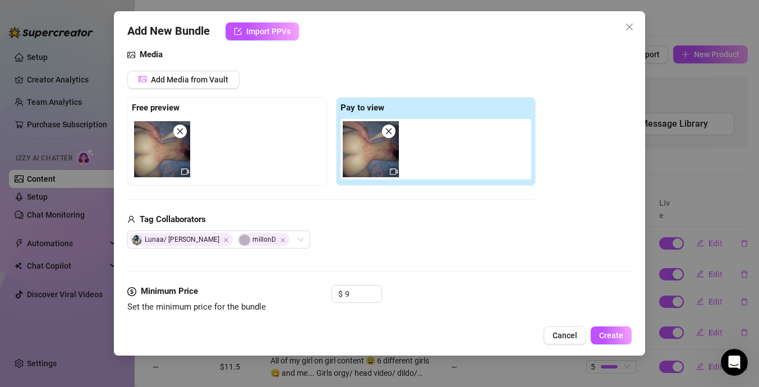
click at [185, 171] on icon "video-camera" at bounding box center [185, 172] width 8 height 8
click at [184, 171] on icon "video-camera" at bounding box center [185, 172] width 8 height 8
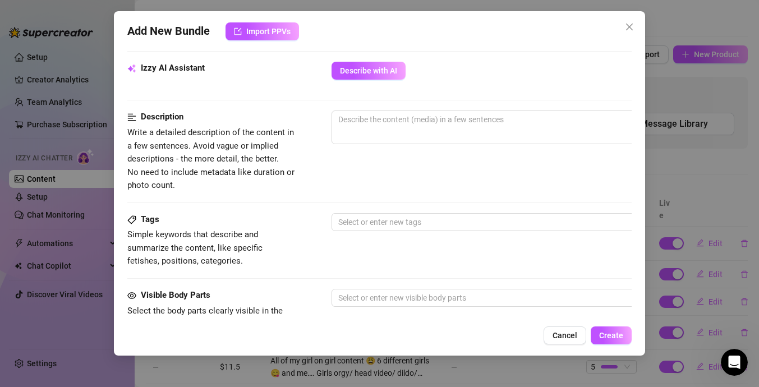
scroll to position [396, 0]
click at [351, 219] on div at bounding box center [522, 222] width 377 height 16
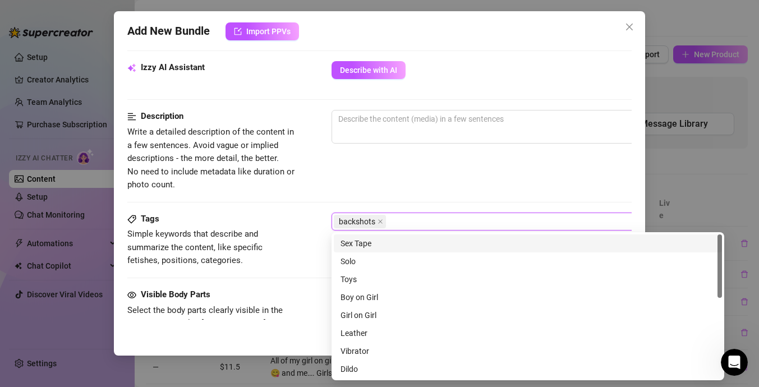
click at [396, 244] on div "Sex Tape" at bounding box center [528, 243] width 375 height 12
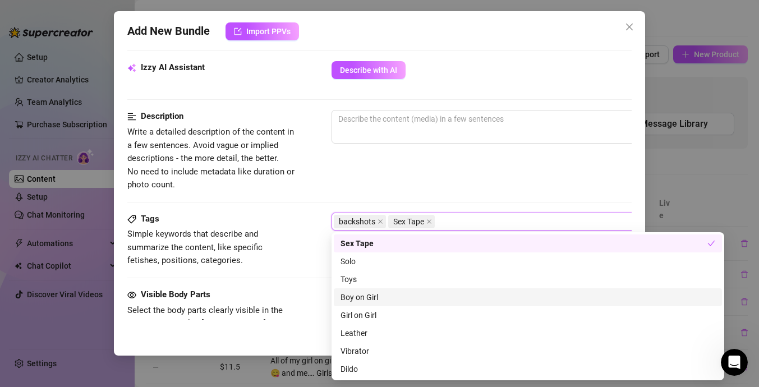
click at [392, 295] on div "Boy on Girl" at bounding box center [528, 297] width 375 height 12
click at [471, 186] on div "Description Write a detailed description of the content in a few sentences. Avo…" at bounding box center [379, 150] width 505 height 81
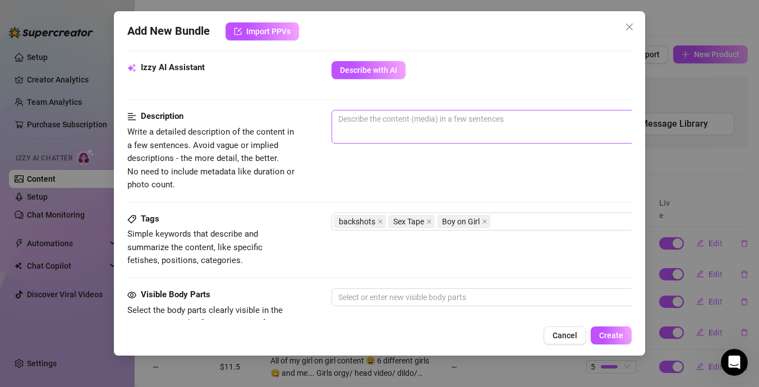
click at [438, 132] on span "0 / 1000" at bounding box center [528, 127] width 393 height 34
click at [442, 114] on textarea at bounding box center [528, 119] width 392 height 17
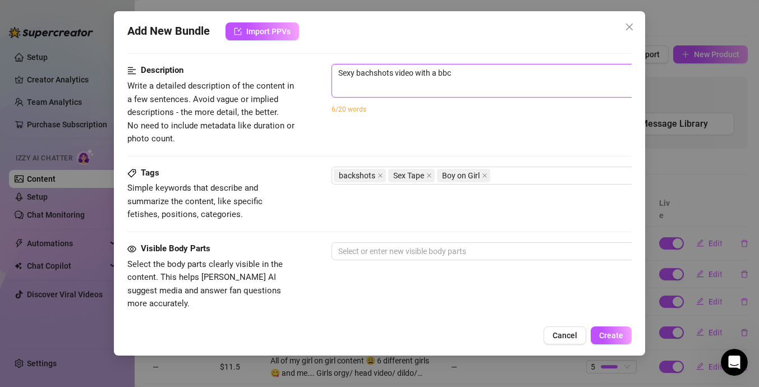
scroll to position [443, 0]
click at [372, 75] on textarea "Sexy bachshots video with a bbc" at bounding box center [528, 71] width 392 height 17
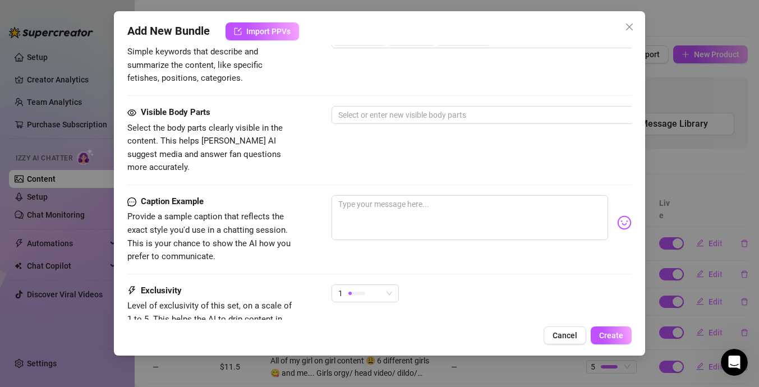
scroll to position [579, 0]
click at [382, 113] on div at bounding box center [522, 115] width 377 height 16
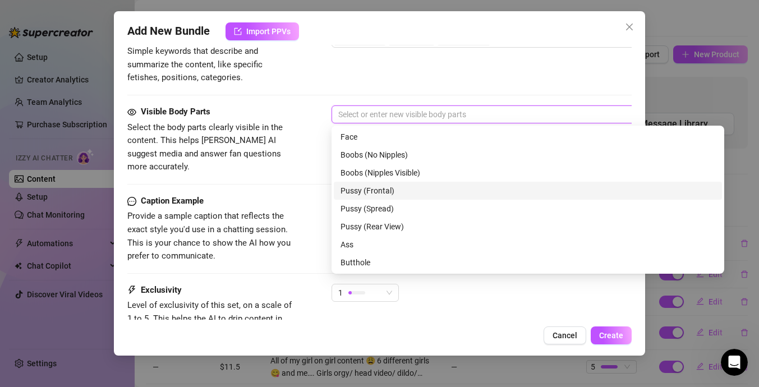
click at [416, 193] on div "Pussy (Frontal)" at bounding box center [528, 191] width 375 height 12
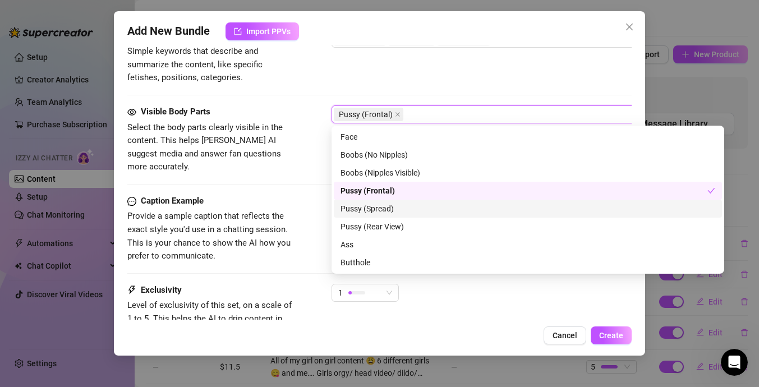
click at [429, 208] on div "Pussy (Spread)" at bounding box center [528, 209] width 375 height 12
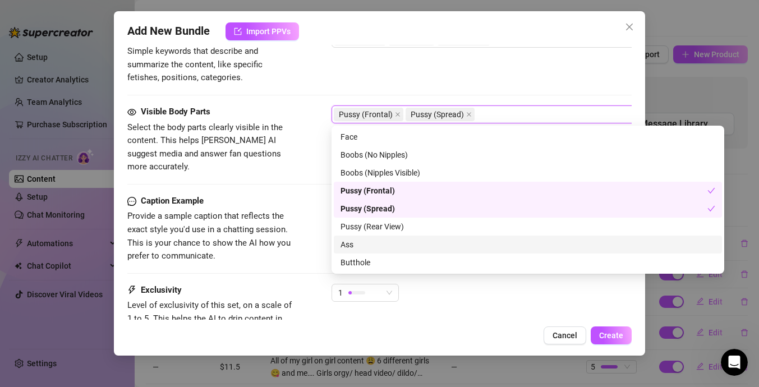
click at [415, 245] on div "Ass" at bounding box center [528, 245] width 375 height 12
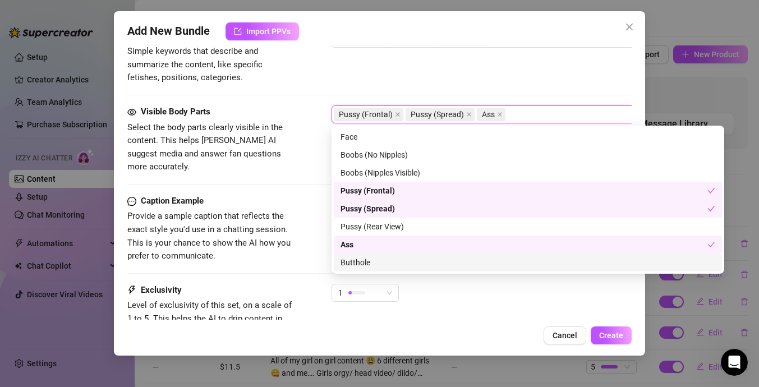
click at [414, 256] on div "Butthole" at bounding box center [528, 262] width 375 height 12
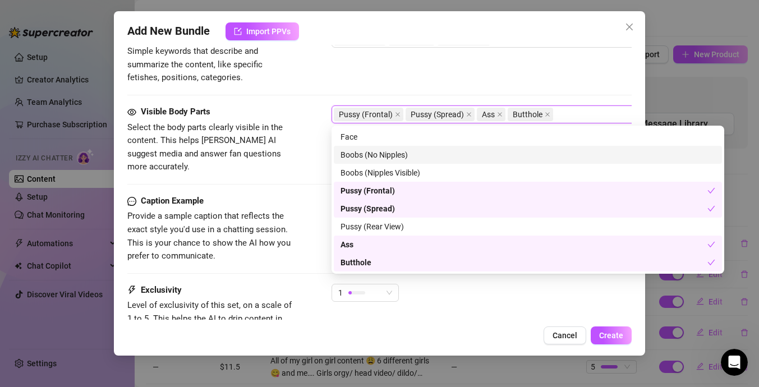
click at [465, 161] on div "Boobs (No Nipples)" at bounding box center [528, 155] width 375 height 12
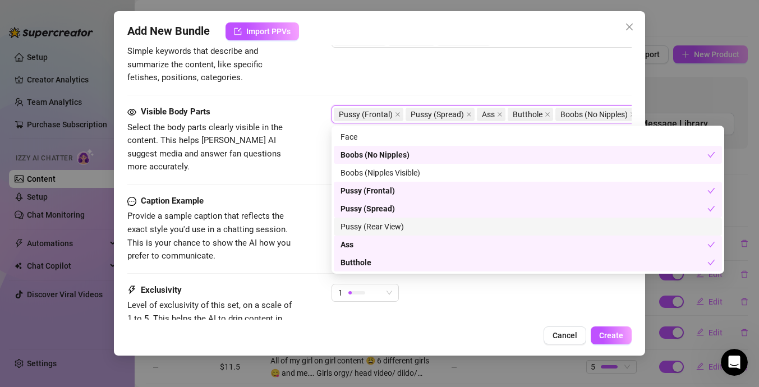
click at [311, 227] on div "Caption Example Provide a sample caption that reflects the exact style you'd us…" at bounding box center [379, 229] width 505 height 68
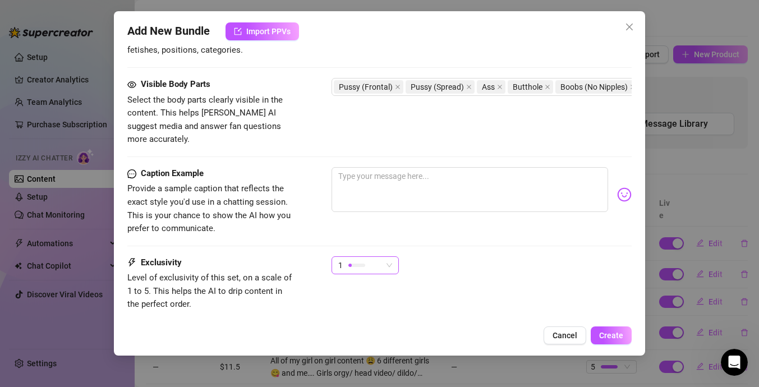
scroll to position [607, 0]
click at [383, 256] on span "1" at bounding box center [365, 264] width 54 height 17
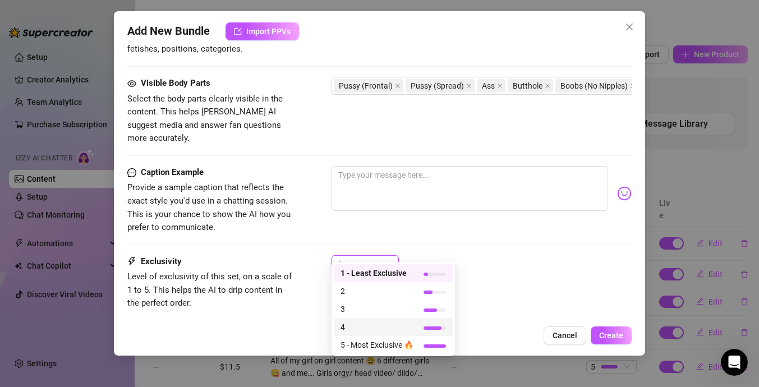
click at [411, 334] on div "4" at bounding box center [393, 327] width 119 height 18
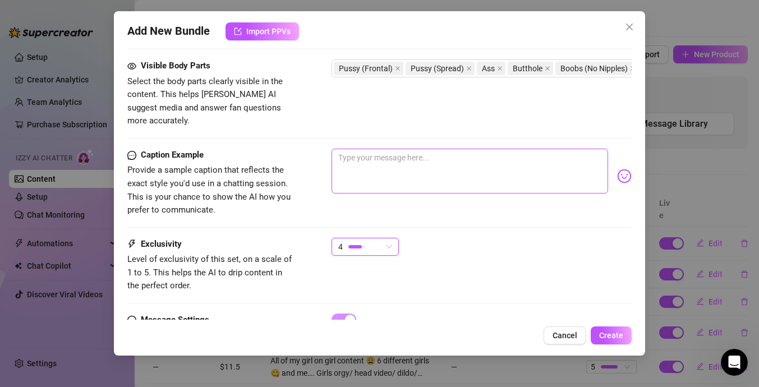
scroll to position [625, 0]
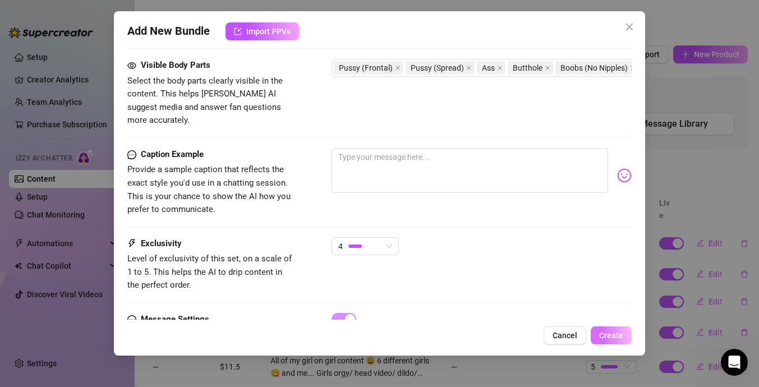
click at [609, 339] on span "Create" at bounding box center [611, 335] width 24 height 9
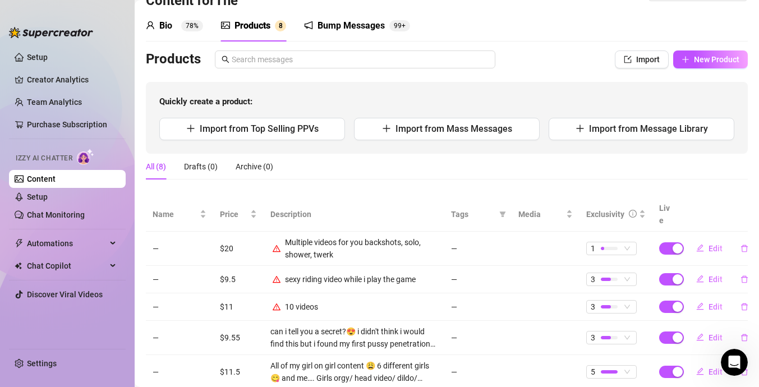
scroll to position [0, 0]
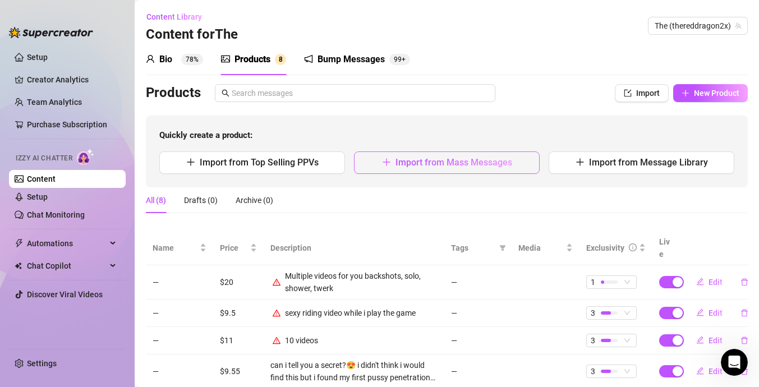
click at [521, 165] on button "Import from Mass Messages" at bounding box center [447, 163] width 186 height 22
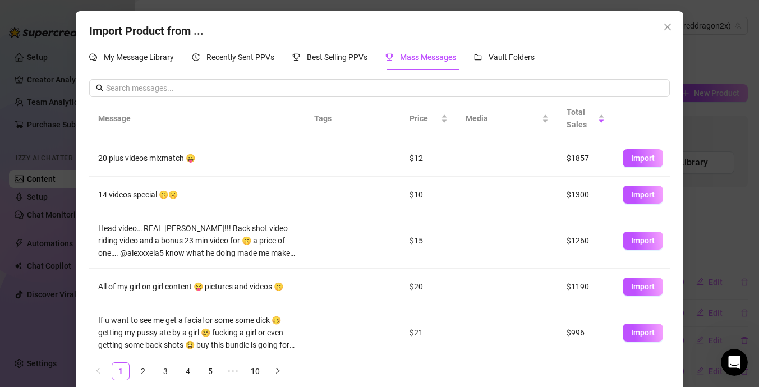
scroll to position [228, 0]
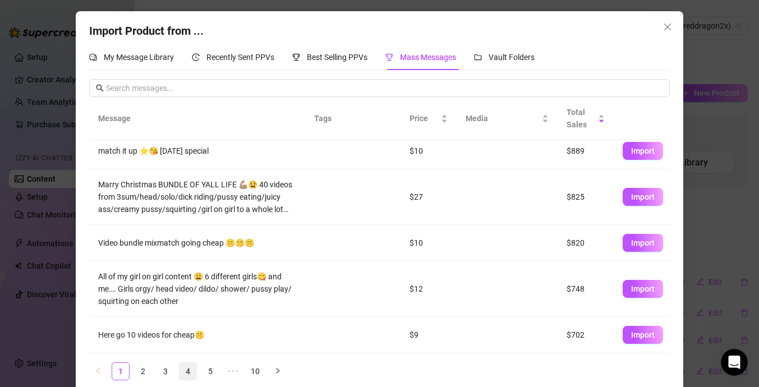
click at [189, 369] on link "4" at bounding box center [188, 371] width 17 height 17
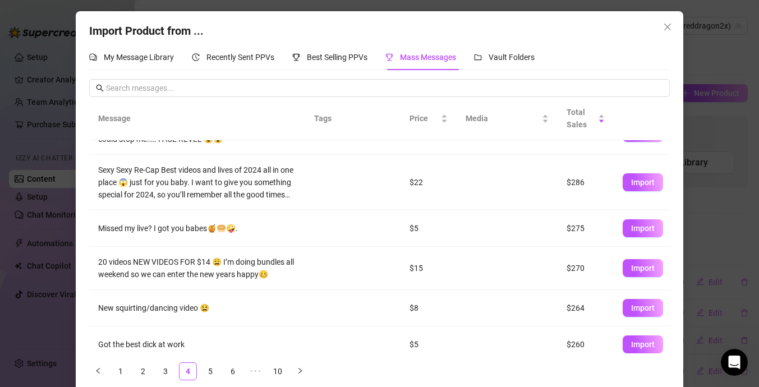
scroll to position [85, 0]
click at [635, 268] on span "Import" at bounding box center [643, 267] width 24 height 9
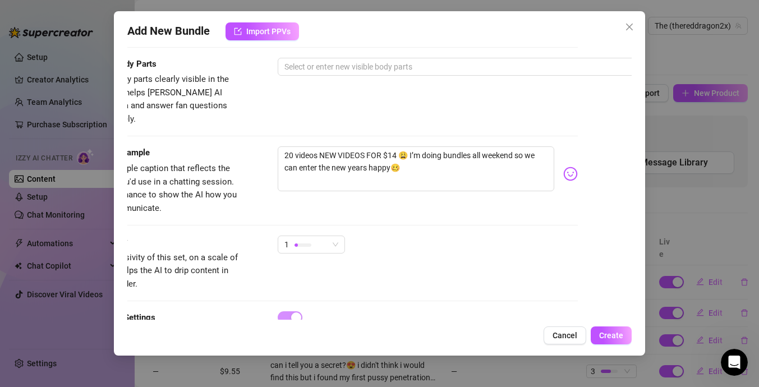
scroll to position [761, 57]
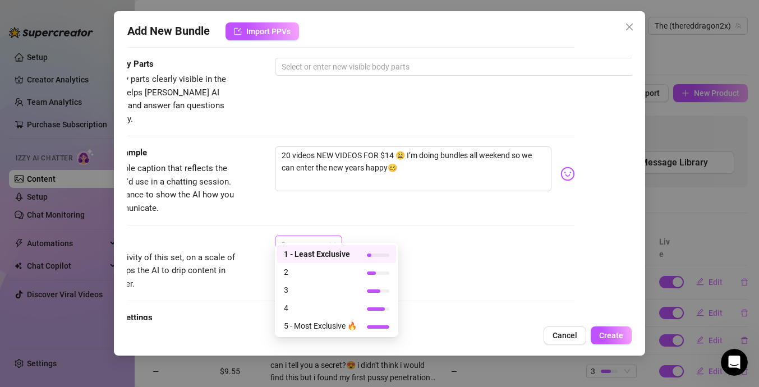
click at [318, 236] on div "1" at bounding box center [304, 244] width 44 height 17
click at [335, 292] on span "3" at bounding box center [320, 290] width 73 height 12
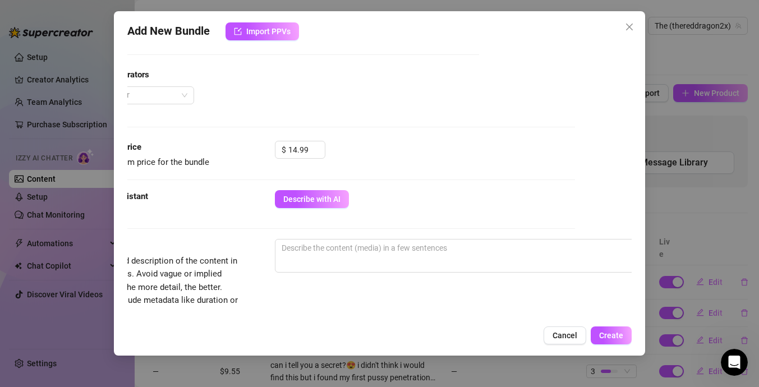
scroll to position [313, 57]
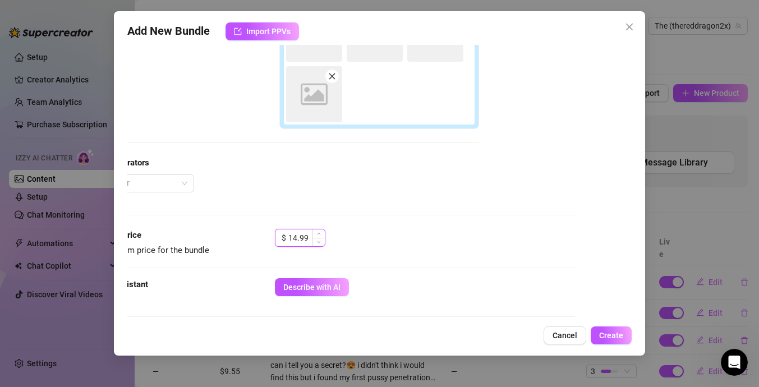
drag, startPoint x: 308, startPoint y: 239, endPoint x: 281, endPoint y: 239, distance: 26.4
click at [281, 239] on div "$ 14.99" at bounding box center [300, 238] width 51 height 18
click at [375, 256] on div "$ 19" at bounding box center [425, 243] width 300 height 28
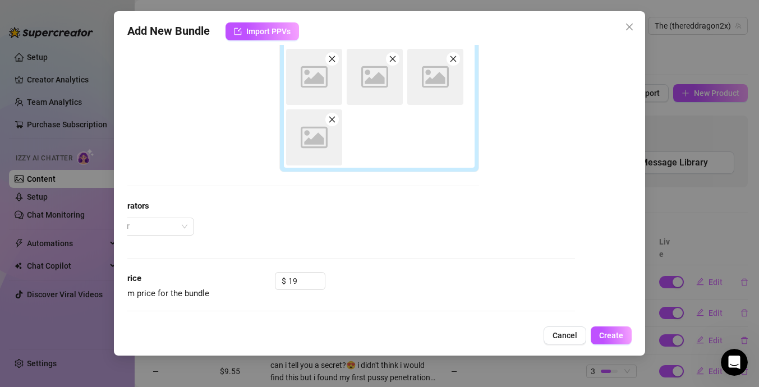
scroll to position [270, 0]
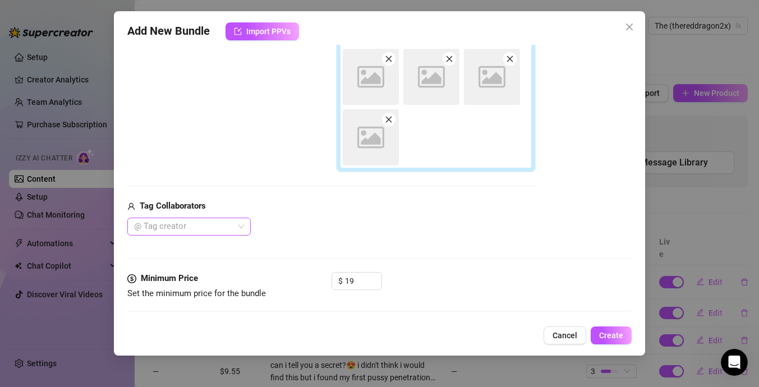
click at [213, 230] on div at bounding box center [183, 227] width 107 height 16
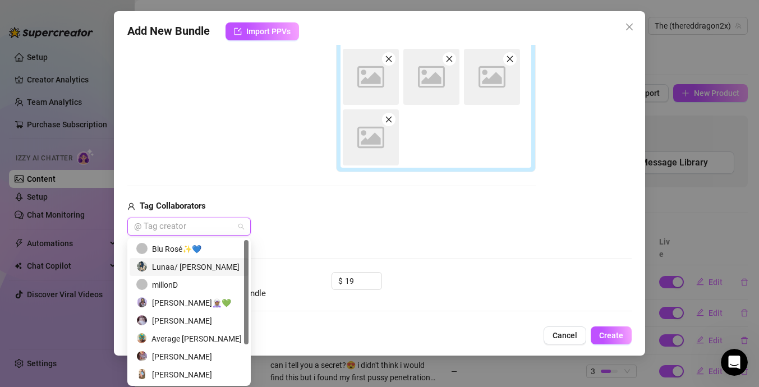
click at [207, 265] on div "Lunaa/ [PERSON_NAME]" at bounding box center [189, 267] width 106 height 12
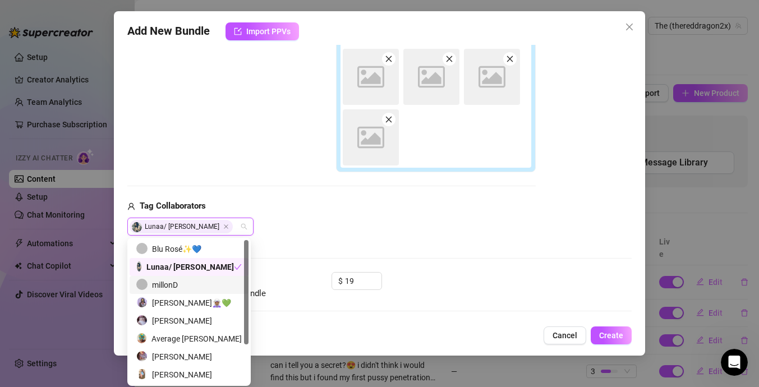
click at [211, 285] on div "millonD" at bounding box center [189, 285] width 106 height 12
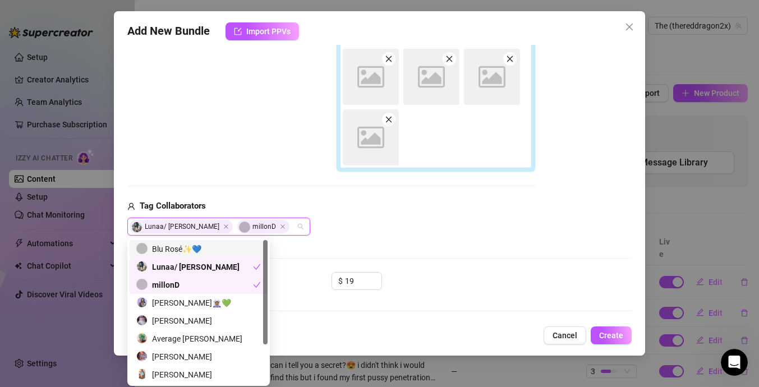
click at [220, 252] on div "Blu Rosé✨💙" at bounding box center [198, 249] width 125 height 12
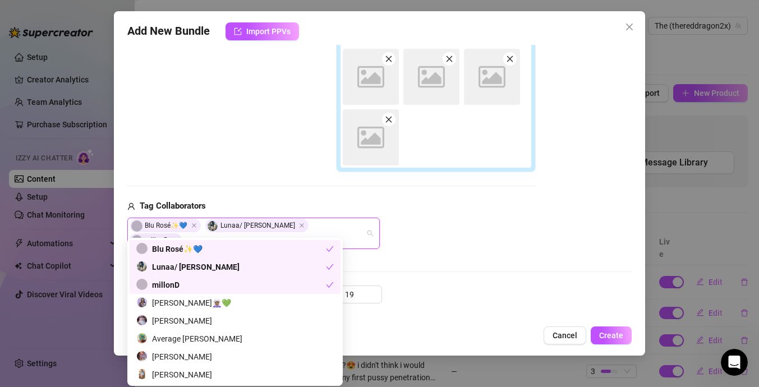
click at [399, 236] on div "Media Add Media from Vault Free preview Pay to view Image placeholder Image pla…" at bounding box center [379, 93] width 505 height 385
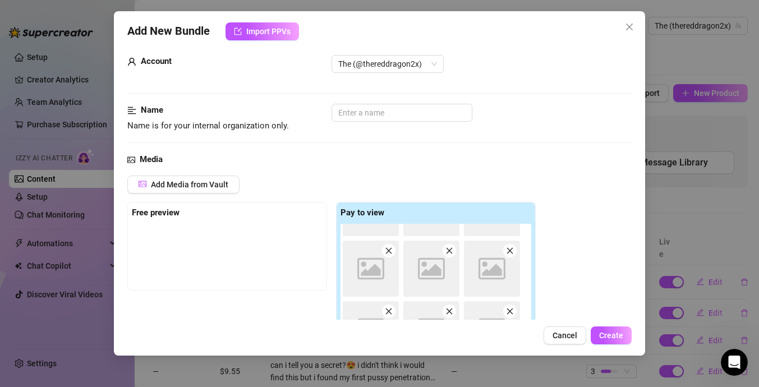
scroll to position [0, 0]
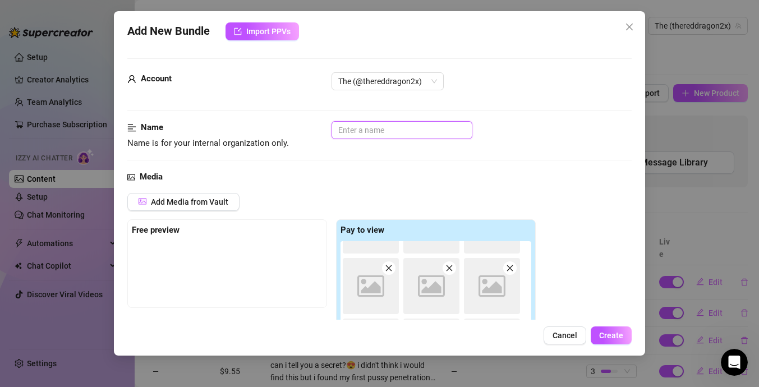
click at [359, 134] on input "text" at bounding box center [402, 130] width 141 height 18
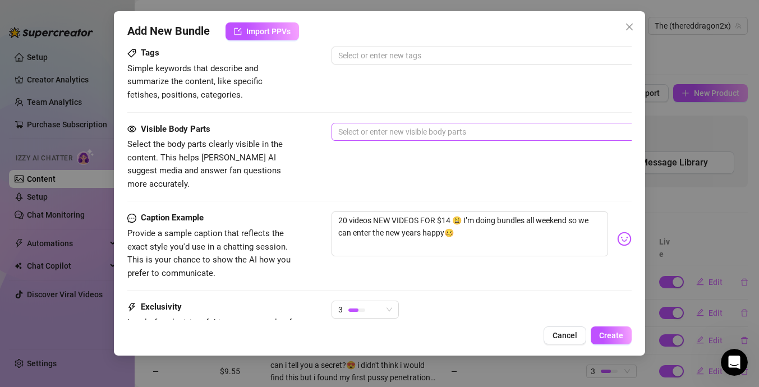
scroll to position [701, 0]
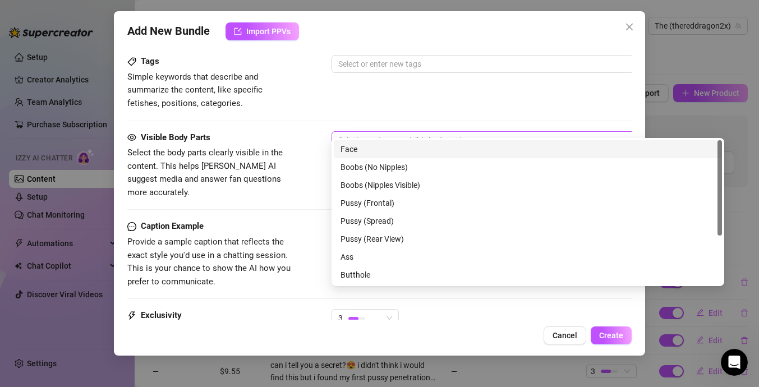
click at [436, 132] on div at bounding box center [522, 140] width 377 height 16
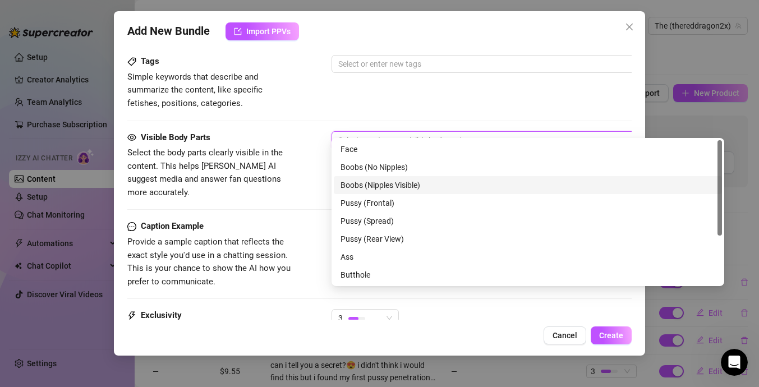
click at [443, 184] on div "Boobs (Nipples Visible)" at bounding box center [528, 185] width 375 height 12
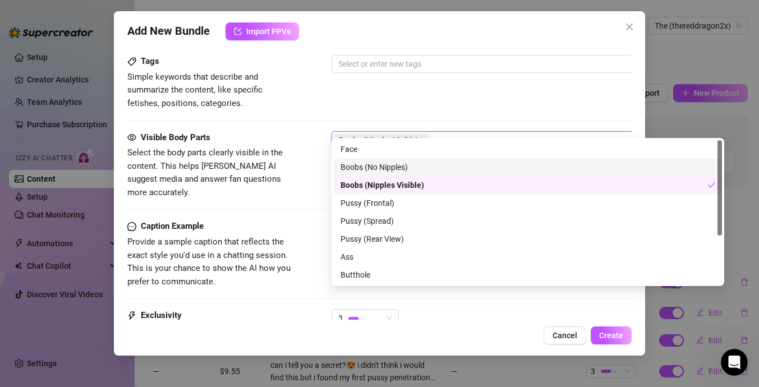
click at [448, 174] on div "Boobs (No Nipples)" at bounding box center [528, 167] width 388 height 18
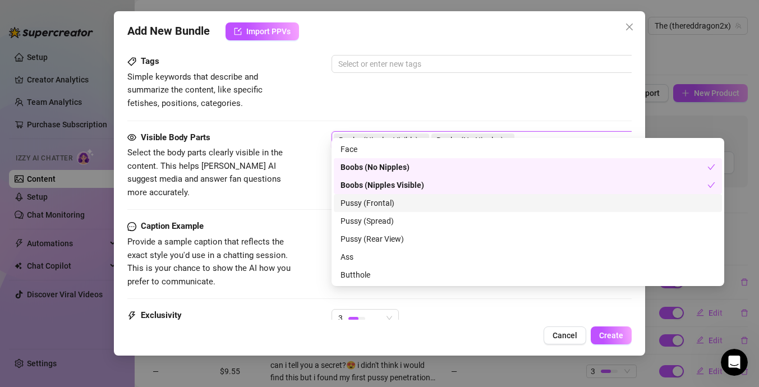
click at [436, 203] on div "Pussy (Frontal)" at bounding box center [528, 203] width 375 height 12
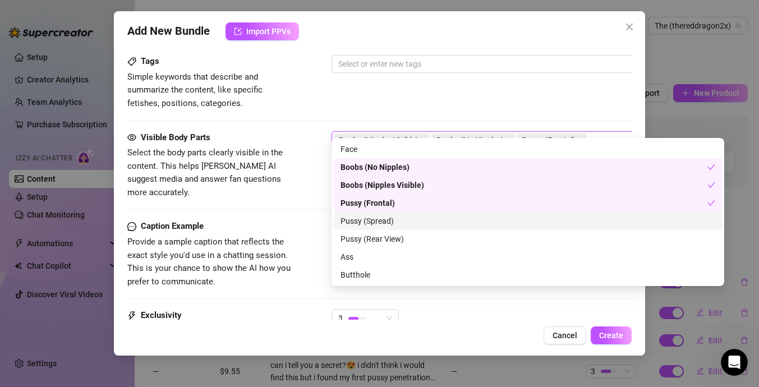
click at [432, 224] on div "Pussy (Spread)" at bounding box center [528, 221] width 375 height 12
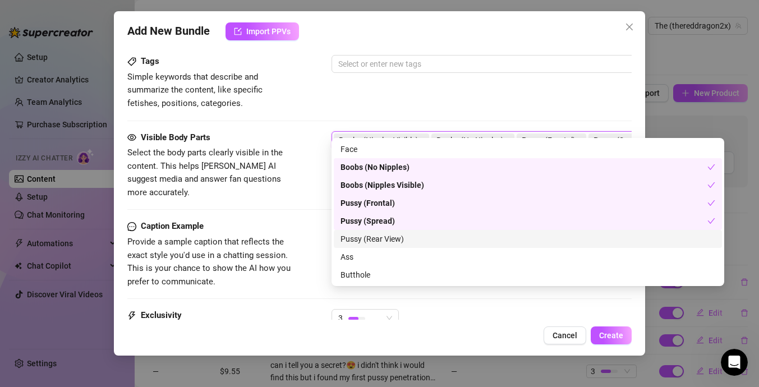
click at [433, 241] on div "Pussy (Rear View)" at bounding box center [528, 239] width 375 height 12
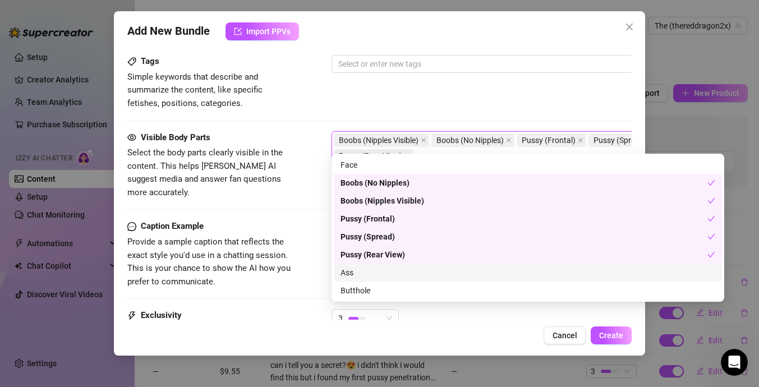
click at [419, 277] on div "Ass" at bounding box center [528, 273] width 375 height 12
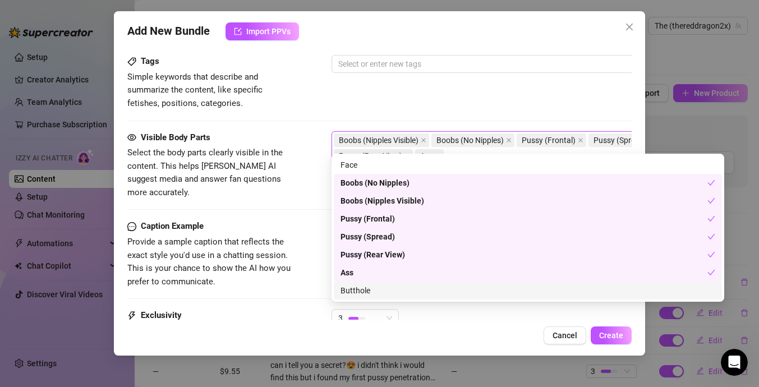
click at [416, 292] on div "Butthole" at bounding box center [528, 291] width 375 height 12
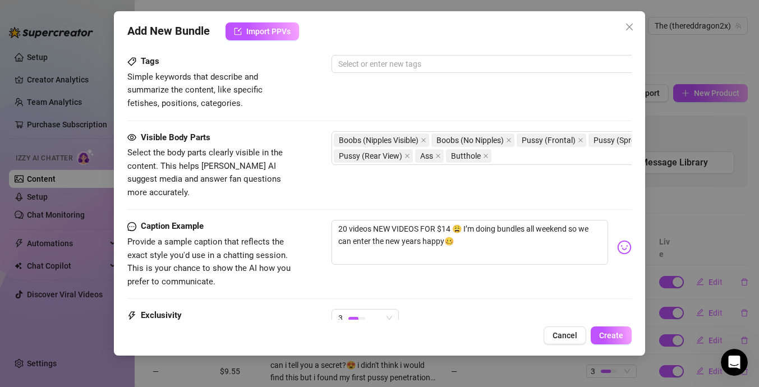
click at [413, 318] on div "Exclusivity Level of exclusivity of this set, on a scale of 1 to 5. This helps …" at bounding box center [379, 336] width 505 height 55
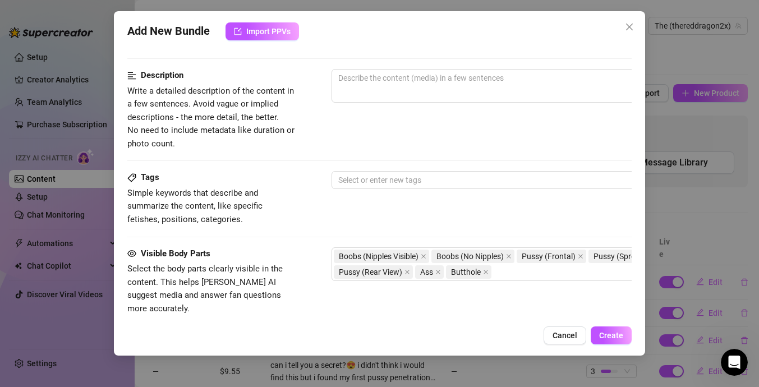
scroll to position [498, 0]
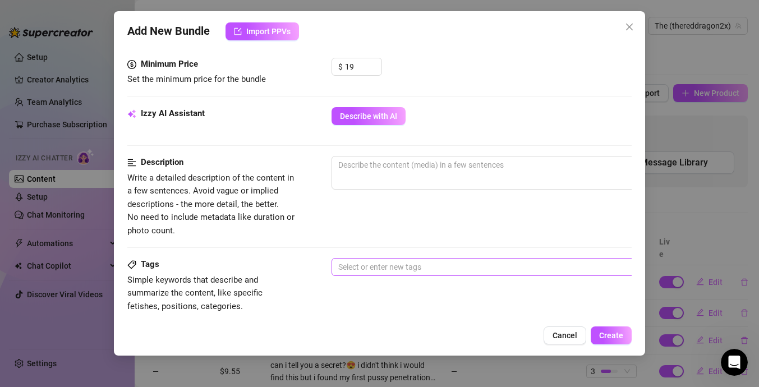
click at [456, 259] on div at bounding box center [522, 267] width 377 height 16
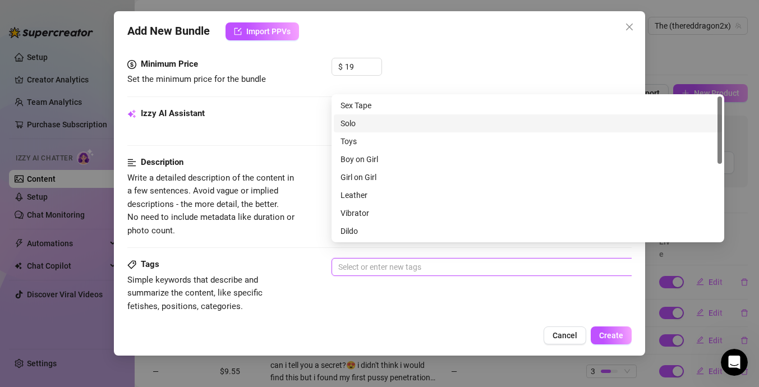
click at [441, 121] on div "Solo" at bounding box center [528, 123] width 375 height 12
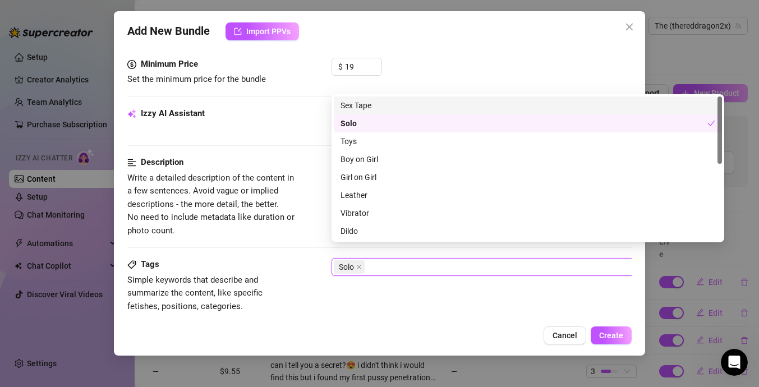
click at [445, 106] on div "Sex Tape" at bounding box center [528, 105] width 375 height 12
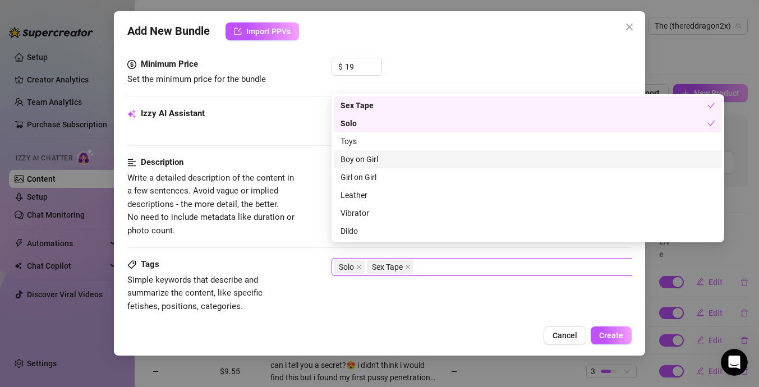
click at [438, 155] on div "Boy on Girl" at bounding box center [528, 159] width 375 height 12
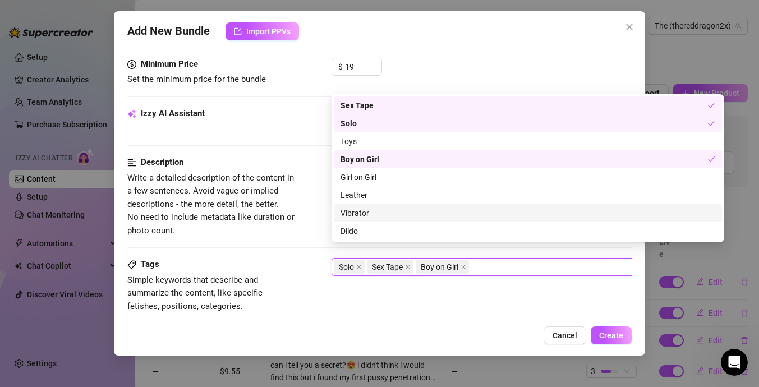
click at [414, 214] on div "Vibrator" at bounding box center [528, 213] width 375 height 12
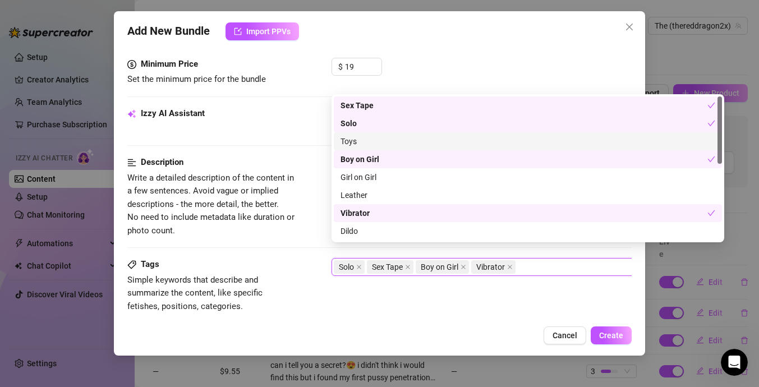
click at [468, 141] on div "Toys" at bounding box center [528, 141] width 375 height 12
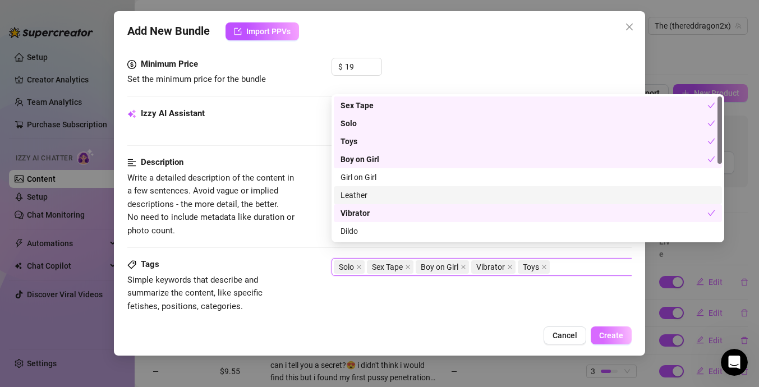
click at [615, 332] on span "Create" at bounding box center [611, 335] width 24 height 9
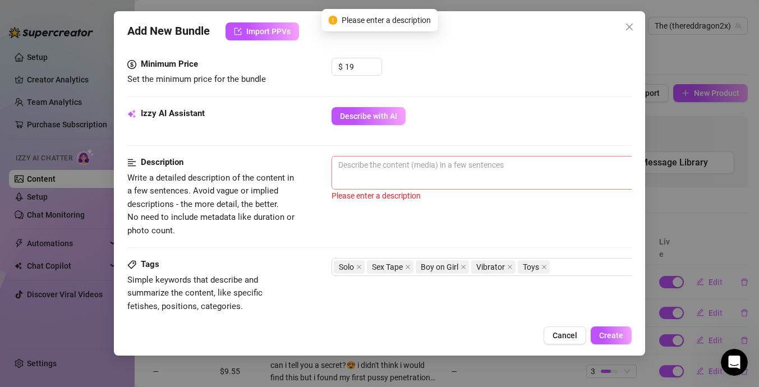
click at [473, 162] on span "0 / 1000" at bounding box center [528, 173] width 393 height 34
click at [470, 157] on textarea at bounding box center [528, 165] width 392 height 17
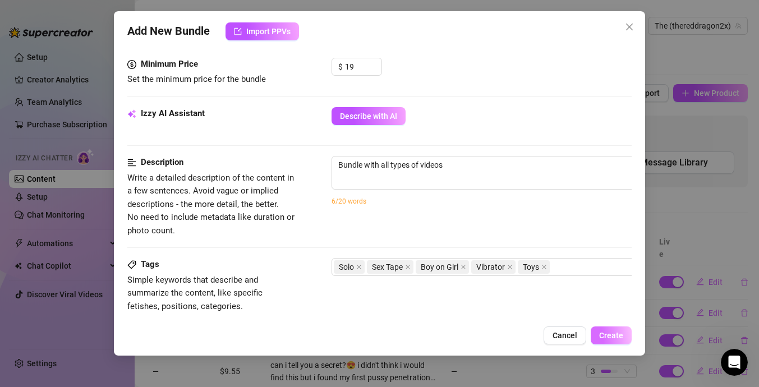
click at [623, 331] on span "Create" at bounding box center [611, 335] width 24 height 9
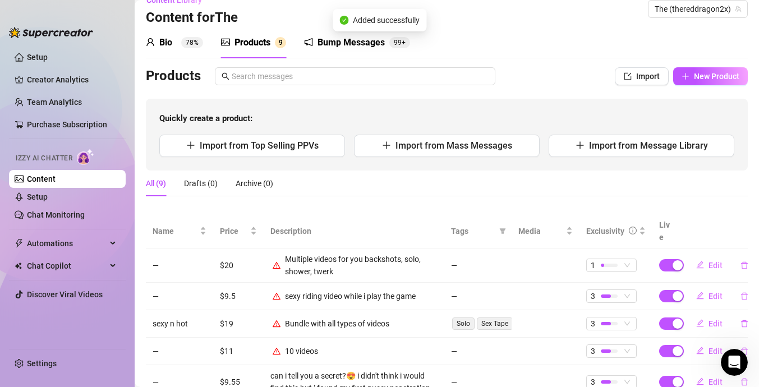
scroll to position [20, 0]
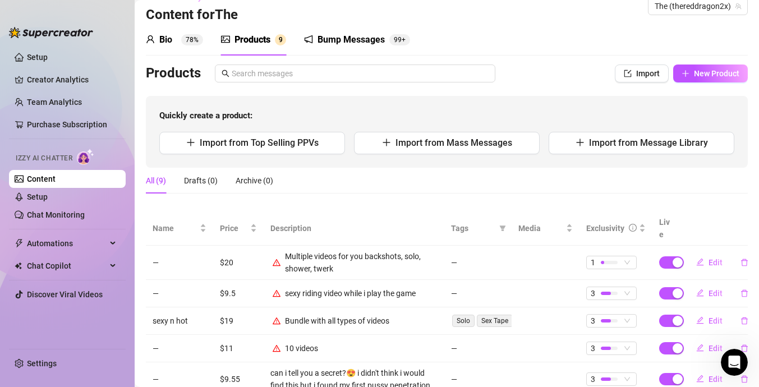
click at [198, 39] on sup "78%" at bounding box center [192, 39] width 22 height 11
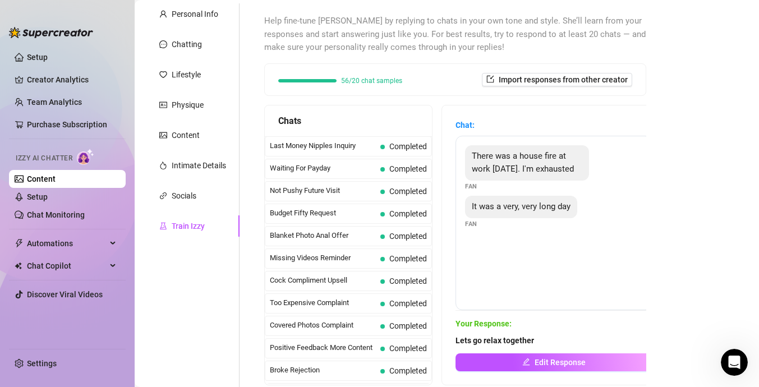
scroll to position [113, 0]
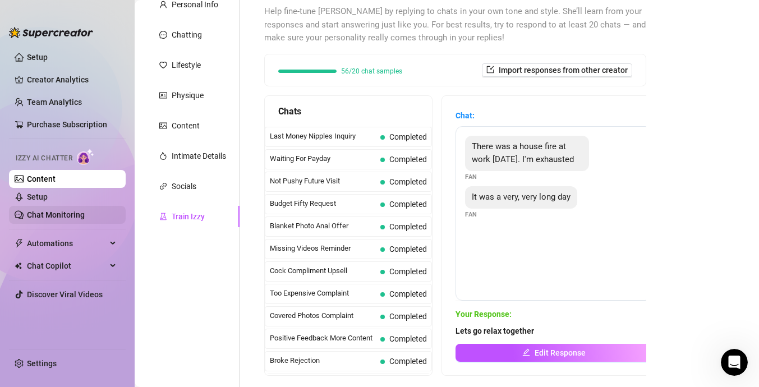
click at [47, 213] on link "Chat Monitoring" at bounding box center [56, 214] width 58 height 9
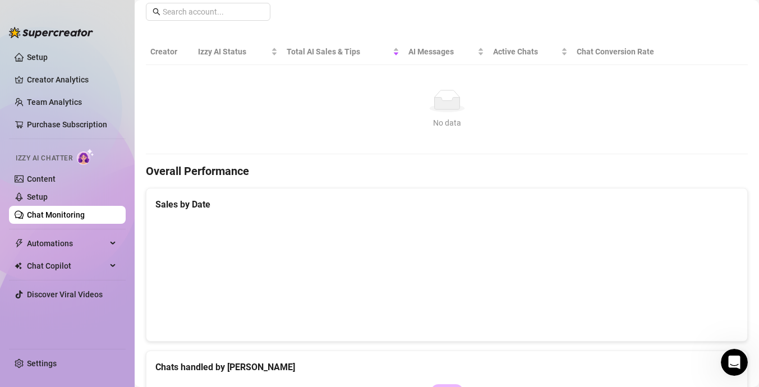
scroll to position [460, 0]
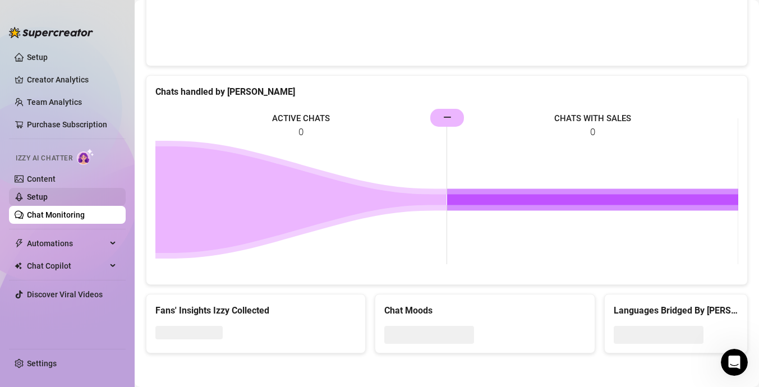
click at [48, 196] on link "Setup" at bounding box center [37, 197] width 21 height 9
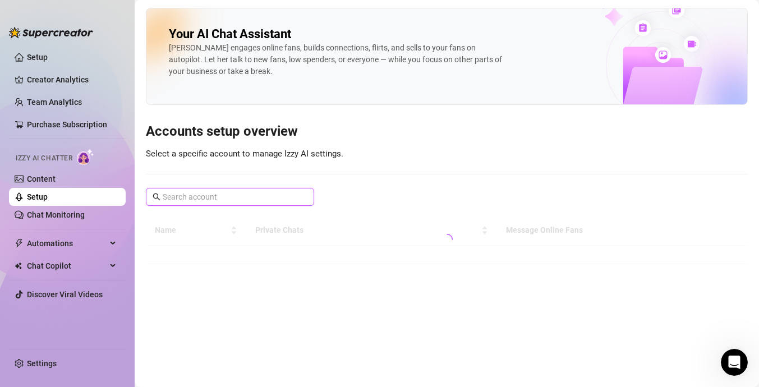
click at [237, 201] on input "text" at bounding box center [231, 197] width 136 height 12
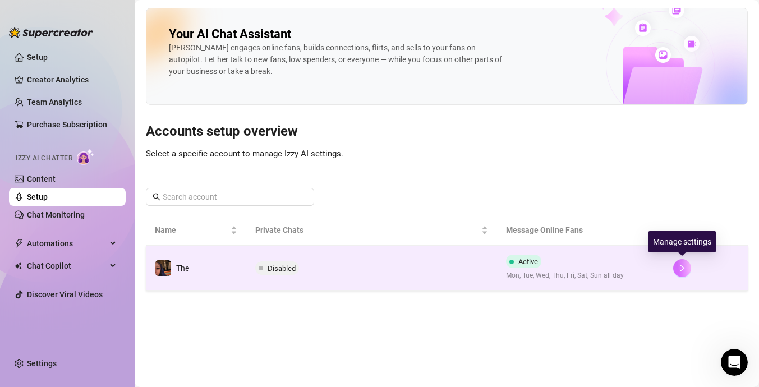
click at [680, 272] on icon "right" at bounding box center [683, 268] width 8 height 8
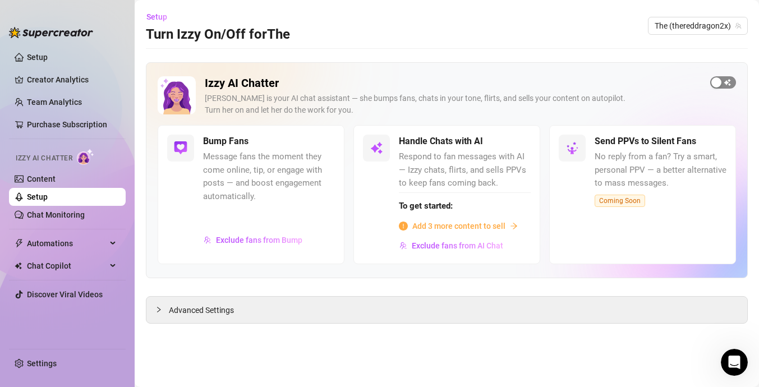
click at [728, 83] on span "button" at bounding box center [724, 82] width 26 height 12
click at [468, 228] on span "Add 3 more content to sell" at bounding box center [459, 226] width 93 height 12
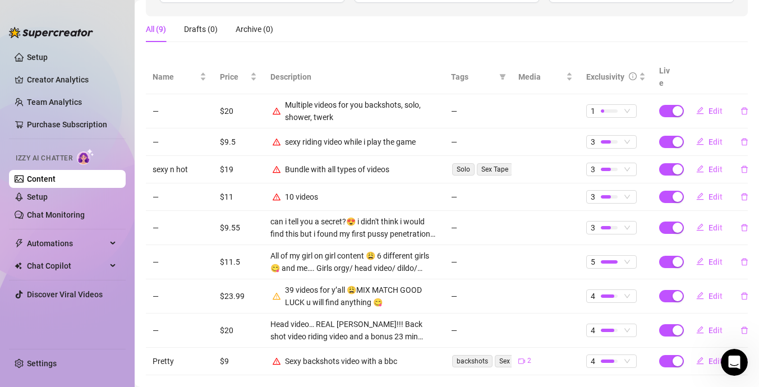
scroll to position [167, 0]
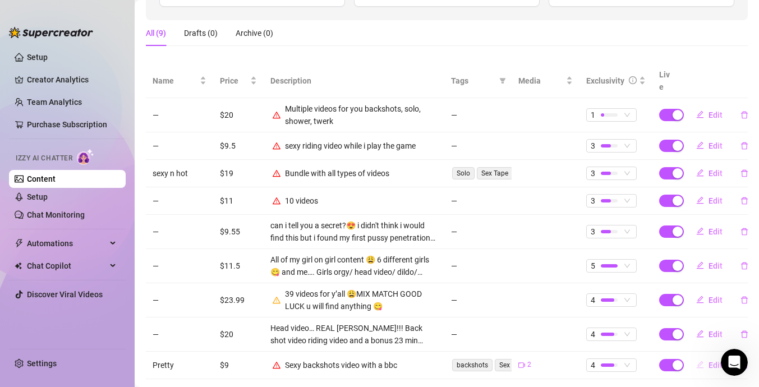
click at [710, 361] on span "Edit" at bounding box center [716, 365] width 14 height 9
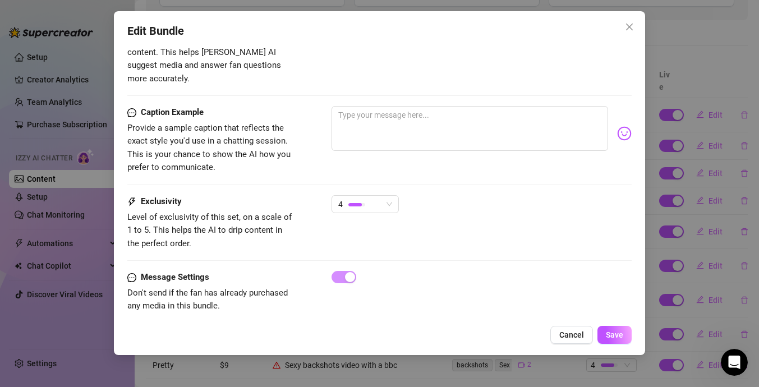
scroll to position [667, 0]
click at [460, 111] on textarea at bounding box center [470, 128] width 277 height 45
click at [615, 335] on span "Save" at bounding box center [614, 335] width 17 height 9
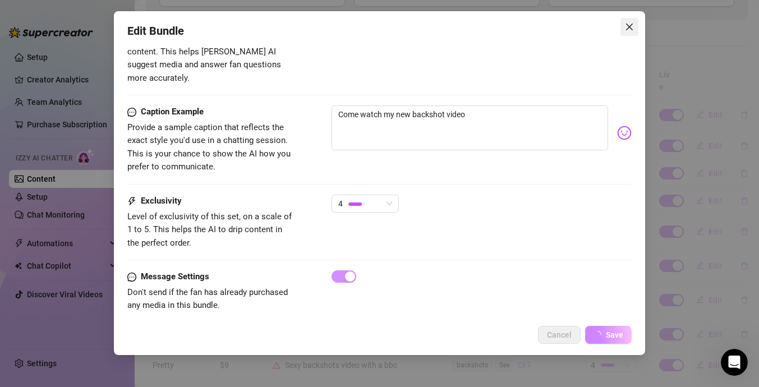
click at [634, 25] on icon "close" at bounding box center [629, 26] width 9 height 9
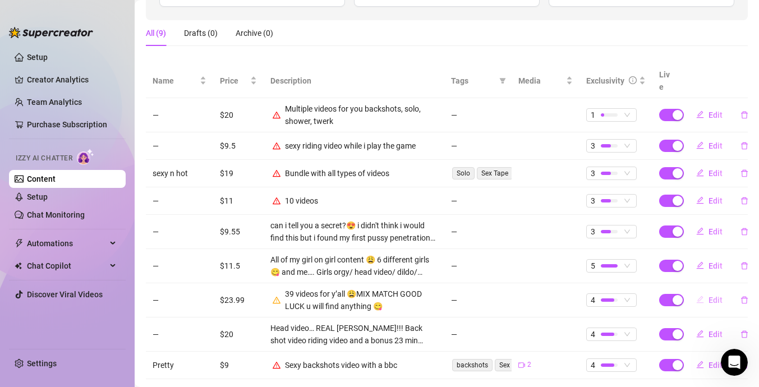
click at [719, 296] on span "Edit" at bounding box center [716, 300] width 14 height 9
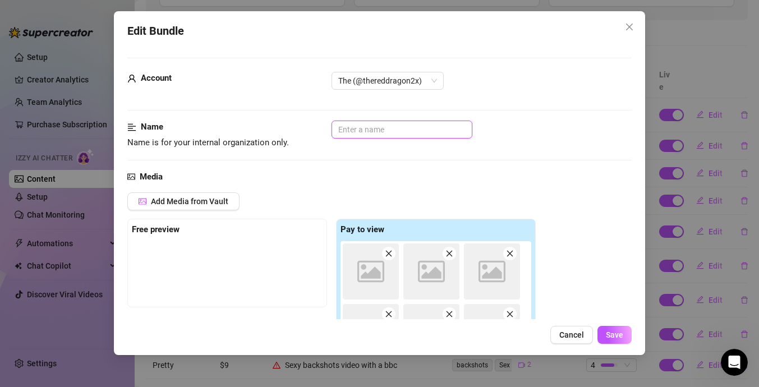
click at [378, 134] on input "text" at bounding box center [402, 130] width 141 height 18
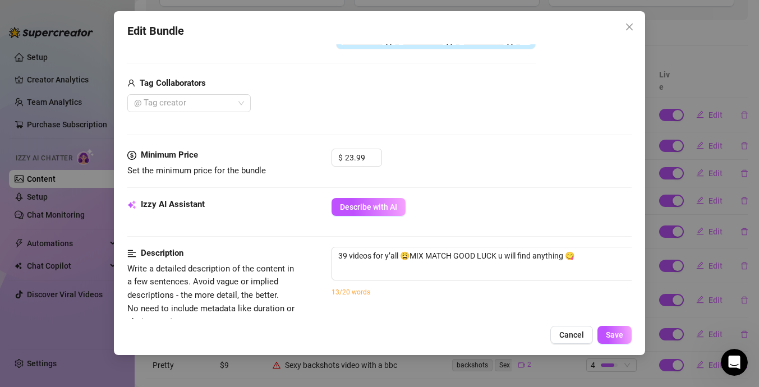
scroll to position [409, 0]
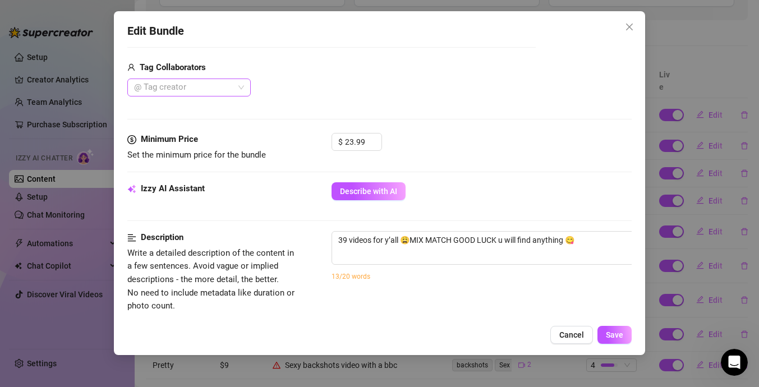
click at [228, 80] on div at bounding box center [183, 88] width 107 height 16
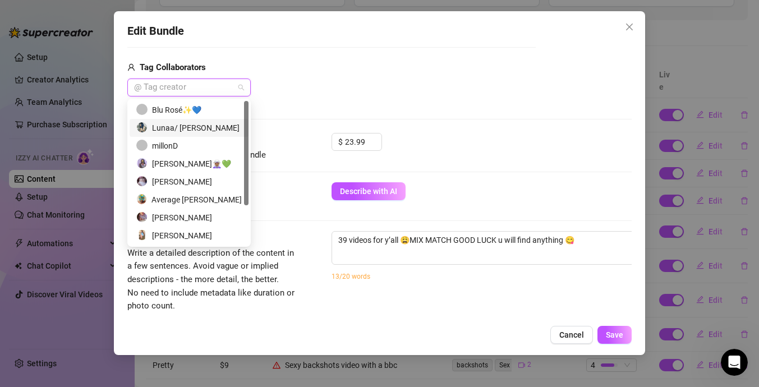
click at [201, 135] on div "Lunaa/ [PERSON_NAME]" at bounding box center [189, 128] width 119 height 18
click at [200, 143] on div "millonD" at bounding box center [189, 146] width 106 height 12
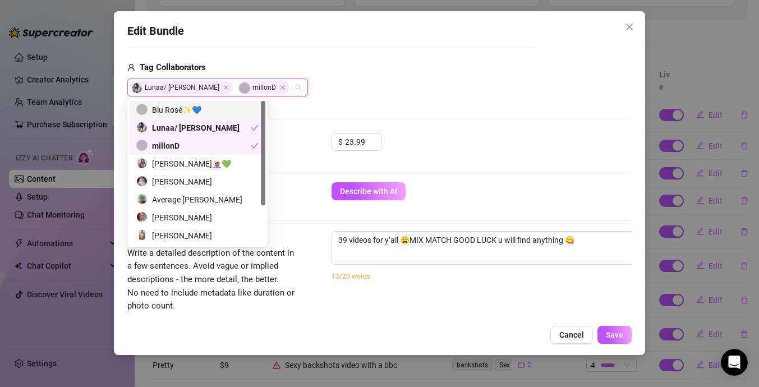
click at [216, 112] on div "Blu Rosé✨💙" at bounding box center [197, 110] width 122 height 12
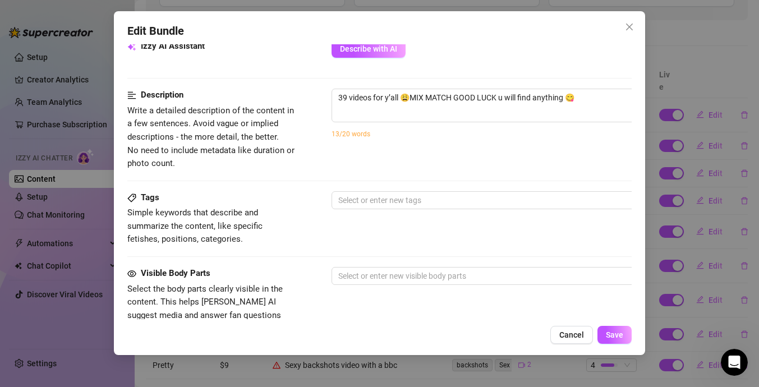
scroll to position [572, 0]
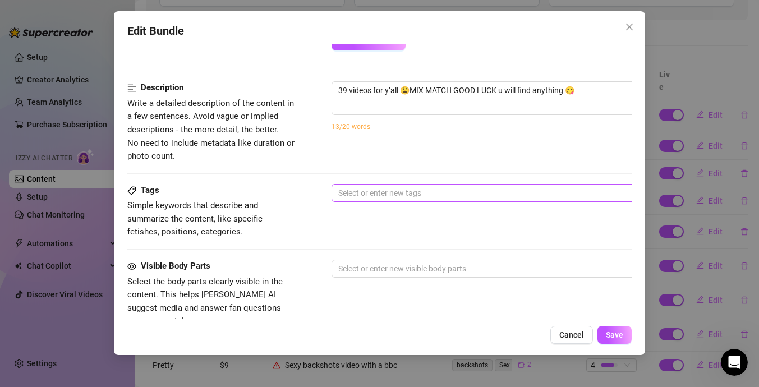
click at [425, 185] on div at bounding box center [522, 193] width 377 height 16
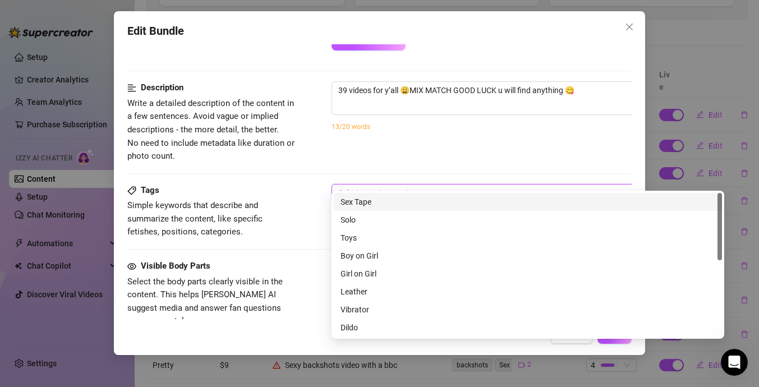
click at [438, 203] on div "Sex Tape" at bounding box center [528, 202] width 375 height 12
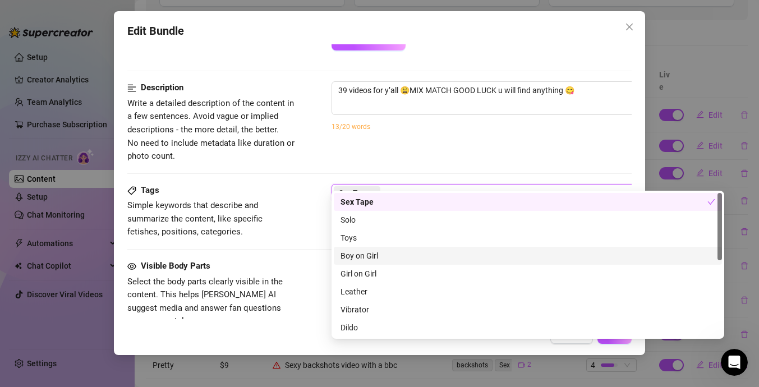
click at [437, 255] on div "Boy on Girl" at bounding box center [528, 256] width 375 height 12
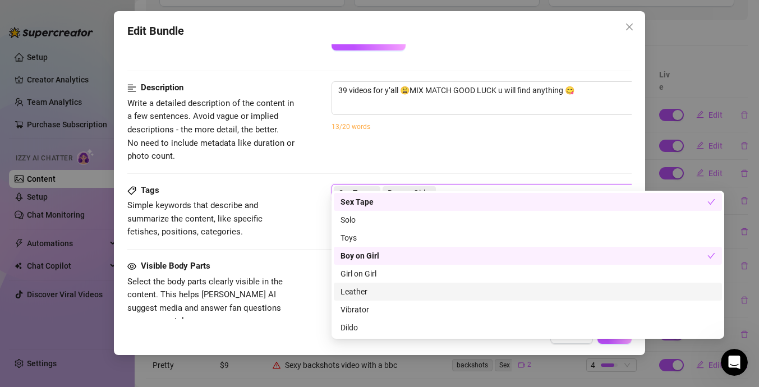
click at [430, 286] on div "Leather" at bounding box center [528, 292] width 375 height 12
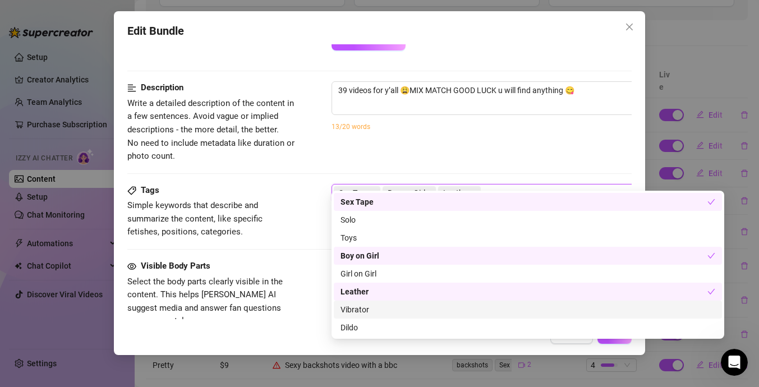
click at [429, 304] on div "Vibrator" at bounding box center [528, 310] width 375 height 12
click at [423, 337] on div "Cheap Content" at bounding box center [528, 346] width 388 height 18
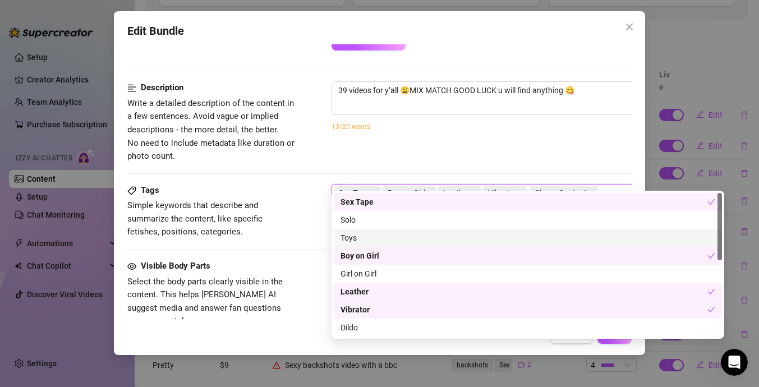
click at [436, 239] on div "Toys" at bounding box center [528, 238] width 375 height 12
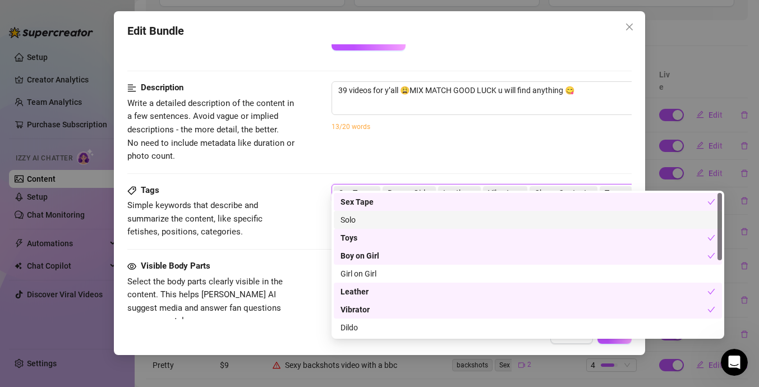
click at [420, 222] on div "Solo" at bounding box center [528, 220] width 375 height 12
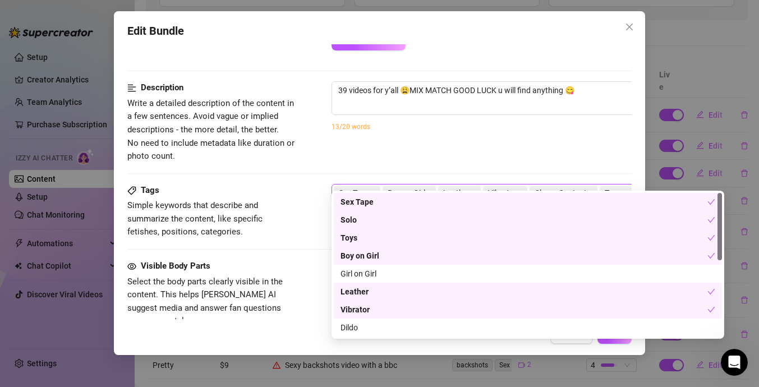
click at [470, 140] on div "Description Write a detailed description of the content in a few sentences. Avo…" at bounding box center [379, 121] width 505 height 81
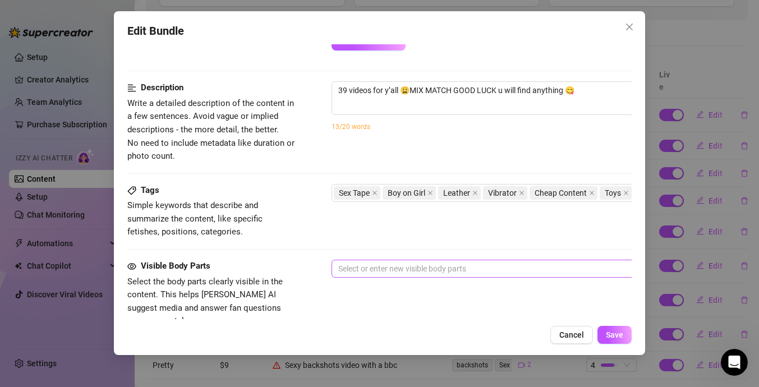
click at [442, 264] on div "Select or enter new visible body parts" at bounding box center [528, 269] width 393 height 18
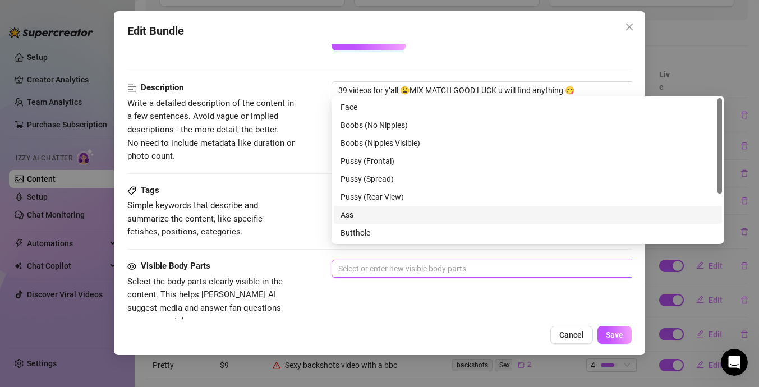
click at [412, 220] on div "Ass" at bounding box center [528, 215] width 375 height 12
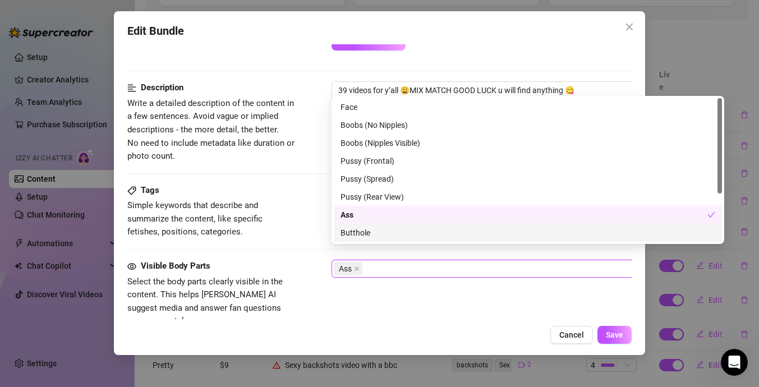
click at [413, 231] on div "Butthole" at bounding box center [528, 233] width 375 height 12
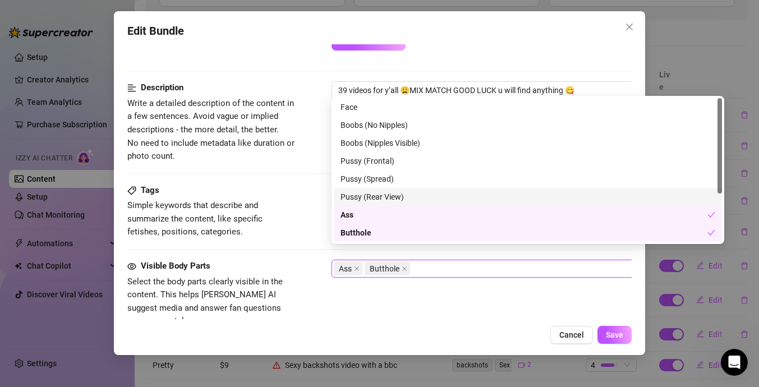
click at [423, 194] on div "Pussy (Rear View)" at bounding box center [528, 197] width 375 height 12
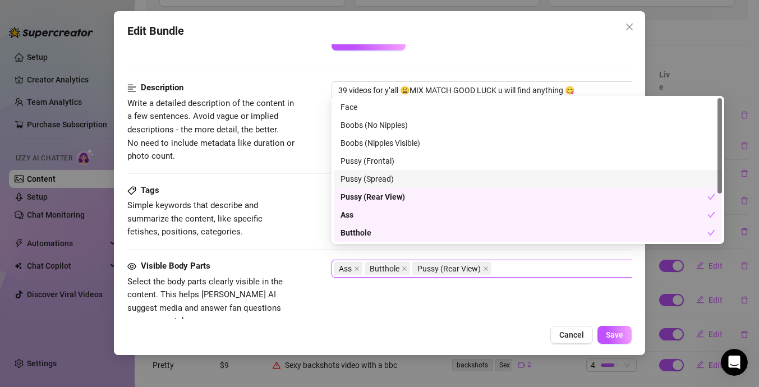
click at [426, 178] on div "Pussy (Spread)" at bounding box center [528, 179] width 375 height 12
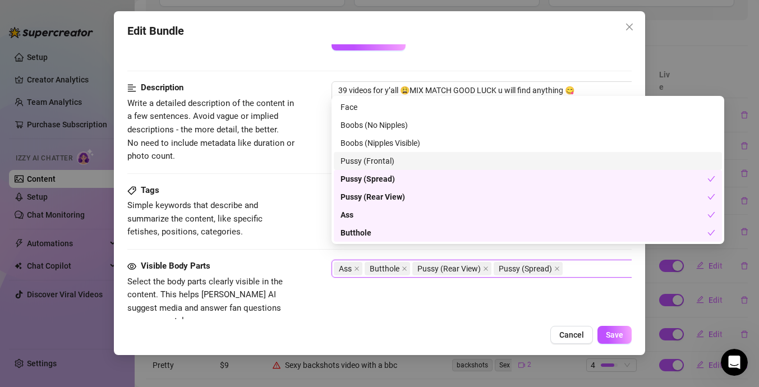
click at [428, 166] on div "Pussy (Frontal)" at bounding box center [528, 161] width 375 height 12
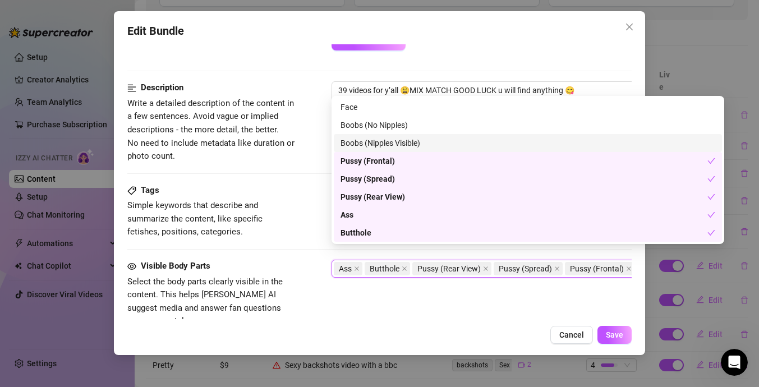
click at [438, 144] on div "Boobs (Nipples Visible)" at bounding box center [528, 143] width 375 height 12
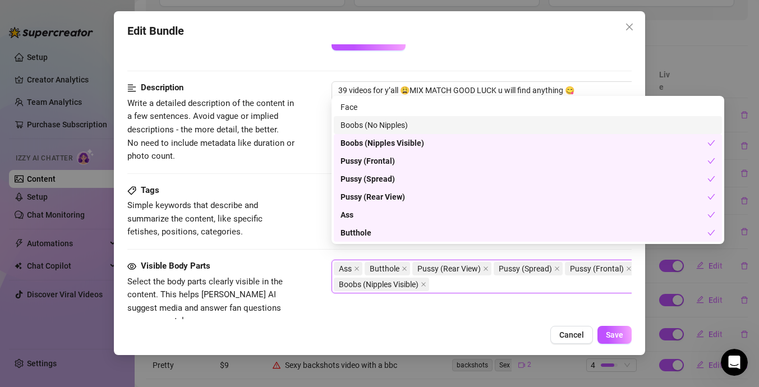
click at [443, 125] on div "Boobs (No Nipples)" at bounding box center [528, 125] width 375 height 12
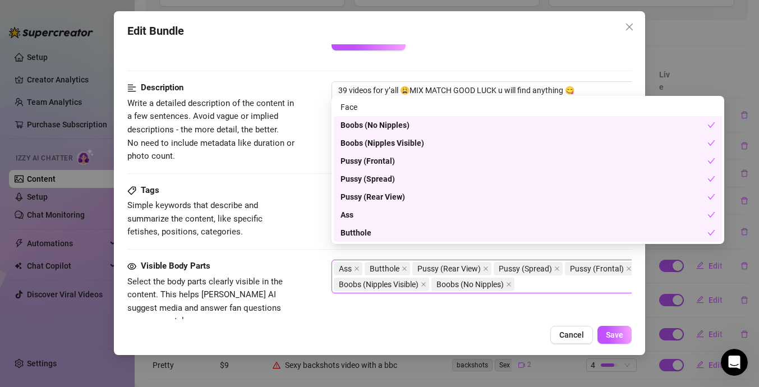
click at [407, 317] on div "Visible Body Parts Select the body parts clearly visible in the content. This h…" at bounding box center [379, 304] width 505 height 89
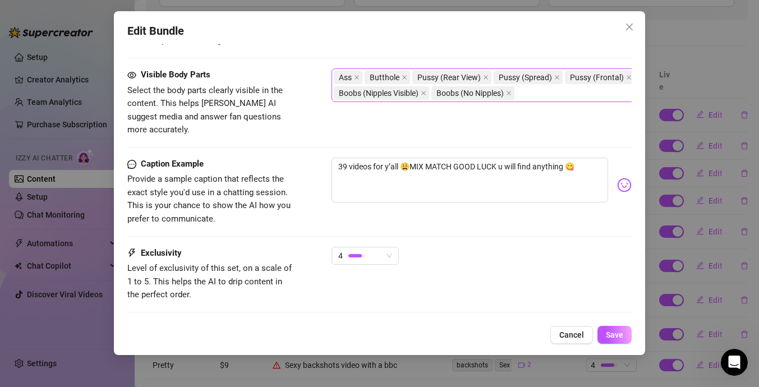
scroll to position [802, 0]
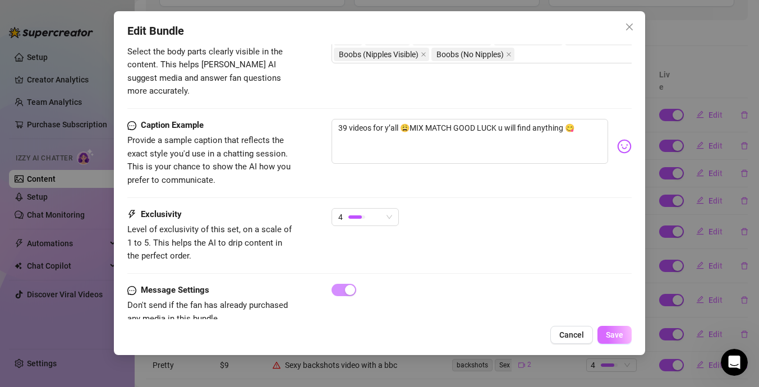
click at [611, 332] on span "Save" at bounding box center [614, 335] width 17 height 9
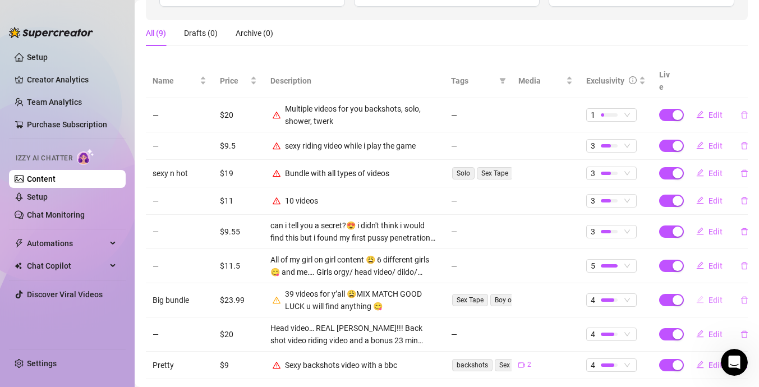
click at [714, 291] on button "Edit" at bounding box center [710, 300] width 44 height 18
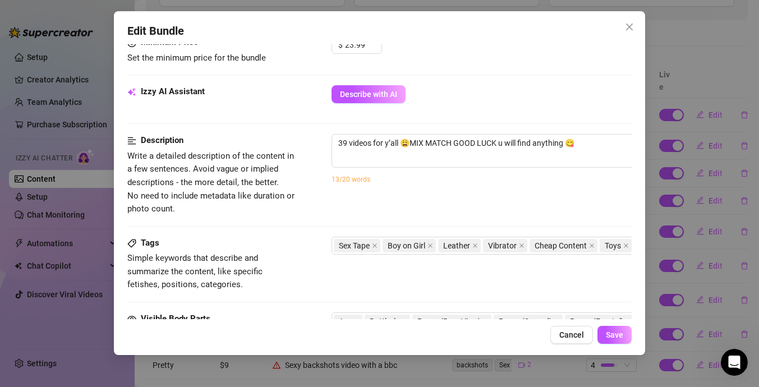
scroll to position [511, 0]
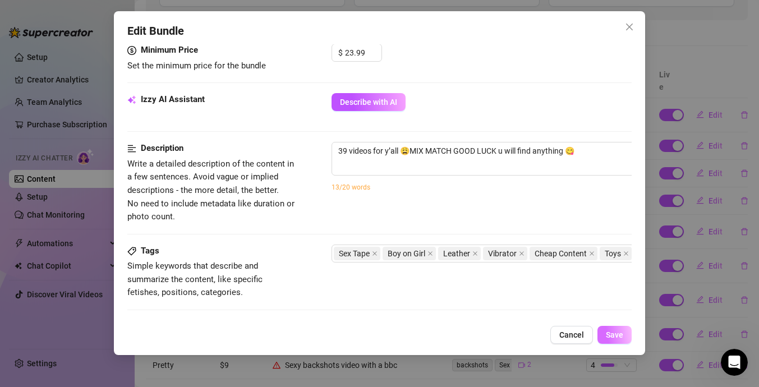
click at [620, 337] on span "Save" at bounding box center [614, 335] width 17 height 9
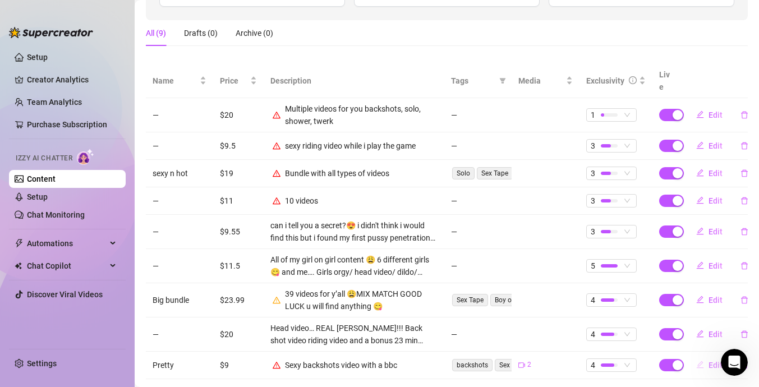
click at [716, 361] on span "Edit" at bounding box center [716, 365] width 14 height 9
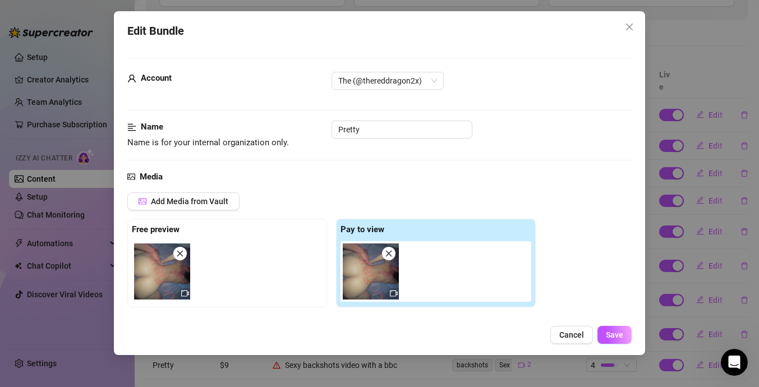
click at [178, 250] on icon "close" at bounding box center [180, 254] width 8 height 8
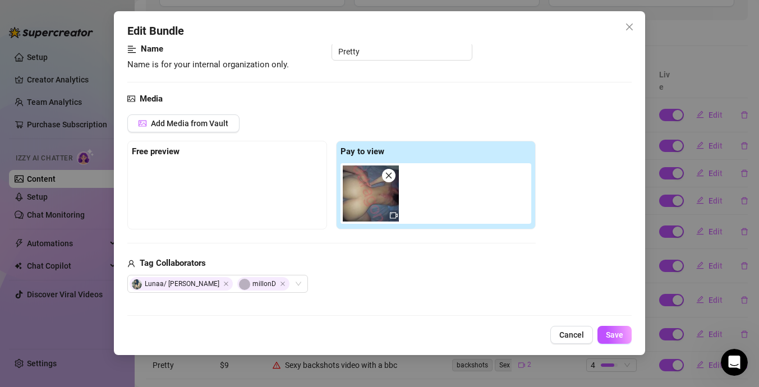
scroll to position [82, 0]
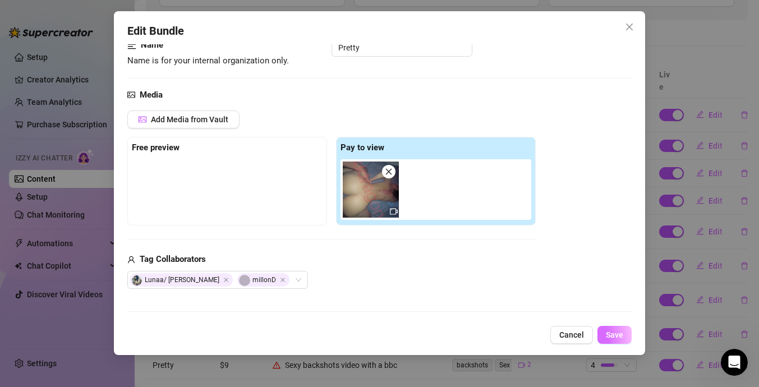
click at [617, 335] on span "Save" at bounding box center [614, 335] width 17 height 9
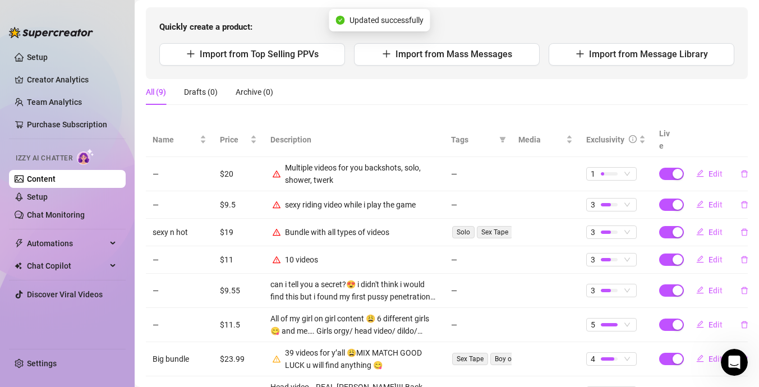
scroll to position [90, 0]
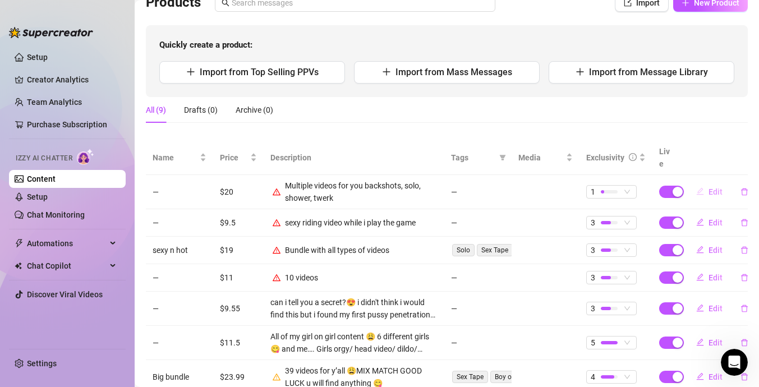
click at [716, 187] on span "Edit" at bounding box center [716, 191] width 14 height 9
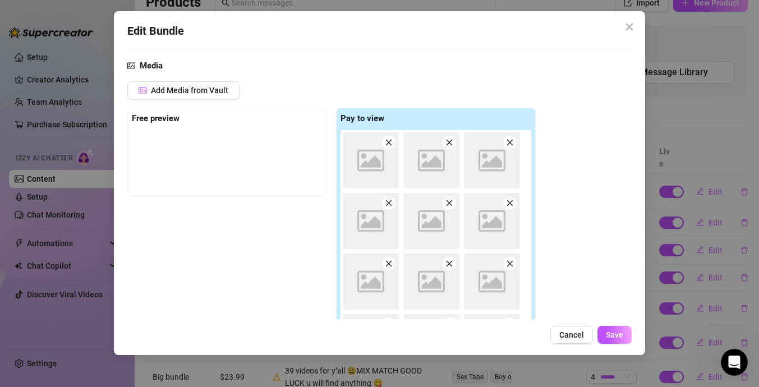
scroll to position [51, 0]
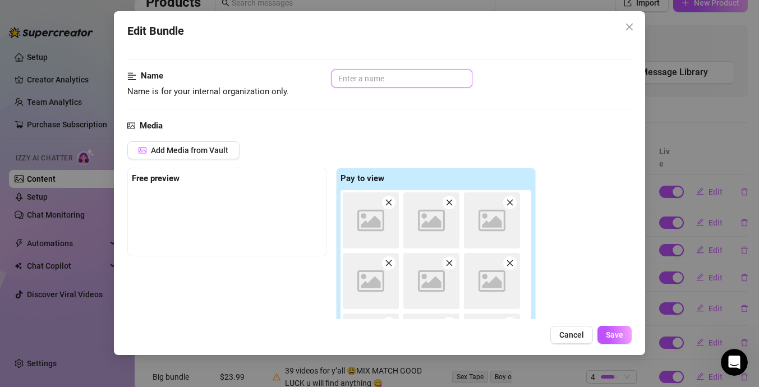
click at [377, 84] on input "text" at bounding box center [402, 79] width 141 height 18
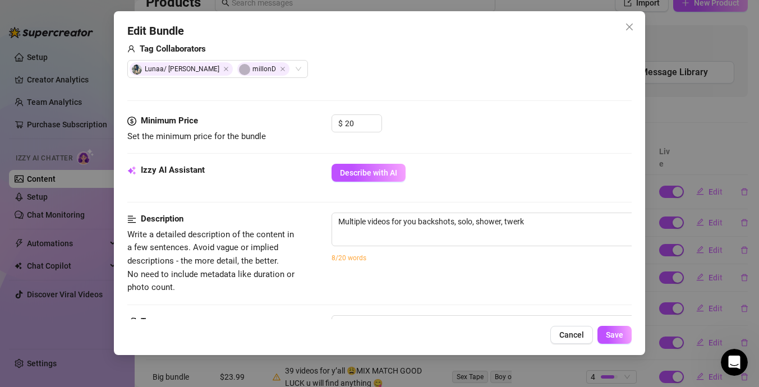
scroll to position [433, 0]
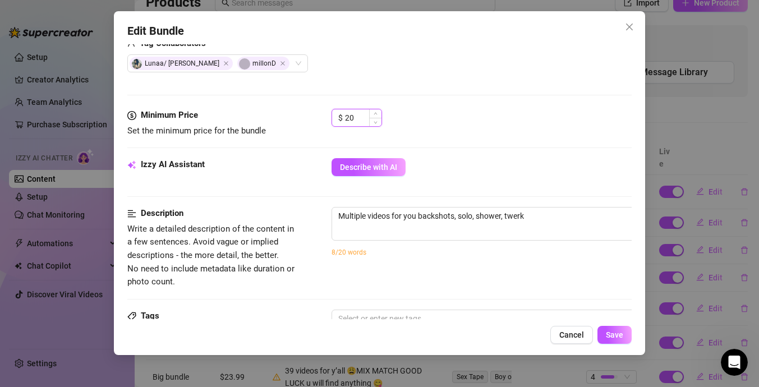
click at [352, 122] on input "20" at bounding box center [363, 117] width 36 height 17
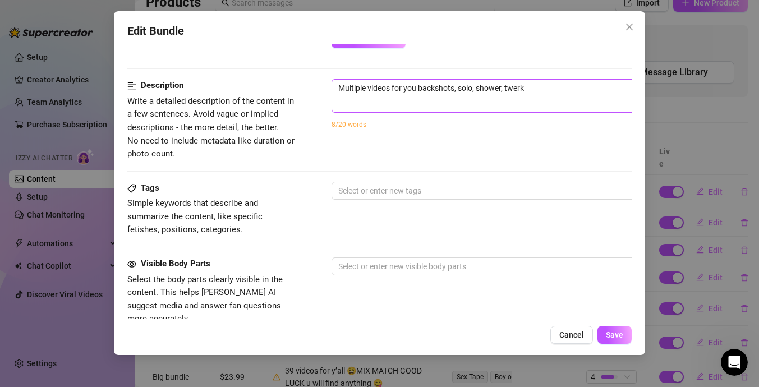
scroll to position [561, 0]
click at [413, 189] on div at bounding box center [522, 190] width 377 height 16
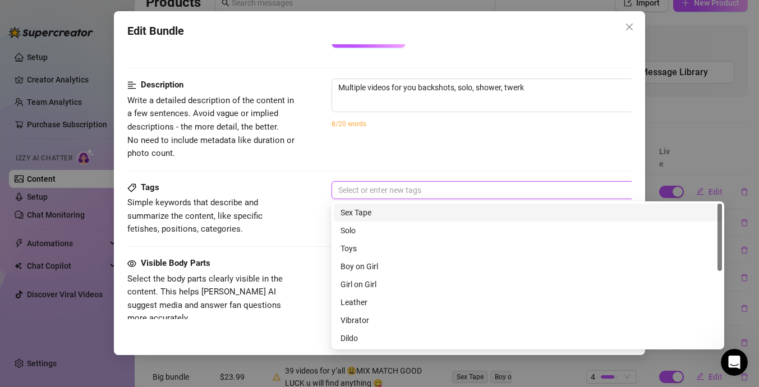
click at [421, 212] on div "Sex Tape" at bounding box center [528, 213] width 375 height 12
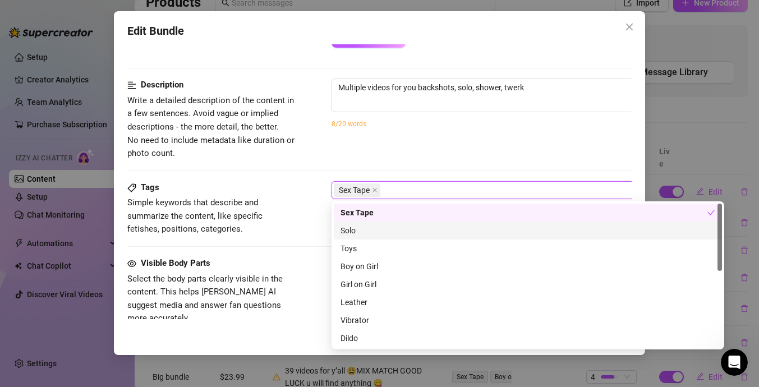
click at [420, 236] on div "Solo" at bounding box center [528, 230] width 375 height 12
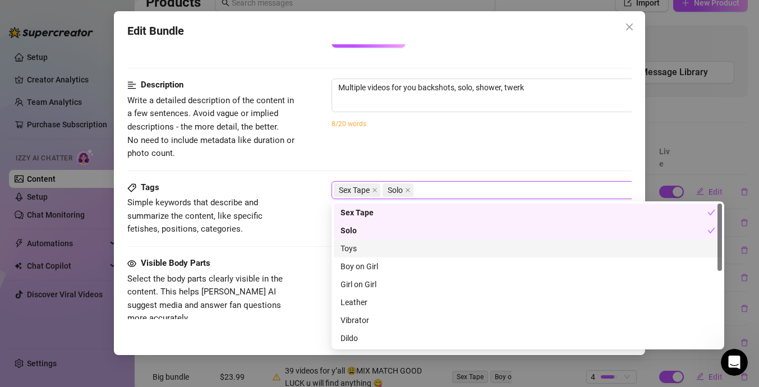
click at [419, 252] on div "Toys" at bounding box center [528, 248] width 375 height 12
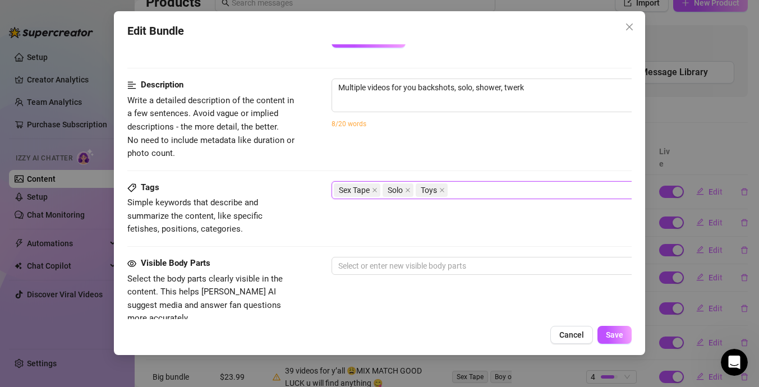
click at [465, 152] on div "Description Write a detailed description of the content in a few sentences. Avo…" at bounding box center [379, 119] width 505 height 81
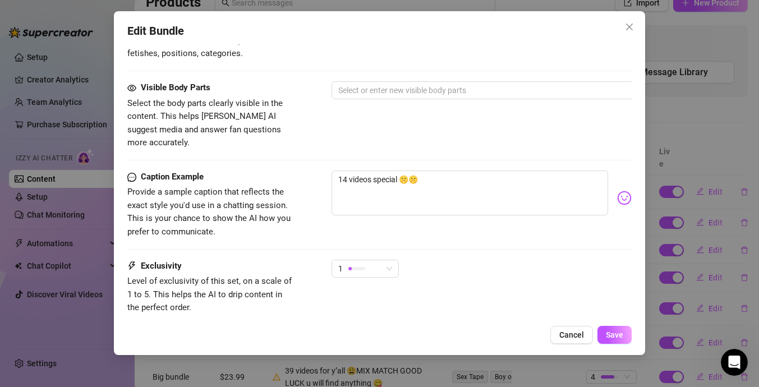
scroll to position [736, 0]
click at [492, 94] on div at bounding box center [522, 92] width 377 height 16
click at [461, 60] on div "Tags Simple keywords that describe and summarize the content, like specific fet…" at bounding box center [379, 34] width 505 height 55
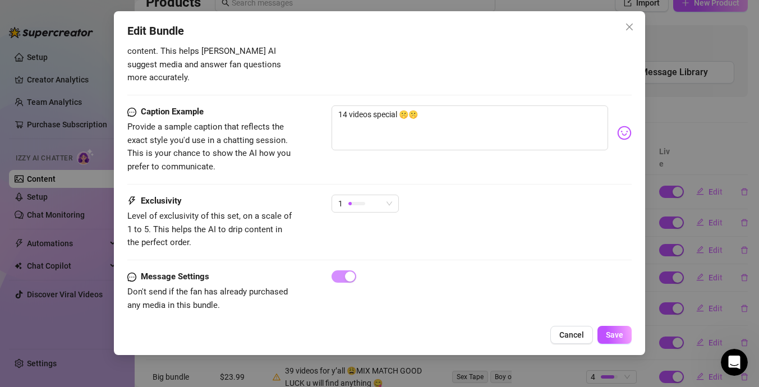
scroll to position [795, 0]
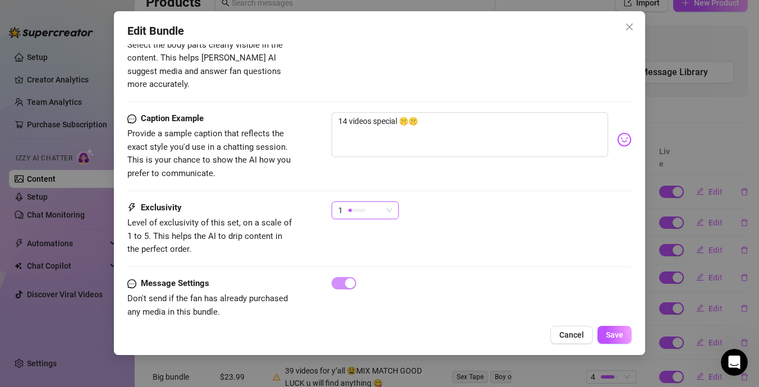
click at [388, 202] on span "1" at bounding box center [365, 210] width 54 height 17
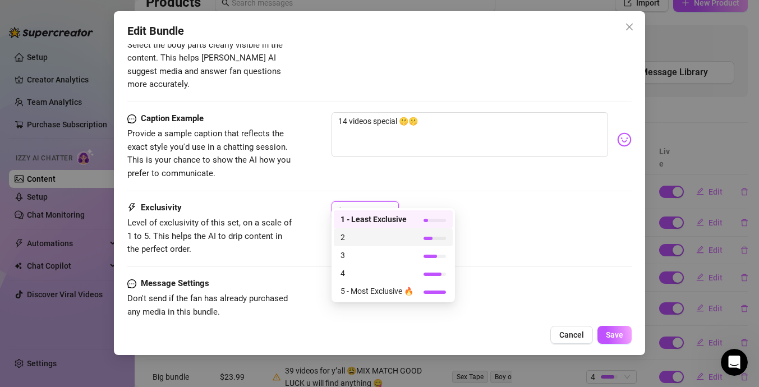
click at [380, 241] on span "2" at bounding box center [377, 237] width 73 height 12
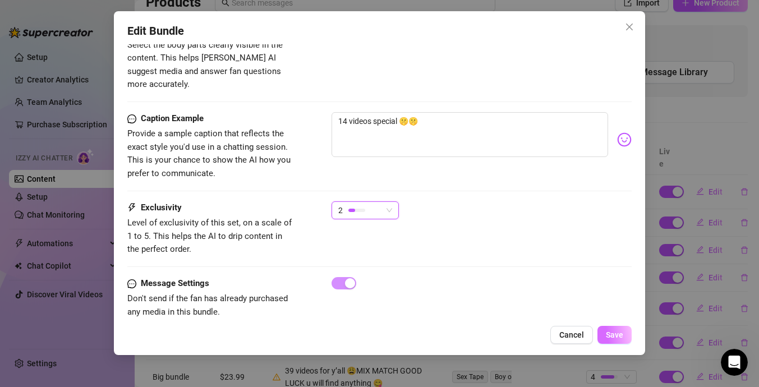
click at [623, 338] on span "Save" at bounding box center [614, 335] width 17 height 9
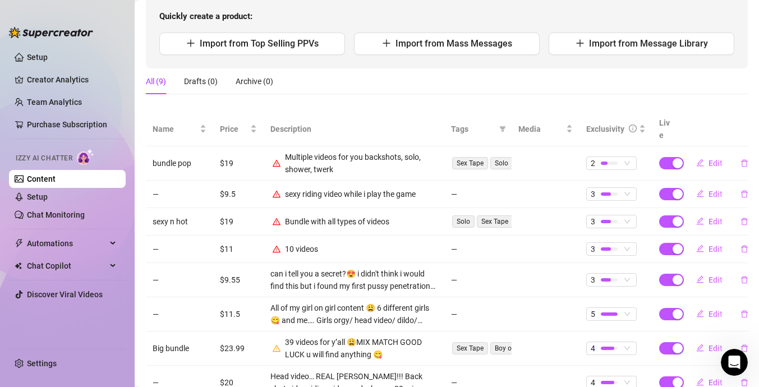
scroll to position [97, 0]
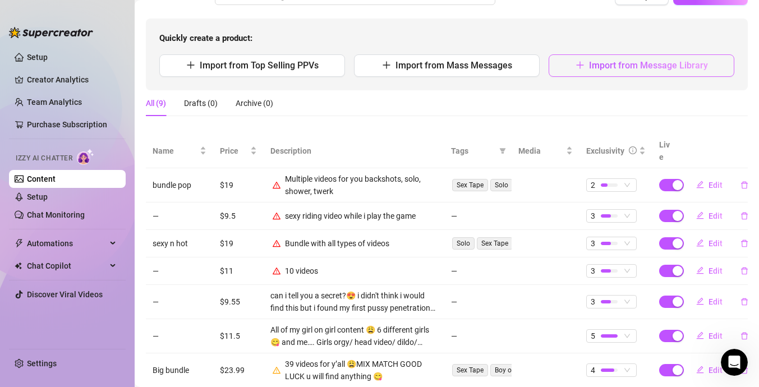
click at [594, 71] on button "Import from Message Library" at bounding box center [642, 65] width 186 height 22
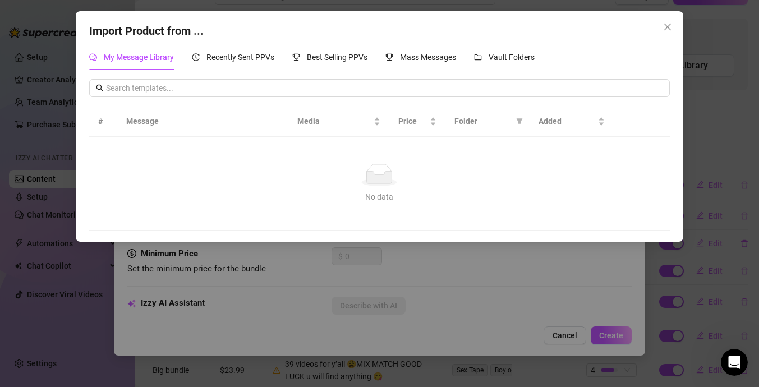
click at [411, 40] on div "Import Product from ... My Message Library Recently Sent PPVs Best Selling PPVs…" at bounding box center [379, 126] width 607 height 231
click at [412, 60] on span "Mass Messages" at bounding box center [428, 57] width 56 height 9
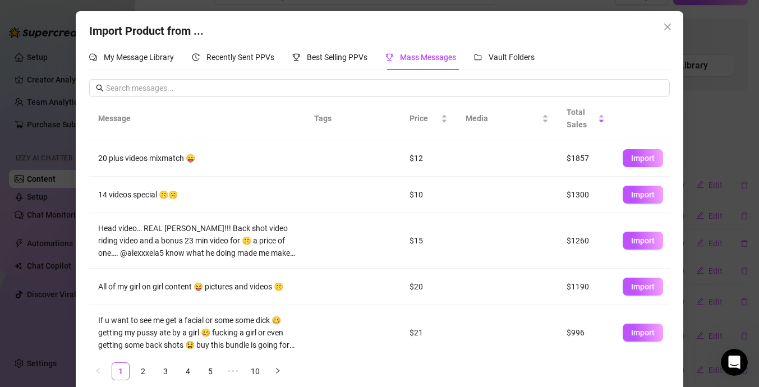
scroll to position [228, 0]
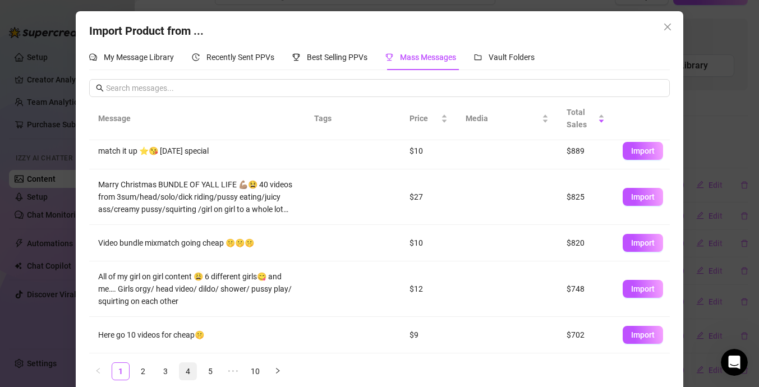
click at [191, 373] on link "4" at bounding box center [188, 371] width 17 height 17
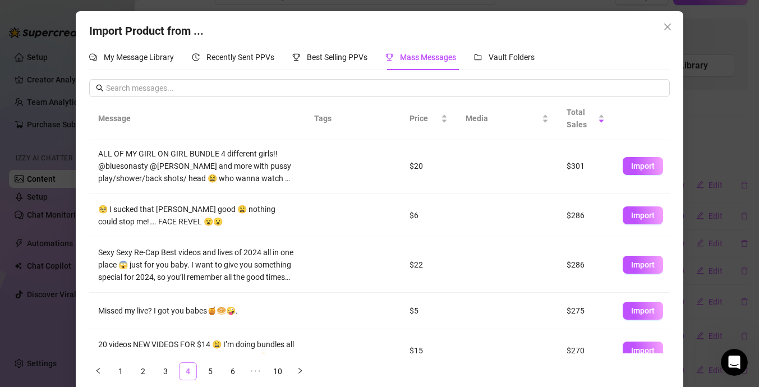
scroll to position [0, 0]
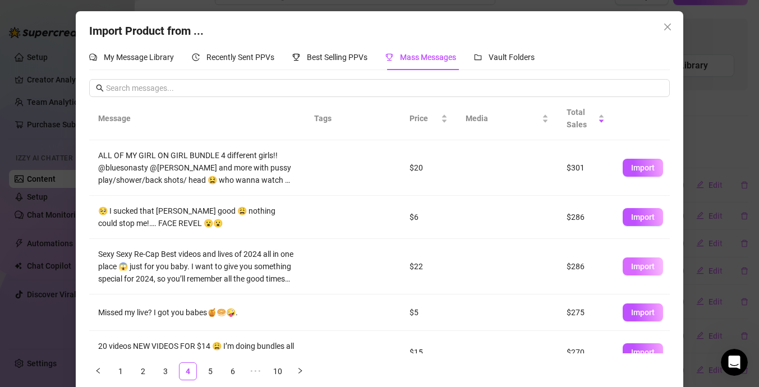
click at [648, 273] on button "Import" at bounding box center [643, 267] width 40 height 18
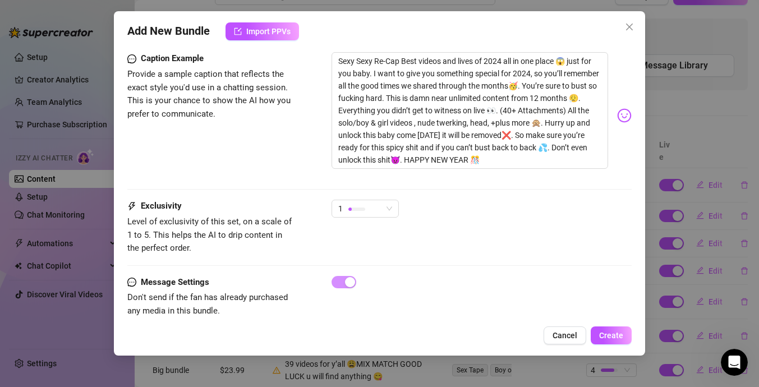
scroll to position [871, 0]
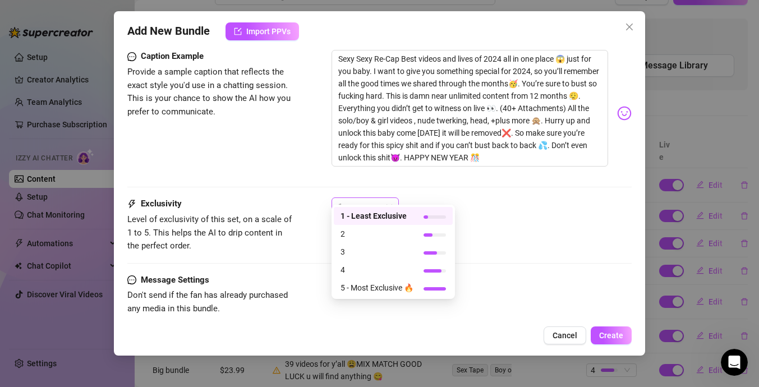
click at [372, 199] on div "1" at bounding box center [360, 206] width 44 height 17
click at [374, 235] on span "2" at bounding box center [377, 234] width 73 height 12
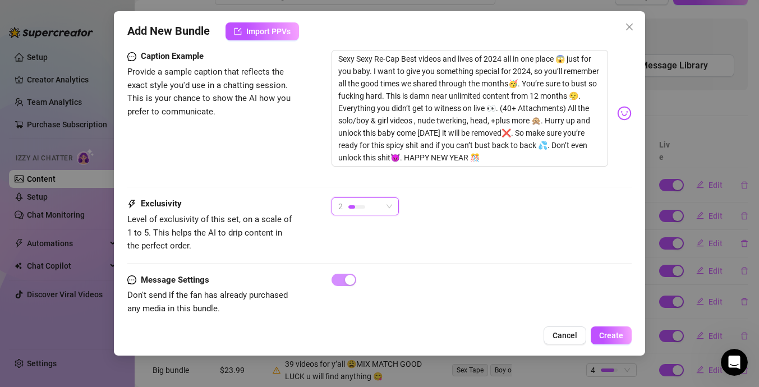
click at [373, 198] on div "2" at bounding box center [360, 206] width 44 height 17
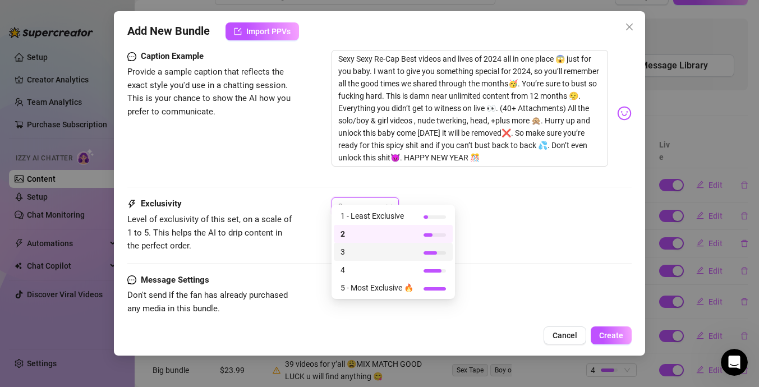
click at [374, 256] on span "3" at bounding box center [377, 252] width 73 height 12
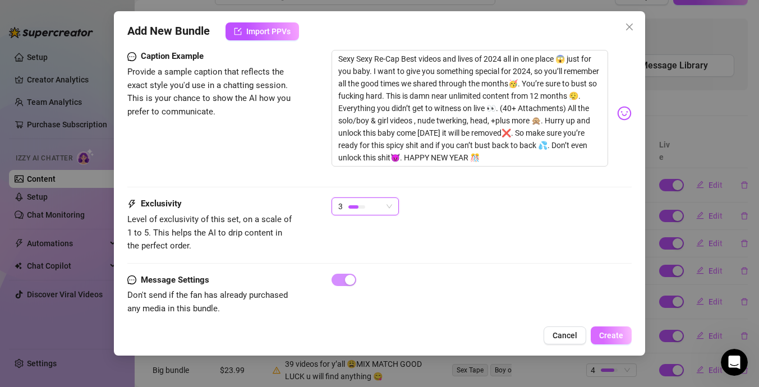
click at [622, 342] on button "Create" at bounding box center [611, 336] width 41 height 18
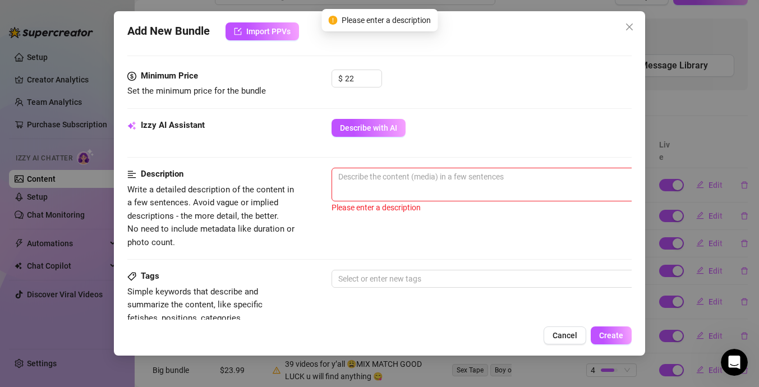
scroll to position [789, 0]
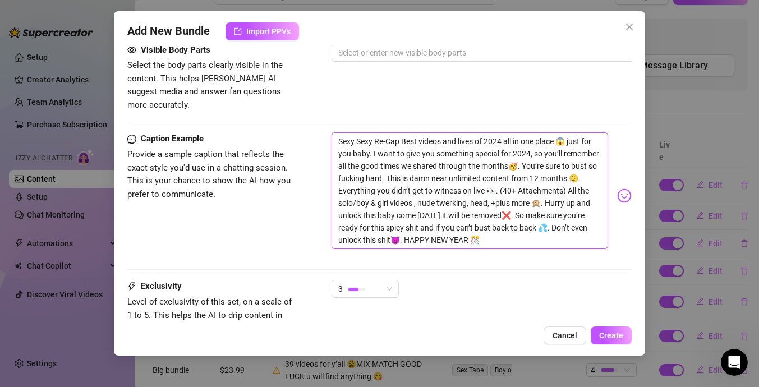
drag, startPoint x: 340, startPoint y: 128, endPoint x: 496, endPoint y: 177, distance: 163.0
click at [496, 177] on textarea "Sexy Sexy Re-Cap Best videos and lives of 2024 all in one place 😱 just for you …" at bounding box center [470, 190] width 277 height 117
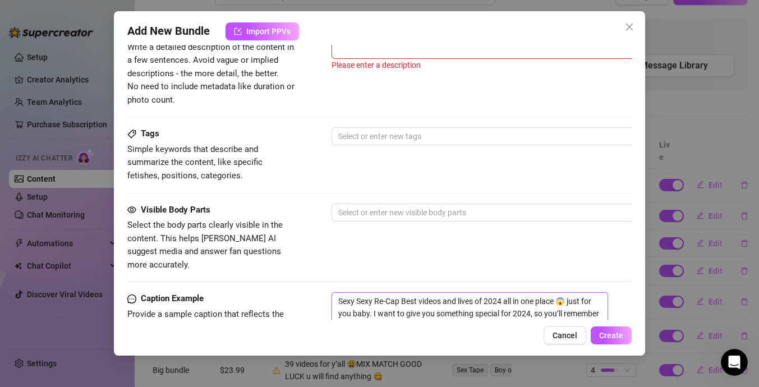
scroll to position [562, 0]
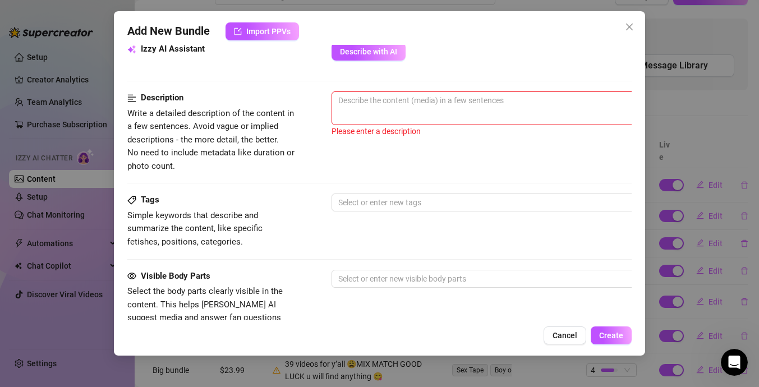
click at [499, 112] on span "0 / 1000" at bounding box center [528, 108] width 393 height 34
click at [496, 102] on textarea at bounding box center [528, 100] width 392 height 17
paste textarea "Sexy Sexy Re-Cap Best videos and lives of 2024 all in one place 😱 just for you …"
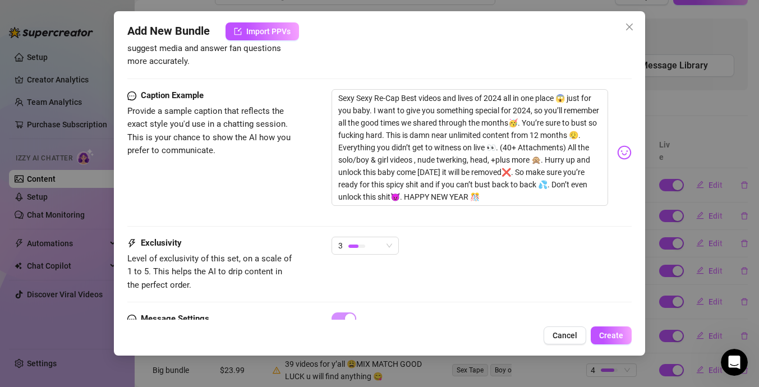
scroll to position [556, 0]
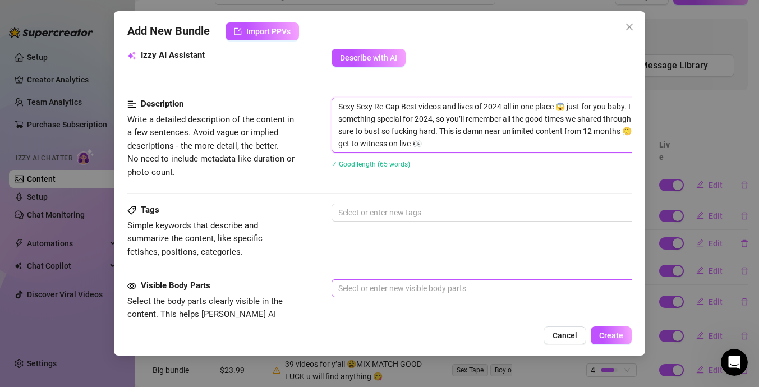
click at [479, 295] on div at bounding box center [522, 289] width 377 height 16
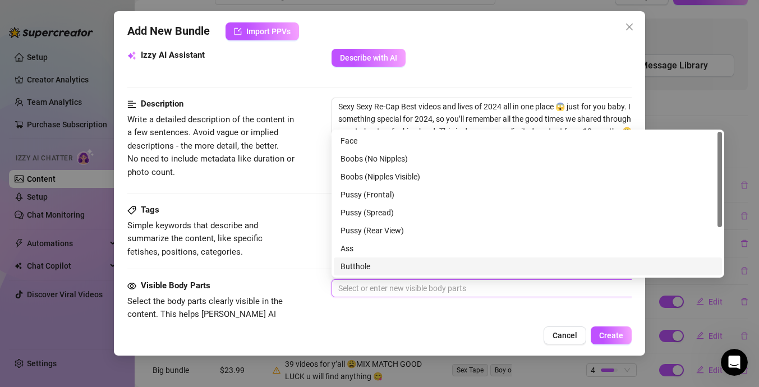
click at [462, 262] on div "Butthole" at bounding box center [528, 266] width 375 height 12
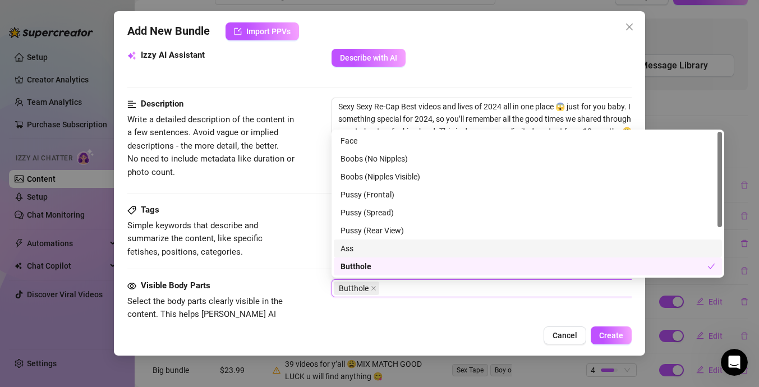
click at [466, 251] on div "Ass" at bounding box center [528, 248] width 375 height 12
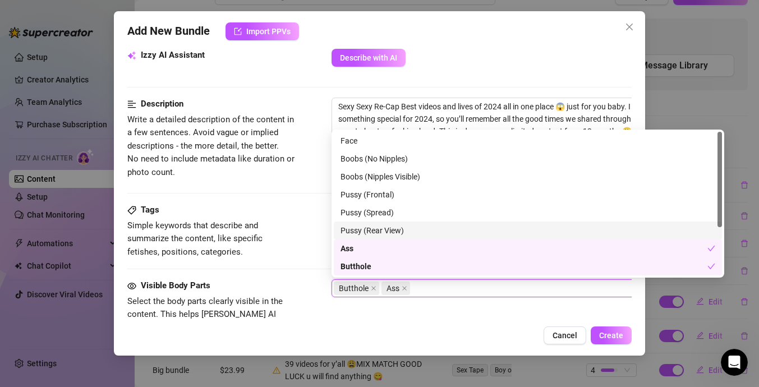
click at [472, 235] on div "Pussy (Rear View)" at bounding box center [528, 230] width 375 height 12
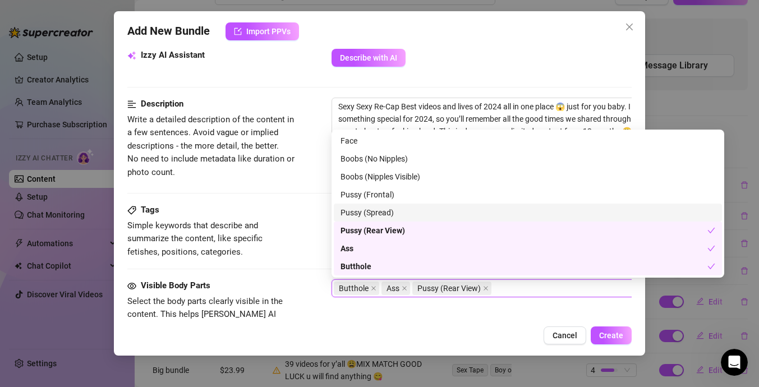
click at [475, 218] on div "Pussy (Spread)" at bounding box center [528, 213] width 375 height 12
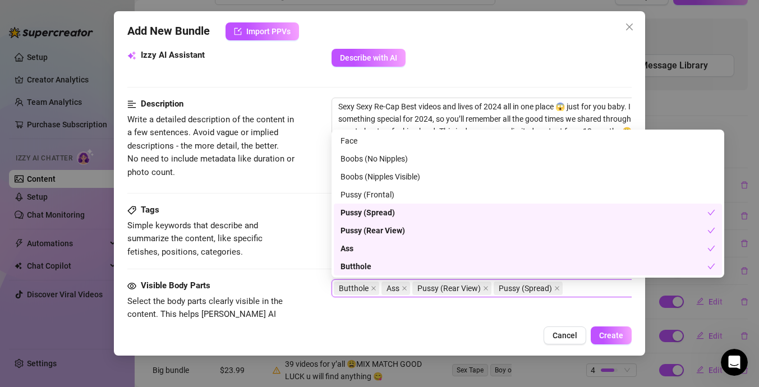
click at [483, 207] on div "Pussy (Spread)" at bounding box center [524, 213] width 367 height 12
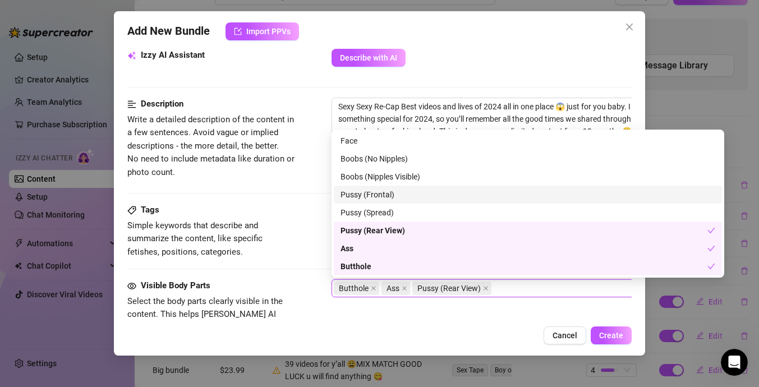
click at [493, 186] on div "Pussy (Frontal)" at bounding box center [528, 195] width 388 height 18
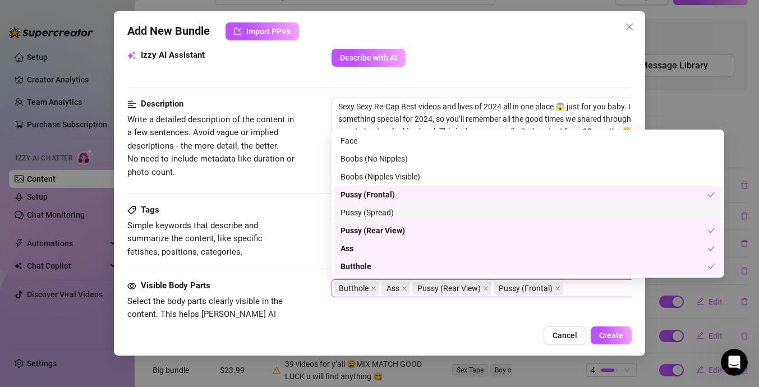
click at [491, 205] on div "Pussy (Spread)" at bounding box center [528, 213] width 388 height 18
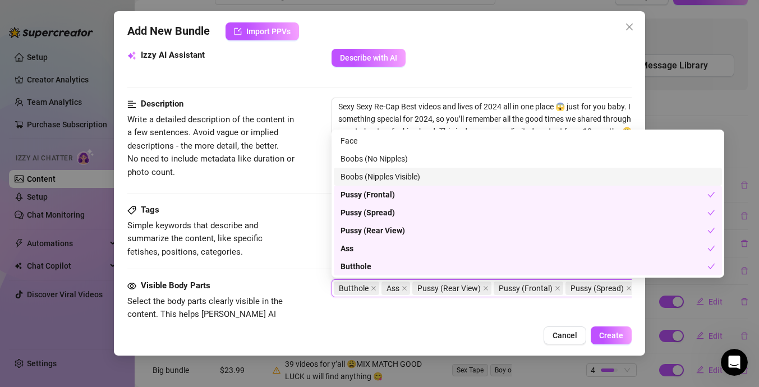
click at [507, 172] on div "Boobs (Nipples Visible)" at bounding box center [528, 177] width 375 height 12
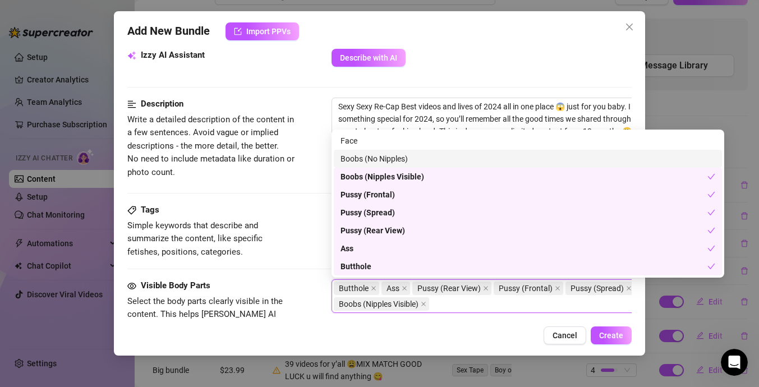
click at [510, 162] on div "Boobs (No Nipples)" at bounding box center [528, 159] width 375 height 12
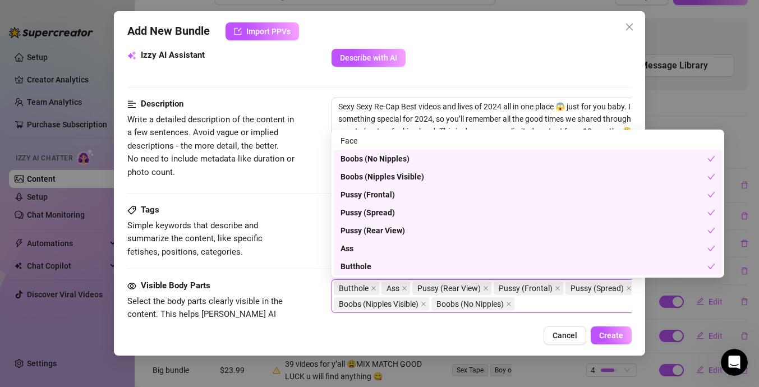
click at [429, 324] on div "Add New Bundle Import PPVs Account The (@thereddragon2x) Name Name is for your …" at bounding box center [379, 183] width 531 height 345
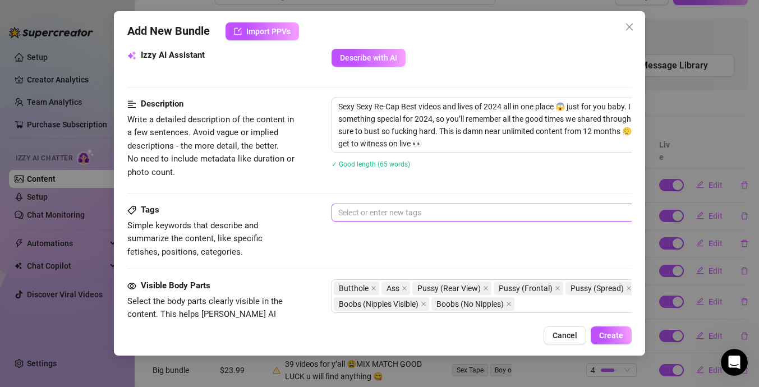
click at [457, 219] on div at bounding box center [522, 213] width 377 height 16
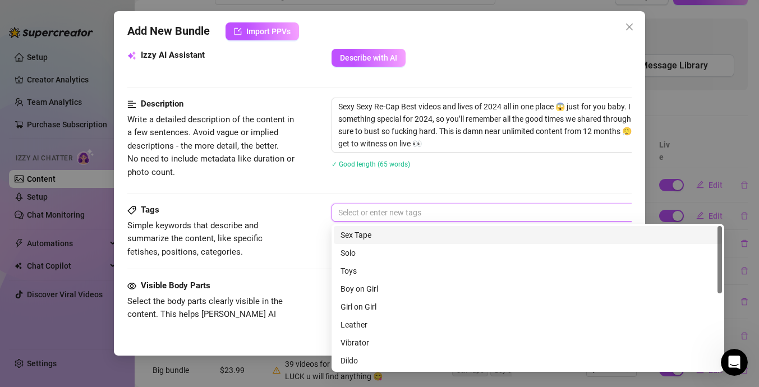
click at [447, 243] on div "Sex Tape" at bounding box center [528, 235] width 388 height 18
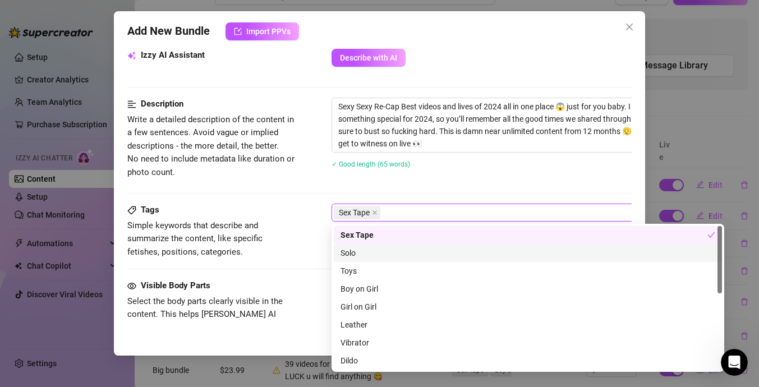
click at [431, 259] on div "Solo" at bounding box center [528, 253] width 388 height 18
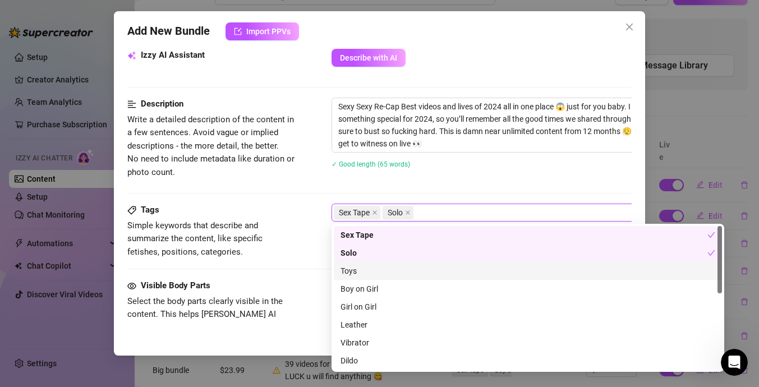
click at [432, 271] on div "Toys" at bounding box center [528, 271] width 375 height 12
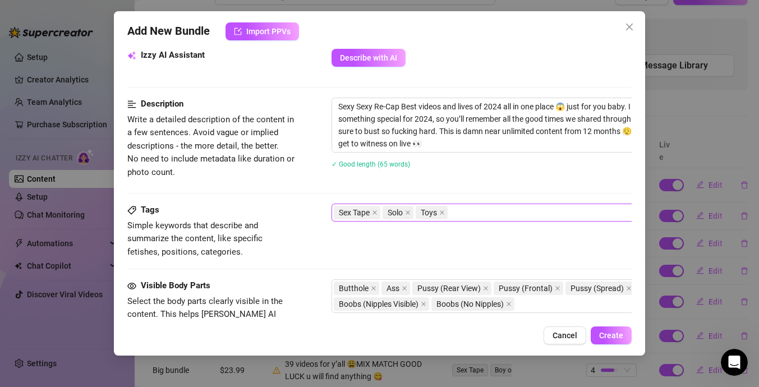
click at [468, 200] on div "Description Write a detailed description of the content in a few sentences. Avo…" at bounding box center [379, 151] width 505 height 106
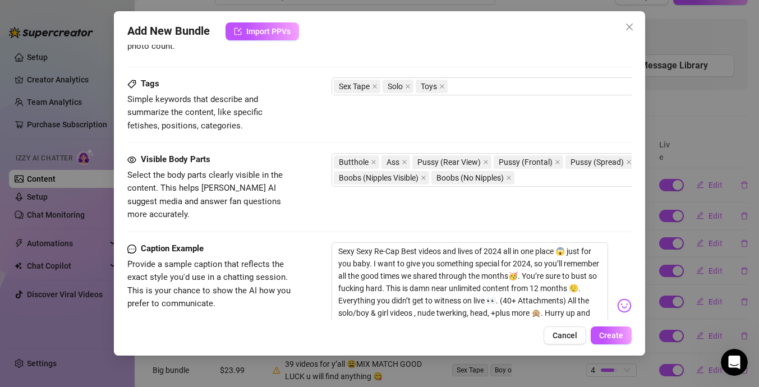
scroll to position [723, 0]
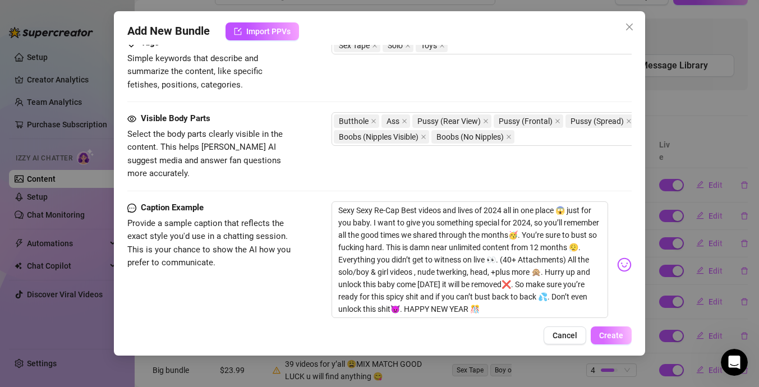
click at [605, 331] on span "Create" at bounding box center [611, 335] width 24 height 9
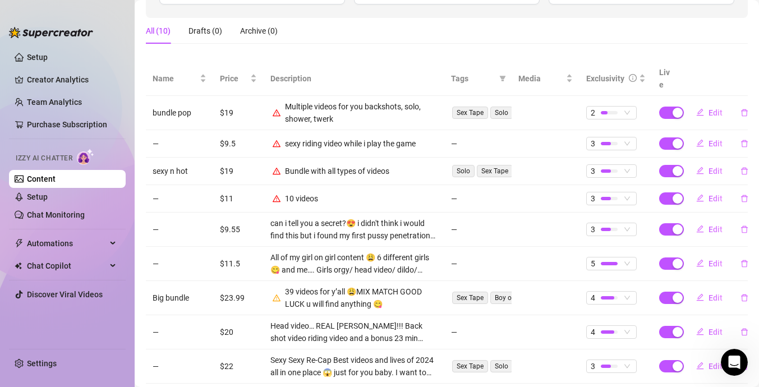
scroll to position [213, 0]
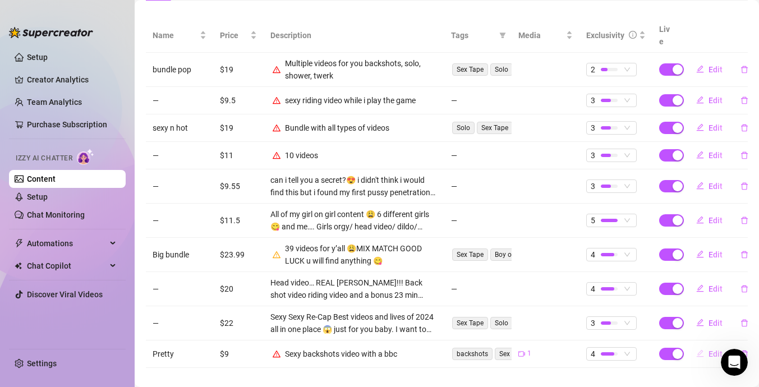
click at [713, 350] on span "Edit" at bounding box center [716, 354] width 14 height 9
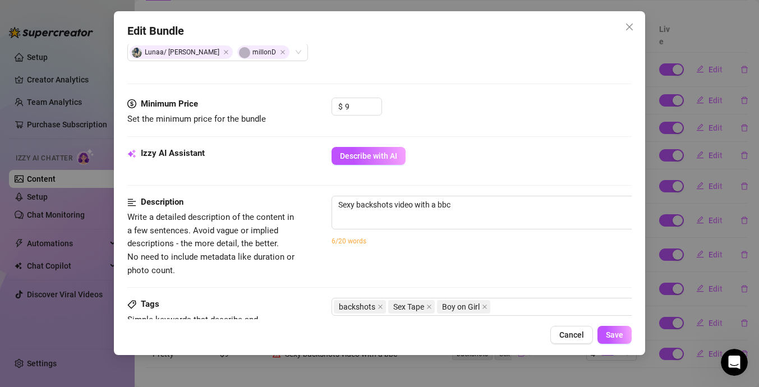
scroll to position [317, 0]
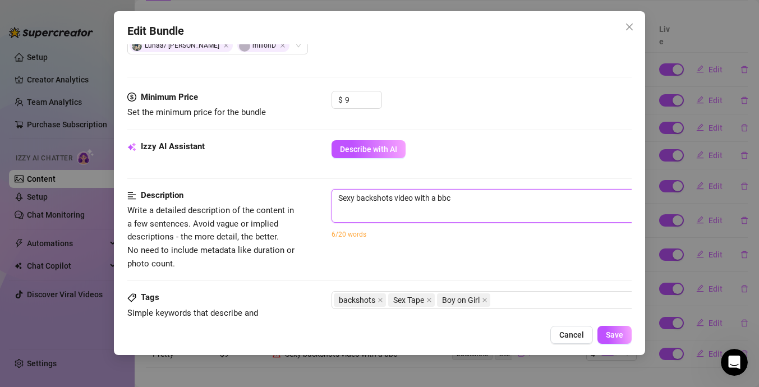
click at [481, 198] on textarea "Sexy backshots video with a bbc" at bounding box center [528, 198] width 392 height 17
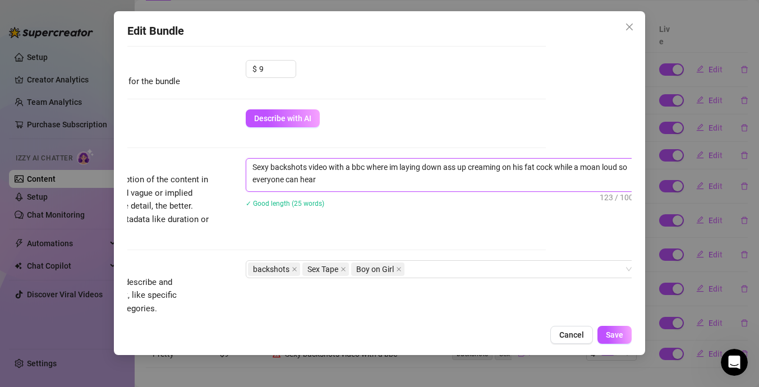
scroll to position [352, 86]
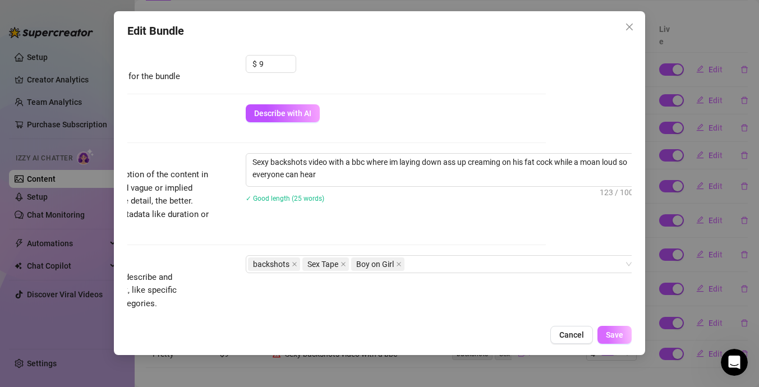
click at [613, 329] on button "Save" at bounding box center [615, 335] width 34 height 18
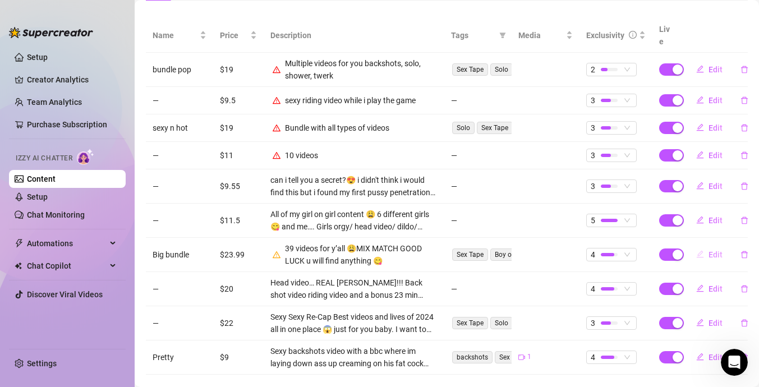
click at [721, 250] on span "Edit" at bounding box center [716, 254] width 14 height 9
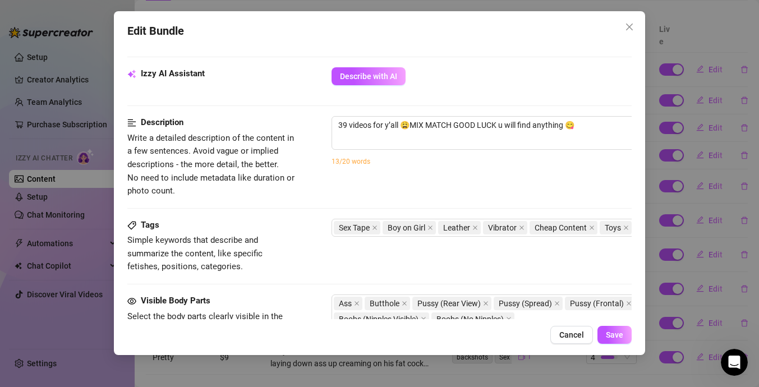
scroll to position [553, 0]
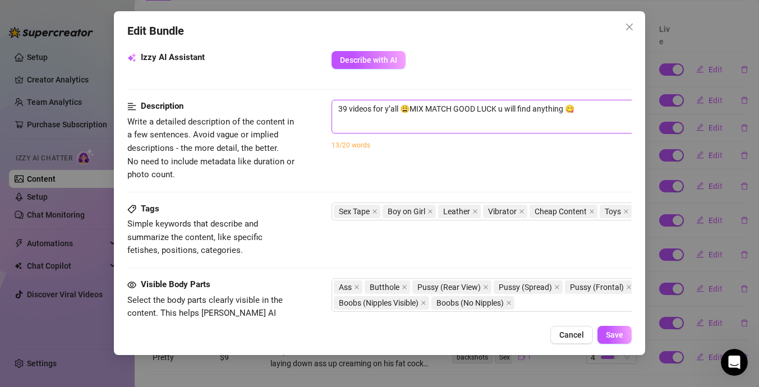
click at [593, 100] on textarea "39 videos for y’all 😩MIX MATCH GOOD LUCK u will find anything 😋" at bounding box center [528, 108] width 392 height 17
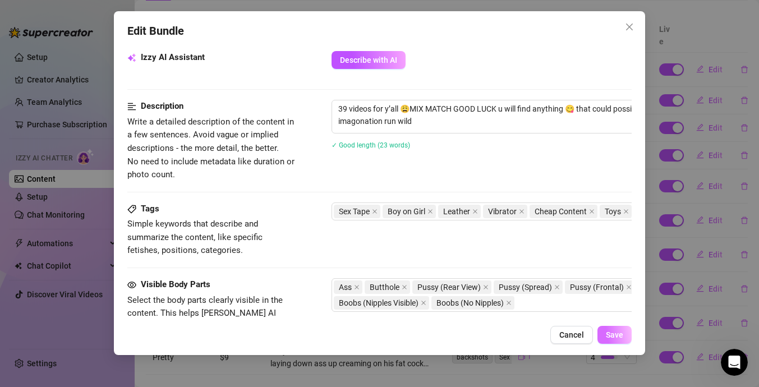
click at [619, 332] on span "Save" at bounding box center [614, 335] width 17 height 9
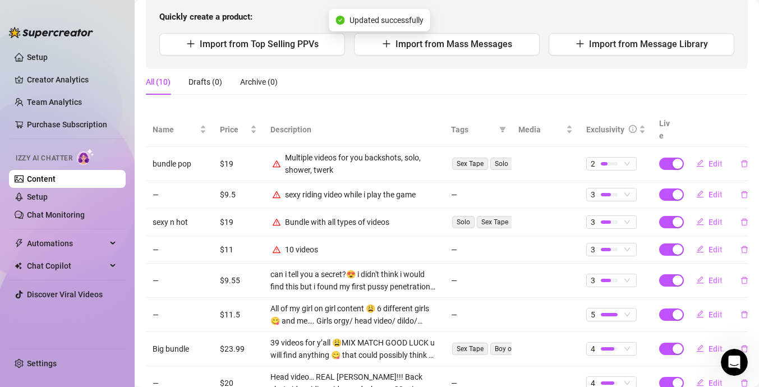
scroll to position [112, 0]
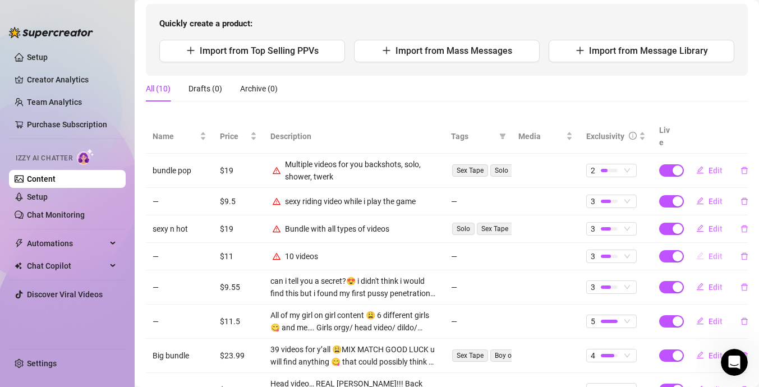
click at [722, 248] on button "Edit" at bounding box center [710, 257] width 44 height 18
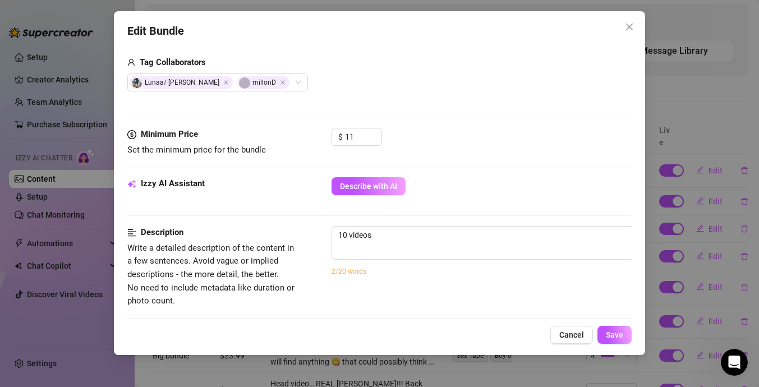
scroll to position [425, 0]
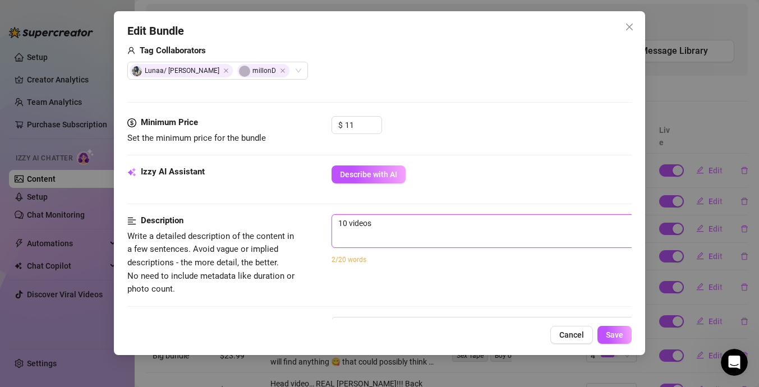
click at [420, 228] on textarea "10 videos" at bounding box center [528, 223] width 392 height 17
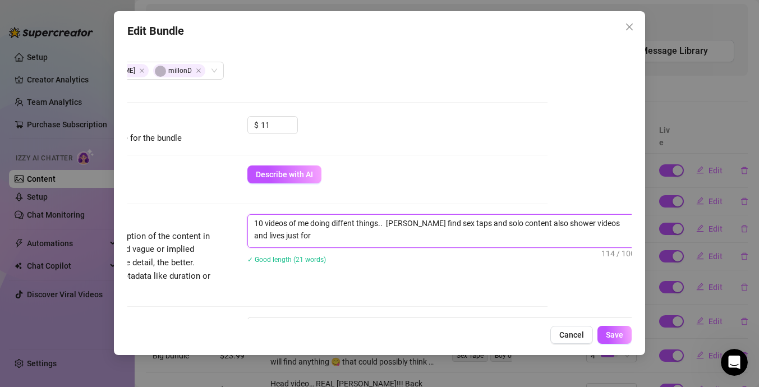
scroll to position [0, 0]
click at [618, 331] on span "Save" at bounding box center [614, 335] width 17 height 9
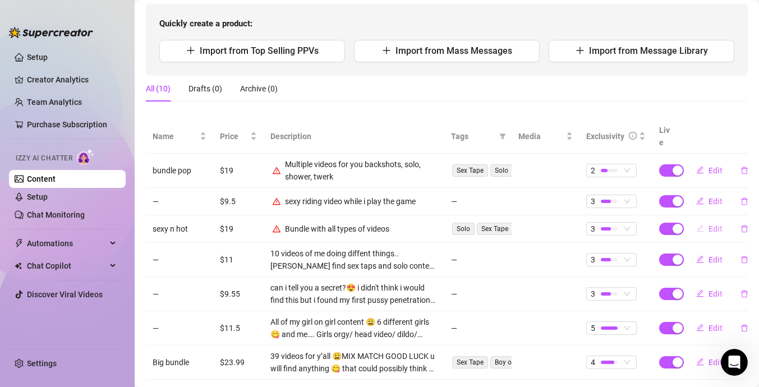
click at [718, 224] on span "Edit" at bounding box center [716, 228] width 14 height 9
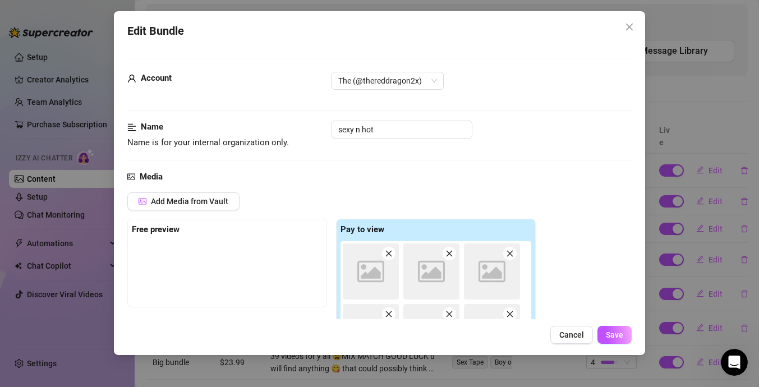
scroll to position [501, 0]
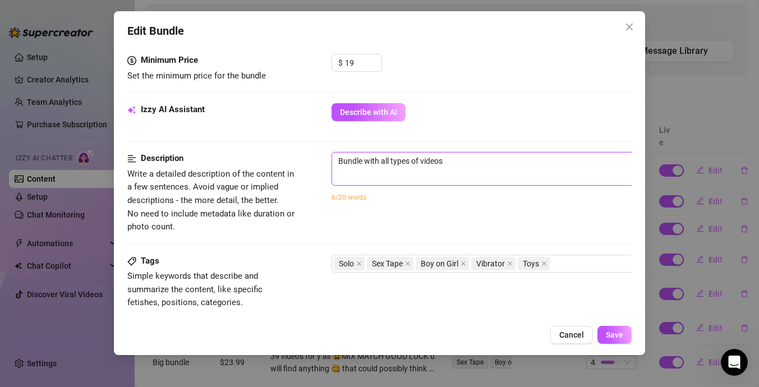
click at [459, 153] on textarea "Bundle with all types of videos" at bounding box center [528, 161] width 392 height 17
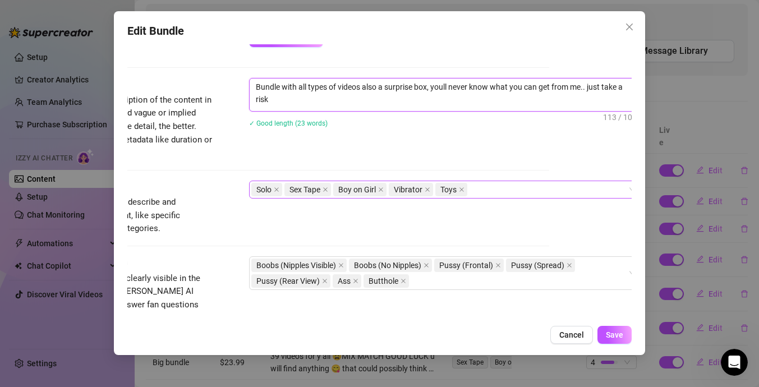
scroll to position [611, 83]
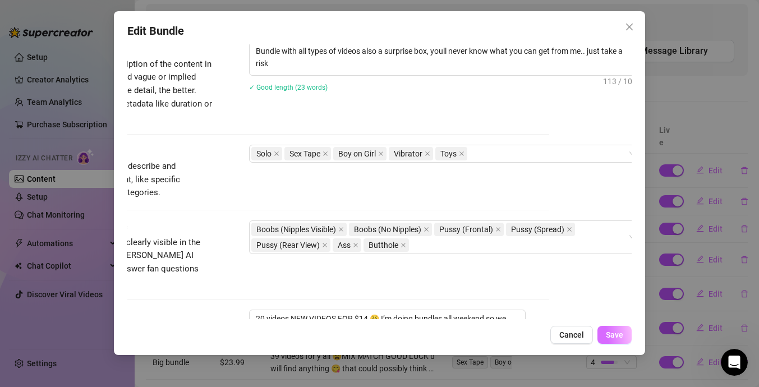
click at [622, 334] on span "Save" at bounding box center [614, 335] width 17 height 9
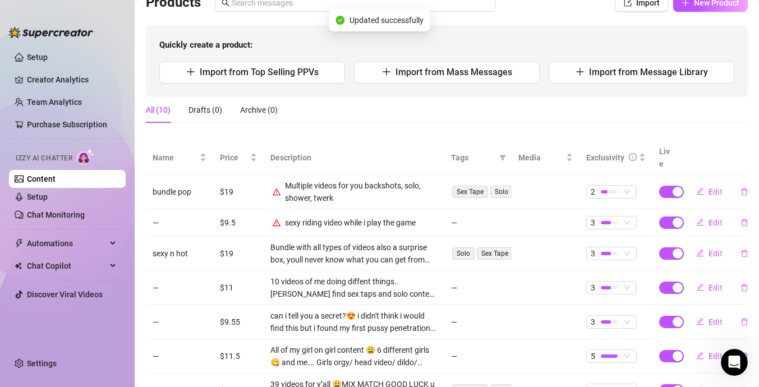
scroll to position [89, 0]
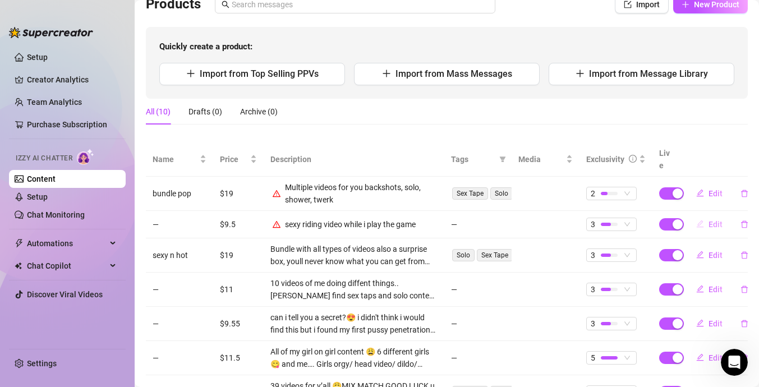
click at [723, 216] on button "Edit" at bounding box center [710, 225] width 44 height 18
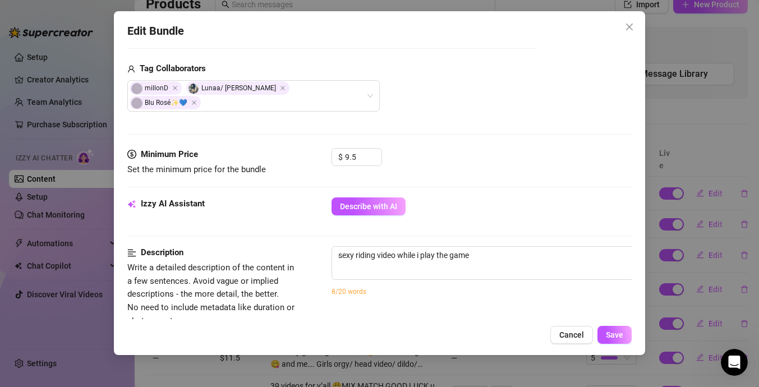
scroll to position [291, 0]
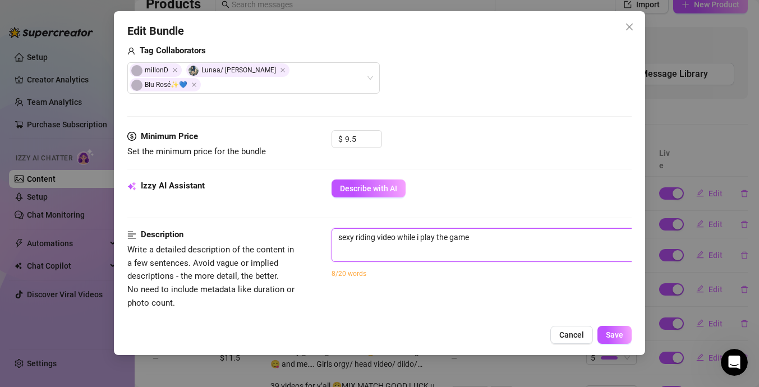
click at [537, 230] on textarea "sexy riding video while i play the game" at bounding box center [528, 237] width 392 height 17
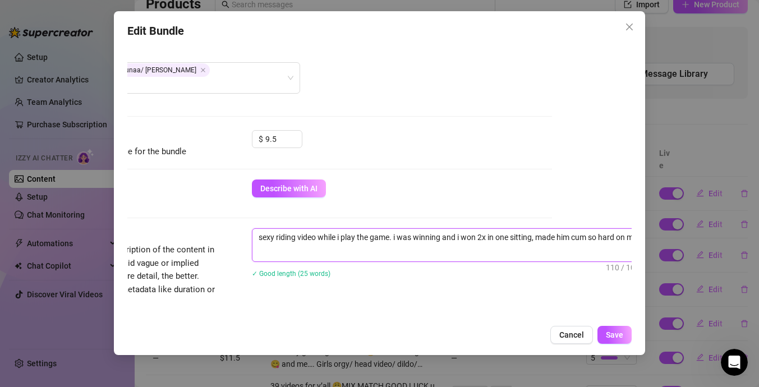
scroll to position [0, 0]
click at [619, 333] on span "Save" at bounding box center [614, 335] width 17 height 9
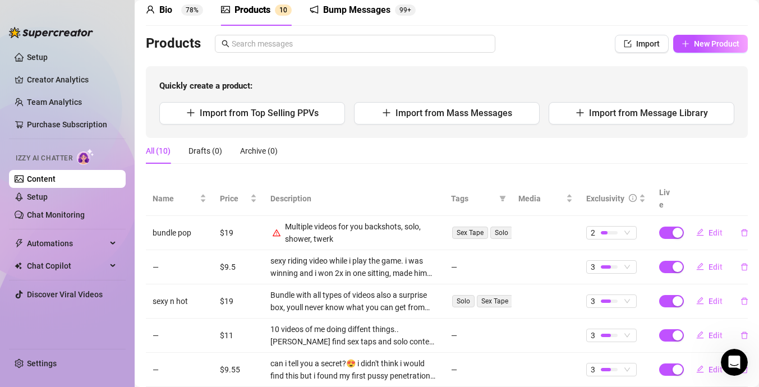
scroll to position [51, 0]
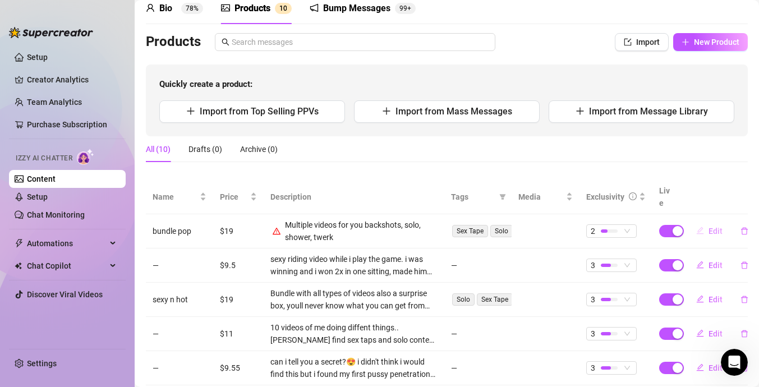
click at [717, 227] on span "Edit" at bounding box center [716, 231] width 14 height 9
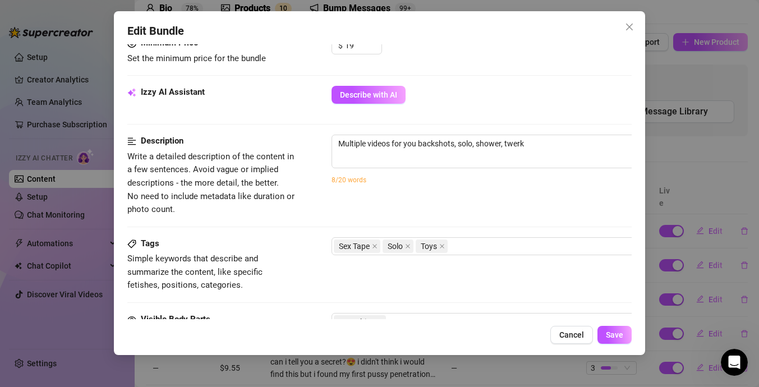
scroll to position [495, 0]
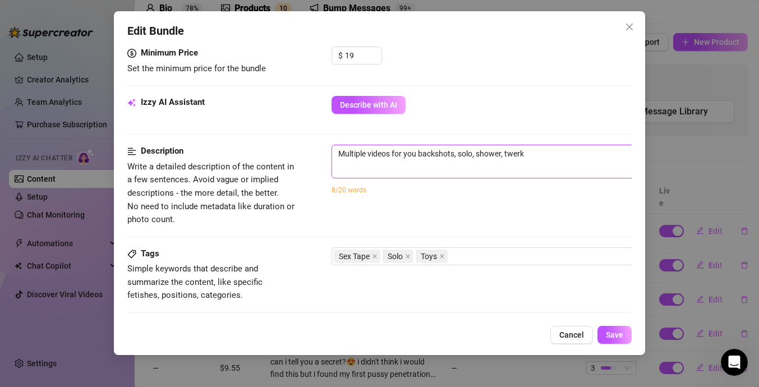
click at [568, 153] on textarea "Multiple videos for you backshots, solo, shower, twerk" at bounding box center [528, 153] width 392 height 17
click at [416, 156] on textarea "Multiple videos for you backshots, solo, shower, twerk" at bounding box center [528, 153] width 392 height 17
click at [542, 158] on textarea "Multiple videos for my backshots, solo, shower, twerk" at bounding box center [528, 153] width 392 height 17
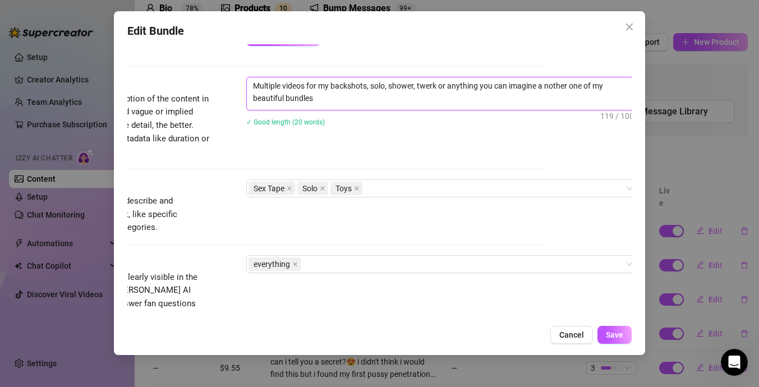
scroll to position [561, 85]
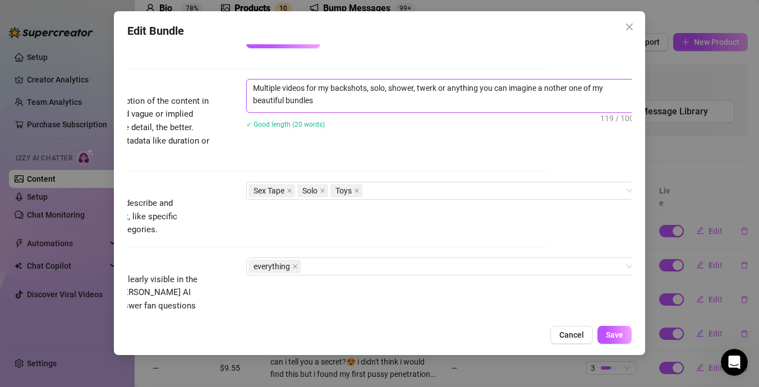
click at [549, 91] on textarea "Multiple videos for my backshots, solo, shower, twerk or anything you can imagi…" at bounding box center [443, 94] width 392 height 29
click at [469, 97] on textarea "Multiple videos for my backshots, solo, shower, twerk or anything you can imagi…" at bounding box center [443, 94] width 392 height 29
click at [618, 333] on span "Save" at bounding box center [614, 335] width 17 height 9
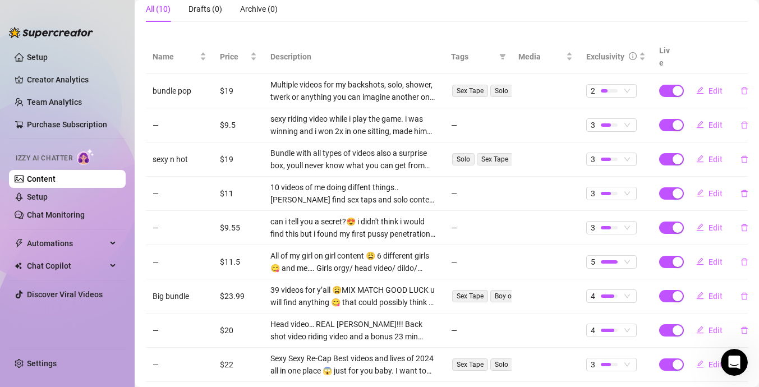
scroll to position [0, 0]
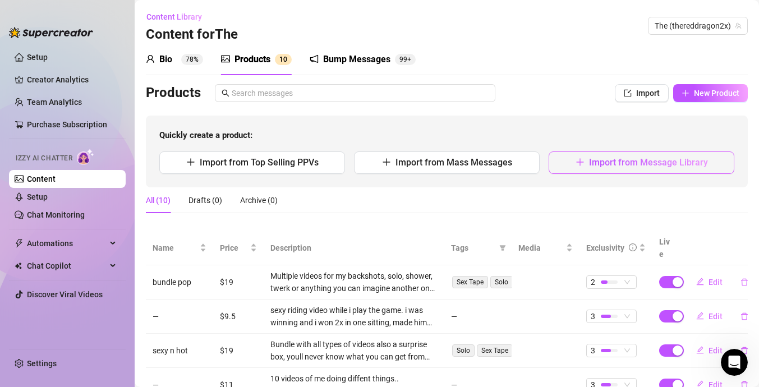
click at [612, 162] on span "Import from Message Library" at bounding box center [648, 162] width 119 height 11
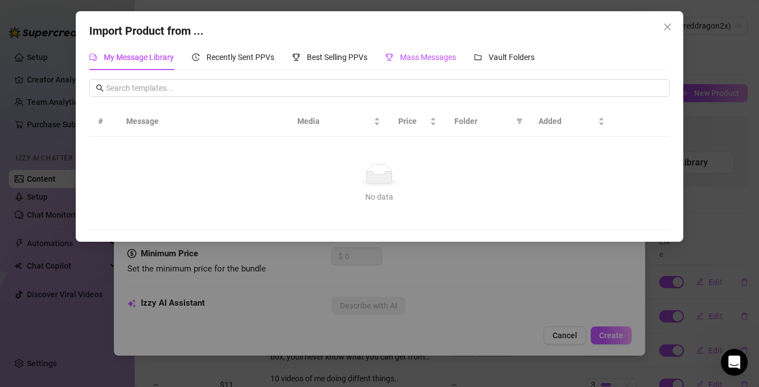
click at [402, 56] on span "Mass Messages" at bounding box center [428, 57] width 56 height 9
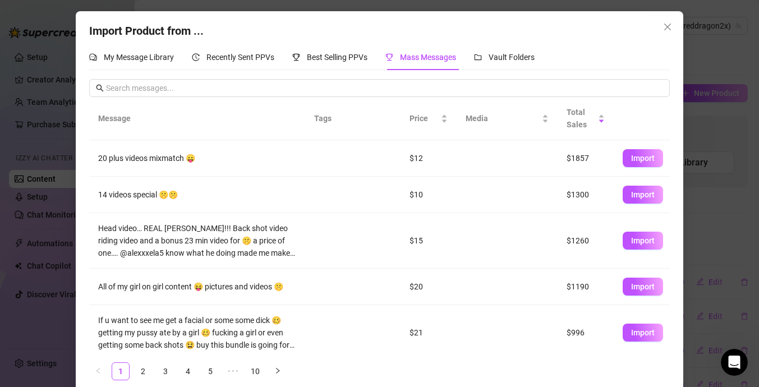
scroll to position [228, 0]
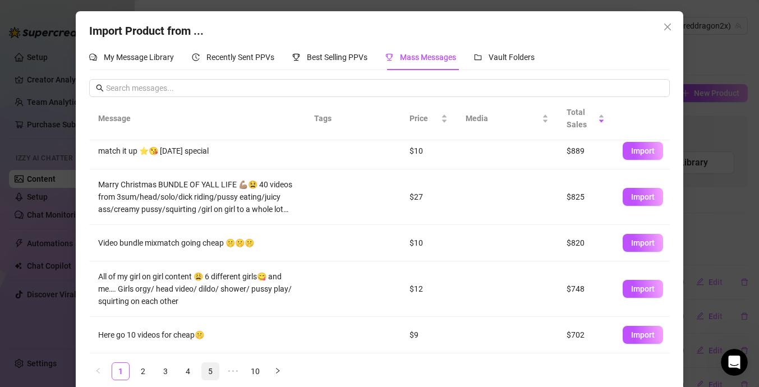
click at [214, 374] on link "5" at bounding box center [210, 371] width 17 height 17
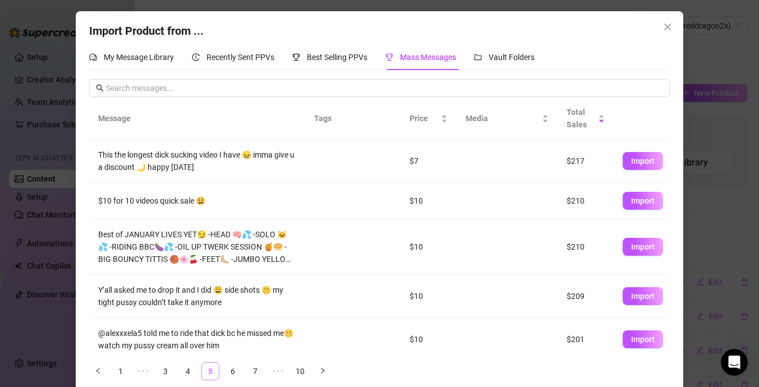
scroll to position [0, 0]
click at [639, 247] on span "Import" at bounding box center [643, 247] width 24 height 9
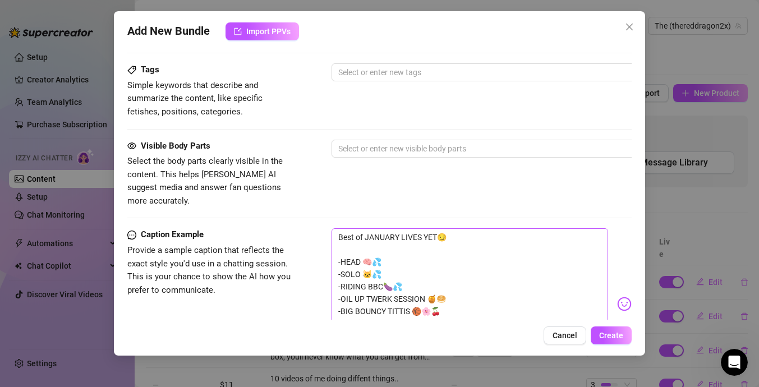
scroll to position [697, 0]
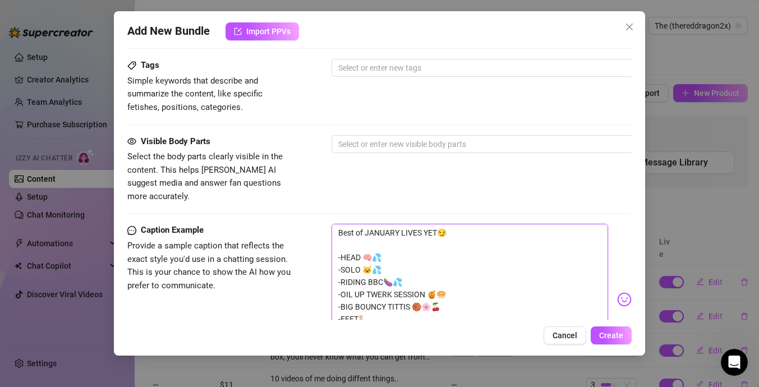
drag, startPoint x: 337, startPoint y: 206, endPoint x: 444, endPoint y: 300, distance: 142.3
click at [444, 300] on textarea "Best of JANUARY LIVES YET😏 -HEAD 🧠💦 -SOLO 🐱💦 -RIDING BBC🍆💦 -OIL UP TWERK SESSIO…" at bounding box center [470, 294] width 277 height 141
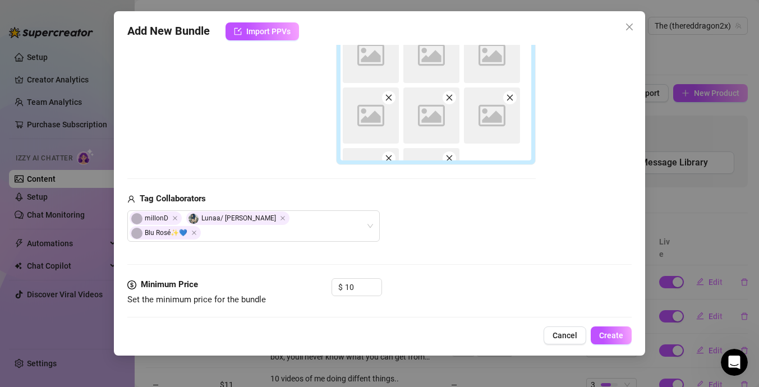
scroll to position [489, 0]
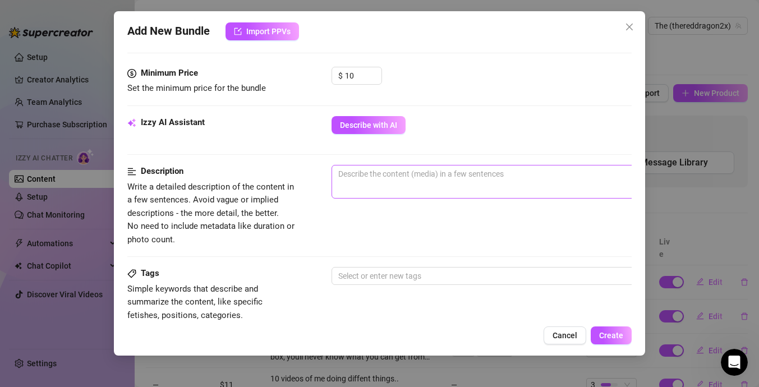
click at [465, 170] on span "0 / 1000" at bounding box center [528, 182] width 393 height 34
click at [469, 166] on textarea at bounding box center [528, 174] width 392 height 17
paste textarea "Best of JANUARY LIVES YET😏 -HEAD 🧠💦 -SOLO 🐱💦 -RIDING BBC🍆💦 -OIL UP TWERK SESSIO…"
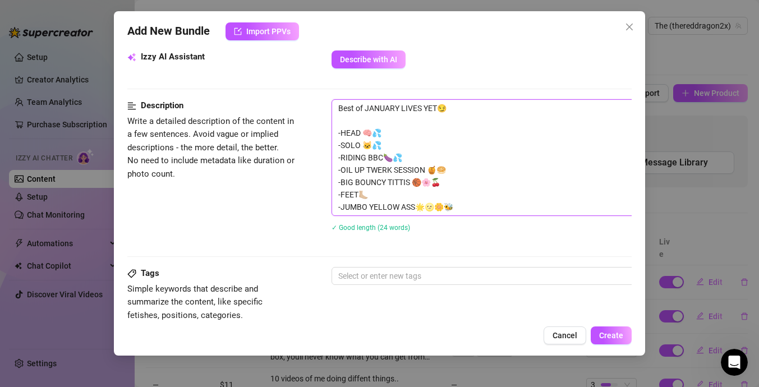
scroll to position [585, 0]
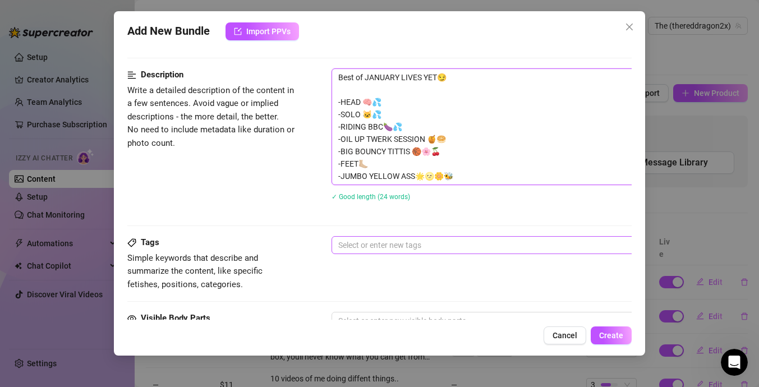
click at [446, 237] on div at bounding box center [522, 245] width 377 height 16
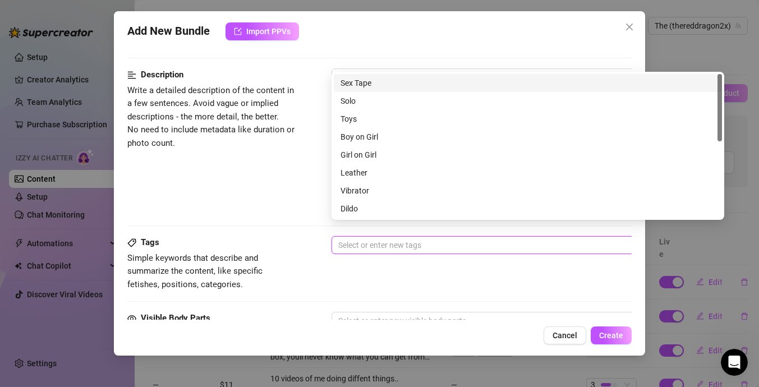
click at [451, 81] on div "Sex Tape" at bounding box center [528, 83] width 375 height 12
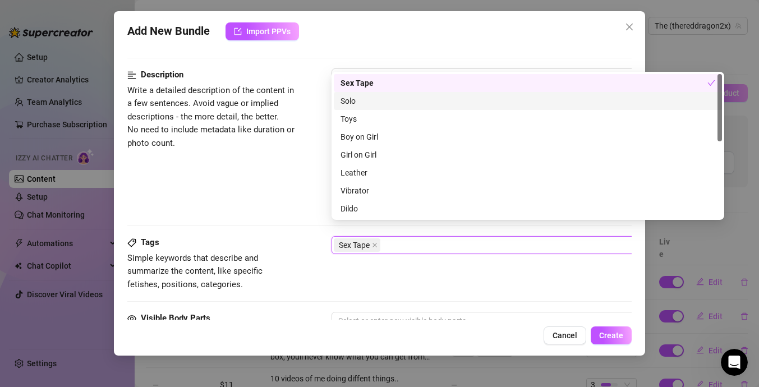
click at [451, 100] on div "Solo" at bounding box center [528, 101] width 375 height 12
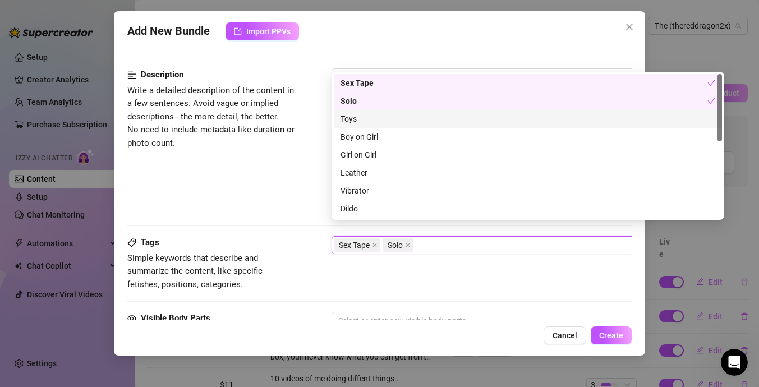
click at [445, 118] on div "Toys" at bounding box center [528, 119] width 375 height 12
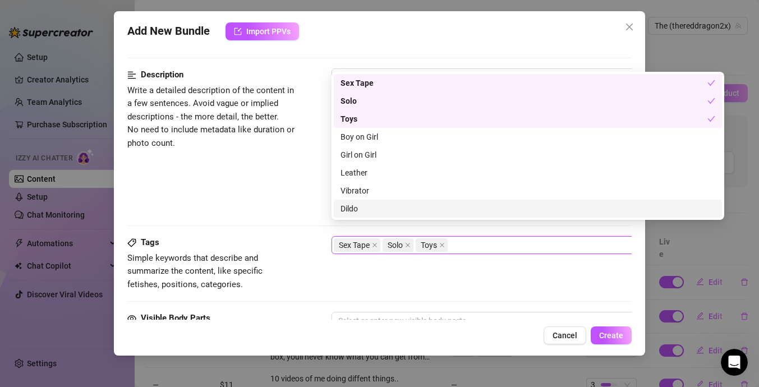
click at [439, 269] on div "Tags Simple keywords that describe and summarize the content, like specific fet…" at bounding box center [379, 263] width 505 height 55
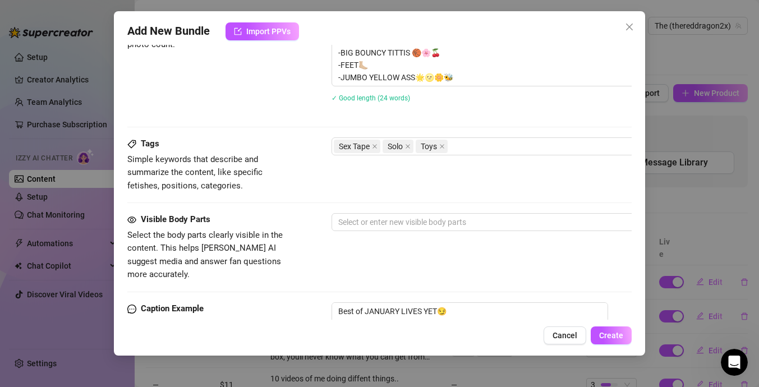
scroll to position [688, 0]
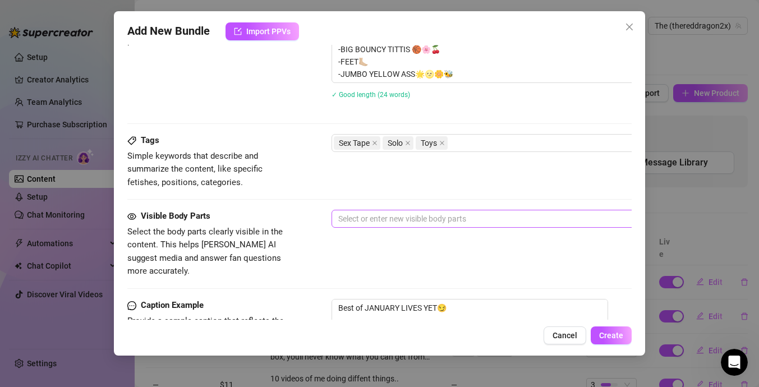
click at [479, 211] on div at bounding box center [522, 219] width 377 height 16
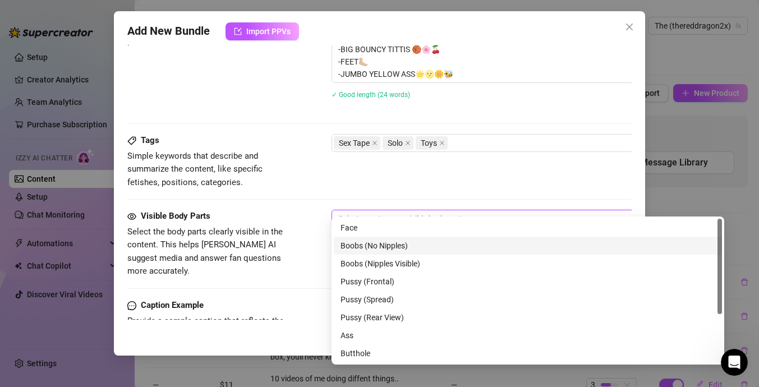
click at [444, 246] on div "Boobs (No Nipples)" at bounding box center [528, 246] width 375 height 12
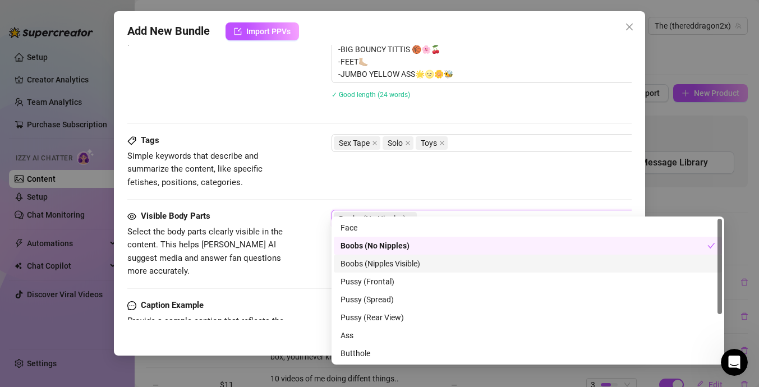
click at [444, 258] on div "Boobs (Nipples Visible)" at bounding box center [528, 264] width 375 height 12
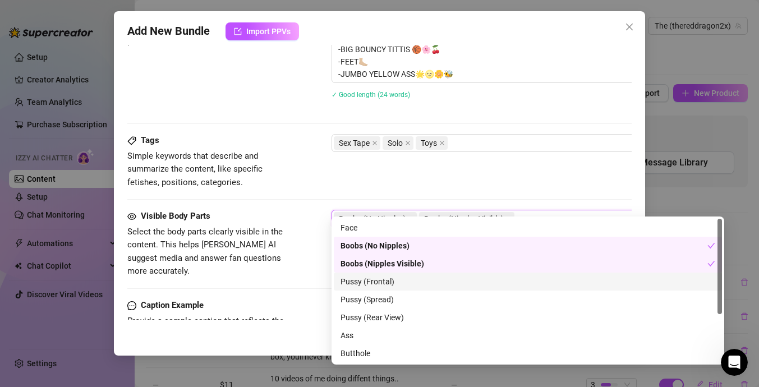
click at [433, 286] on div "Pussy (Frontal)" at bounding box center [528, 282] width 375 height 12
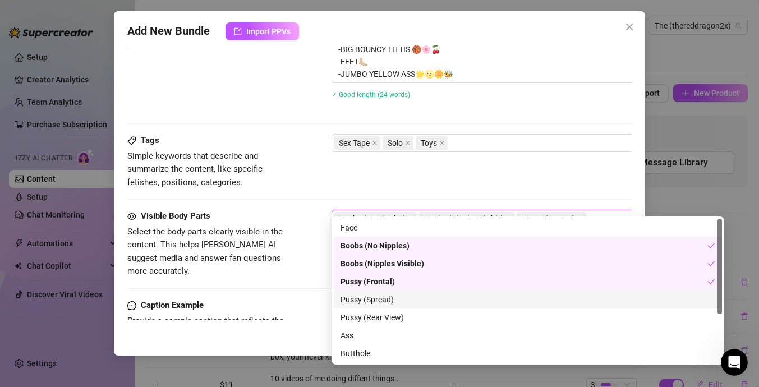
click at [429, 307] on div "Pussy (Spread)" at bounding box center [528, 300] width 388 height 18
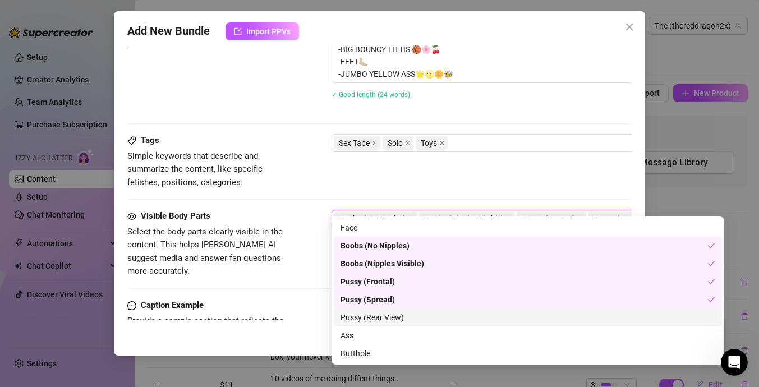
click at [428, 319] on div "Pussy (Rear View)" at bounding box center [528, 317] width 375 height 12
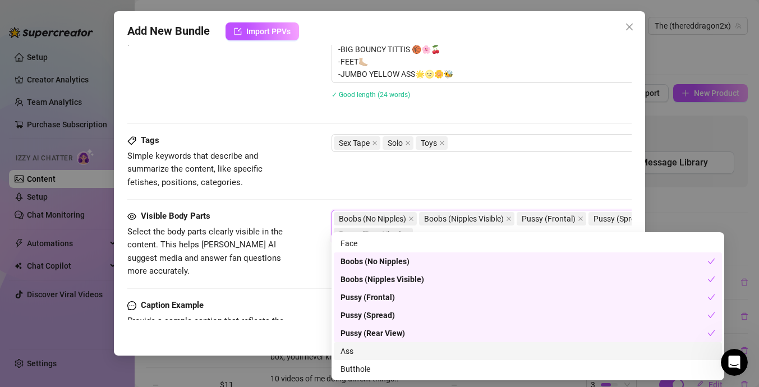
click at [416, 351] on div "Ass" at bounding box center [528, 351] width 375 height 12
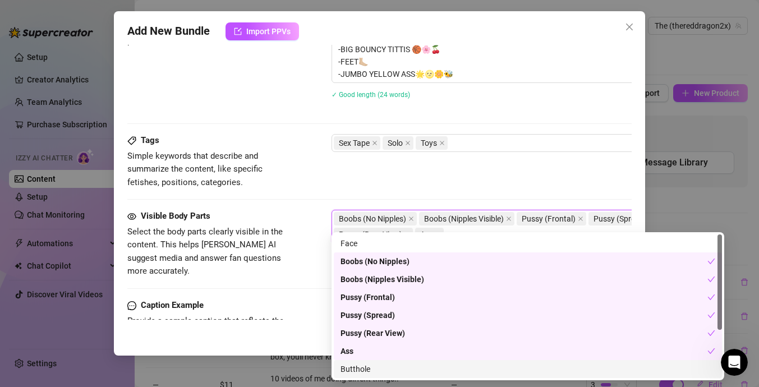
click at [410, 373] on div "Butthole" at bounding box center [528, 369] width 375 height 12
click at [503, 182] on div "Tags Simple keywords that describe and summarize the content, like specific fet…" at bounding box center [379, 172] width 505 height 76
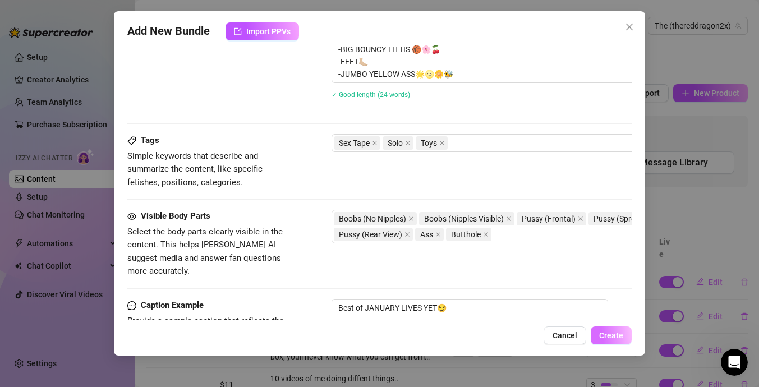
click at [618, 340] on span "Create" at bounding box center [611, 335] width 24 height 9
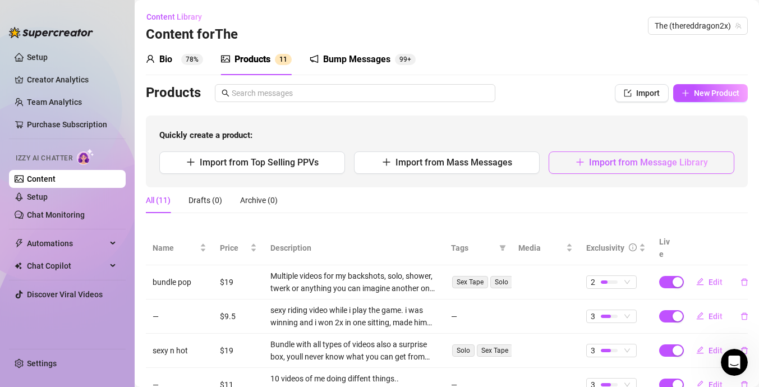
click at [636, 165] on span "Import from Message Library" at bounding box center [648, 162] width 119 height 11
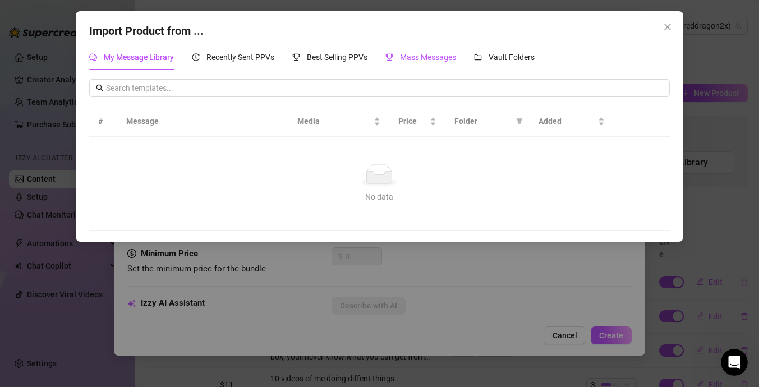
click at [419, 57] on span "Mass Messages" at bounding box center [428, 57] width 56 height 9
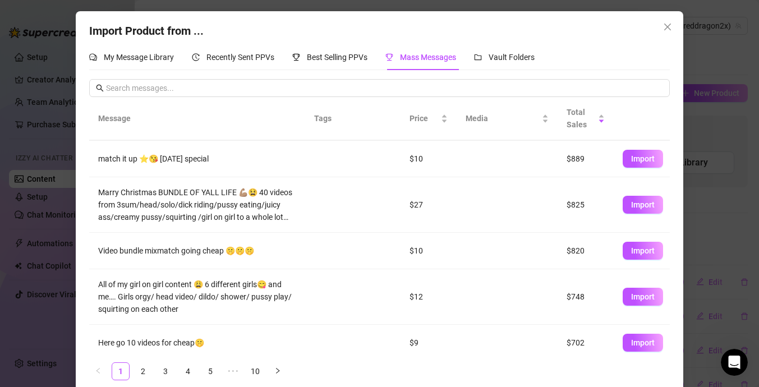
scroll to position [228, 0]
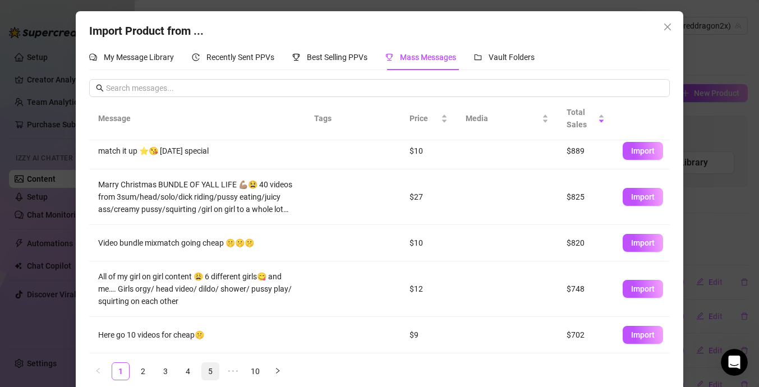
click at [217, 366] on link "5" at bounding box center [210, 371] width 17 height 17
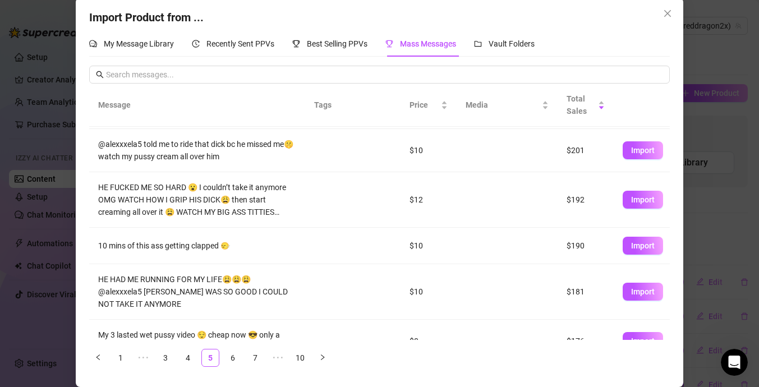
scroll to position [175, 0]
click at [643, 204] on span "Import" at bounding box center [643, 200] width 24 height 9
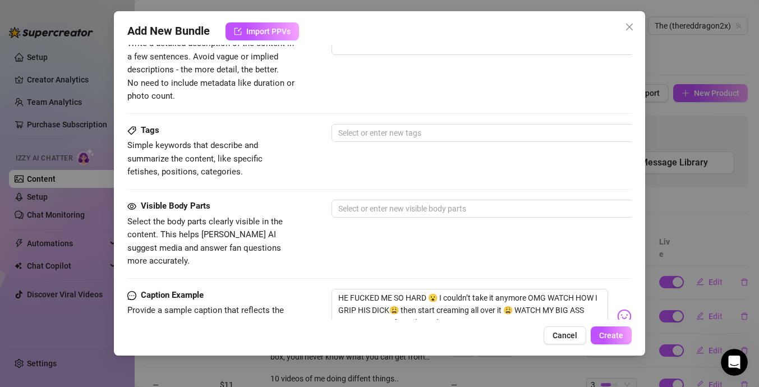
scroll to position [487, 0]
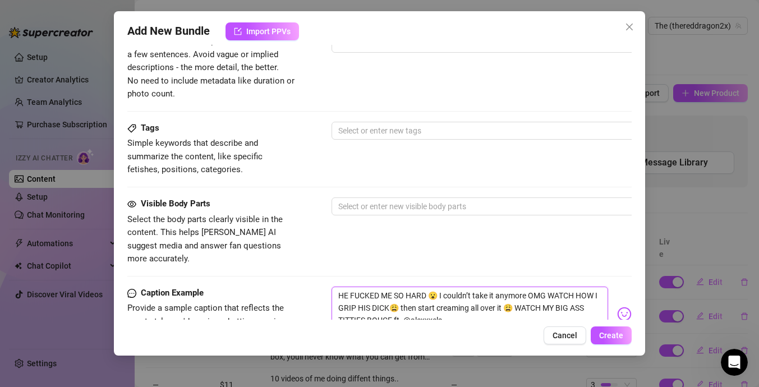
drag, startPoint x: 340, startPoint y: 279, endPoint x: 397, endPoint y: 297, distance: 60.4
click at [397, 297] on textarea "HE FUCKED ME SO HARD 😮 I couldn’t take it anymore OMG WATCH HOW I GRIP HIS DICK…" at bounding box center [470, 309] width 277 height 45
click at [568, 337] on span "Cancel" at bounding box center [565, 335] width 25 height 9
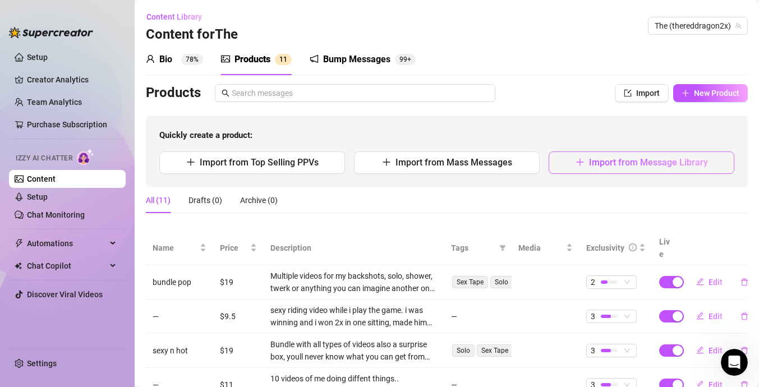
click at [593, 159] on span "Import from Message Library" at bounding box center [648, 162] width 119 height 11
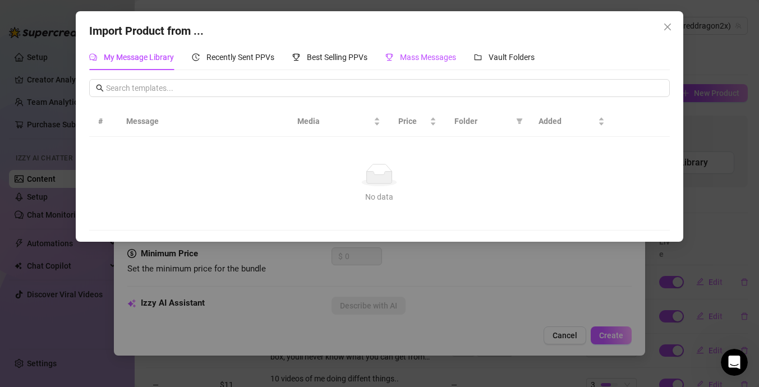
click at [410, 59] on span "Mass Messages" at bounding box center [428, 57] width 56 height 9
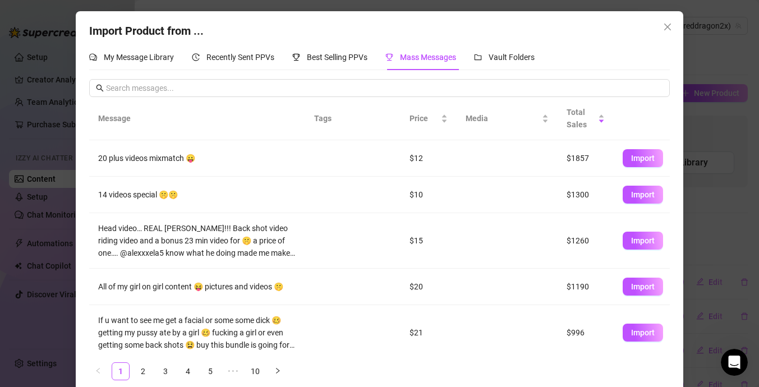
scroll to position [228, 0]
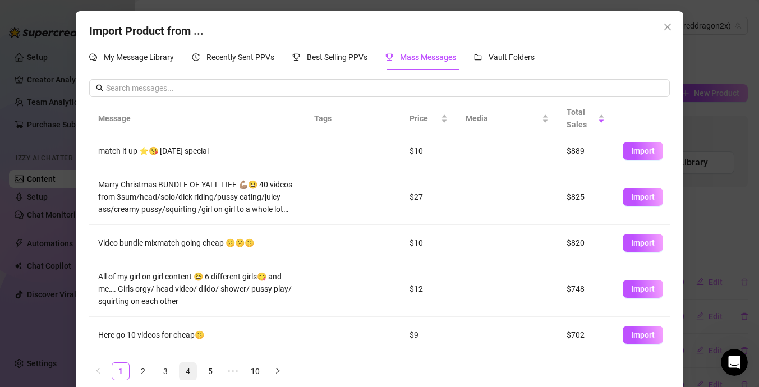
click at [191, 370] on link "4" at bounding box center [188, 371] width 17 height 17
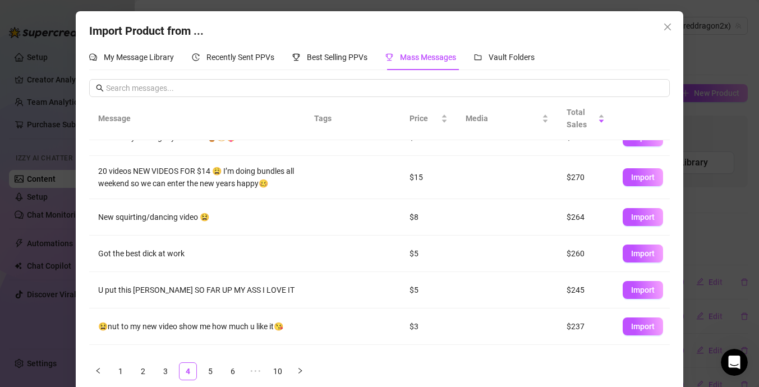
scroll to position [222, 0]
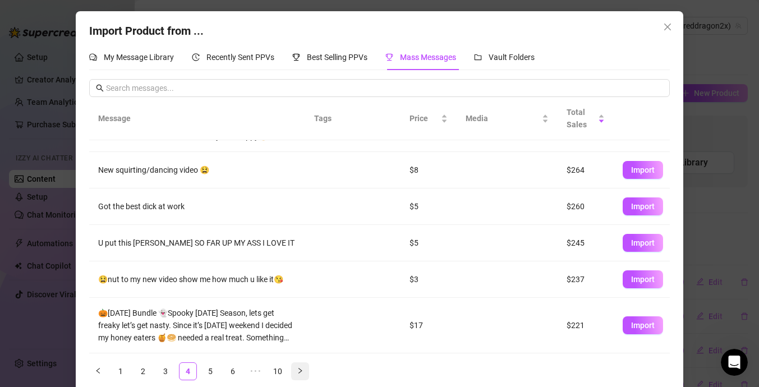
click at [295, 369] on button "button" at bounding box center [300, 372] width 18 height 18
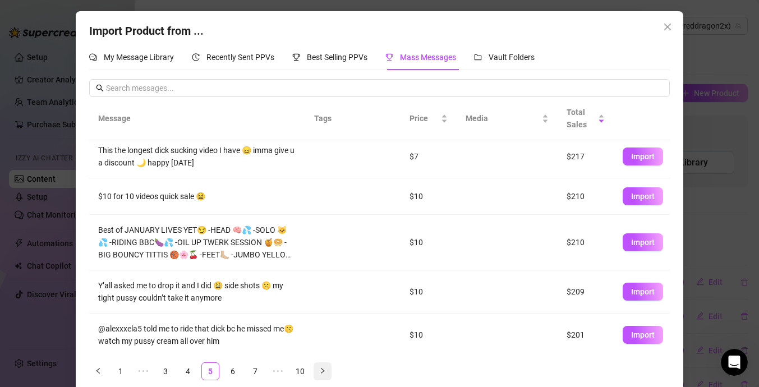
scroll to position [0, 0]
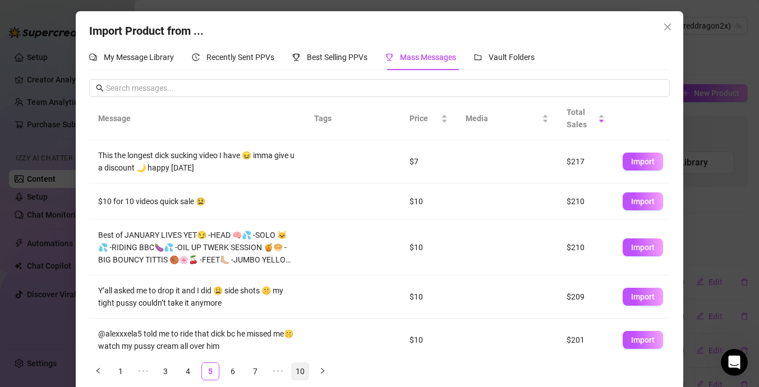
click at [295, 369] on link "10" at bounding box center [300, 371] width 17 height 17
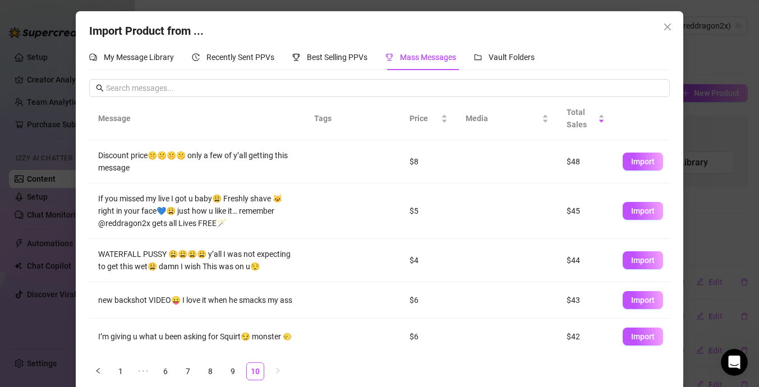
click at [297, 370] on ul "1 ••• 6 7 8 9 10" at bounding box center [379, 372] width 580 height 18
click at [213, 372] on link "8" at bounding box center [210, 371] width 17 height 17
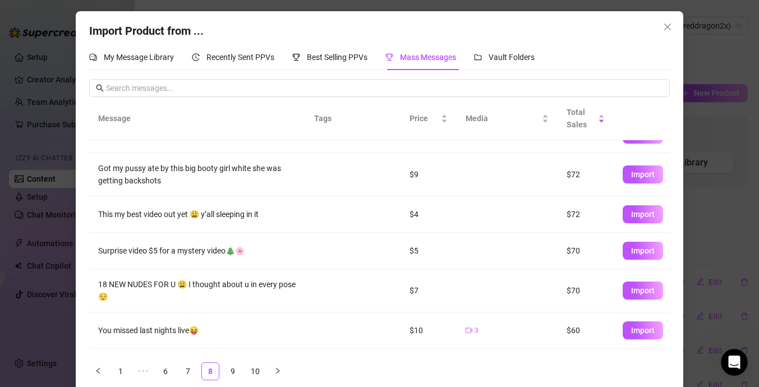
scroll to position [210, 0]
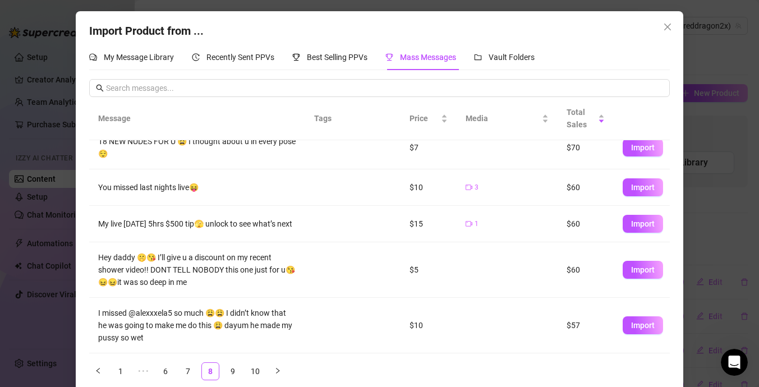
click at [178, 367] on ul "1 ••• 6 7 8 9 10" at bounding box center [379, 372] width 580 height 18
click at [186, 369] on link "7" at bounding box center [188, 371] width 17 height 17
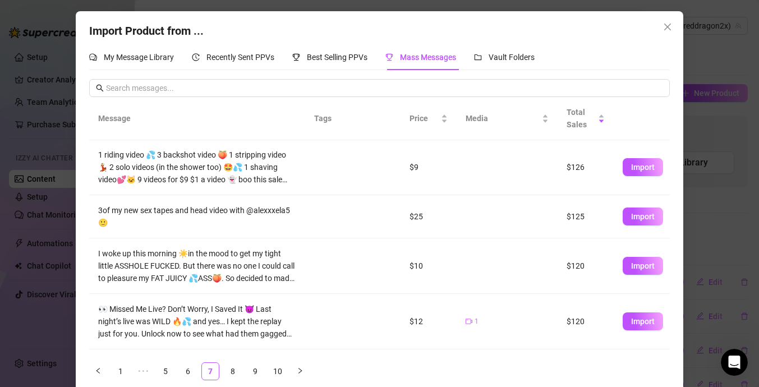
scroll to position [0, 0]
click at [647, 171] on span "Import" at bounding box center [643, 167] width 24 height 9
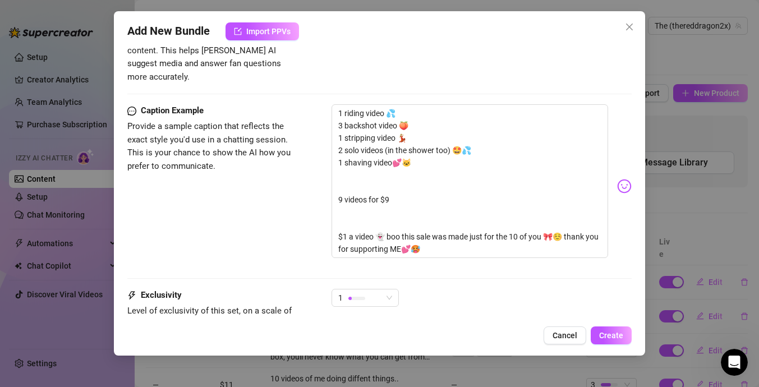
scroll to position [794, 0]
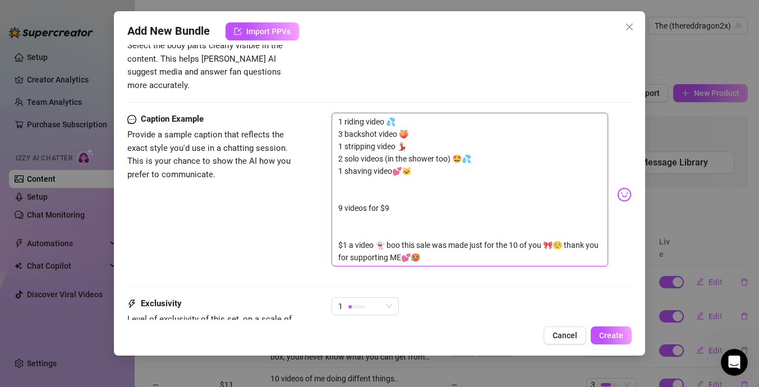
drag, startPoint x: 338, startPoint y: 94, endPoint x: 414, endPoint y: 208, distance: 136.8
click at [414, 208] on textarea "1 riding video 💦 3 backshot video 🍑 1 stripping video 💃🏼 2 solo videos (in the …" at bounding box center [470, 190] width 277 height 154
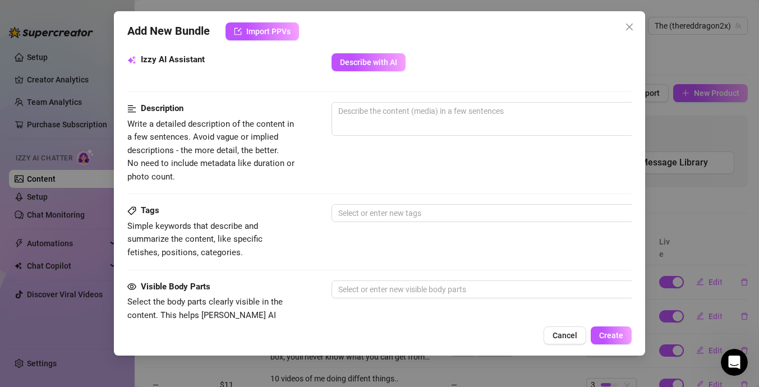
scroll to position [507, 0]
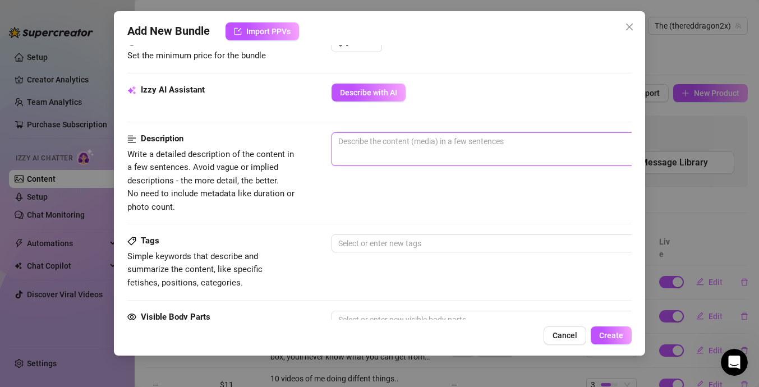
click at [451, 134] on textarea at bounding box center [528, 141] width 392 height 17
paste textarea "1 riding video 💦 3 backshot video 🍑 1 stripping video 💃🏼 2 solo videos (in the …"
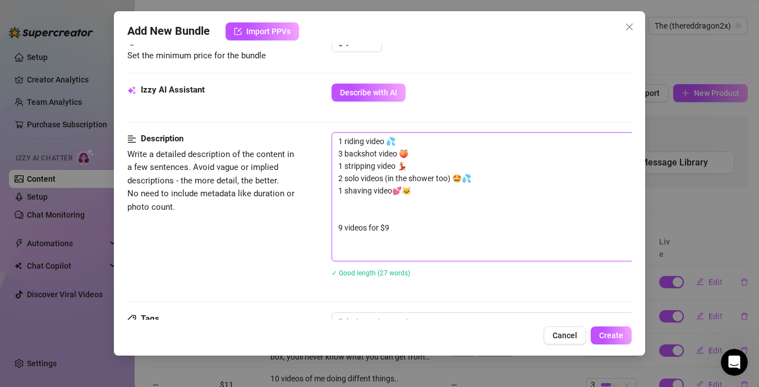
scroll to position [0, 0]
click at [620, 341] on button "Create" at bounding box center [611, 336] width 41 height 18
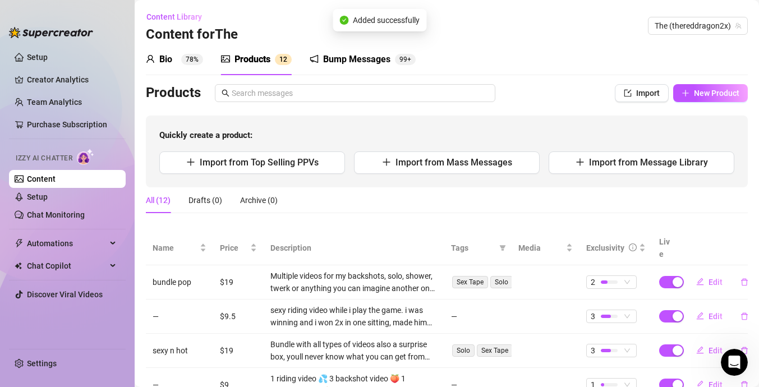
click at [355, 66] on div "Bump Messages" at bounding box center [356, 59] width 67 height 13
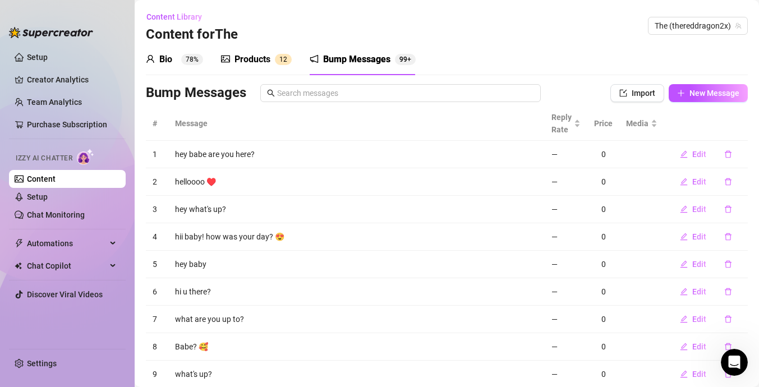
click at [375, 72] on div "Bump Messages 99+" at bounding box center [363, 59] width 106 height 31
click at [719, 97] on span "New Message" at bounding box center [715, 93] width 50 height 9
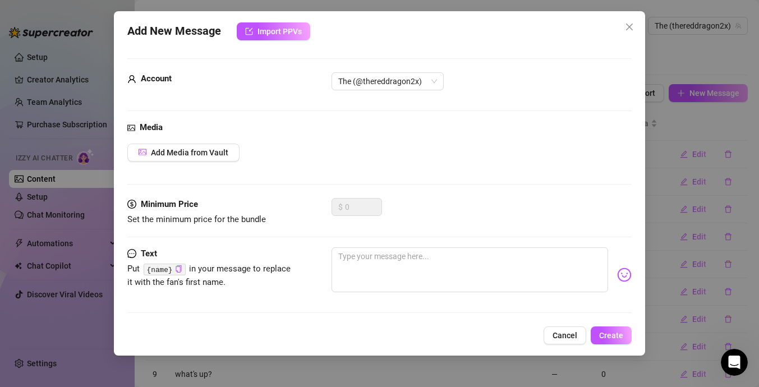
scroll to position [3, 0]
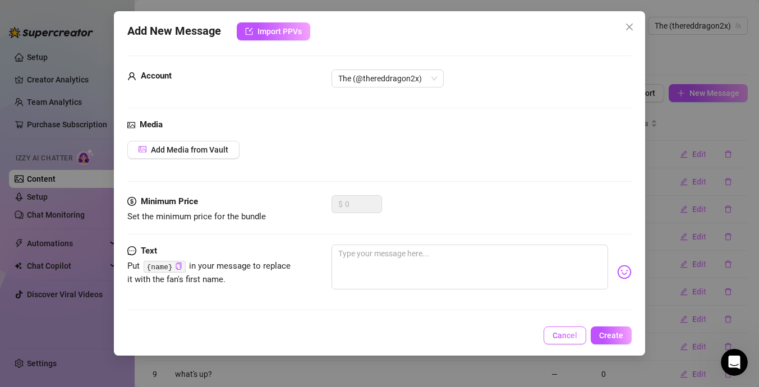
click at [562, 332] on span "Cancel" at bounding box center [565, 335] width 25 height 9
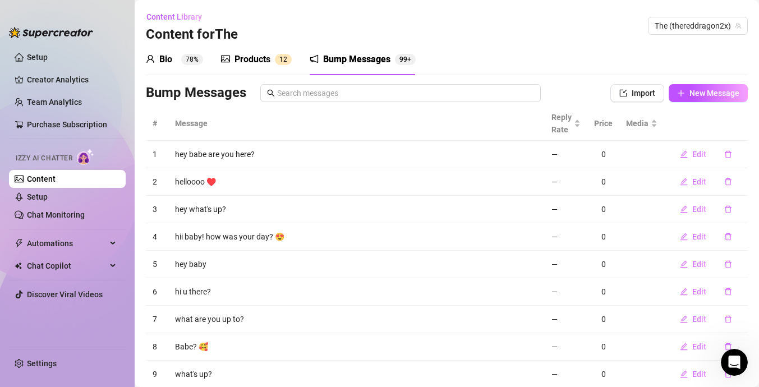
click at [183, 56] on sup "78%" at bounding box center [192, 59] width 22 height 11
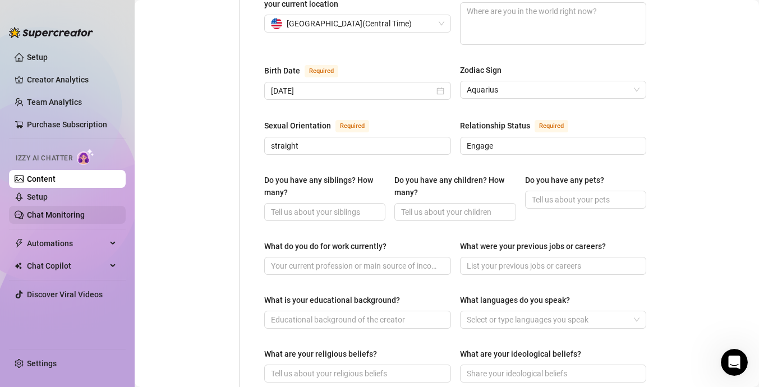
scroll to position [358, 0]
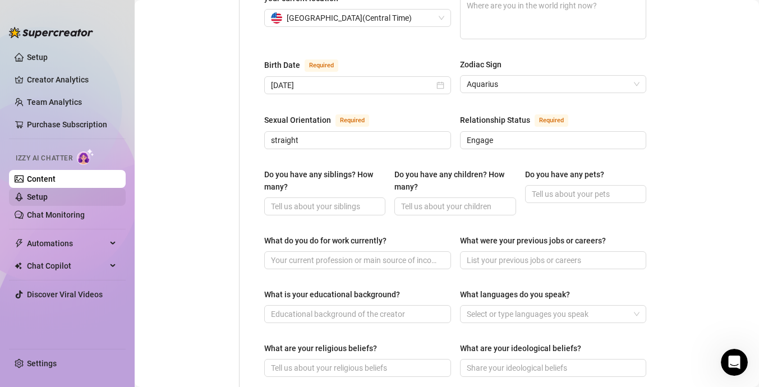
click at [48, 193] on link "Setup" at bounding box center [37, 197] width 21 height 9
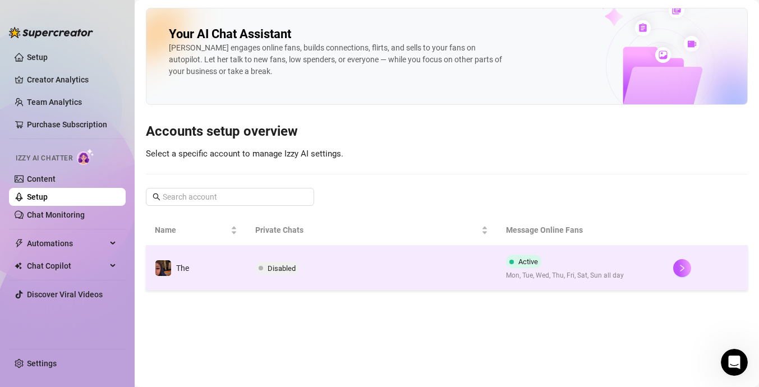
click at [281, 258] on td "Disabled" at bounding box center [371, 268] width 251 height 45
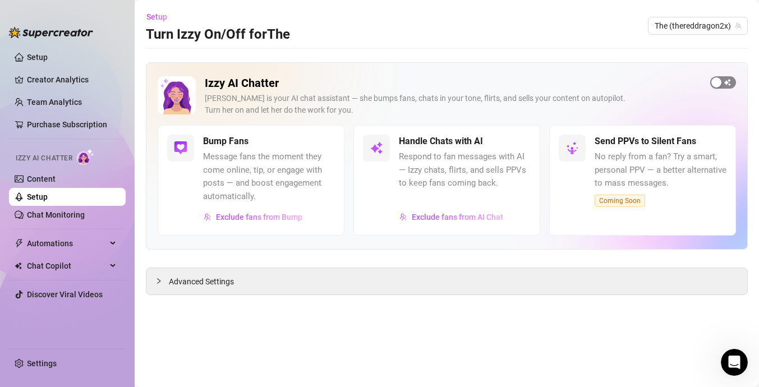
click at [725, 84] on span "button" at bounding box center [724, 82] width 26 height 12
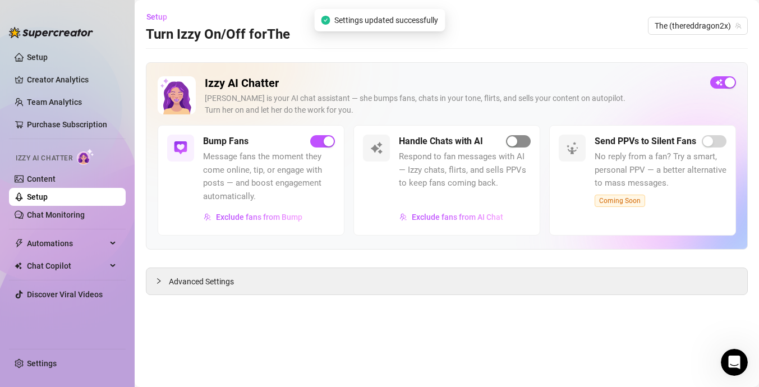
click at [520, 143] on span "button" at bounding box center [518, 141] width 25 height 12
click at [515, 139] on div "button" at bounding box center [512, 141] width 10 height 10
click at [459, 219] on span "Exclude fans from AI Chat" at bounding box center [457, 217] width 91 height 9
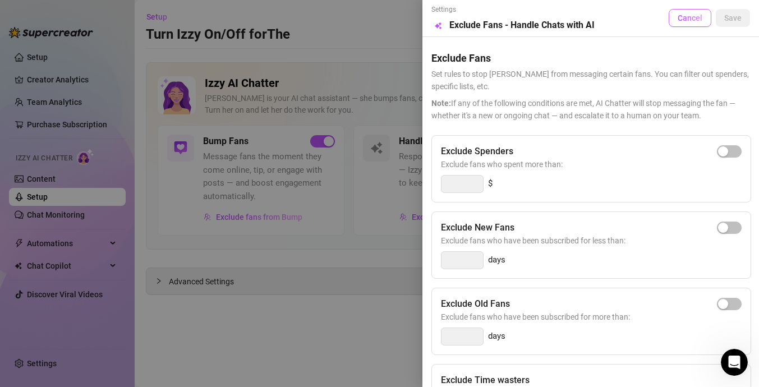
click at [700, 21] on span "Cancel" at bounding box center [690, 17] width 25 height 9
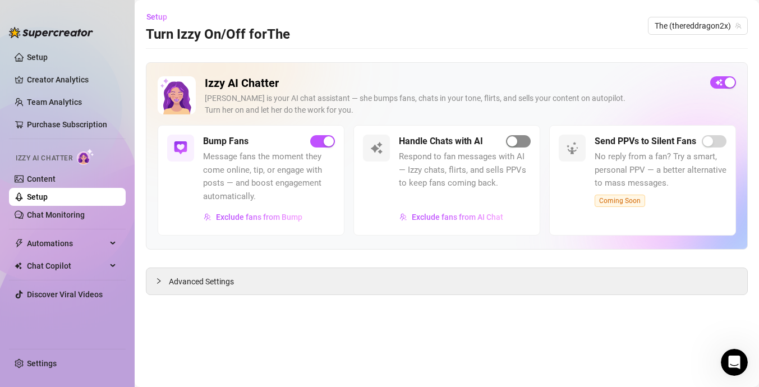
click at [520, 140] on span "button" at bounding box center [518, 141] width 25 height 12
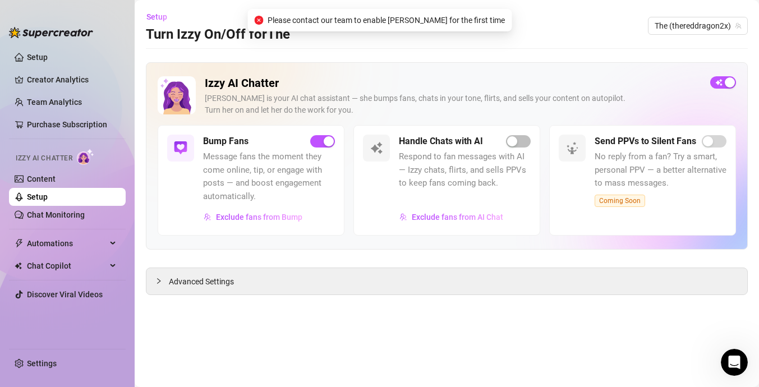
click at [429, 17] on span "Please contact our team to enable [PERSON_NAME] for the first time" at bounding box center [386, 20] width 237 height 12
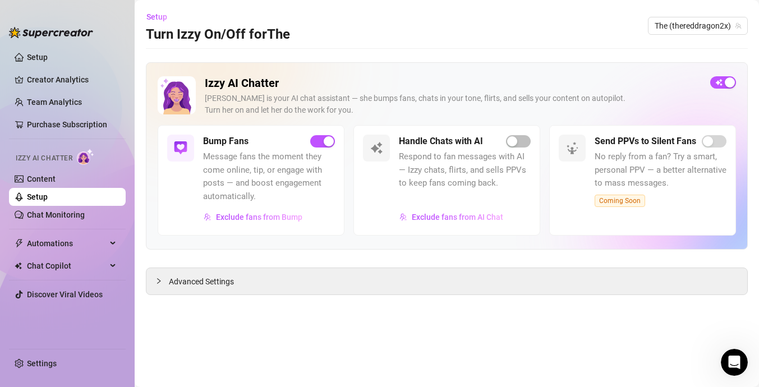
click at [86, 150] on img at bounding box center [85, 157] width 17 height 16
click at [76, 213] on link "Chat Monitoring" at bounding box center [56, 214] width 58 height 9
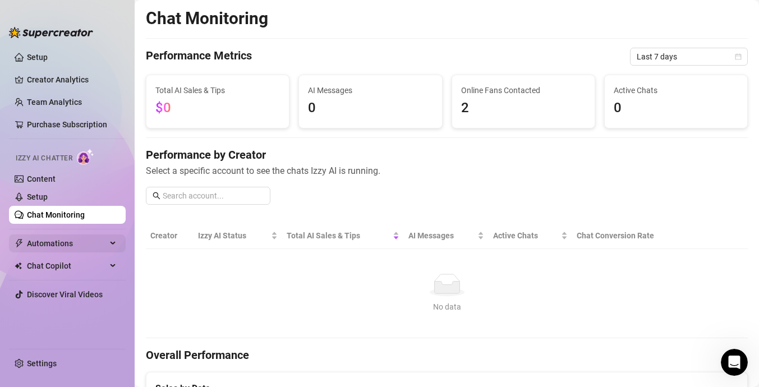
click at [91, 248] on span "Automations" at bounding box center [67, 244] width 80 height 18
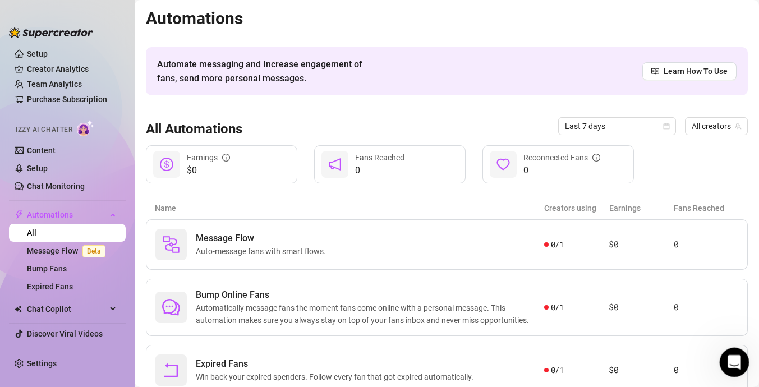
click at [736, 361] on icon "Open Intercom Messenger" at bounding box center [733, 361] width 19 height 19
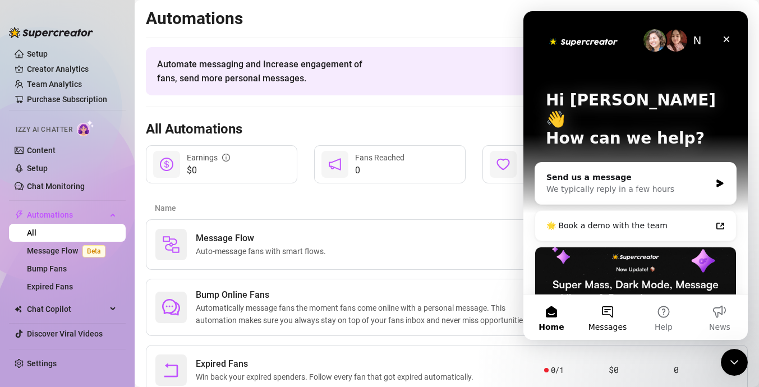
click at [601, 320] on button "Messages" at bounding box center [608, 317] width 56 height 45
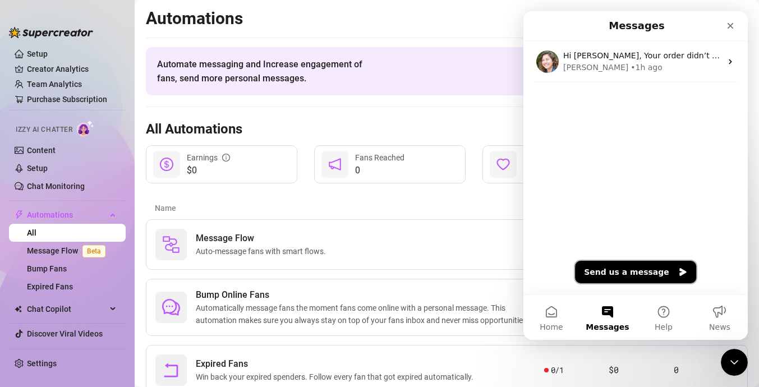
click at [652, 273] on button "Send us a message" at bounding box center [635, 272] width 121 height 22
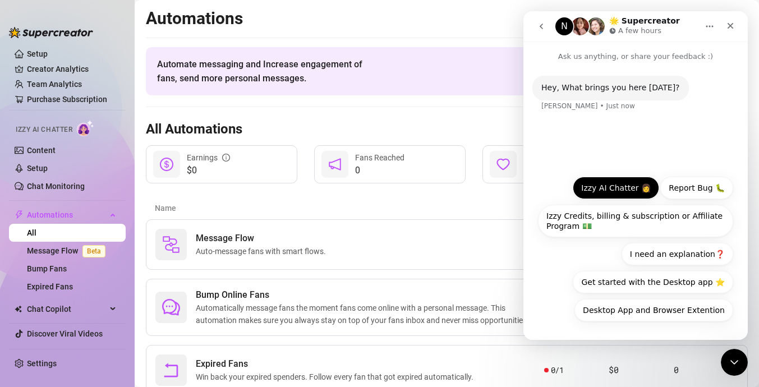
click at [632, 190] on button "Izzy AI Chatter 👩" at bounding box center [616, 188] width 86 height 22
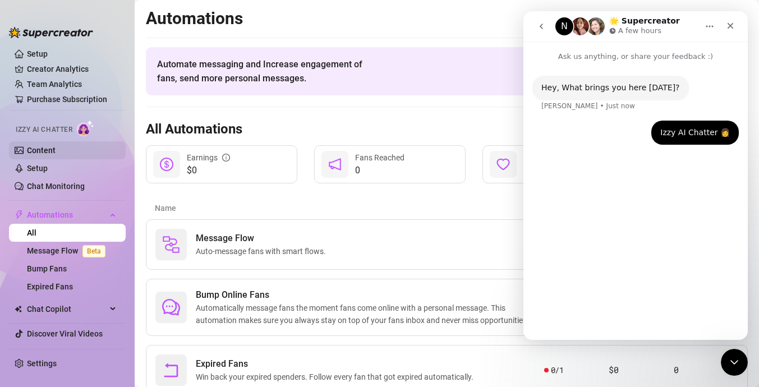
click at [53, 155] on link "Content" at bounding box center [41, 150] width 29 height 9
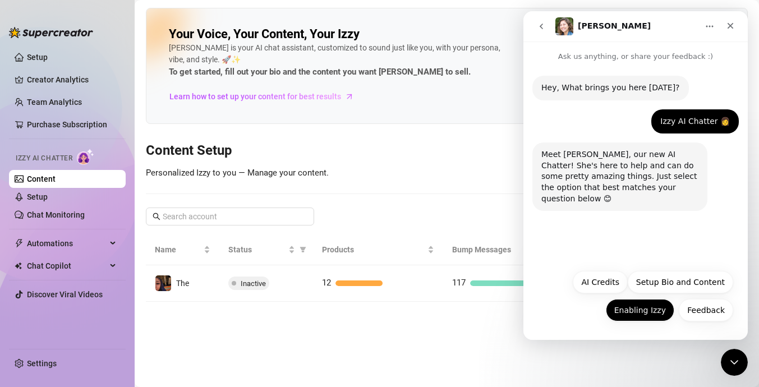
click at [654, 306] on button "Enabling Izzy" at bounding box center [640, 310] width 68 height 22
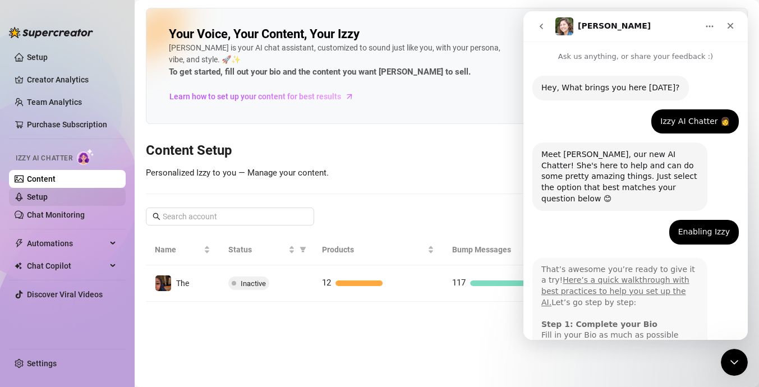
click at [48, 194] on link "Setup" at bounding box center [37, 197] width 21 height 9
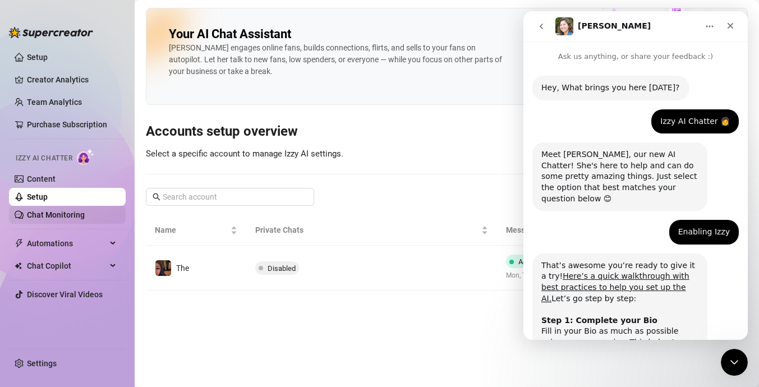
click at [83, 217] on link "Chat Monitoring" at bounding box center [56, 214] width 58 height 9
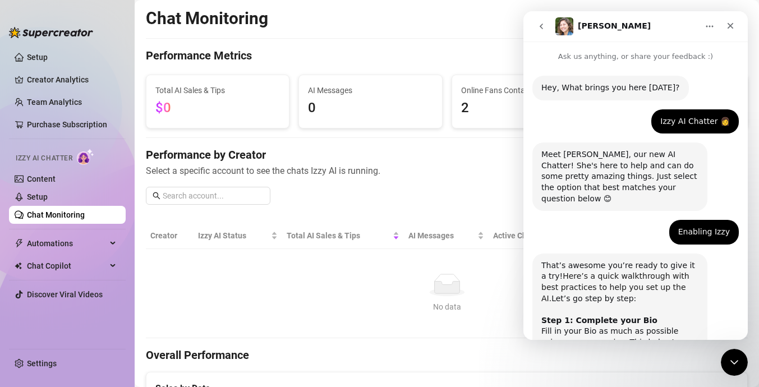
scroll to position [77, 0]
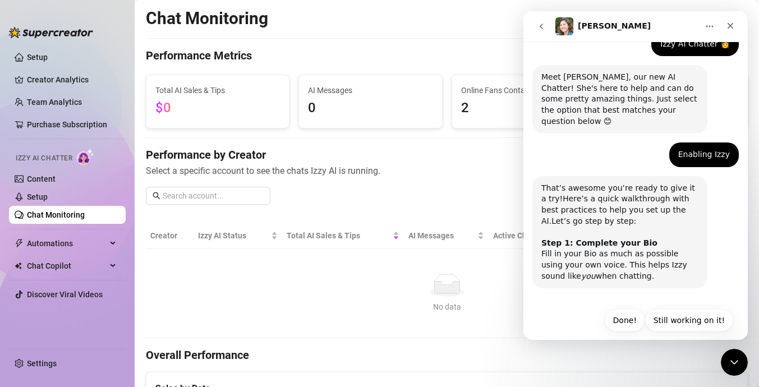
click at [590, 195] on link "Here’s a quick walkthrough with best practices to help you set up the AI." at bounding box center [616, 209] width 148 height 31
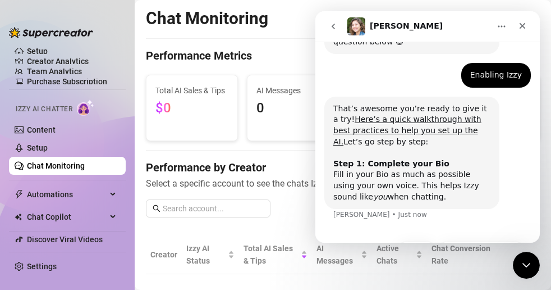
scroll to position [186, 0]
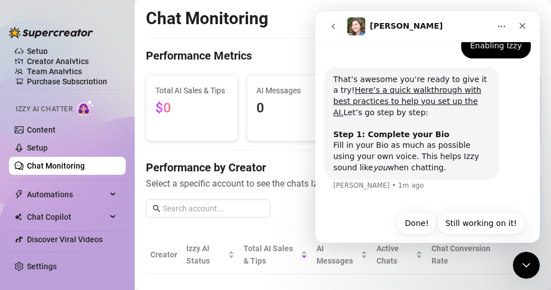
click at [66, 113] on span "Izzy AI Chatter" at bounding box center [44, 109] width 57 height 11
click at [77, 111] on div "Izzy AI Chatter" at bounding box center [66, 107] width 101 height 16
click at [52, 125] on link "Content" at bounding box center [41, 129] width 29 height 9
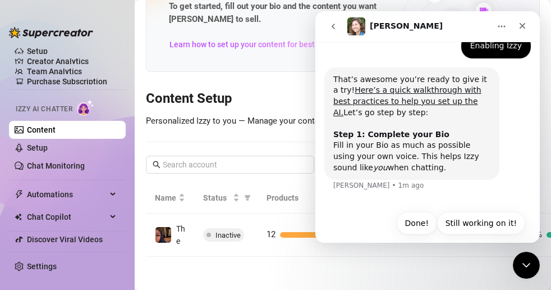
scroll to position [78, 0]
click at [522, 25] on icon "Close" at bounding box center [522, 25] width 9 height 9
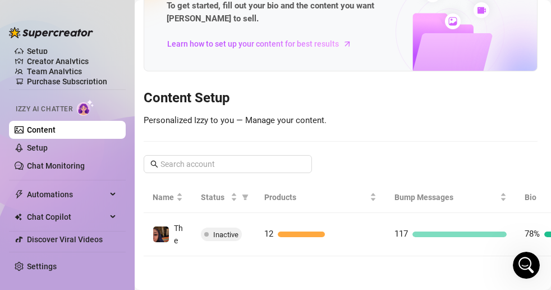
scroll to position [78, 1]
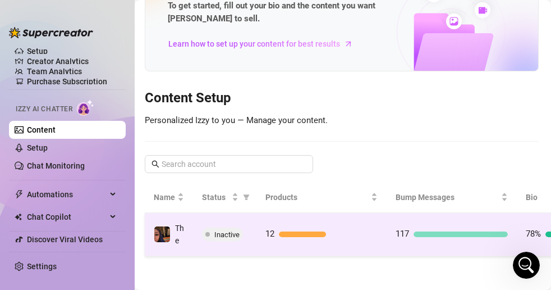
click at [416, 218] on td "117" at bounding box center [452, 234] width 130 height 43
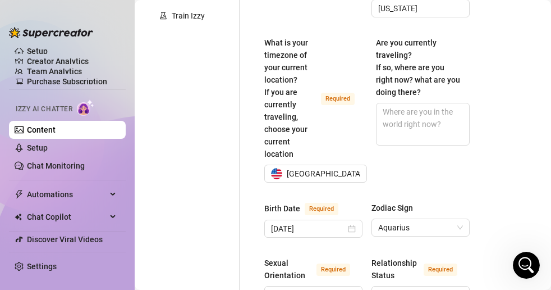
scroll to position [315, 0]
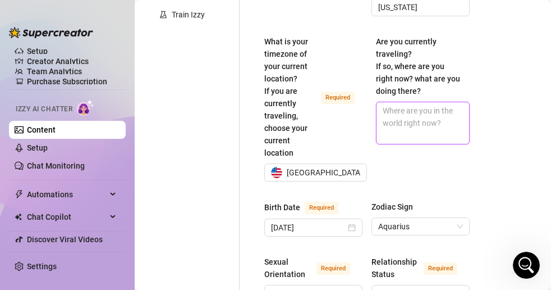
click at [438, 102] on textarea "Are you currently traveling? If so, where are you right now? what are you doing…" at bounding box center [423, 123] width 93 height 42
type textarea "u"
type textarea "us"
type textarea "usa"
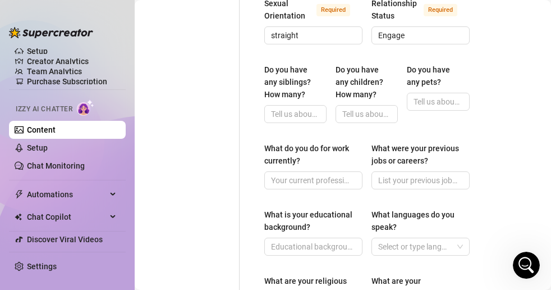
scroll to position [575, 0]
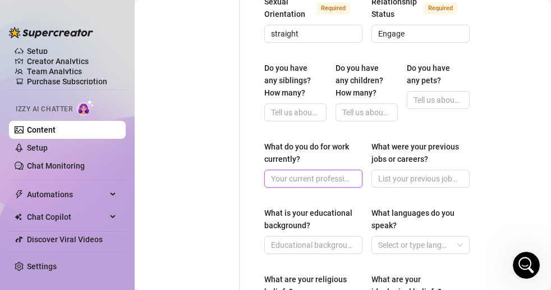
click at [330, 172] on input "What do you do for work currently?" at bounding box center [312, 178] width 83 height 12
type input "of"
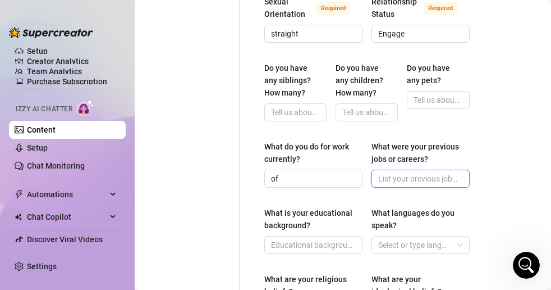
click at [417, 172] on input "What were your previous jobs or careers?" at bounding box center [419, 178] width 83 height 12
type input "no jobs"
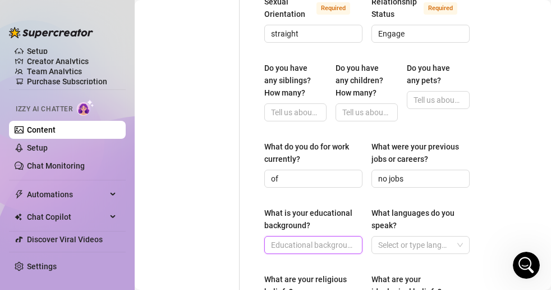
click at [341, 239] on input "What is your educational background?" at bounding box center [312, 245] width 83 height 12
click at [418, 237] on div at bounding box center [415, 245] width 82 height 16
type input "n/a"
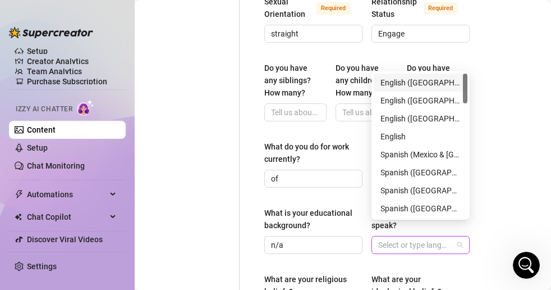
click at [432, 84] on div "English (US)" at bounding box center [421, 82] width 80 height 12
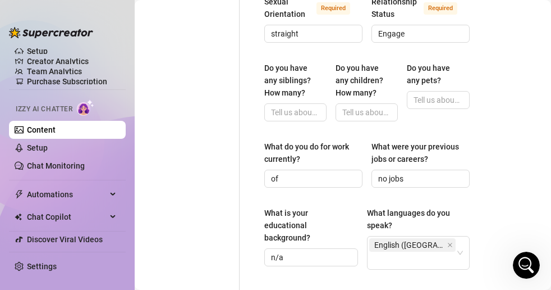
click at [497, 235] on div "Bio Import Bio from other creator Personal Info Chatting Lifestyle Physique Con…" at bounding box center [343, 122] width 394 height 1227
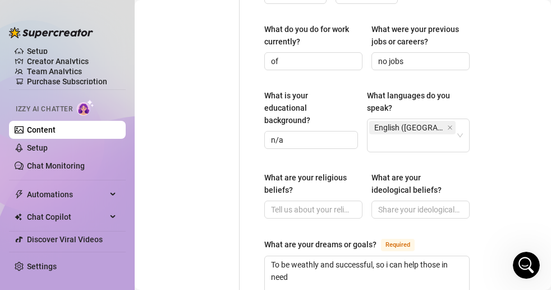
scroll to position [698, 0]
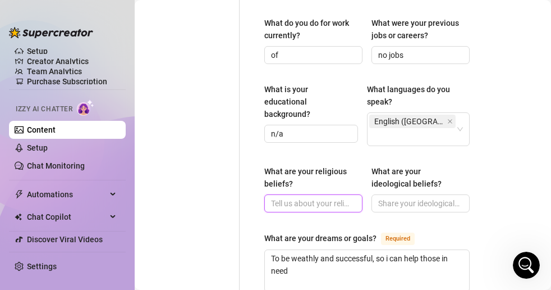
click at [327, 197] on input "What are your religious beliefs?" at bounding box center [312, 203] width 83 height 12
type input "Christian"
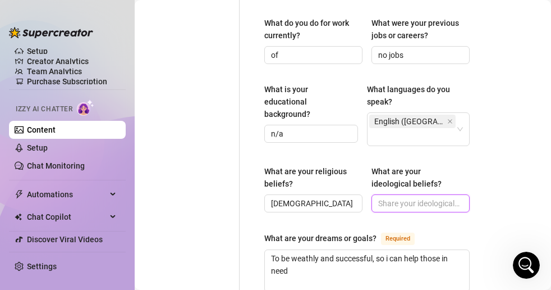
click at [404, 197] on input "What are your ideological beliefs?" at bounding box center [419, 203] width 83 height 12
type input "na"
click at [451, 231] on div "What are your dreams or goals? Required" at bounding box center [366, 240] width 205 height 18
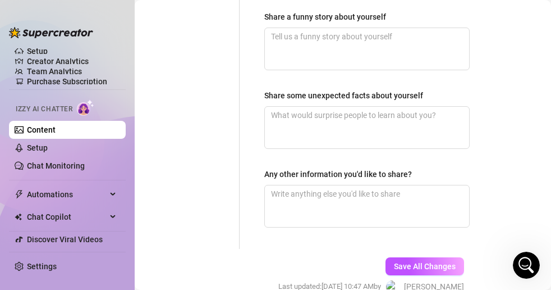
scroll to position [1025, 0]
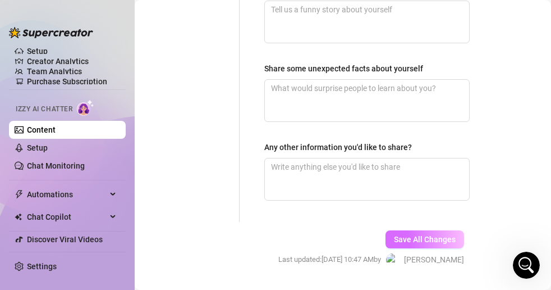
click at [437, 235] on span "Save All Changes" at bounding box center [425, 239] width 62 height 9
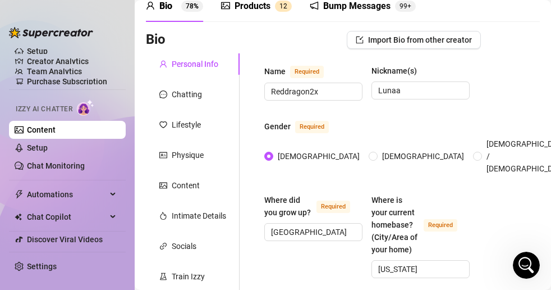
scroll to position [0, 0]
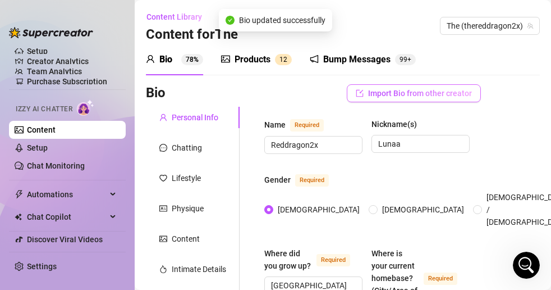
type input "Christian"
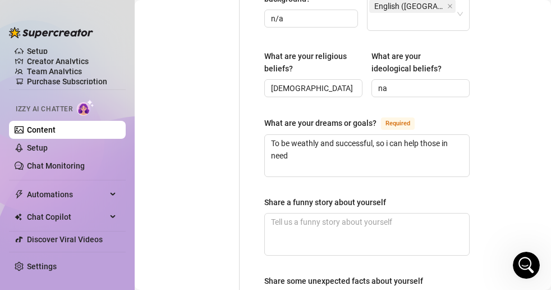
scroll to position [842, 0]
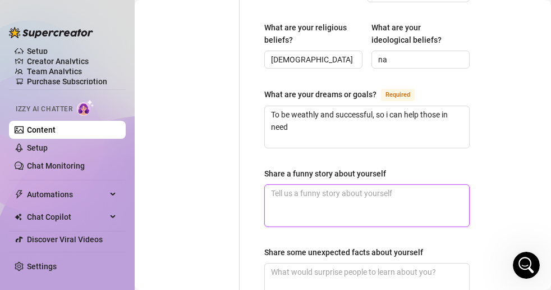
click at [389, 185] on textarea "Share a funny story about yourself" at bounding box center [367, 206] width 204 height 42
type textarea "i"
type textarea "I"
type textarea "I a"
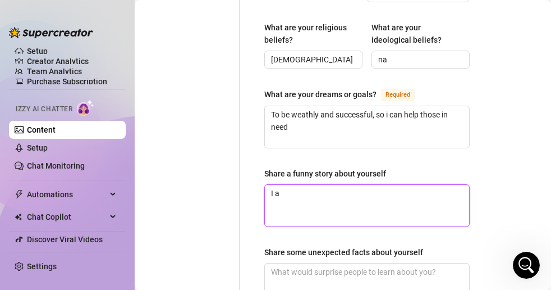
type textarea "I am"
type textarea "I am v"
type textarea "I am ve"
type textarea "I am ver"
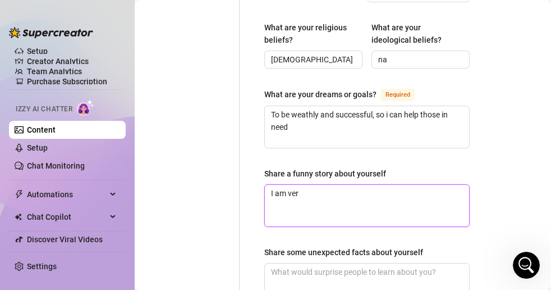
type textarea "I am very"
type textarea "I am very g"
type textarea "I am very ga"
type textarea "I am very gas"
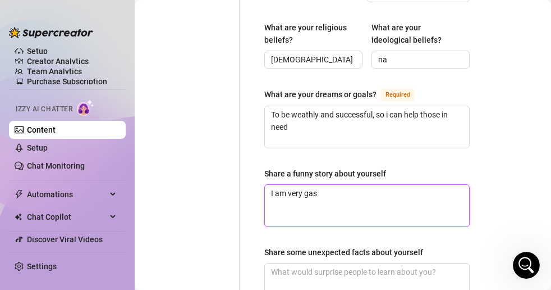
type textarea "I am very gass"
type textarea "I am very gassy"
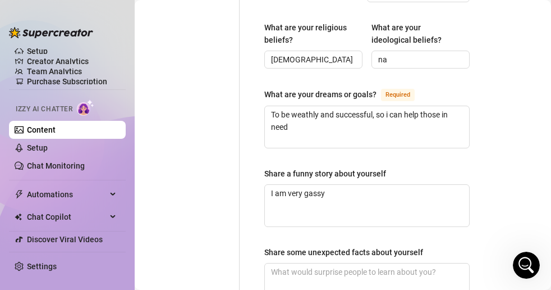
click at [370, 246] on div "Share some unexpected facts about yourself" at bounding box center [343, 252] width 159 height 12
click at [370, 263] on textarea "Share some unexpected facts about yourself" at bounding box center [367, 284] width 204 height 42
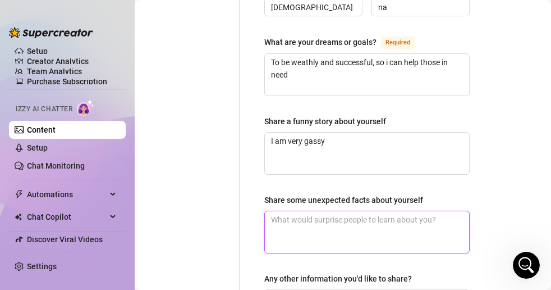
scroll to position [895, 0]
type textarea "I"
type textarea "I l"
type textarea "I lo"
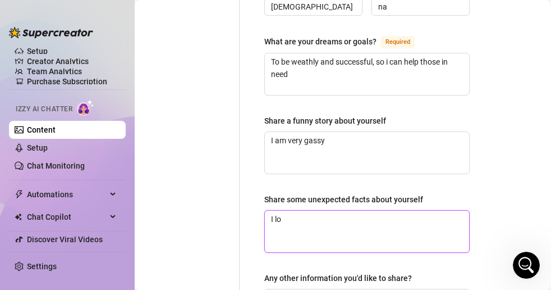
type textarea "I lov"
type textarea "I love"
type textarea "I love a"
type textarea "I love an"
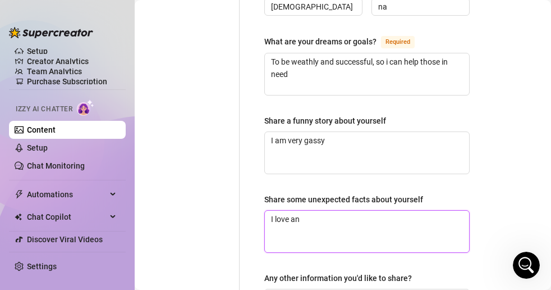
type textarea "I love ani"
type textarea "I love anim"
type textarea "I love animi"
type textarea "I love animie"
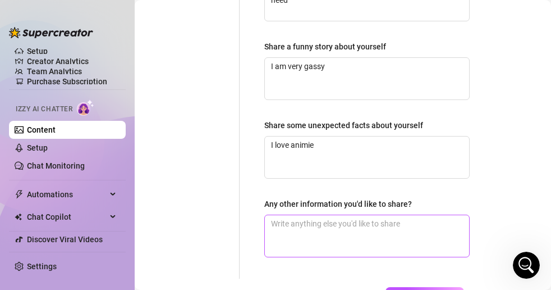
scroll to position [1025, 0]
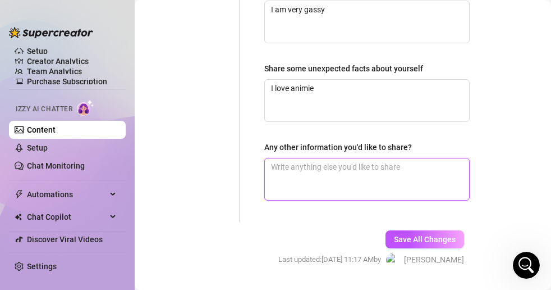
click at [419, 158] on textarea "Any other information you'd like to share?" at bounding box center [367, 179] width 204 height 42
type textarea "n"
type textarea "no"
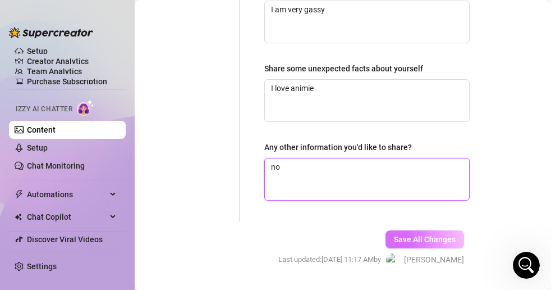
type textarea "no"
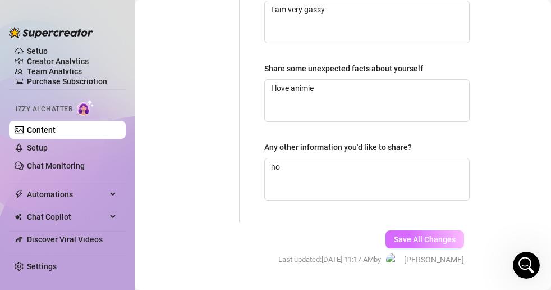
click at [426, 235] on span "Save All Changes" at bounding box center [425, 239] width 62 height 9
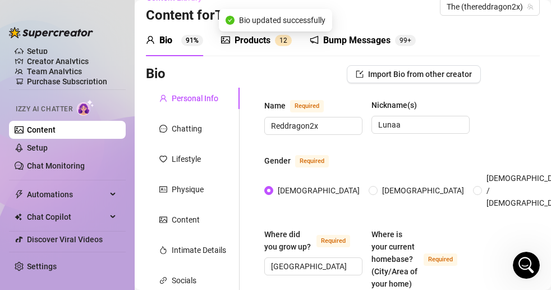
scroll to position [0, 0]
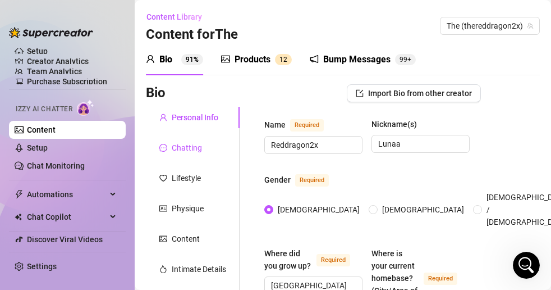
click at [200, 150] on div "Chatting" at bounding box center [187, 147] width 30 height 12
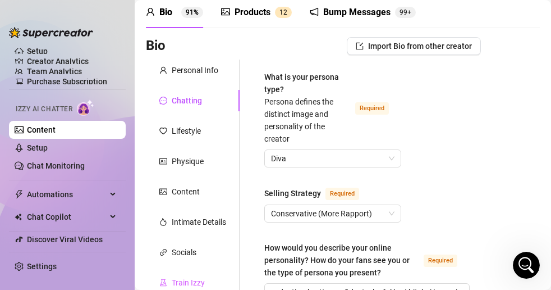
scroll to position [45, 0]
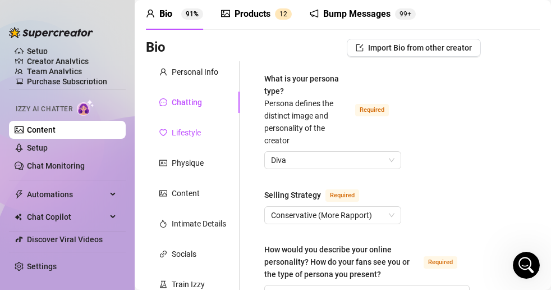
click at [194, 130] on div "Lifestyle" at bounding box center [186, 132] width 29 height 12
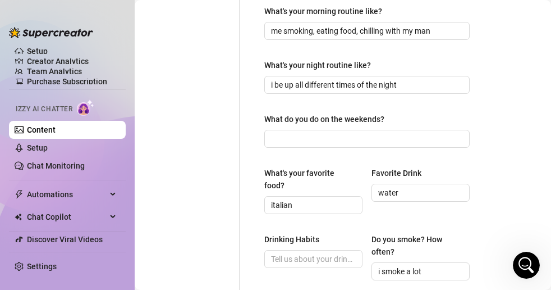
scroll to position [416, 0]
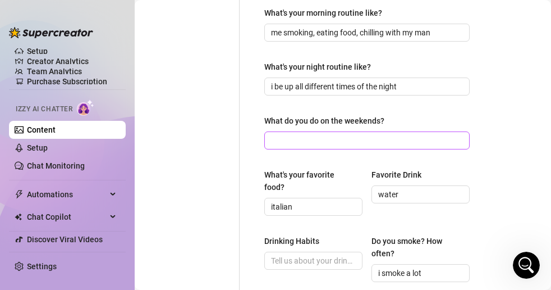
click at [308, 149] on span at bounding box center [366, 140] width 205 height 18
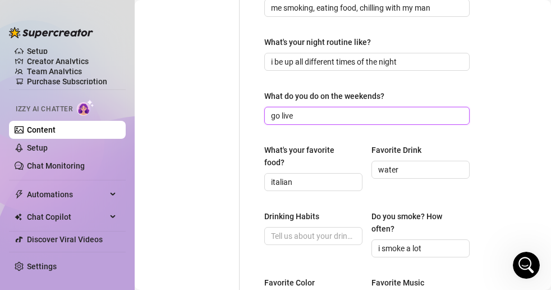
scroll to position [455, 0]
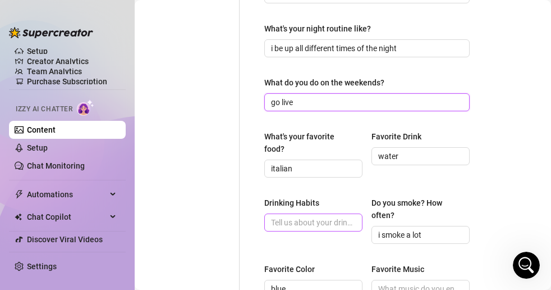
type input "go live"
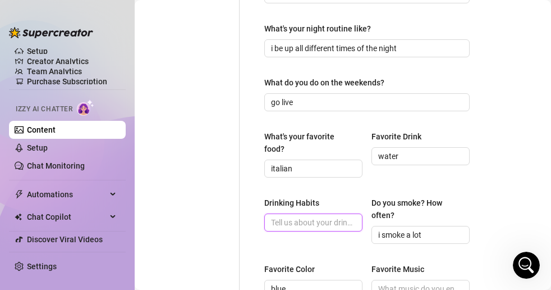
click at [338, 219] on input "Drinking Habits" at bounding box center [312, 222] width 83 height 12
type input "i"
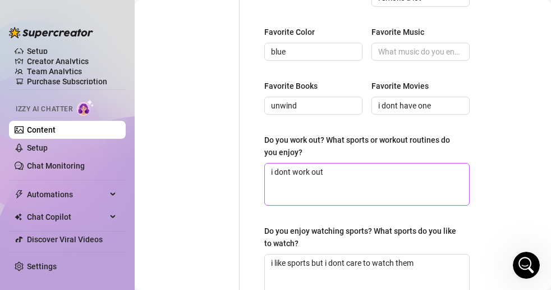
scroll to position [667, 0]
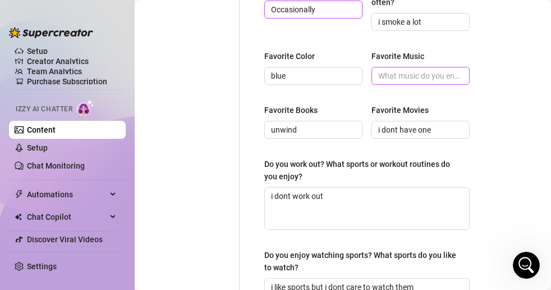
type input "Occasionally"
click at [433, 77] on input "Favorite Music" at bounding box center [419, 76] width 83 height 12
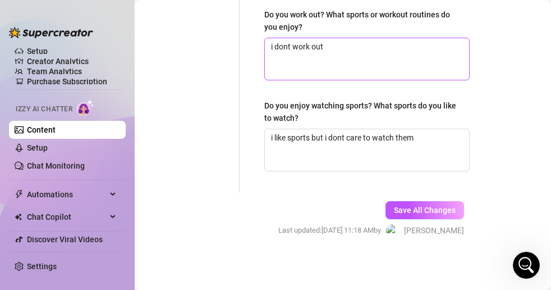
scroll to position [818, 0]
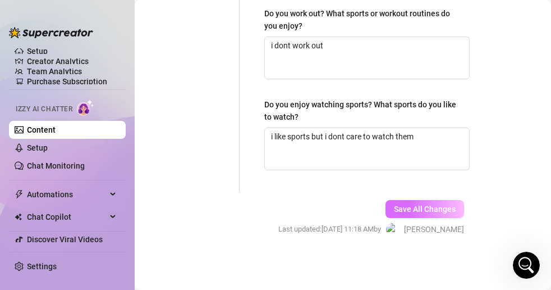
type input "r&b"
click at [404, 206] on span "Save All Changes" at bounding box center [425, 208] width 62 height 9
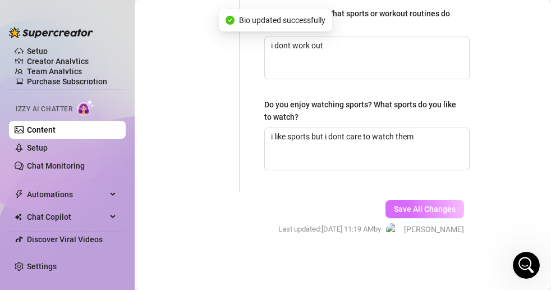
type input "Occasionally"
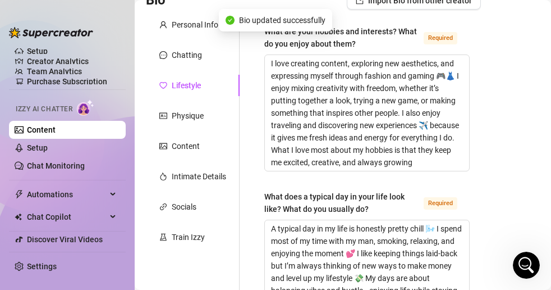
scroll to position [0, 0]
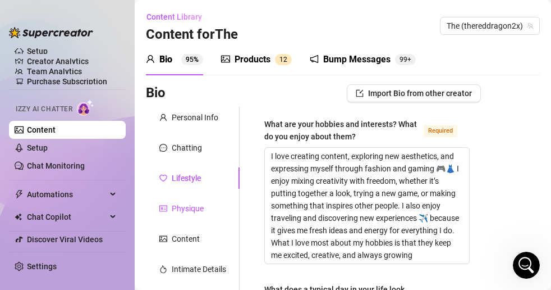
click at [194, 207] on div "Physique" at bounding box center [188, 208] width 32 height 12
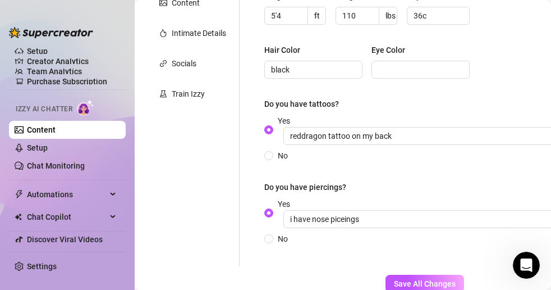
scroll to position [236, 0]
click at [429, 64] on input "Eye Color" at bounding box center [419, 69] width 83 height 12
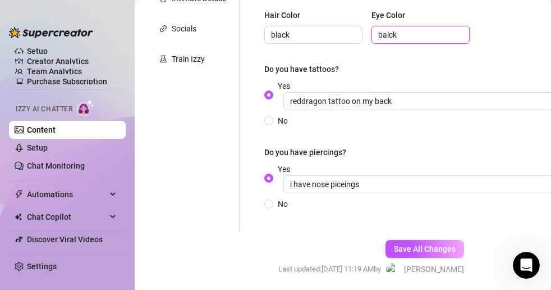
scroll to position [276, 0]
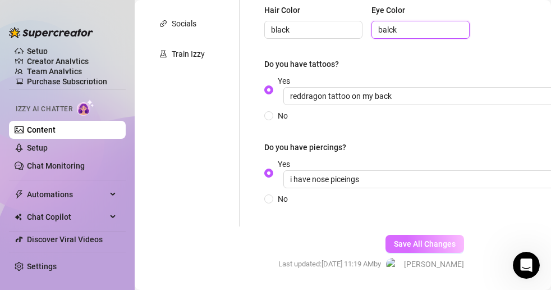
type input "balck"
click at [406, 252] on button "Save All Changes" at bounding box center [425, 244] width 79 height 18
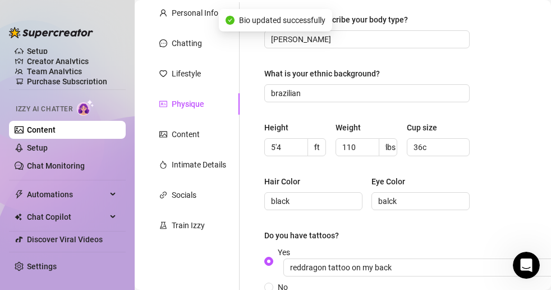
scroll to position [0, 0]
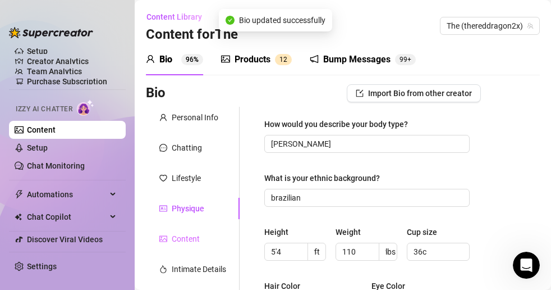
click at [201, 246] on div "Content" at bounding box center [193, 238] width 94 height 21
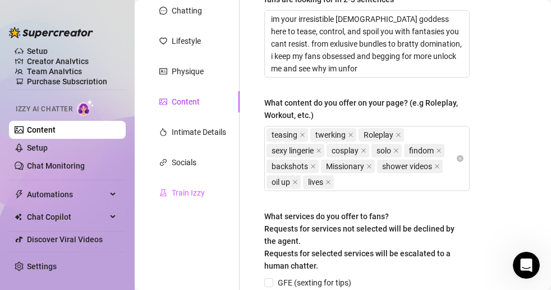
scroll to position [143, 0]
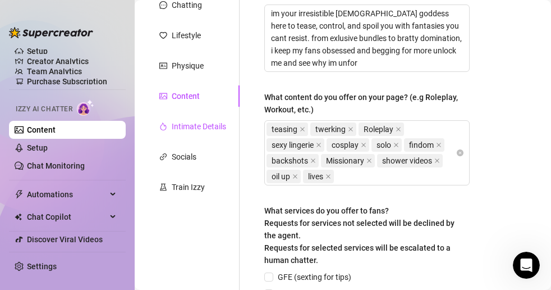
click at [198, 121] on div "Intimate Details" at bounding box center [199, 126] width 54 height 12
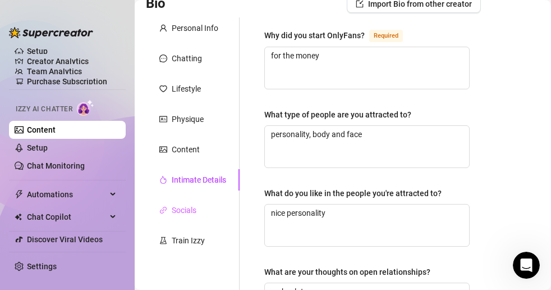
scroll to position [86, 0]
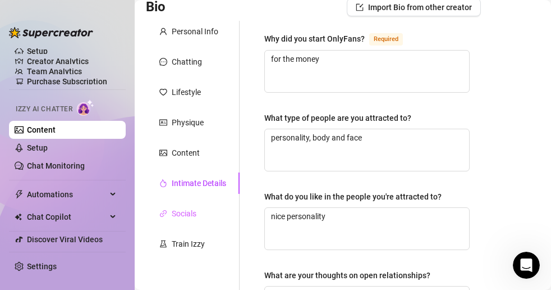
click at [204, 213] on div "Socials" at bounding box center [193, 213] width 94 height 21
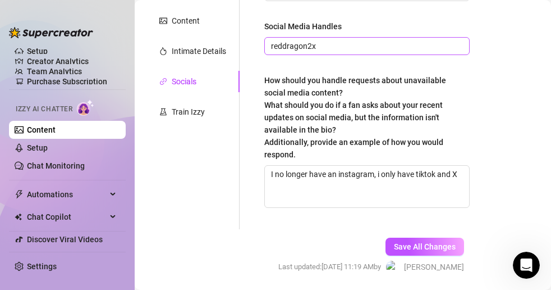
scroll to position [255, 0]
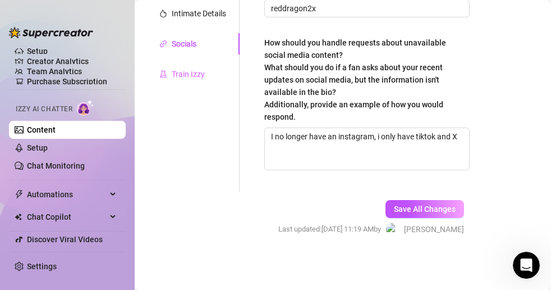
click at [207, 75] on div "Train Izzy" at bounding box center [193, 73] width 94 height 21
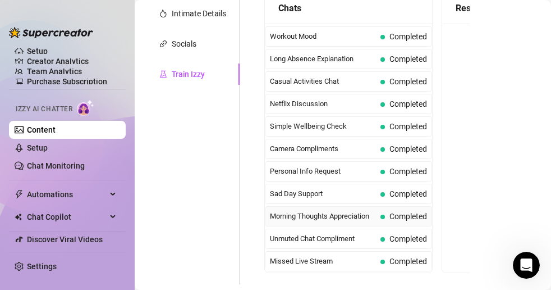
scroll to position [335, 0]
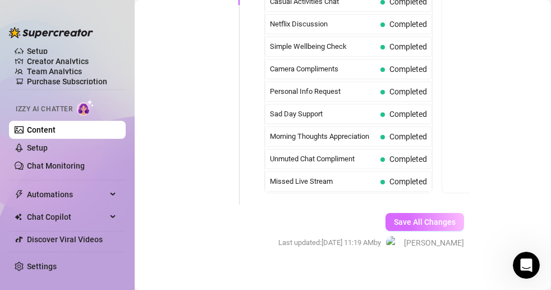
click at [417, 217] on span "Save All Changes" at bounding box center [425, 221] width 62 height 9
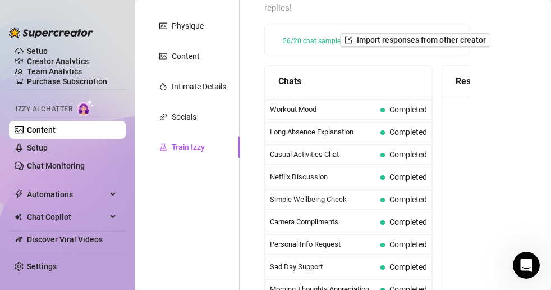
scroll to position [0, 0]
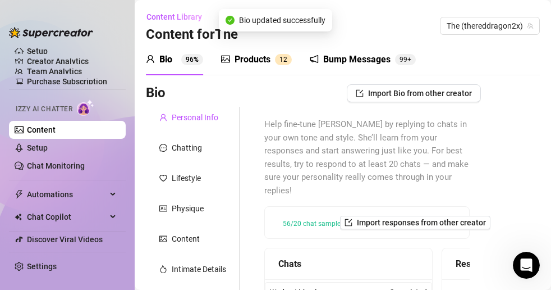
click at [199, 118] on div "Personal Info" at bounding box center [195, 117] width 47 height 12
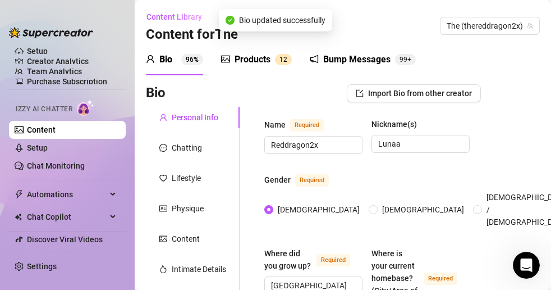
click at [182, 66] on div "Bio 96%" at bounding box center [174, 59] width 57 height 31
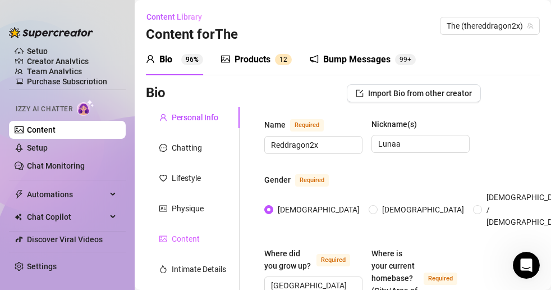
click at [205, 231] on div "Content" at bounding box center [193, 238] width 94 height 21
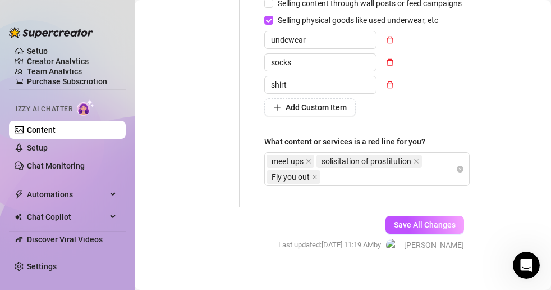
scroll to position [499, 0]
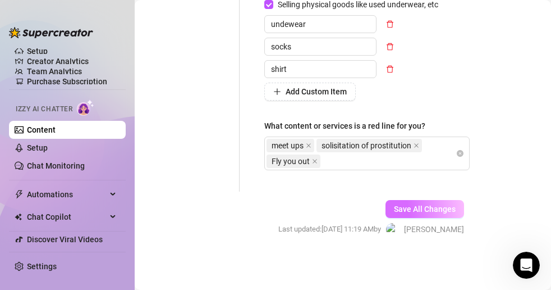
click at [428, 203] on button "Save All Changes" at bounding box center [425, 209] width 79 height 18
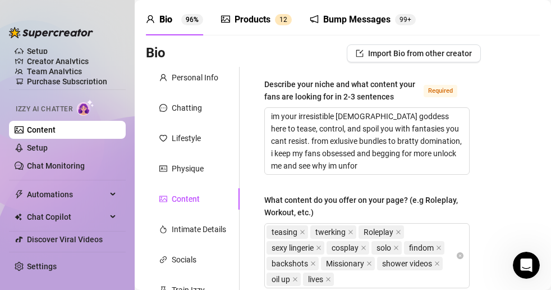
scroll to position [36, 0]
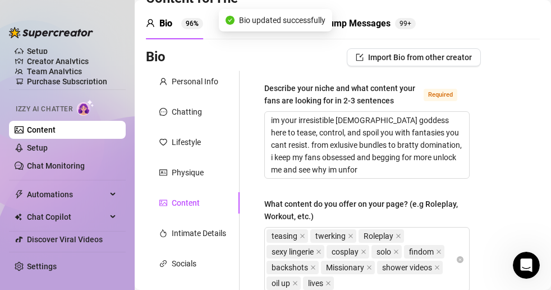
click at [193, 21] on sup "96%" at bounding box center [192, 23] width 22 height 11
click at [193, 24] on sup "96%" at bounding box center [192, 23] width 22 height 11
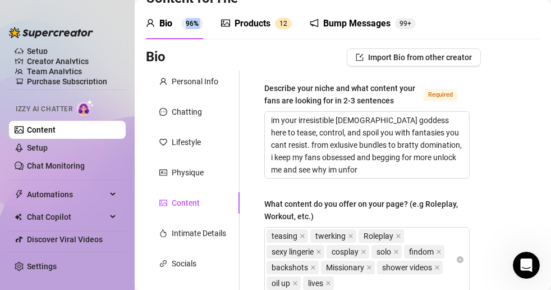
click at [193, 24] on sup "96%" at bounding box center [192, 23] width 22 height 11
click at [267, 31] on div "Products 1 2" at bounding box center [256, 23] width 71 height 31
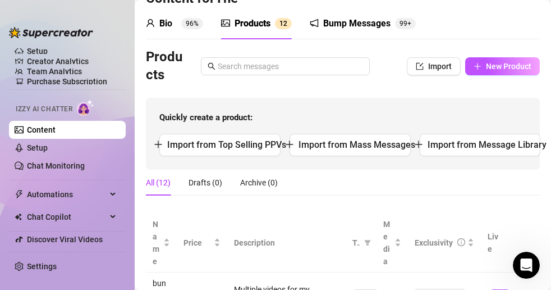
click at [277, 28] on span "1 2" at bounding box center [283, 23] width 17 height 11
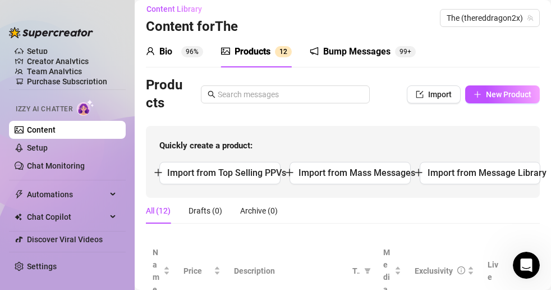
scroll to position [0, 0]
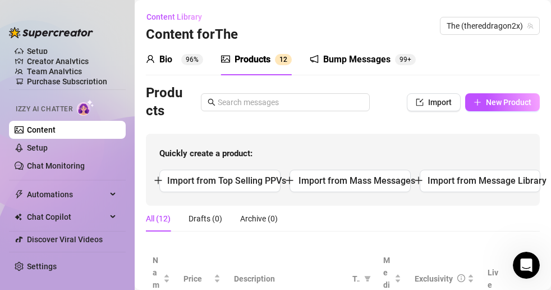
click at [168, 54] on div "Bio" at bounding box center [165, 59] width 13 height 13
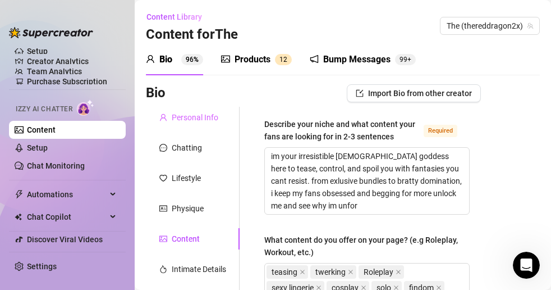
click at [212, 124] on div "Personal Info" at bounding box center [193, 117] width 94 height 21
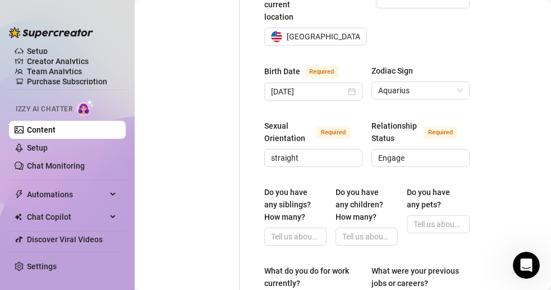
scroll to position [451, 0]
click at [299, 230] on input "Do you have any siblings? How many?" at bounding box center [294, 236] width 47 height 12
type input "0"
click at [370, 230] on input "Do you have any children? How many?" at bounding box center [365, 236] width 47 height 12
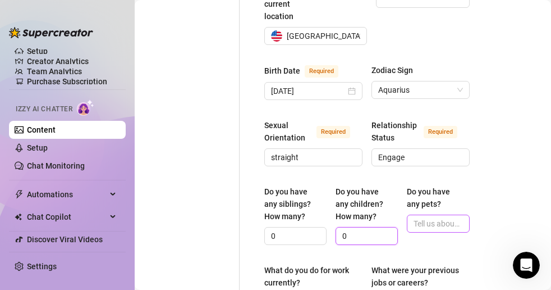
type input "0"
click at [436, 217] on input "Do you have any pets?" at bounding box center [437, 223] width 47 height 12
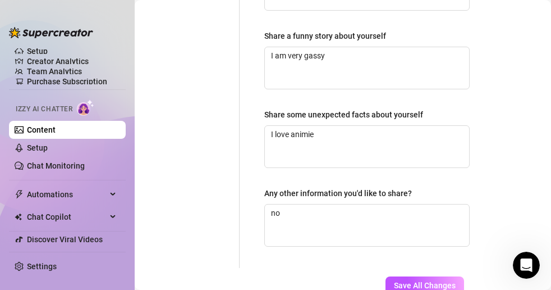
scroll to position [1025, 0]
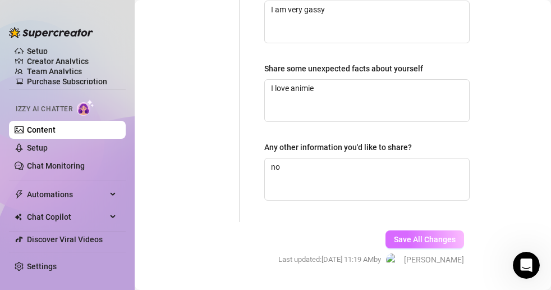
type input "1"
click at [441, 235] on span "Save All Changes" at bounding box center [425, 239] width 62 height 9
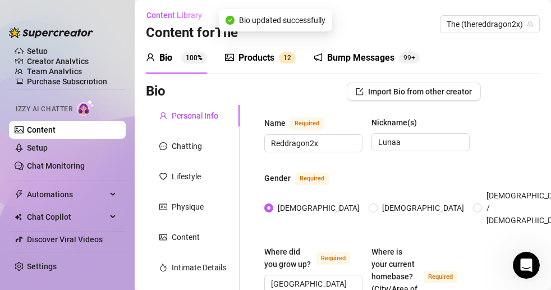
scroll to position [0, 0]
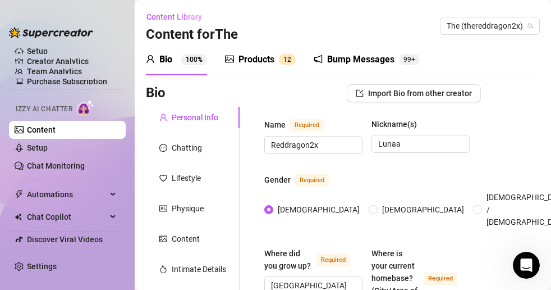
click at [249, 93] on div "Bio Import Bio from other creator" at bounding box center [313, 93] width 335 height 18
click at [263, 60] on div "Products" at bounding box center [257, 59] width 36 height 13
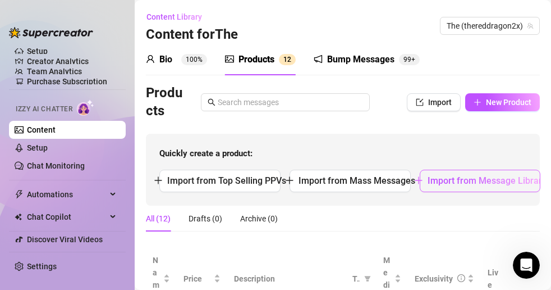
click at [462, 187] on button "Import from Message Library" at bounding box center [480, 180] width 121 height 22
type textarea "Type your message here..."
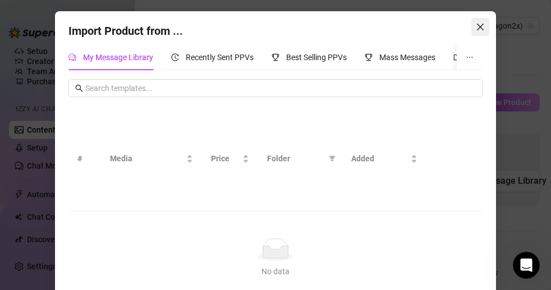
click at [479, 29] on icon "close" at bounding box center [480, 27] width 7 height 7
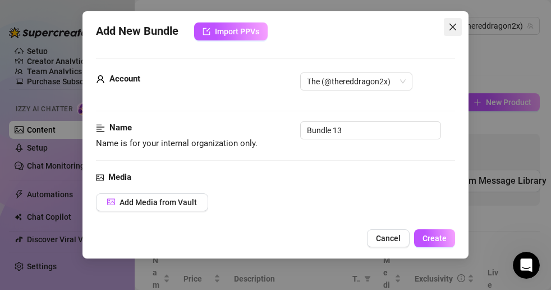
click at [451, 30] on icon "close" at bounding box center [452, 26] width 9 height 9
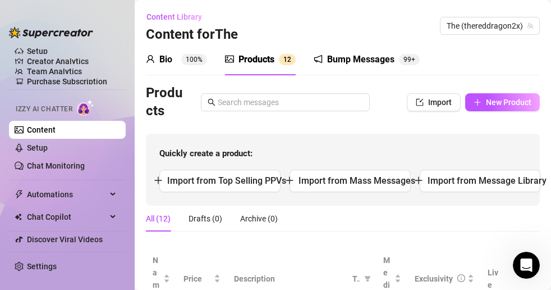
click at [182, 57] on sup "100%" at bounding box center [194, 59] width 26 height 11
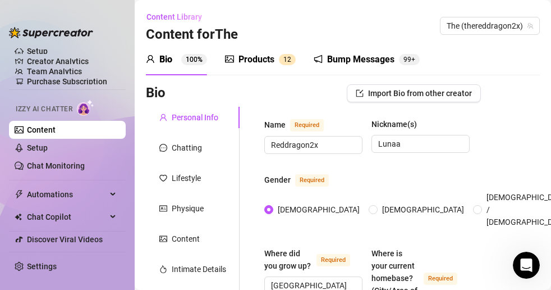
click at [85, 107] on img at bounding box center [85, 107] width 17 height 16
click at [56, 133] on link "Content" at bounding box center [41, 129] width 29 height 9
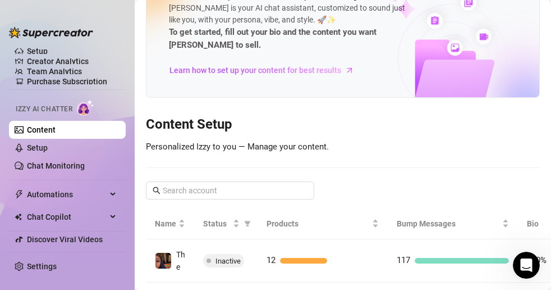
scroll to position [78, 0]
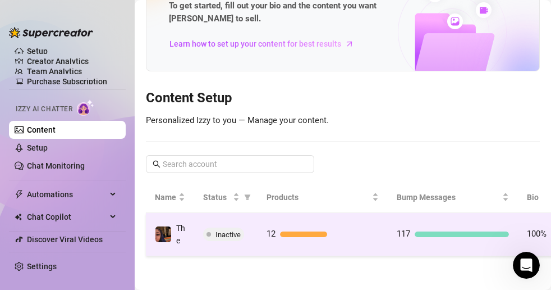
click at [435, 239] on td "117" at bounding box center [453, 234] width 130 height 43
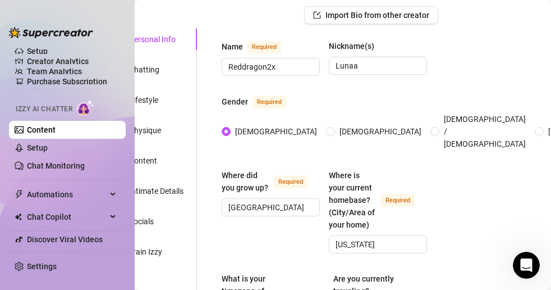
scroll to position [78, 0]
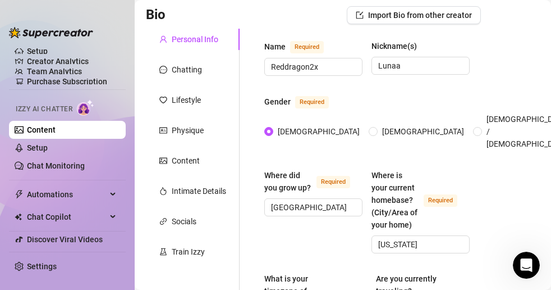
click at [75, 104] on div "Izzy AI Chatter" at bounding box center [66, 107] width 101 height 16
click at [48, 148] on link "Setup" at bounding box center [37, 147] width 21 height 9
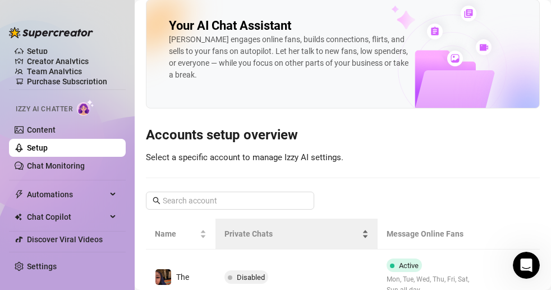
scroll to position [45, 0]
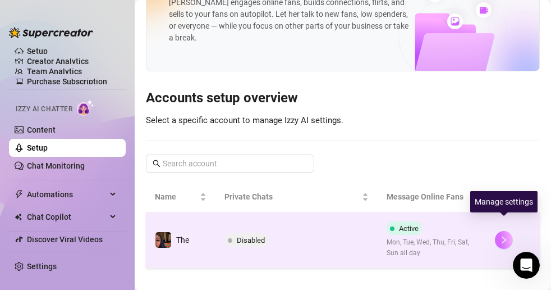
click at [501, 236] on icon "right" at bounding box center [504, 240] width 8 height 8
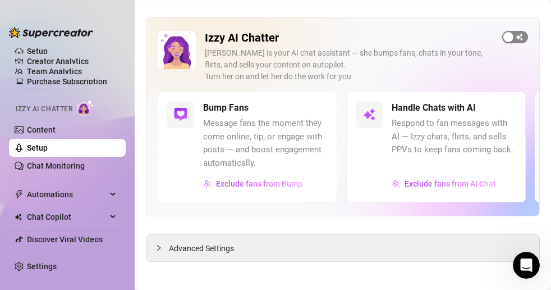
click at [511, 31] on span "button" at bounding box center [515, 37] width 26 height 12
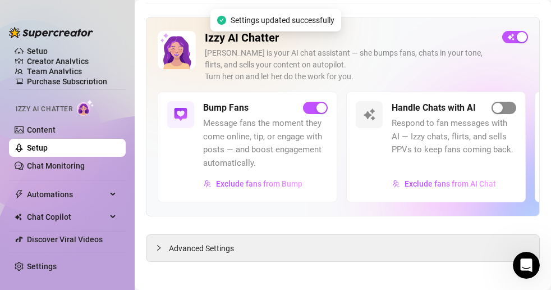
click at [512, 112] on span "button" at bounding box center [504, 108] width 25 height 12
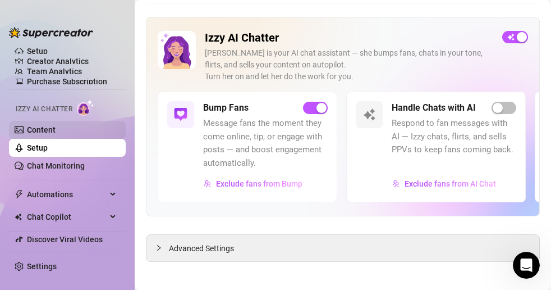
click at [56, 129] on link "Content" at bounding box center [41, 129] width 29 height 9
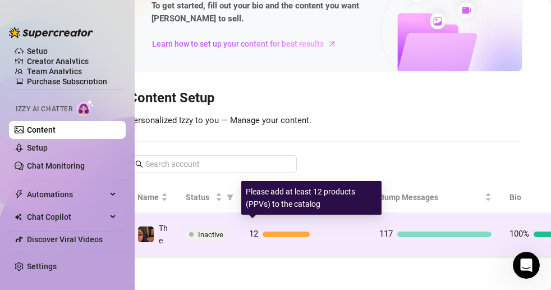
scroll to position [78, 65]
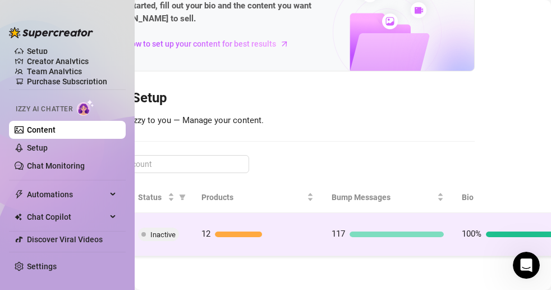
click at [363, 232] on div "117" at bounding box center [388, 233] width 112 height 13
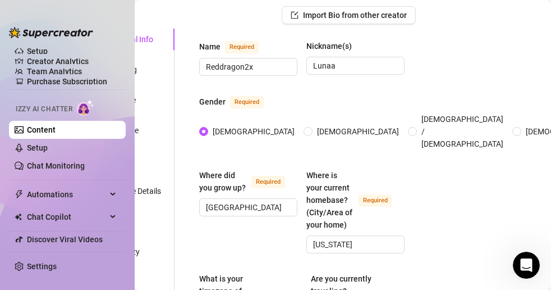
scroll to position [0, 65]
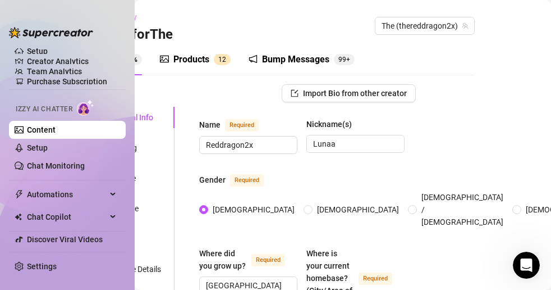
click at [312, 52] on div "Bump Messages 99+" at bounding box center [302, 59] width 106 height 31
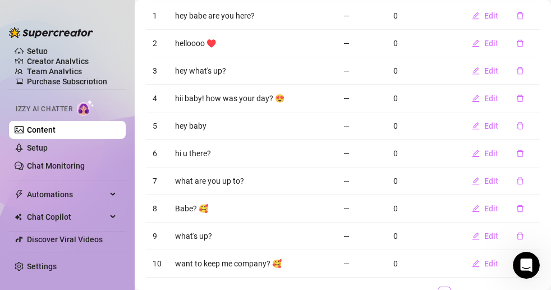
scroll to position [209, 0]
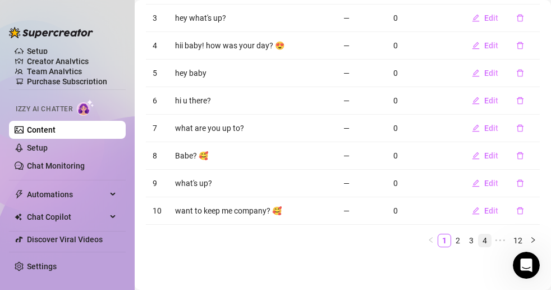
click at [479, 237] on link "4" at bounding box center [485, 240] width 12 height 12
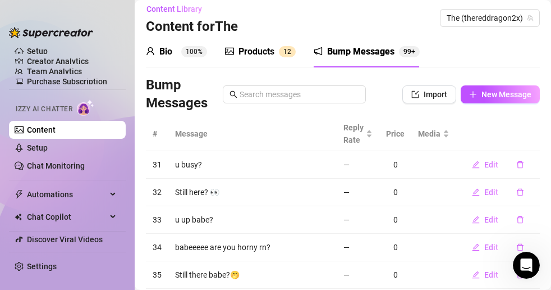
scroll to position [0, 0]
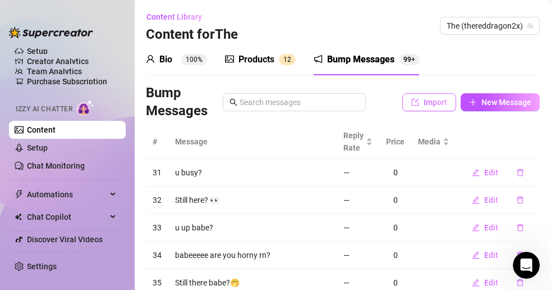
click at [430, 99] on span "Import" at bounding box center [436, 102] width 24 height 9
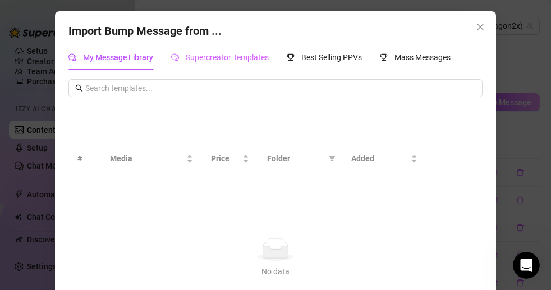
click at [231, 48] on div "Supercreator Templates" at bounding box center [220, 57] width 98 height 26
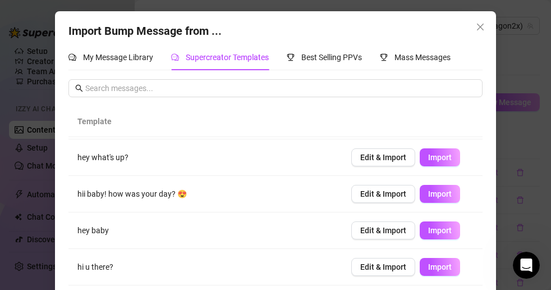
scroll to position [191, 0]
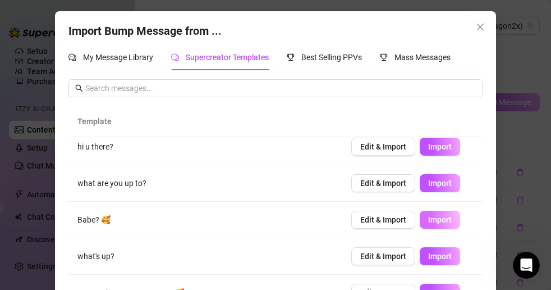
click at [438, 219] on span "Import" at bounding box center [440, 219] width 24 height 9
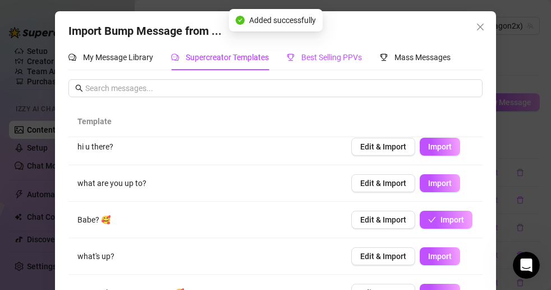
click at [336, 56] on span "Best Selling PPVs" at bounding box center [331, 57] width 61 height 9
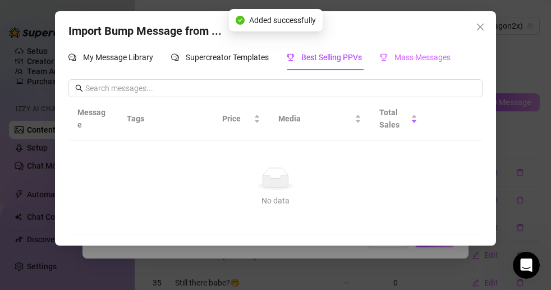
click at [441, 48] on div "Mass Messages" at bounding box center [415, 57] width 71 height 26
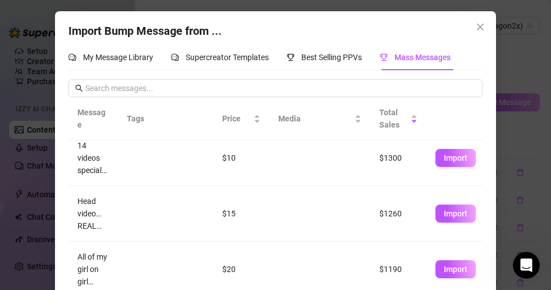
scroll to position [104, 0]
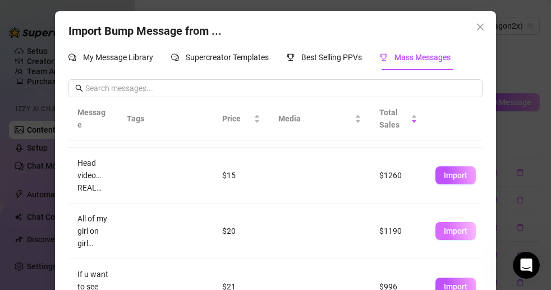
click at [458, 225] on button "Import" at bounding box center [456, 231] width 40 height 18
type textarea "All of my girl on girl content 😝 pictures and videos 🤫"
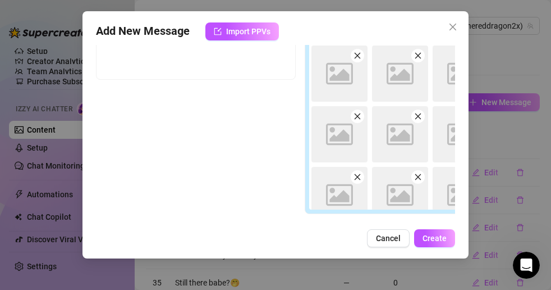
scroll to position [364, 0]
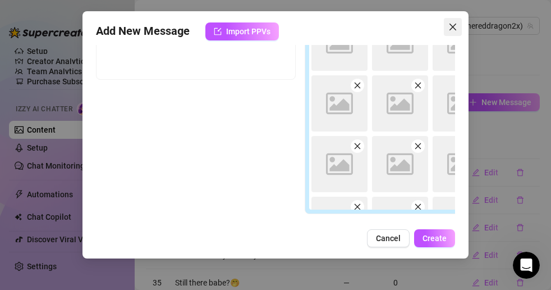
click at [458, 25] on span "Close" at bounding box center [453, 26] width 18 height 9
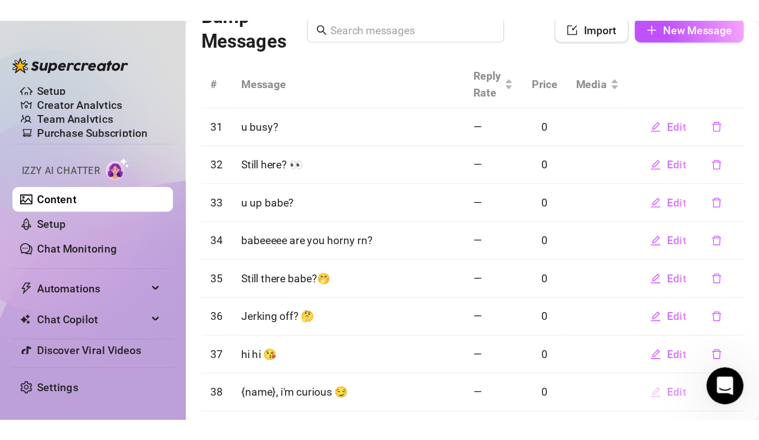
scroll to position [0, 0]
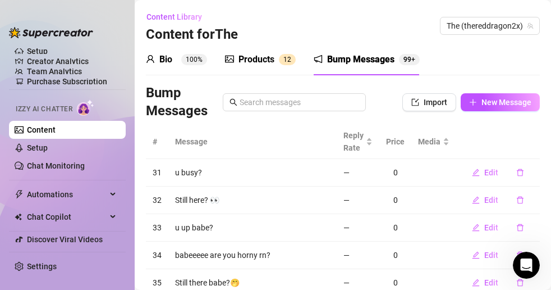
click at [447, 62] on div "Bio 100% Products 1 2 Bump Messages 99+" at bounding box center [343, 59] width 394 height 31
click at [77, 162] on link "Chat Monitoring" at bounding box center [56, 165] width 58 height 9
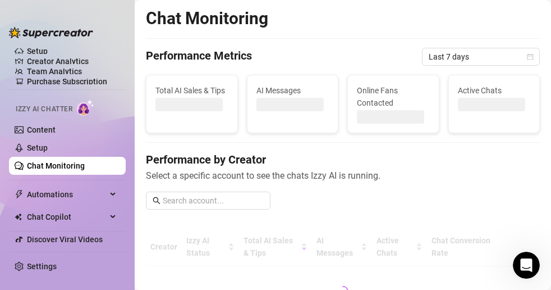
click at [77, 162] on link "Chat Monitoring" at bounding box center [56, 165] width 58 height 9
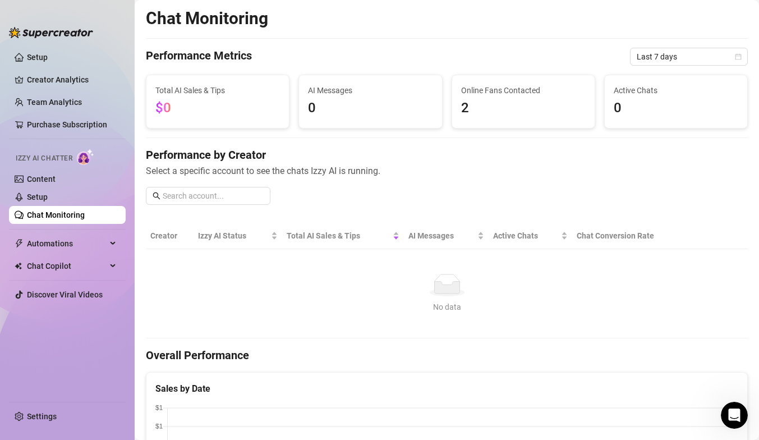
scroll to position [36, 0]
click at [56, 183] on link "Content" at bounding box center [41, 179] width 29 height 9
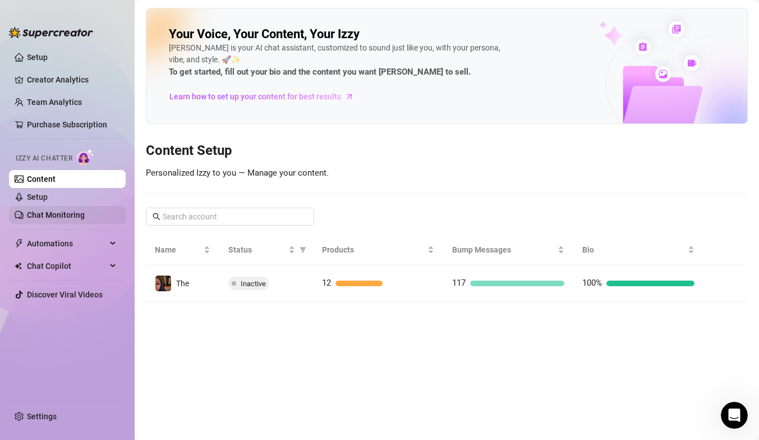
click at [75, 215] on link "Chat Monitoring" at bounding box center [56, 214] width 58 height 9
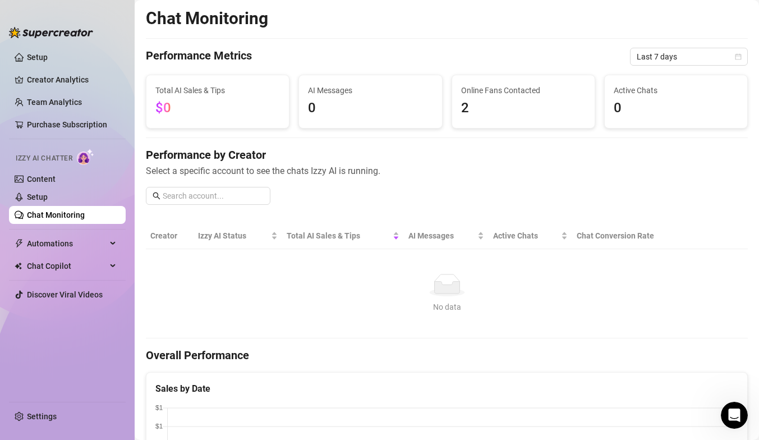
click at [75, 215] on link "Chat Monitoring" at bounding box center [56, 214] width 58 height 9
click at [27, 200] on link "Setup" at bounding box center [37, 197] width 21 height 9
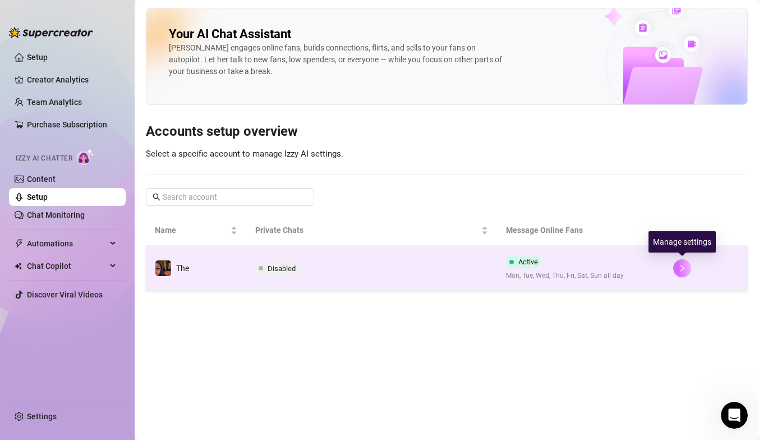
click at [551, 264] on button "button" at bounding box center [682, 268] width 18 height 18
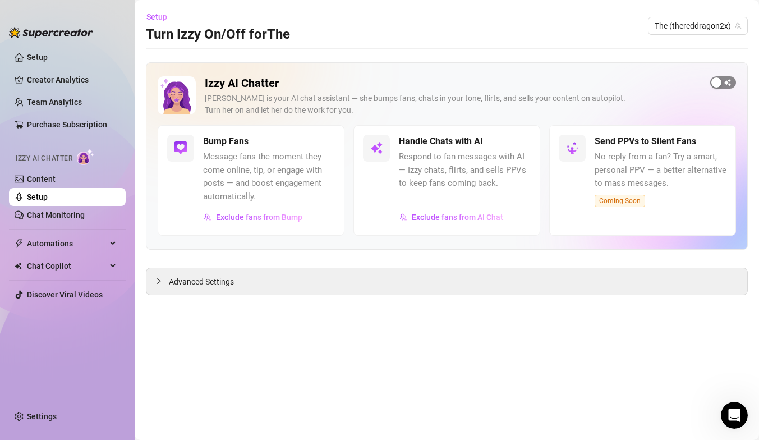
click at [551, 81] on span "button" at bounding box center [724, 82] width 26 height 12
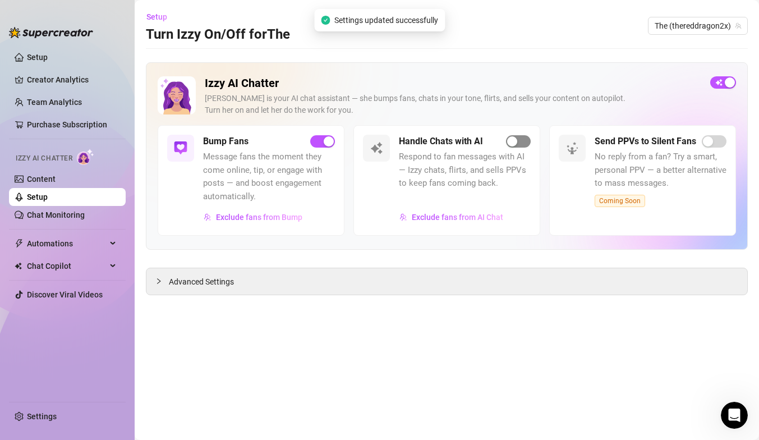
click at [521, 140] on span "button" at bounding box center [518, 141] width 25 height 12
click at [551, 289] on icon "Open Intercom Messenger" at bounding box center [733, 414] width 19 height 19
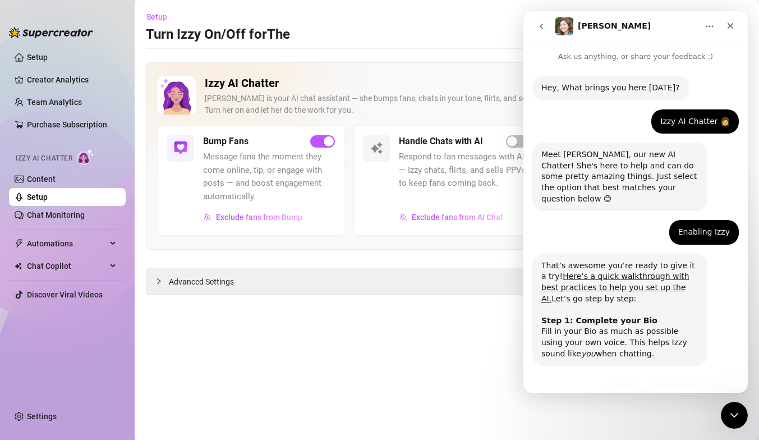
scroll to position [25, 0]
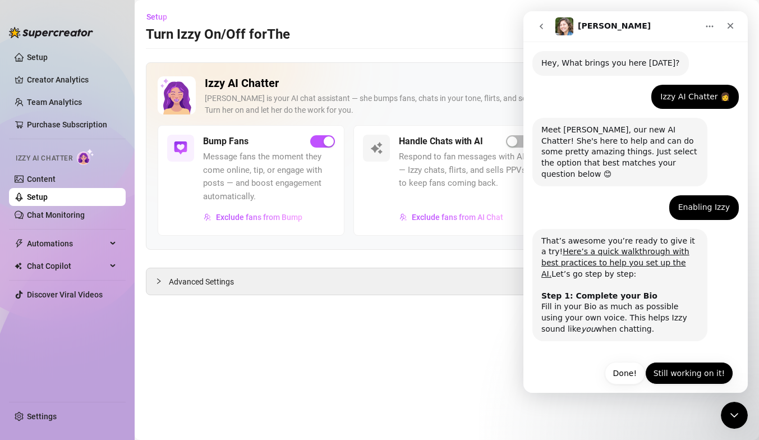
click at [551, 289] on button "Still working on it!" at bounding box center [689, 373] width 88 height 22
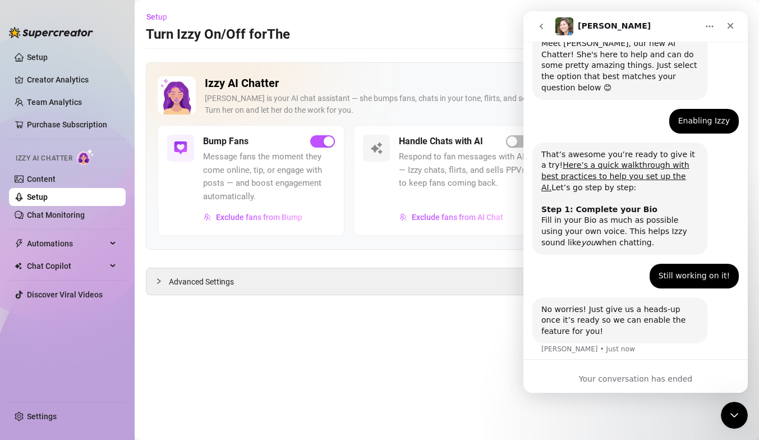
scroll to position [119, 0]
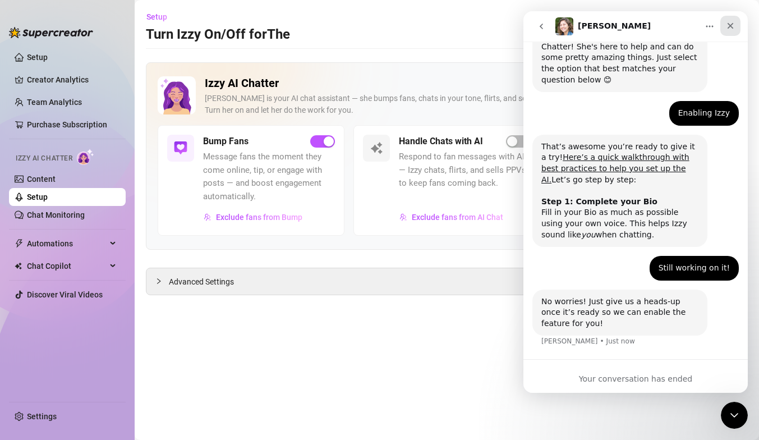
click at [551, 22] on div "Close" at bounding box center [731, 26] width 20 height 20
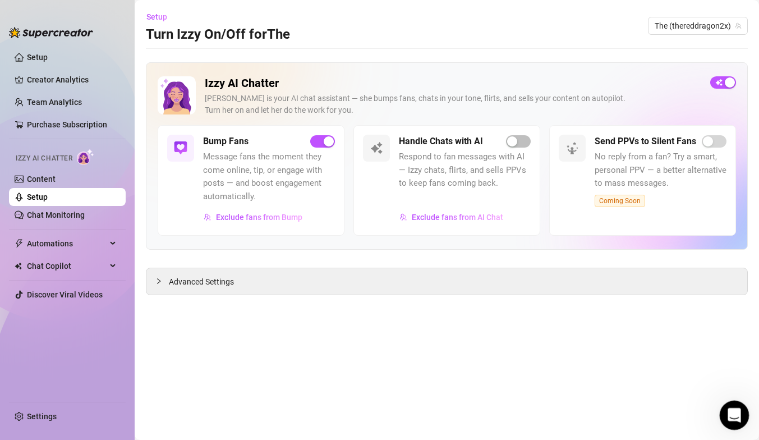
click at [551, 289] on div "Open Intercom Messenger" at bounding box center [732, 413] width 37 height 37
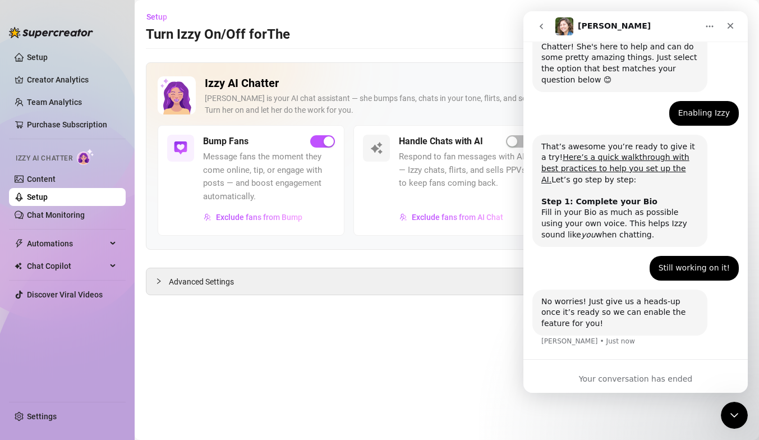
click at [551, 289] on div "Your conversation has ended" at bounding box center [636, 379] width 224 height 12
click at [548, 30] on button "go back" at bounding box center [541, 26] width 21 height 21
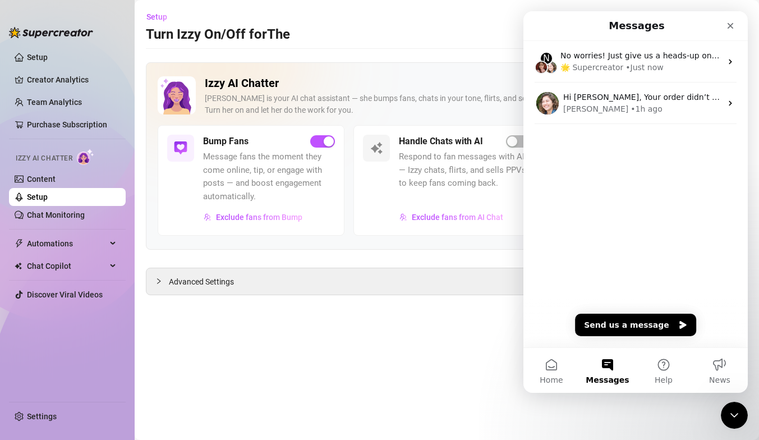
scroll to position [0, 0]
click at [551, 289] on button "Send us a message" at bounding box center [635, 325] width 121 height 22
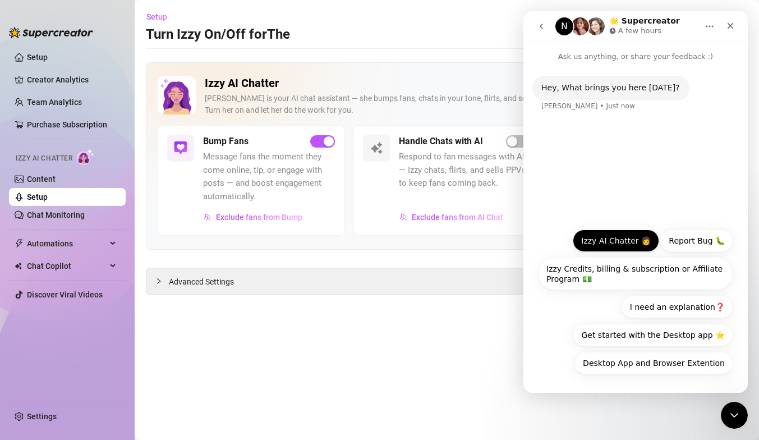
click at [551, 245] on button "Izzy AI Chatter 👩" at bounding box center [616, 241] width 86 height 22
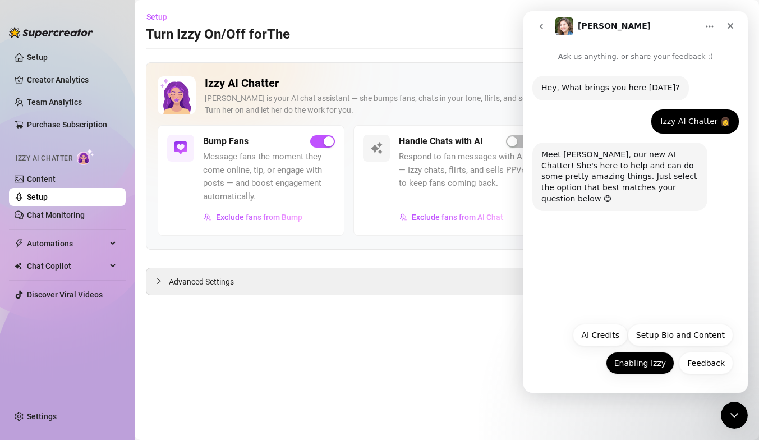
click at [551, 289] on button "Enabling Izzy" at bounding box center [640, 363] width 68 height 22
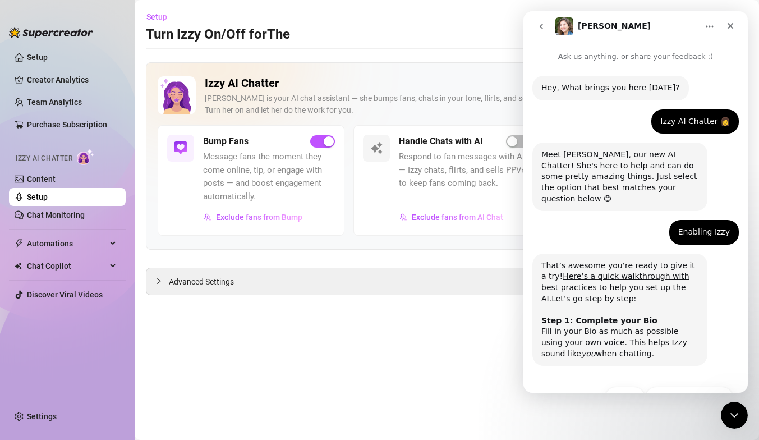
scroll to position [25, 0]
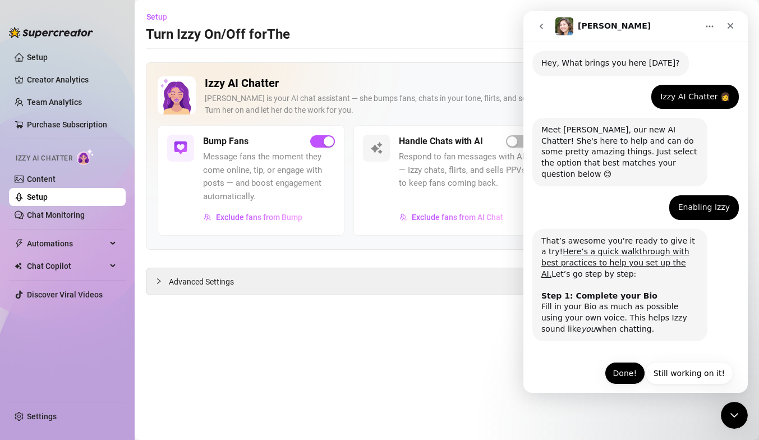
click at [551, 289] on button "Done!" at bounding box center [625, 373] width 40 height 22
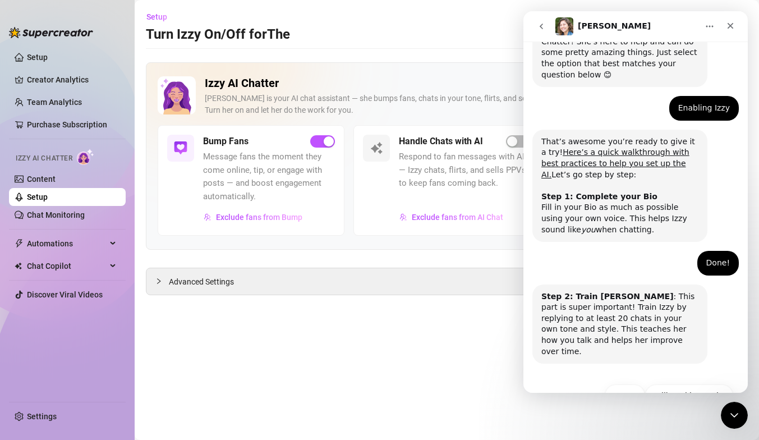
scroll to position [136, 0]
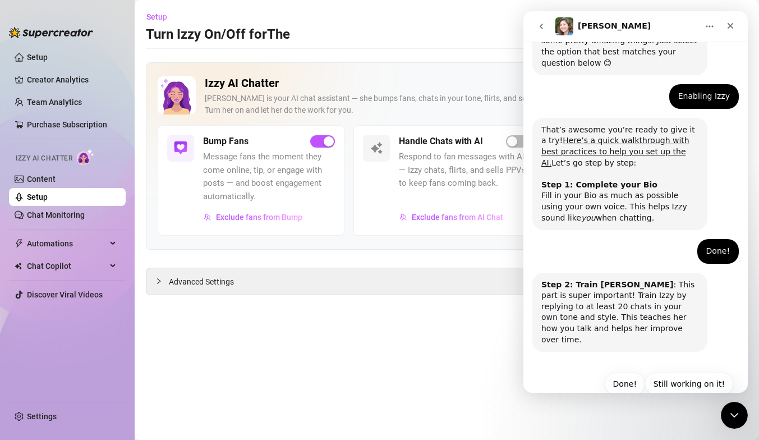
click at [551, 289] on button "Done!" at bounding box center [625, 384] width 40 height 22
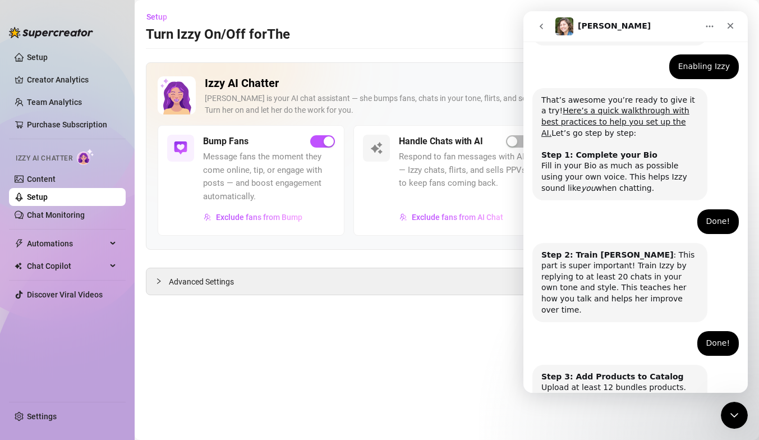
scroll to position [291, 0]
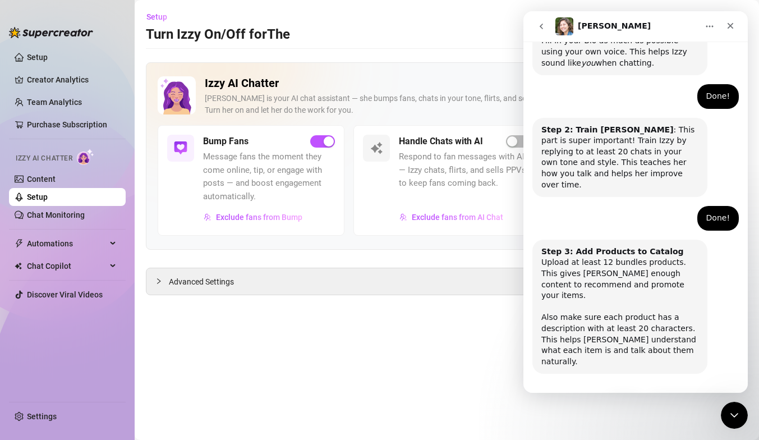
click at [551, 289] on button "Done!" at bounding box center [625, 406] width 40 height 22
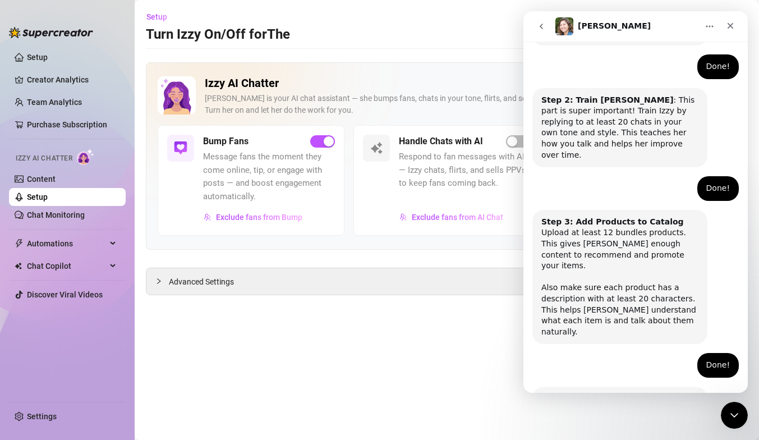
scroll to position [401, 0]
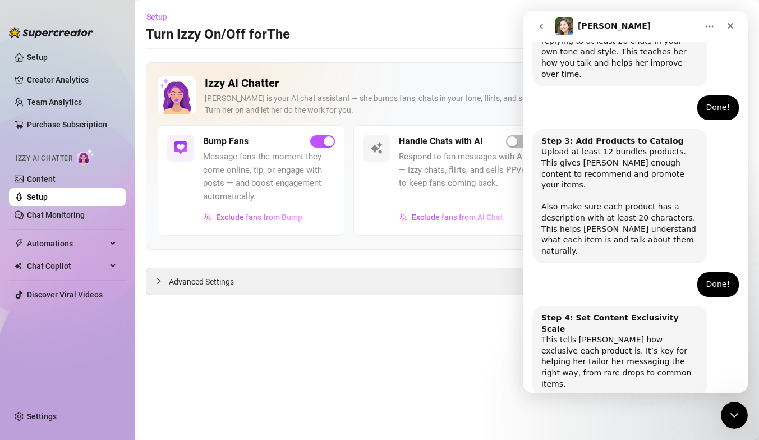
click at [551, 289] on button "Done!" at bounding box center [625, 428] width 40 height 22
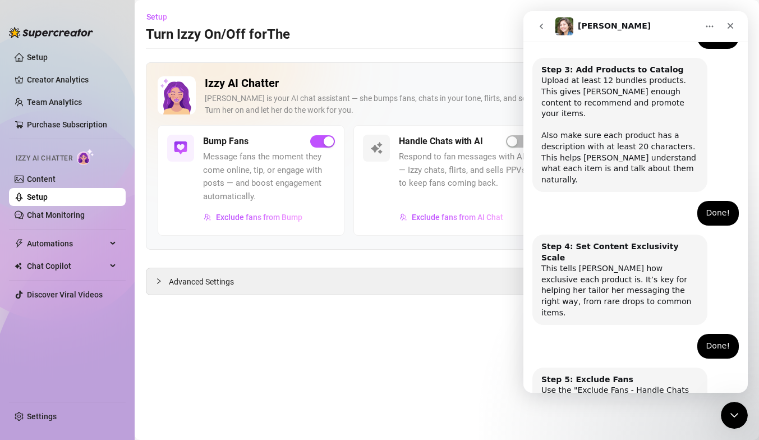
scroll to position [501, 0]
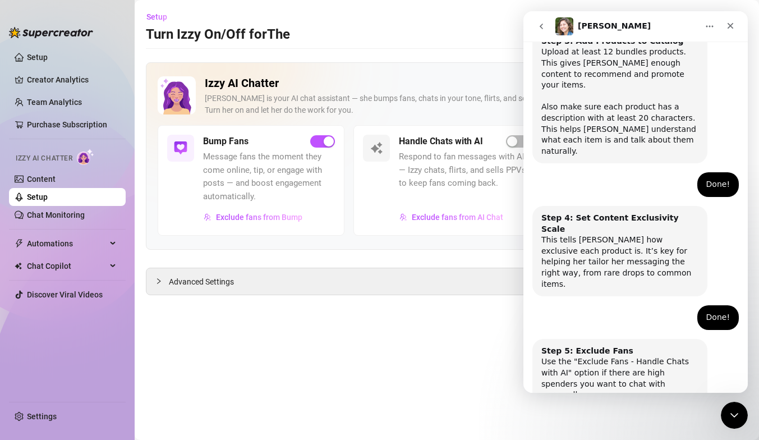
click at [551, 289] on button "Done!" at bounding box center [625, 439] width 40 height 22
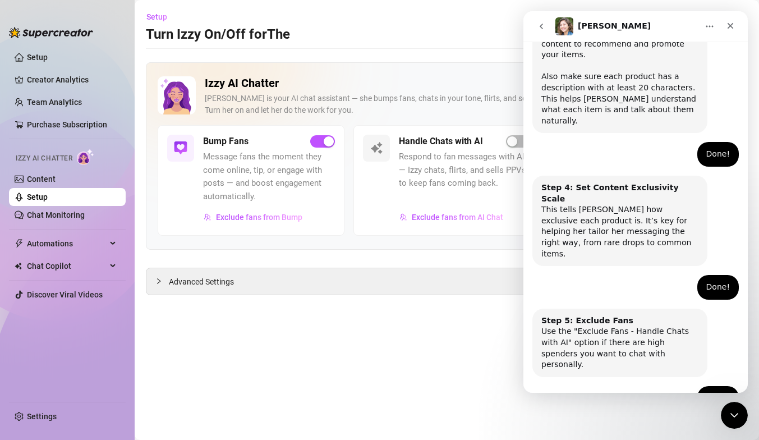
scroll to position [601, 0]
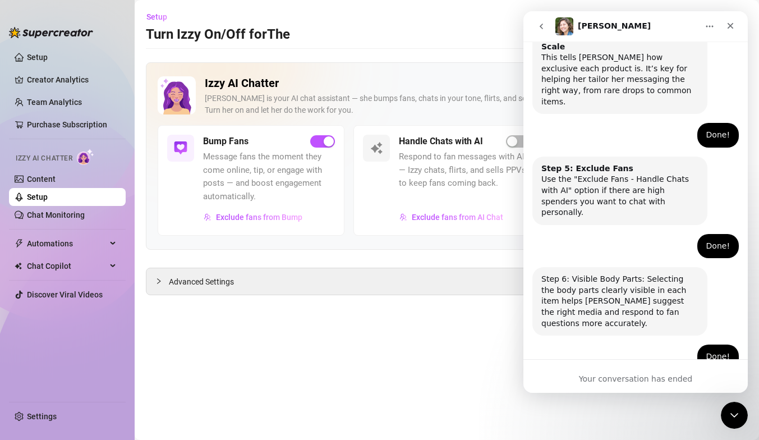
scroll to position [717, 0]
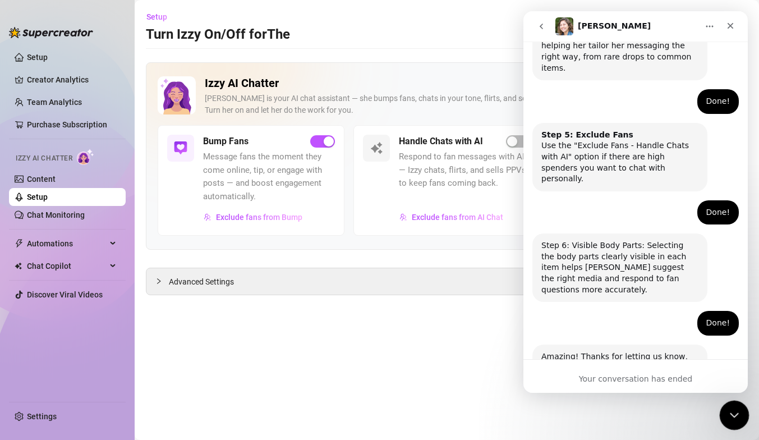
click at [551, 289] on div "Close Intercom Messenger" at bounding box center [733, 413] width 27 height 27
